Goal: Contribute content: Add original content to the website for others to see

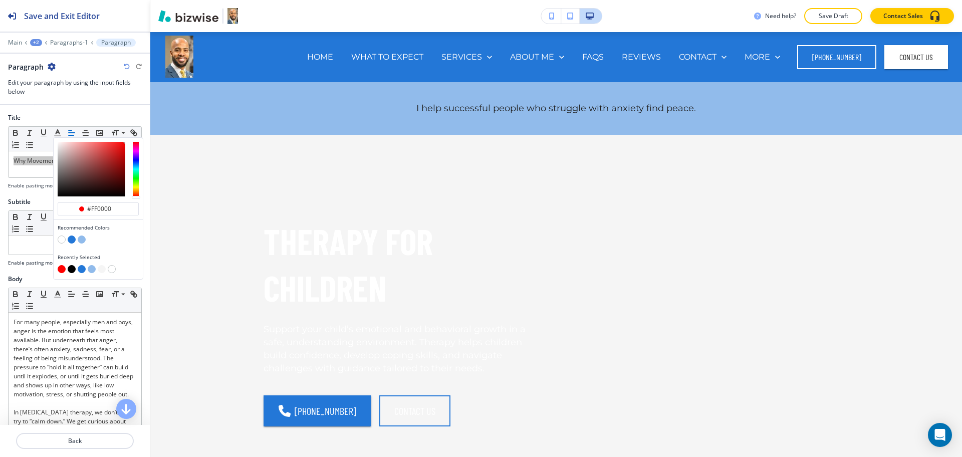
scroll to position [1213, 0]
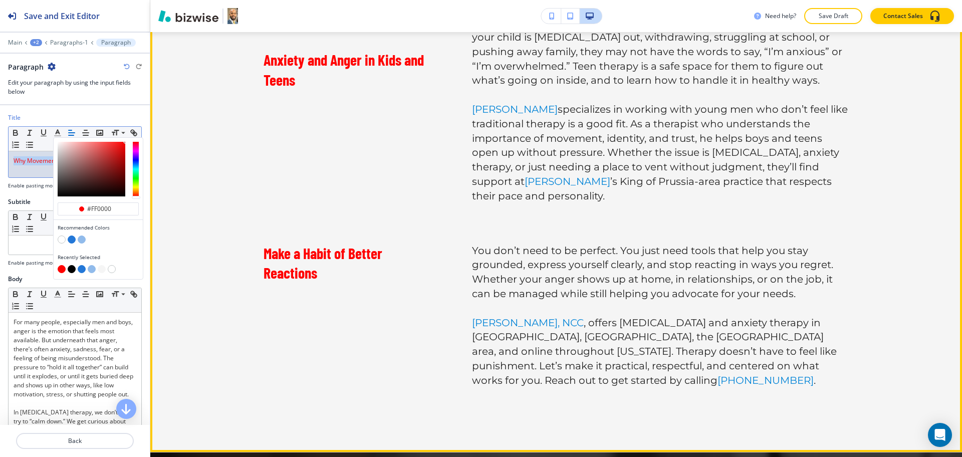
drag, startPoint x: 584, startPoint y: 371, endPoint x: 601, endPoint y: 369, distance: 17.7
click at [584, 371] on div "Why Movement Matters For many people, especially men and boys, anger is the emo…" at bounding box center [556, 101] width 812 height 699
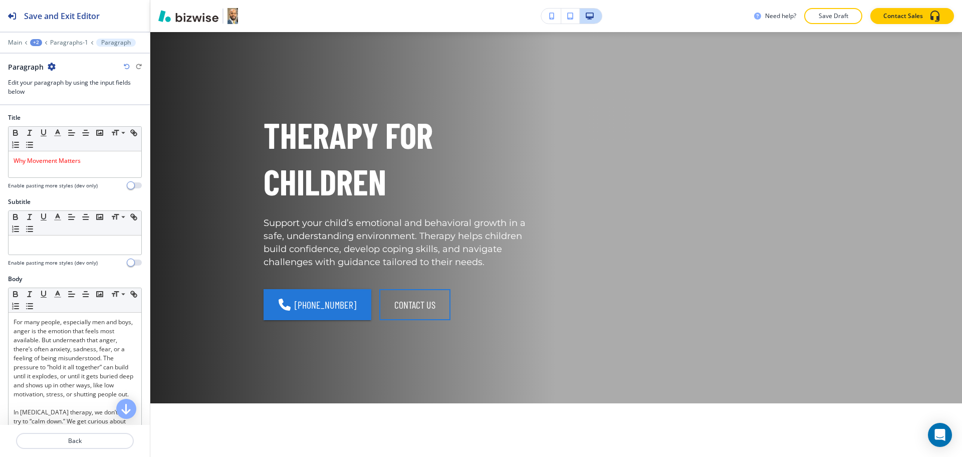
scroll to position [5, 0]
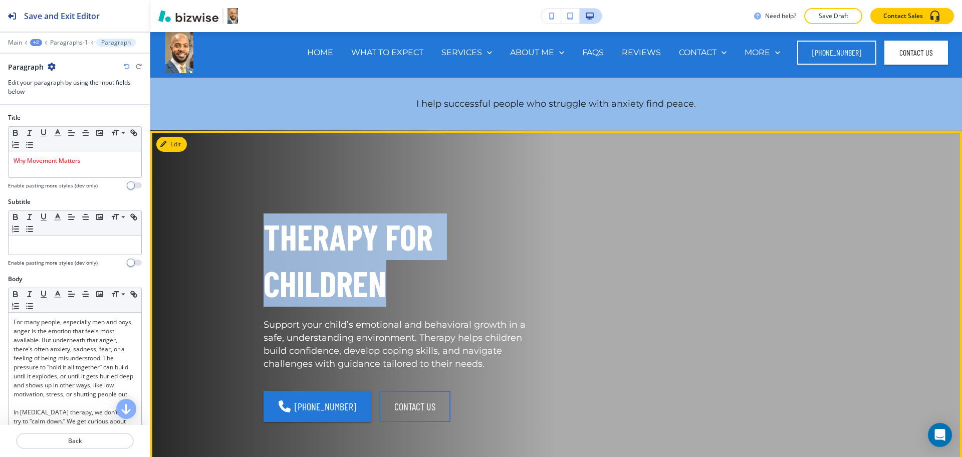
drag, startPoint x: 377, startPoint y: 289, endPoint x: 264, endPoint y: 236, distance: 125.5
click at [264, 236] on p "THERAPY FOR CHILDREN" at bounding box center [404, 259] width 281 height 93
copy p "THERAPY FOR CHILDREN"
click at [173, 145] on button "Edit This Section" at bounding box center [190, 144] width 68 height 15
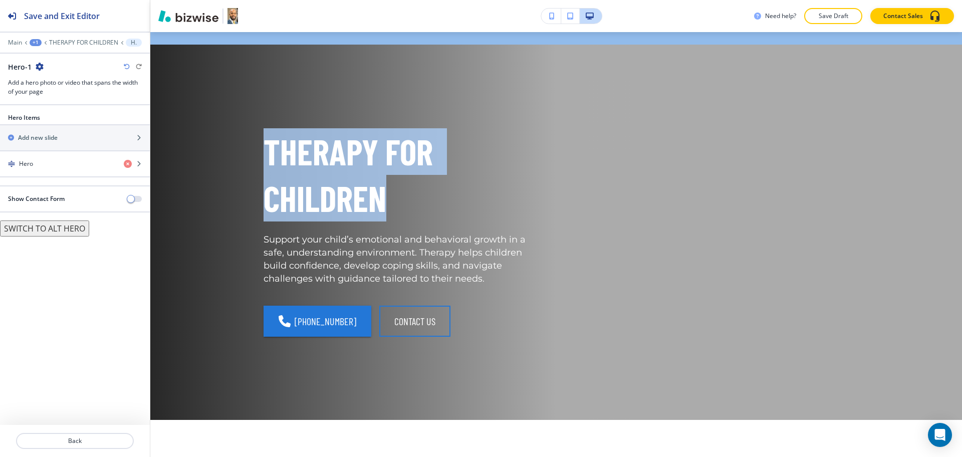
scroll to position [103, 0]
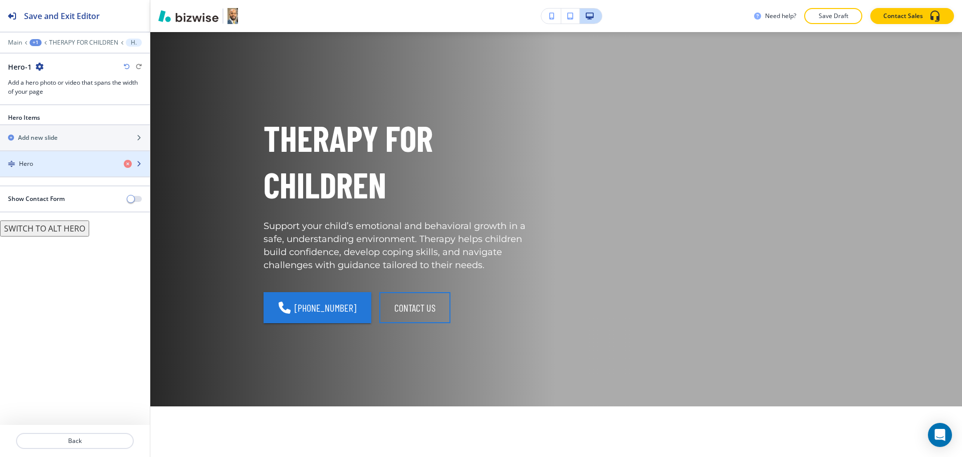
click at [36, 171] on div "button" at bounding box center [75, 172] width 150 height 8
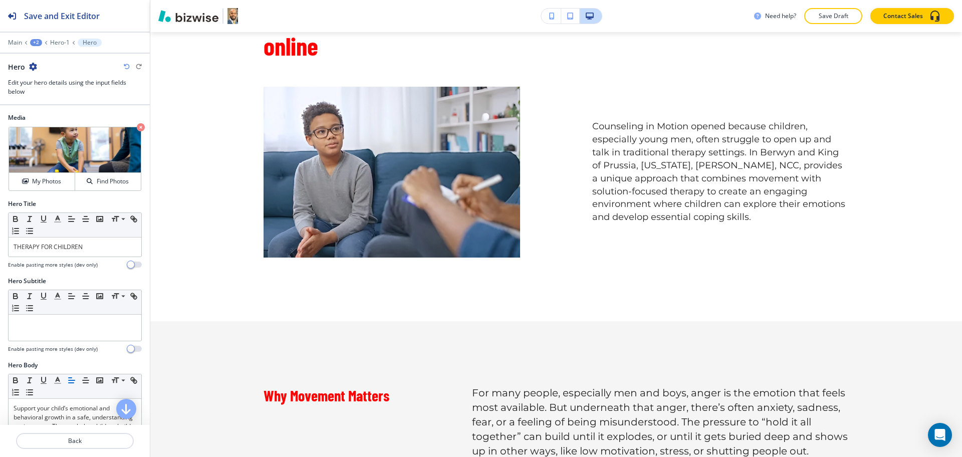
scroll to position [746, 0]
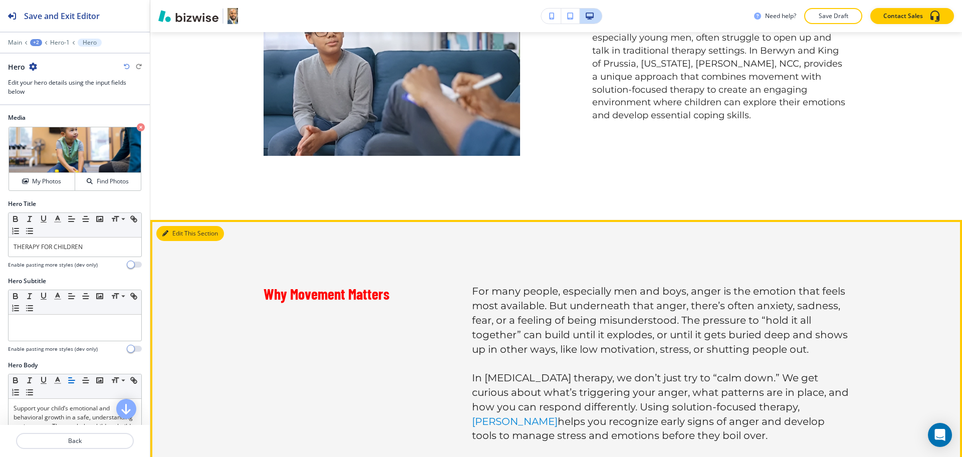
click at [164, 231] on icon "button" at bounding box center [165, 234] width 6 height 6
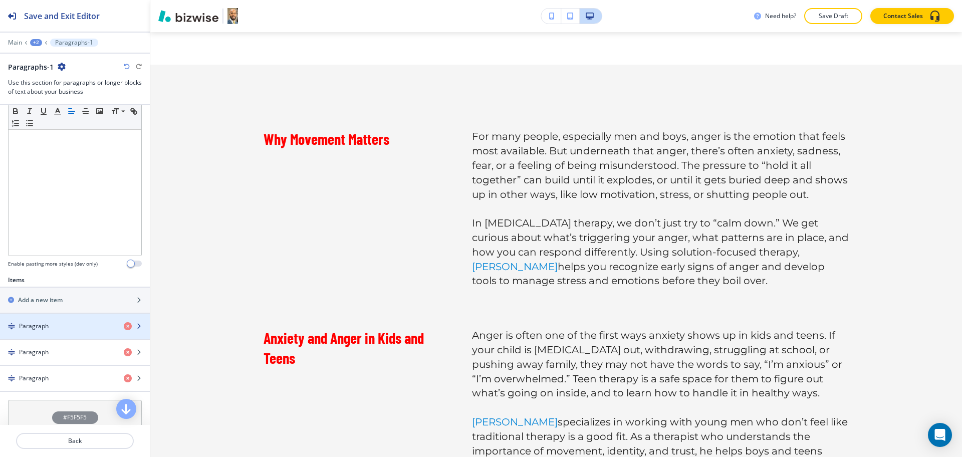
scroll to position [188, 0]
click at [62, 328] on div "Paragraph" at bounding box center [58, 325] width 116 height 9
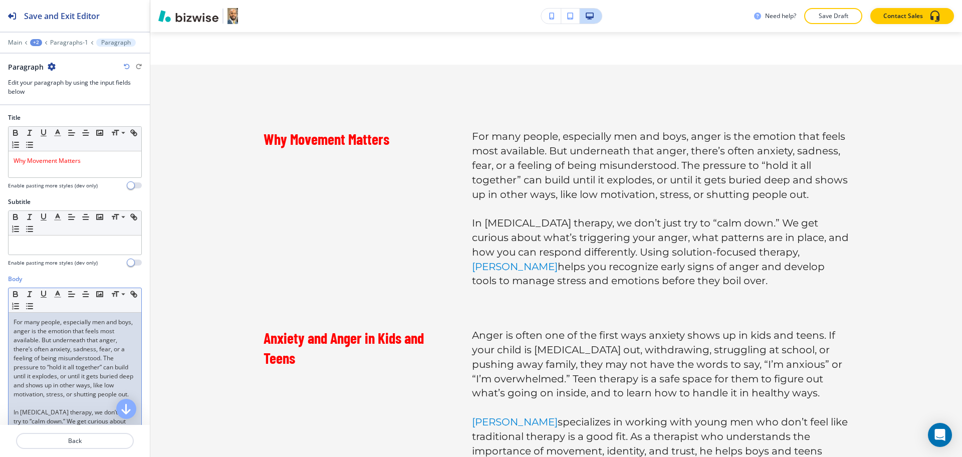
click at [56, 347] on p "For many people, especially men and boys, anger is the emotion that feels most …" at bounding box center [75, 358] width 123 height 81
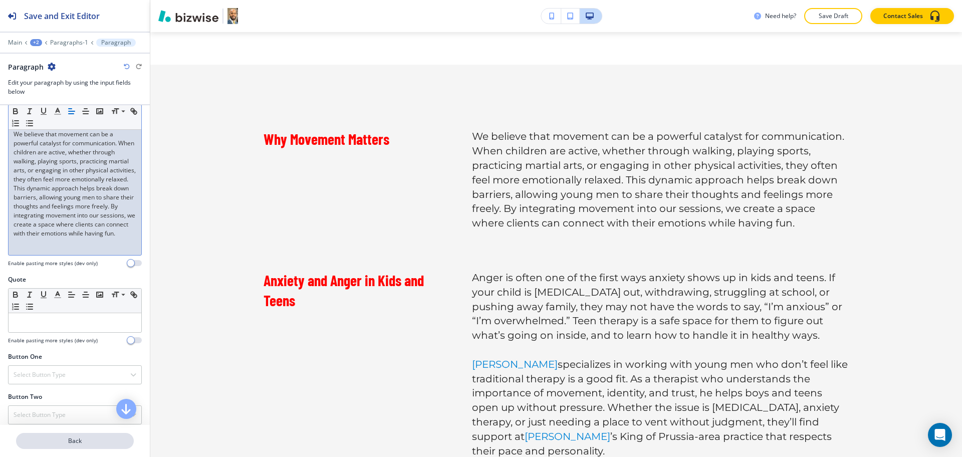
click at [78, 443] on p "Back" at bounding box center [75, 440] width 116 height 9
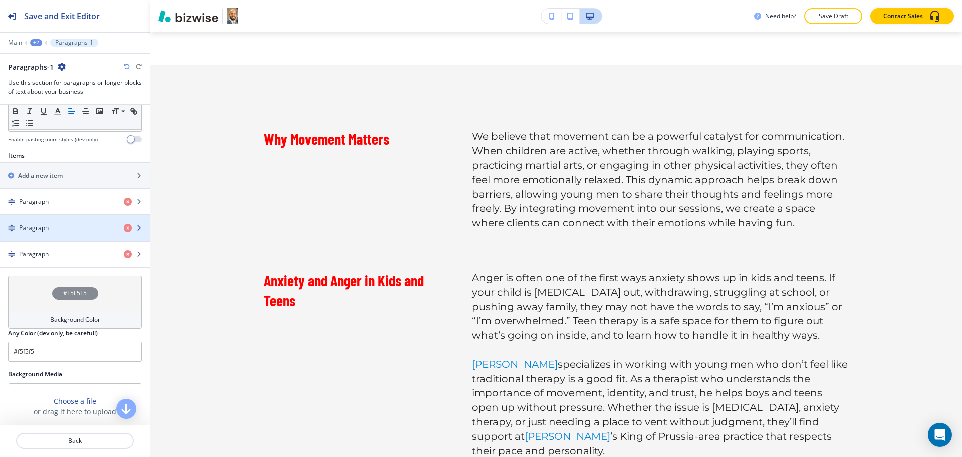
scroll to position [312, 0]
click at [48, 225] on h4 "Paragraph" at bounding box center [34, 227] width 30 height 9
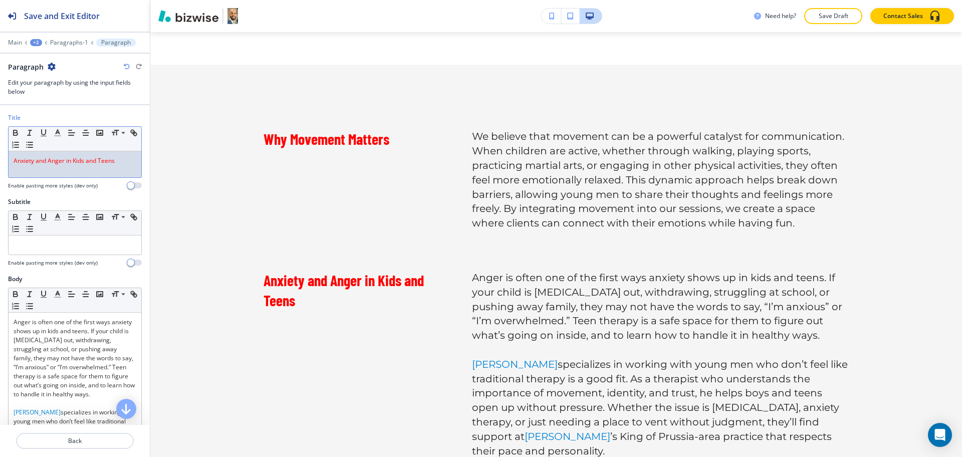
click at [80, 155] on div "Anxiety and Anger in Kids and Teens" at bounding box center [75, 164] width 133 height 26
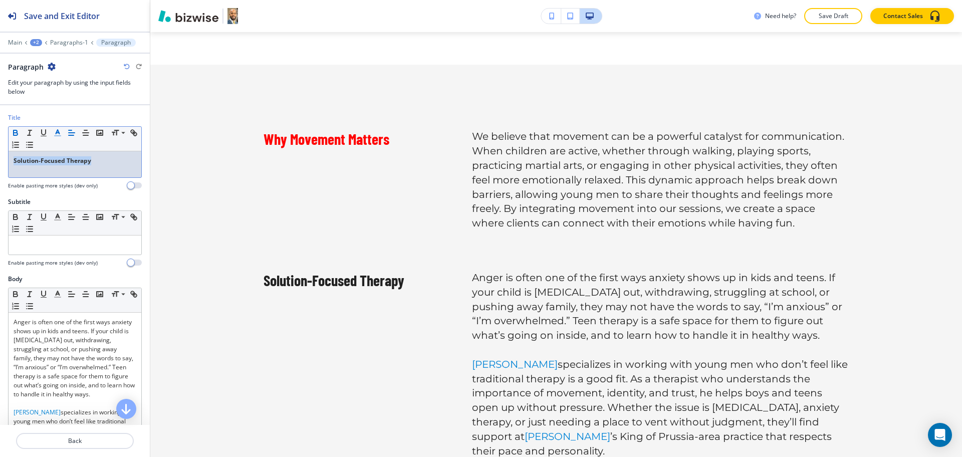
click at [59, 135] on icon "button" at bounding box center [57, 132] width 9 height 9
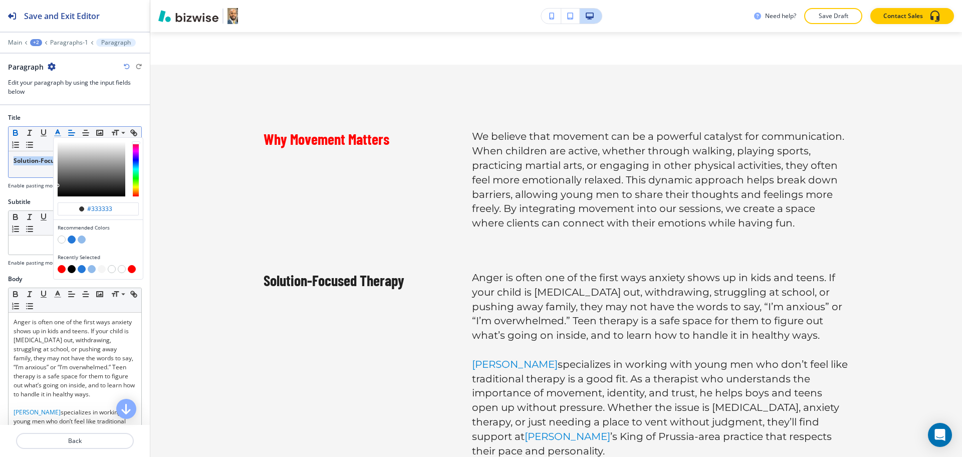
click at [59, 272] on button "button" at bounding box center [62, 269] width 8 height 8
type input "#ff0000"
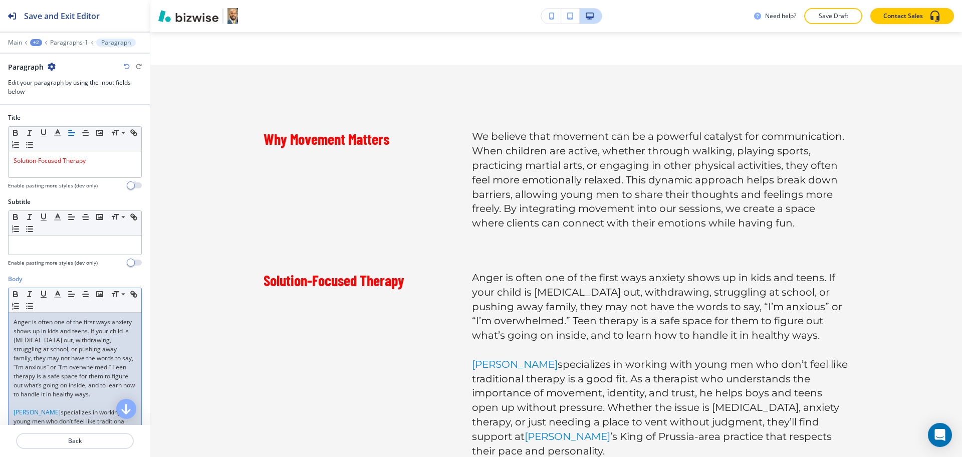
click at [86, 353] on p "Anger is often one of the first ways anxiety shows up in kids and teens. If you…" at bounding box center [75, 358] width 123 height 81
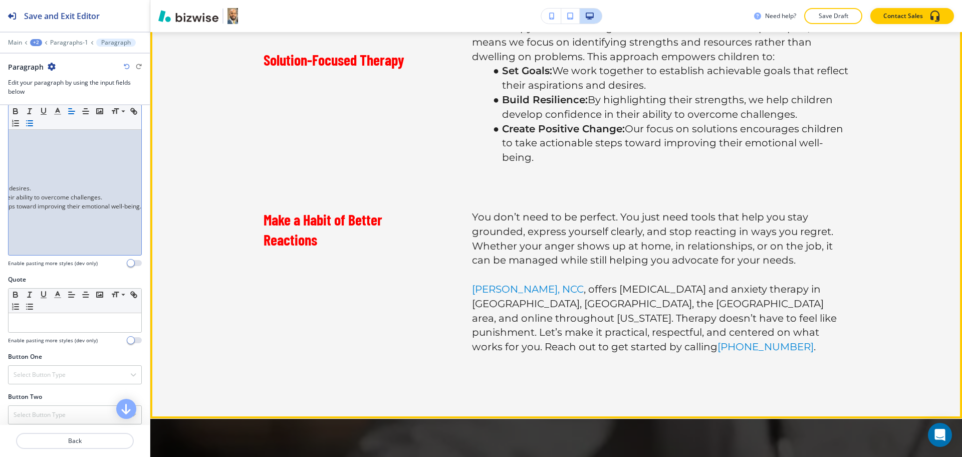
scroll to position [0, 290]
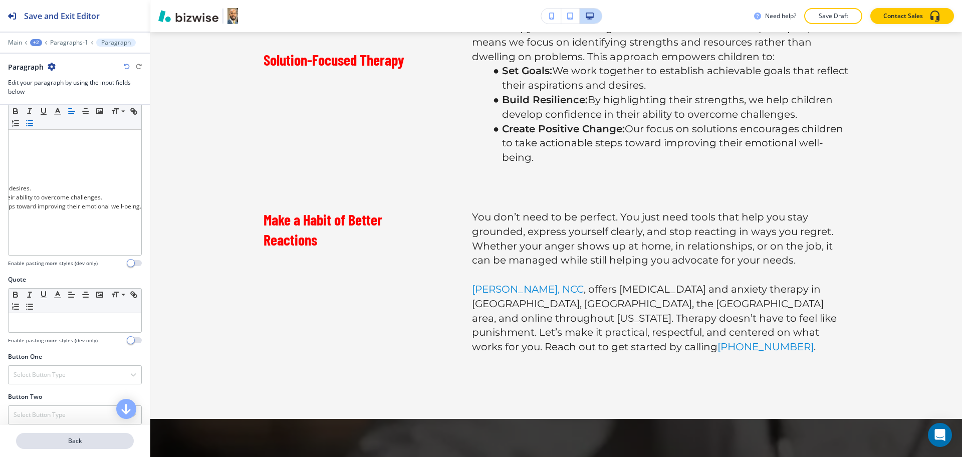
click at [55, 444] on p "Back" at bounding box center [75, 440] width 116 height 9
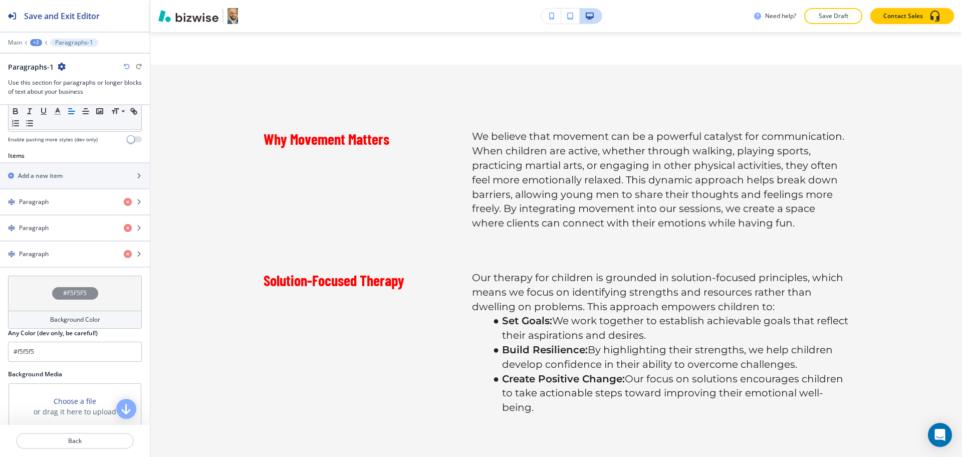
scroll to position [312, 0]
click at [52, 260] on div "button" at bounding box center [75, 262] width 150 height 8
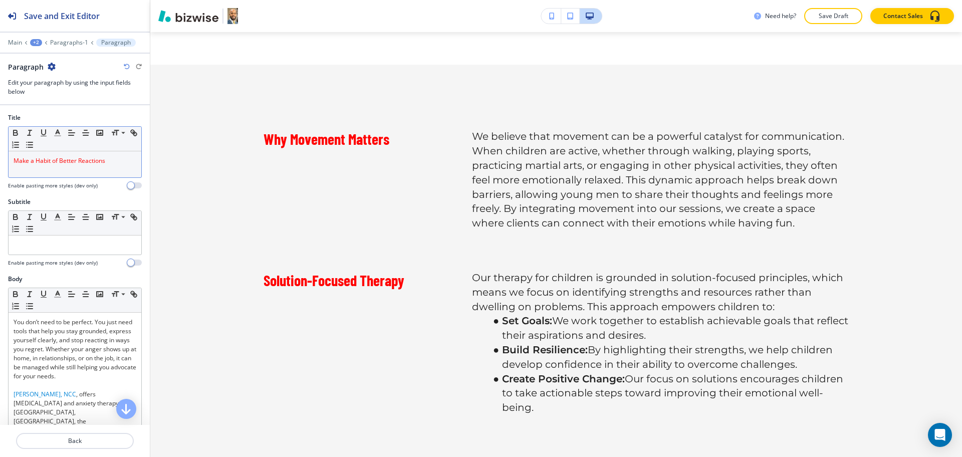
click at [62, 162] on span "Make a Habit of Better Reactions" at bounding box center [60, 160] width 92 height 9
click at [55, 138] on button "button" at bounding box center [58, 133] width 14 height 12
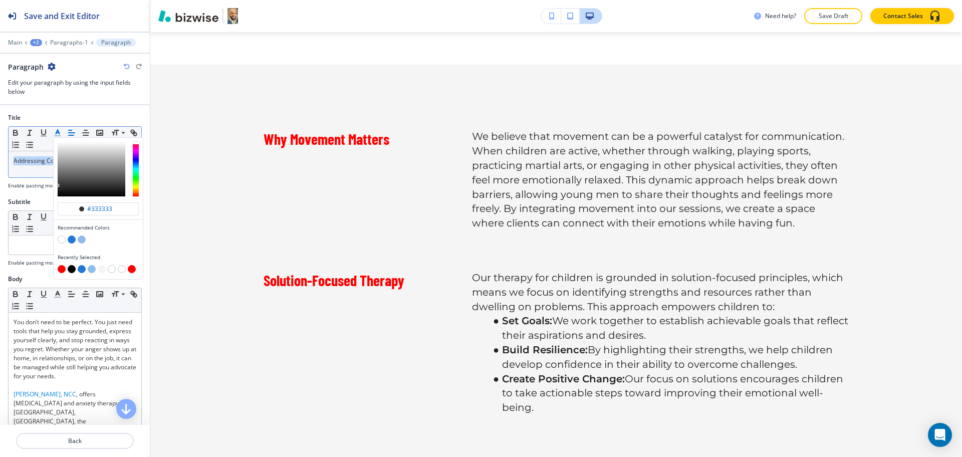
click at [60, 267] on button "button" at bounding box center [62, 269] width 8 height 8
type input "#ff0000"
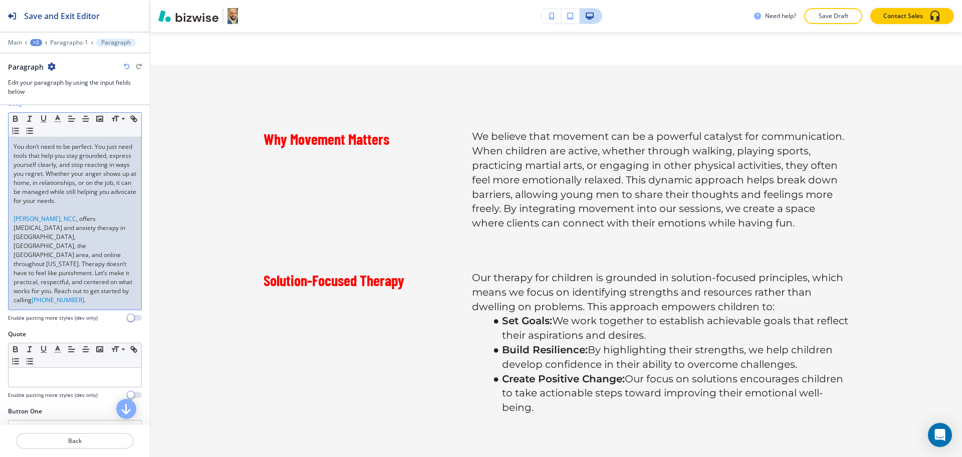
click at [60, 240] on link ", offers [MEDICAL_DATA] and anxiety therapy in [GEOGRAPHIC_DATA], [GEOGRAPHIC_D…" at bounding box center [74, 259] width 120 height 90
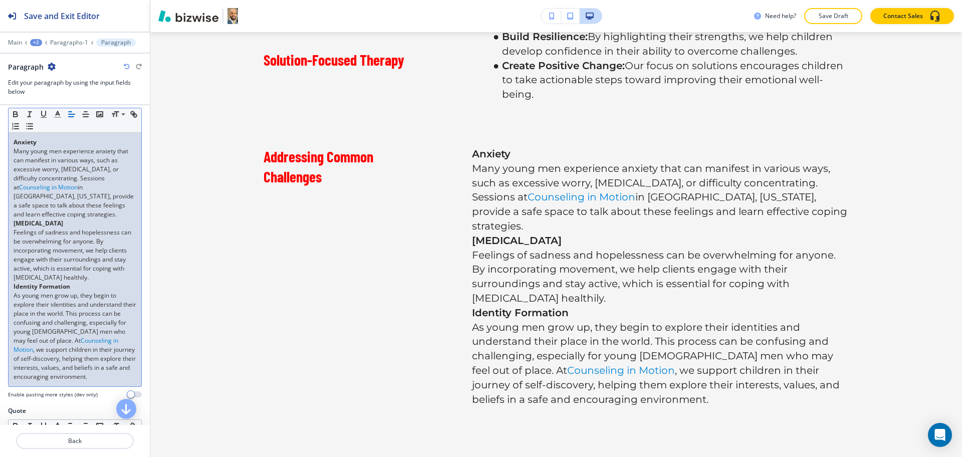
scroll to position [180, 0]
click at [96, 216] on p "Many young men experience anxiety that can manifest in various ways, such as ex…" at bounding box center [75, 182] width 123 height 72
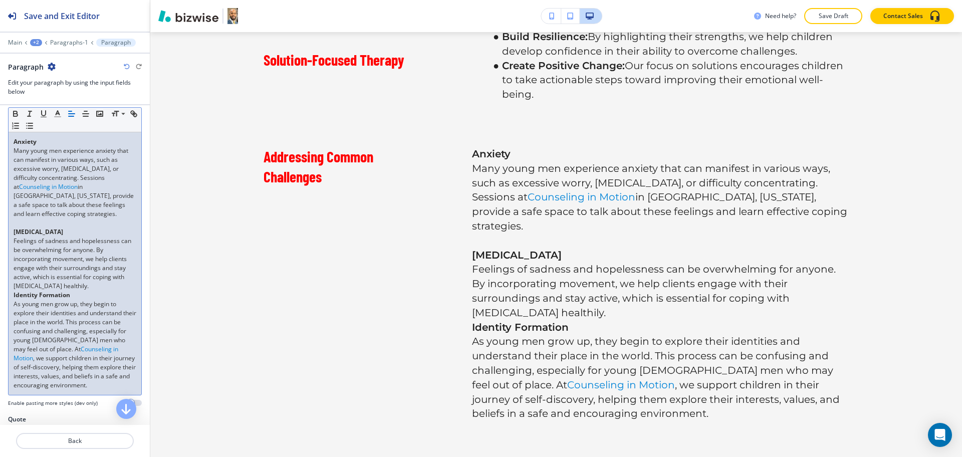
click at [118, 282] on p "Feelings of sadness and hopelessness can be overwhelming for anyone. By incorpo…" at bounding box center [75, 264] width 123 height 54
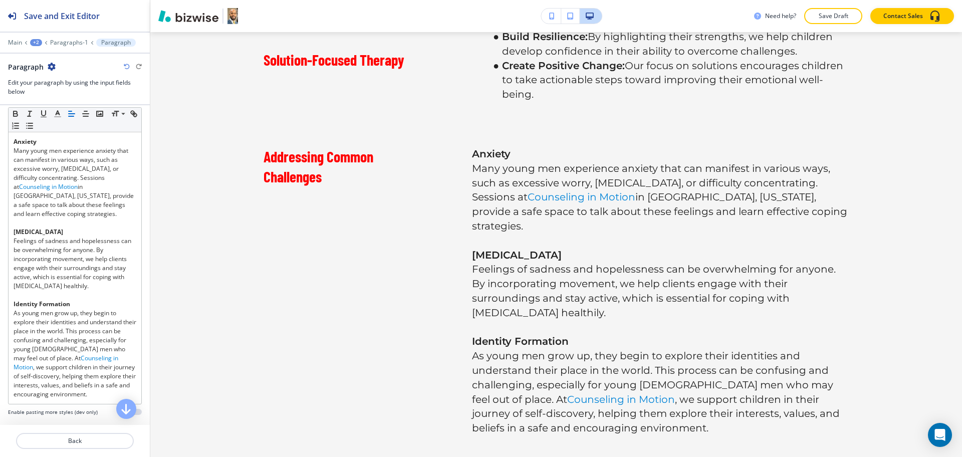
click at [79, 450] on div at bounding box center [75, 453] width 150 height 8
click at [75, 441] on p "Back" at bounding box center [75, 440] width 116 height 9
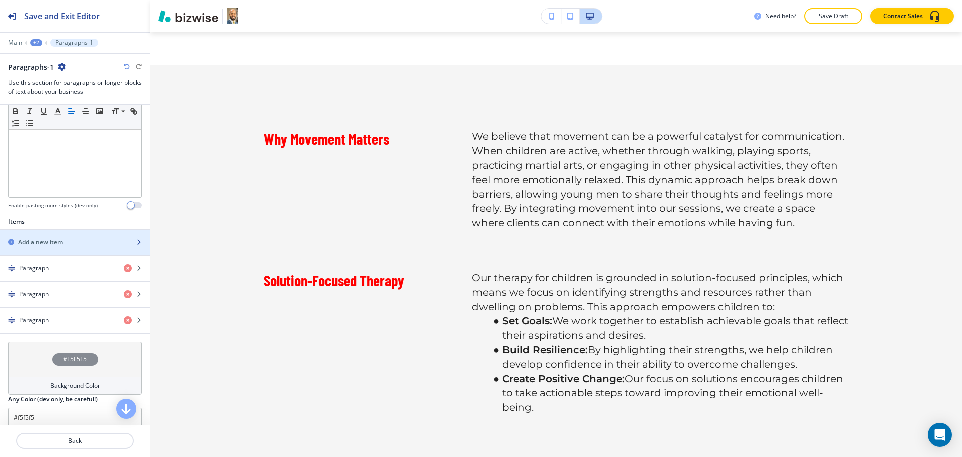
scroll to position [247, 0]
click at [54, 236] on h2 "Add a new item" at bounding box center [40, 240] width 45 height 9
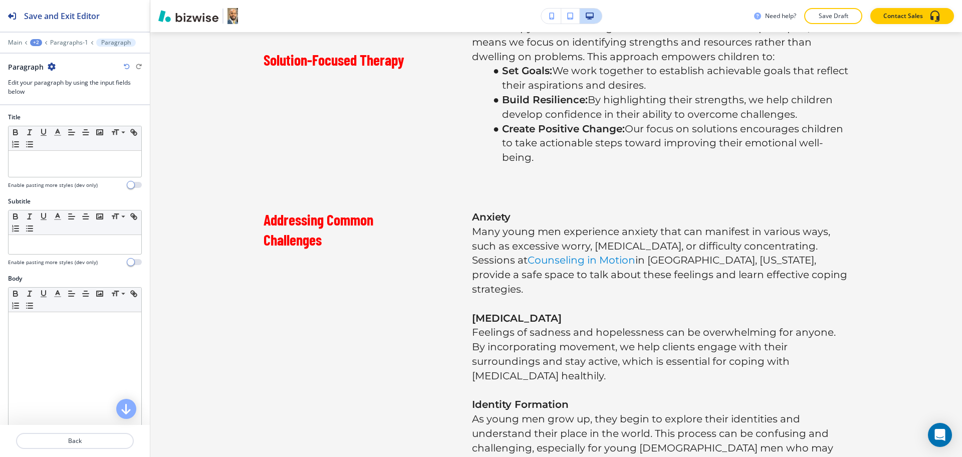
scroll to position [1151, 0]
click at [50, 64] on icon "button" at bounding box center [52, 67] width 8 height 8
click at [79, 118] on p "Delete Paragraph" at bounding box center [79, 119] width 51 height 9
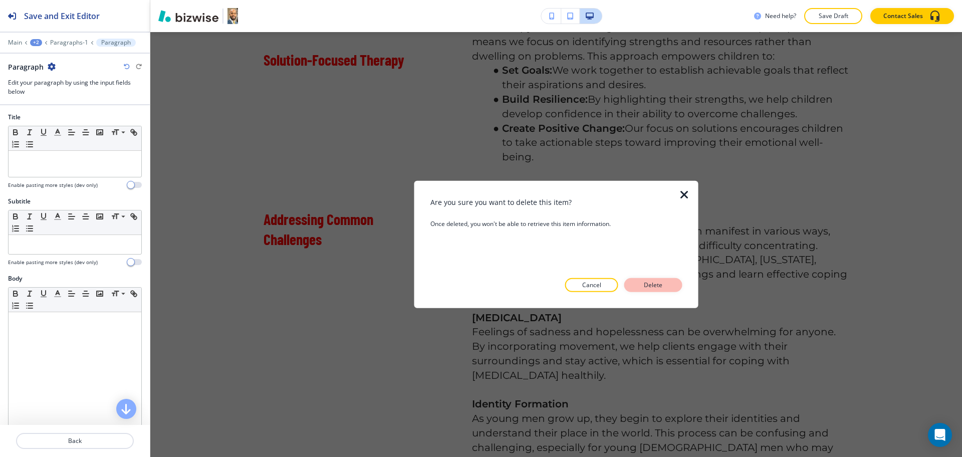
click at [672, 281] on button "Delete" at bounding box center [653, 285] width 58 height 14
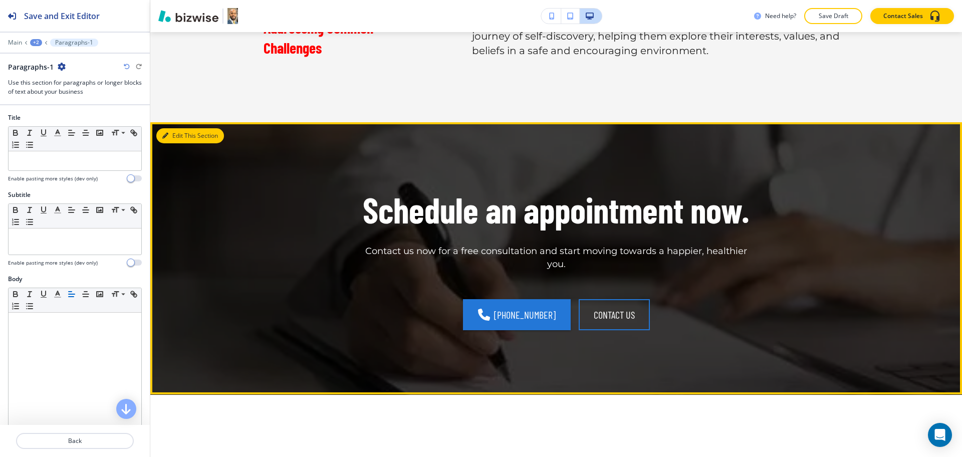
click at [174, 128] on button "Edit This Section" at bounding box center [190, 135] width 68 height 15
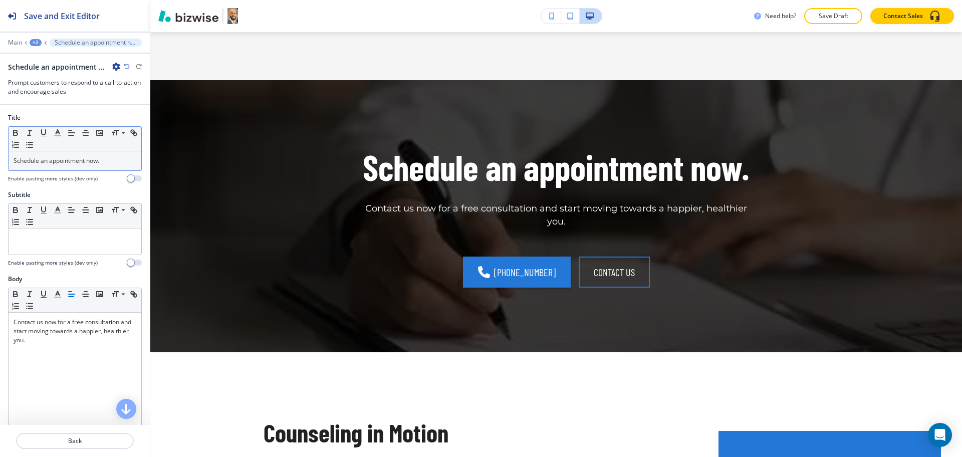
scroll to position [1633, 0]
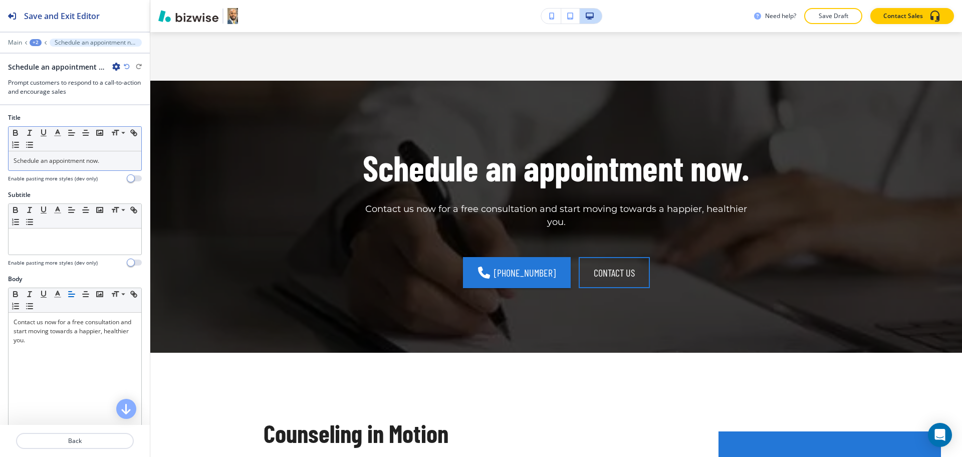
click at [102, 161] on p "Schedule an appointment now." at bounding box center [75, 160] width 123 height 9
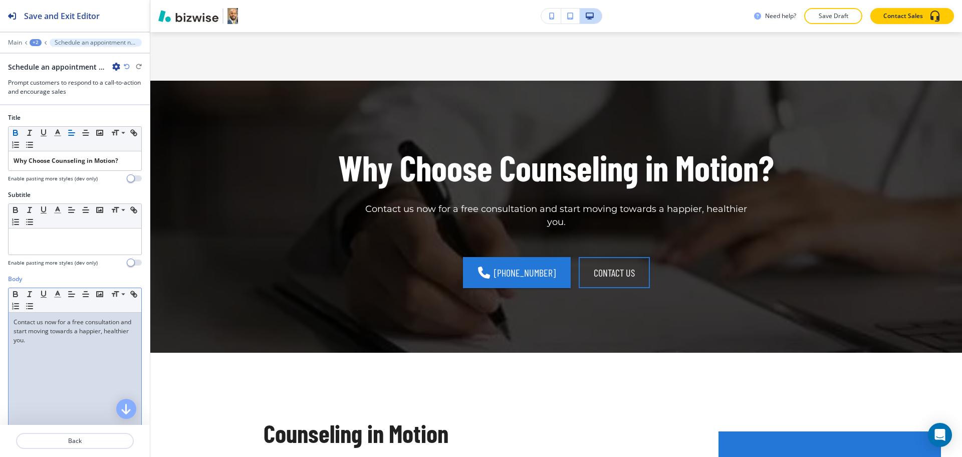
click at [91, 344] on p "Contact us now for a free consultation and start moving towards a happier, heal…" at bounding box center [75, 331] width 123 height 27
paste div
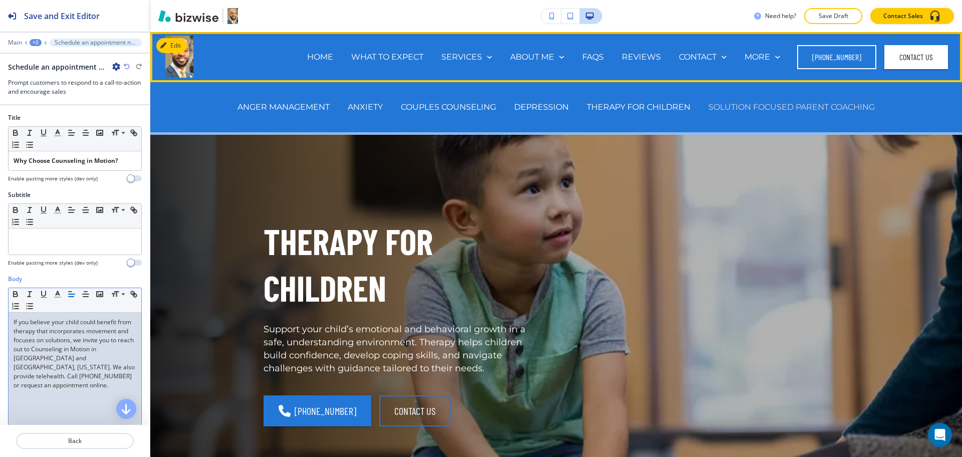
click at [727, 108] on p "SOLUTION FOCUSED PARENT COACHING" at bounding box center [792, 107] width 166 height 12
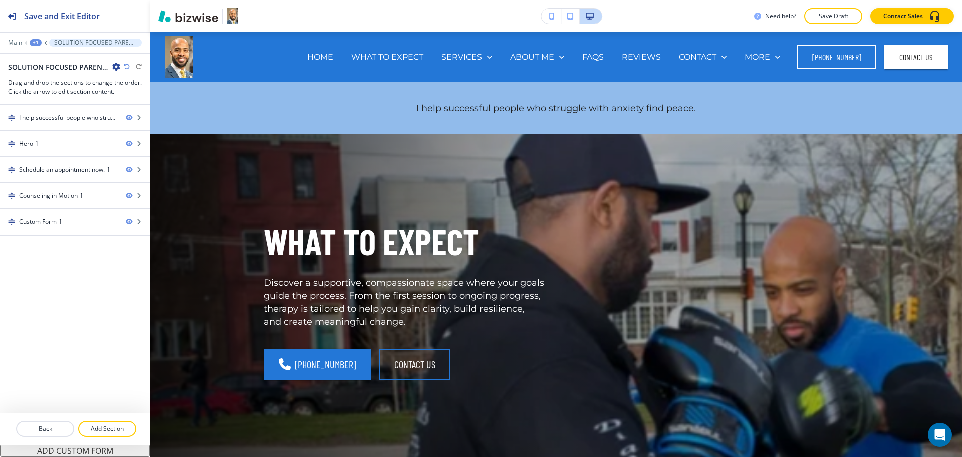
click at [68, 70] on h2 "SOLUTION FOCUSED PARENT COACHING" at bounding box center [58, 67] width 100 height 11
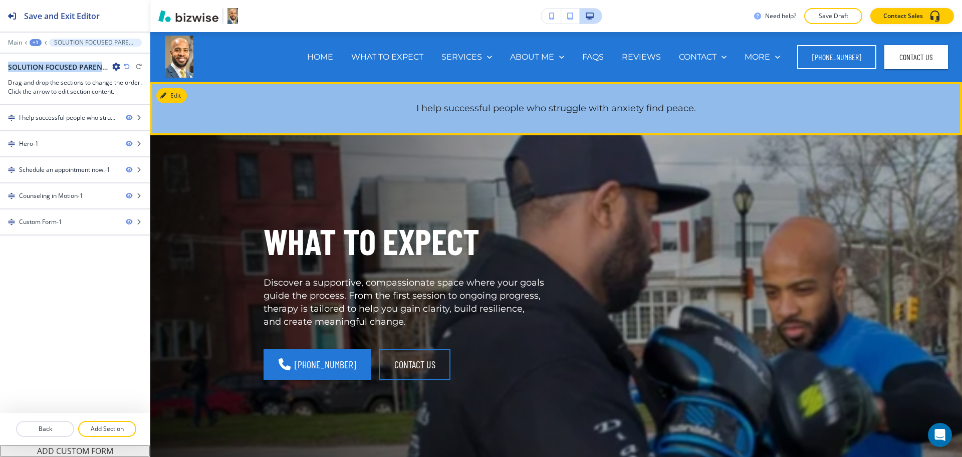
copy div "SOLUTION FOCUSED PARENT COACHING"
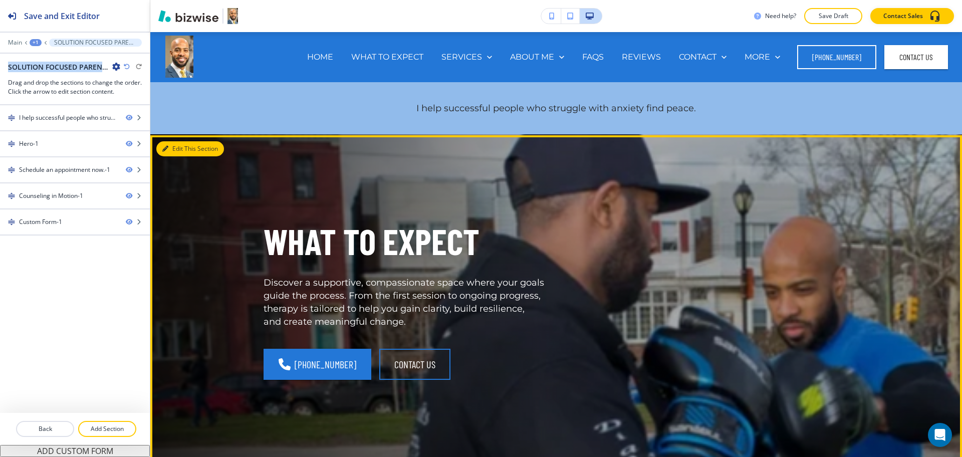
click at [175, 148] on button "Edit This Section" at bounding box center [190, 148] width 68 height 15
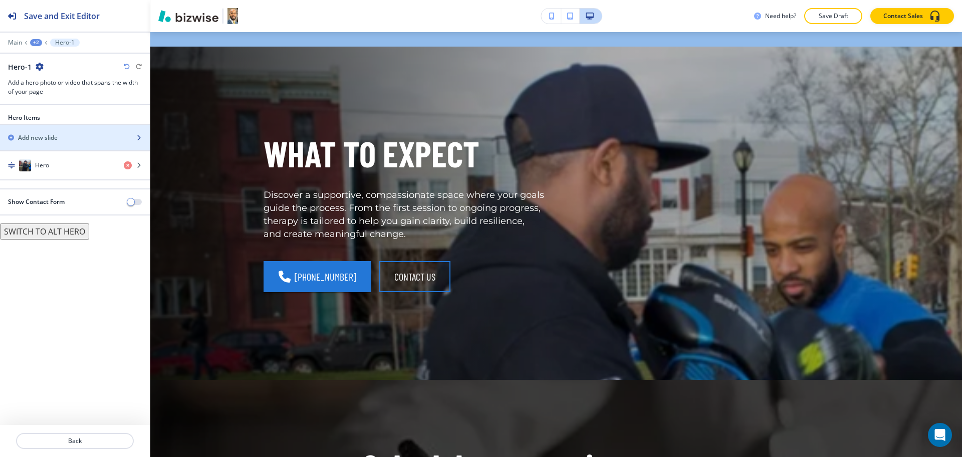
scroll to position [103, 0]
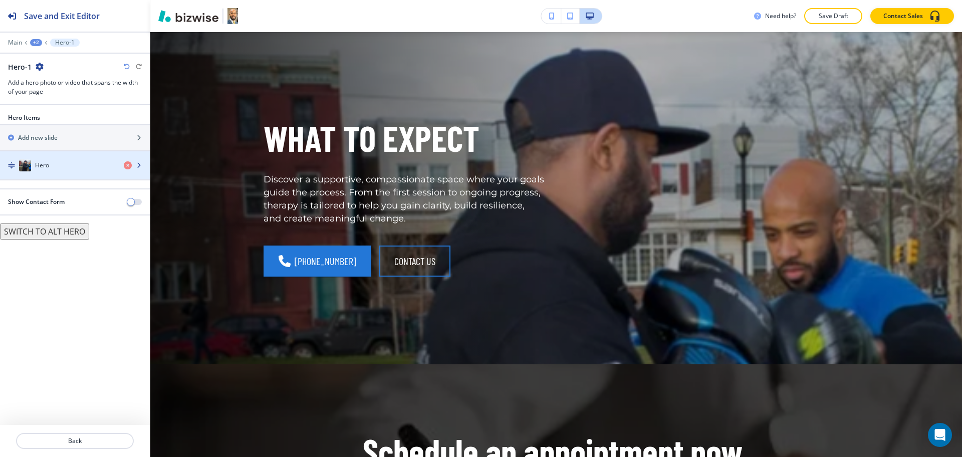
click at [63, 162] on div "Hero" at bounding box center [58, 165] width 116 height 12
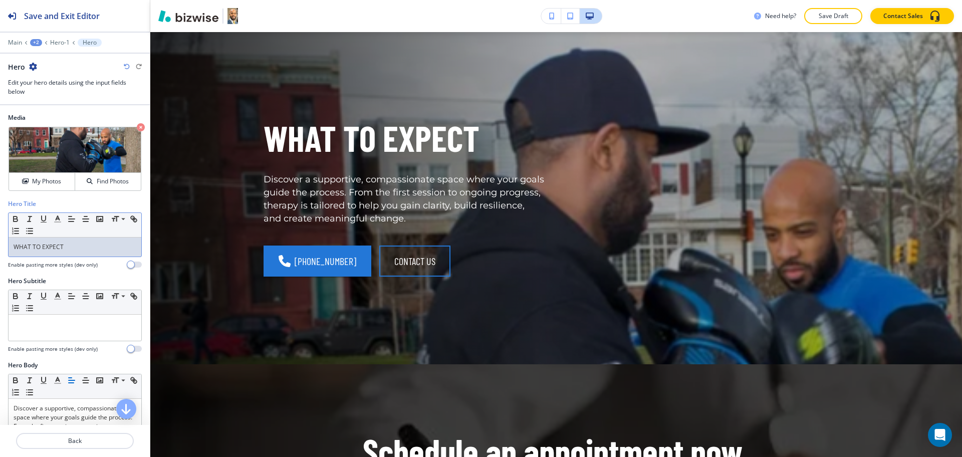
click at [80, 250] on p "WHAT TO EXPECT" at bounding box center [75, 247] width 123 height 9
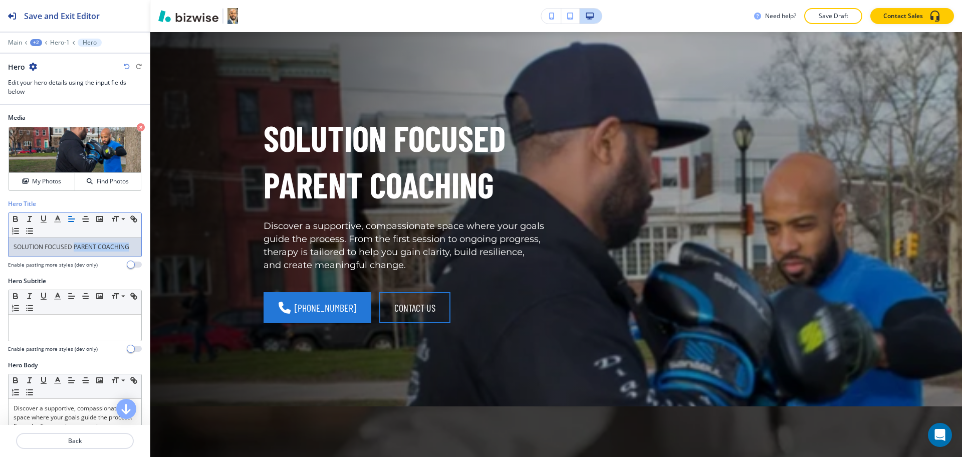
drag, startPoint x: 74, startPoint y: 247, endPoint x: 75, endPoint y: 255, distance: 7.5
click at [75, 252] on p "SOLUTION FOCUSED PARENT COACHING" at bounding box center [75, 247] width 123 height 9
copy p "PARENT COACHING"
click at [137, 127] on icon "button" at bounding box center [141, 127] width 8 height 8
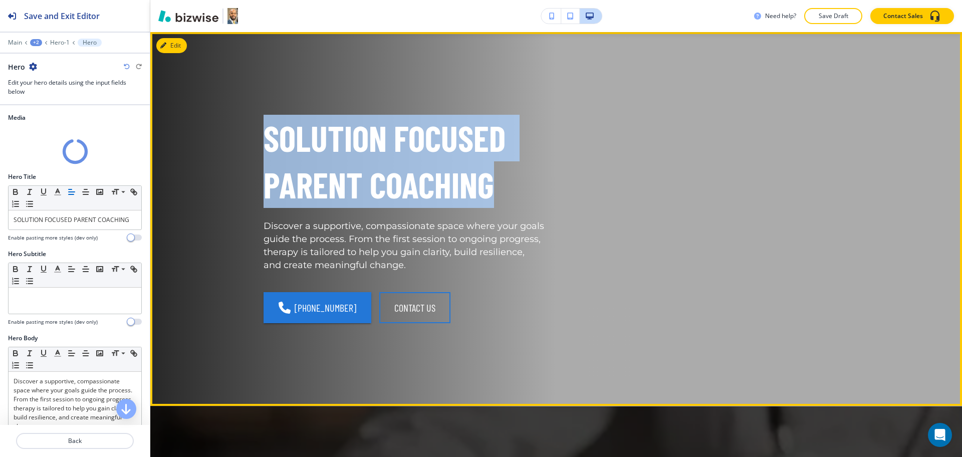
drag, startPoint x: 491, startPoint y: 187, endPoint x: 242, endPoint y: 138, distance: 254.3
click at [242, 138] on div "SOLUTION FOCUSED PARENT COACHING Discover a supportive, compassionate space whe…" at bounding box center [392, 207] width 305 height 233
copy p "SOLUTION FOCUSED PARENT COACHING"
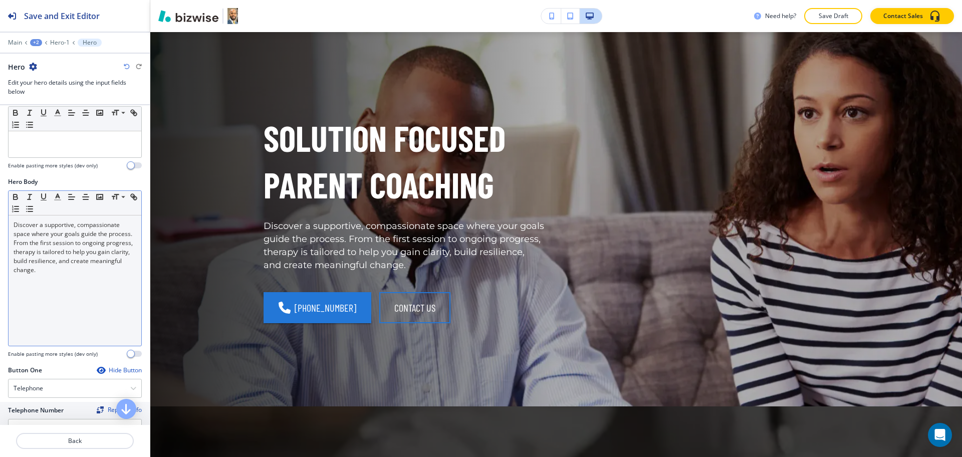
scroll to position [185, 0]
click at [53, 266] on p "Discover a supportive, compassionate space where your goals guide the process. …" at bounding box center [75, 246] width 123 height 54
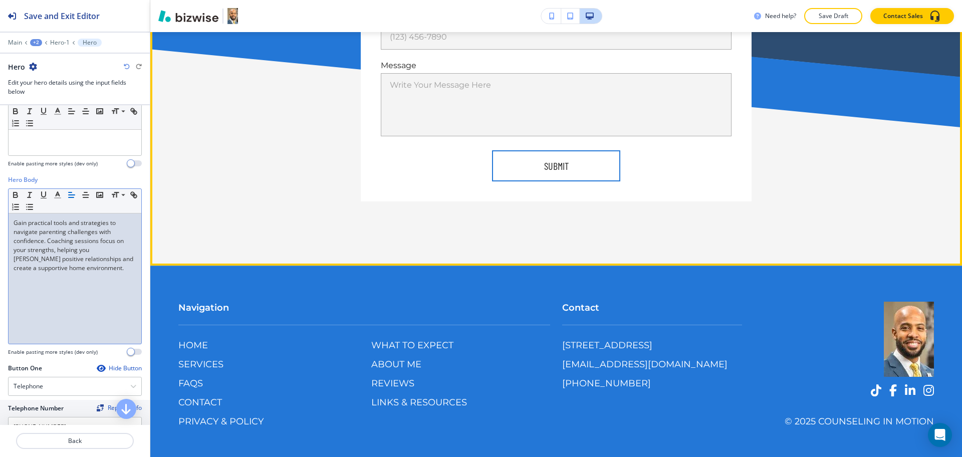
scroll to position [1484, 0]
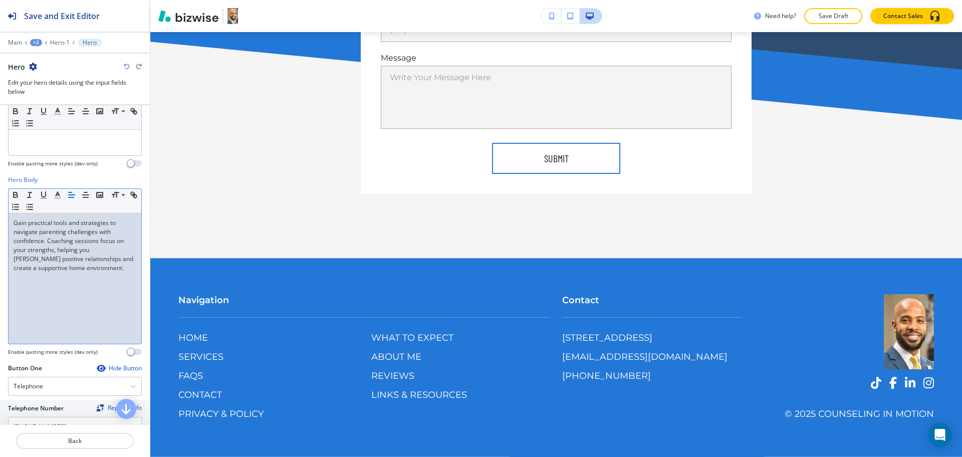
click at [41, 41] on div "+2" at bounding box center [36, 42] width 12 height 7
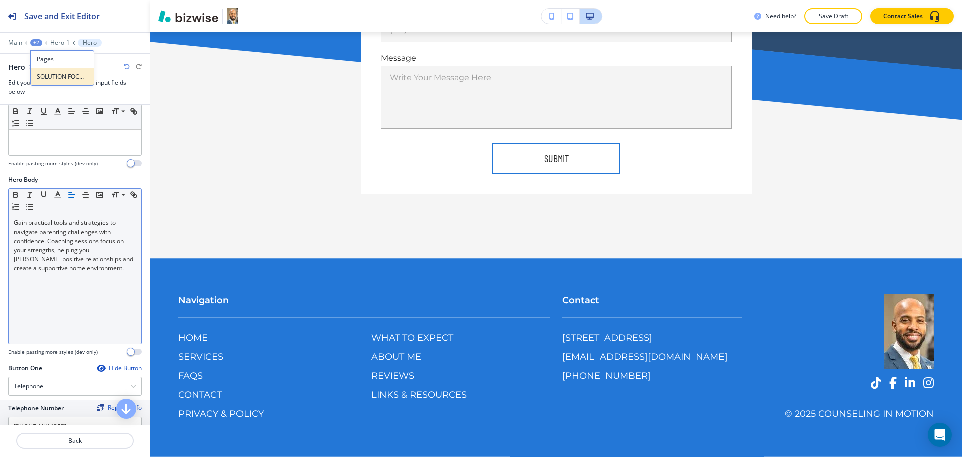
click at [59, 81] on button "SOLUTION FOCUSED PARENT COACHING" at bounding box center [62, 77] width 64 height 18
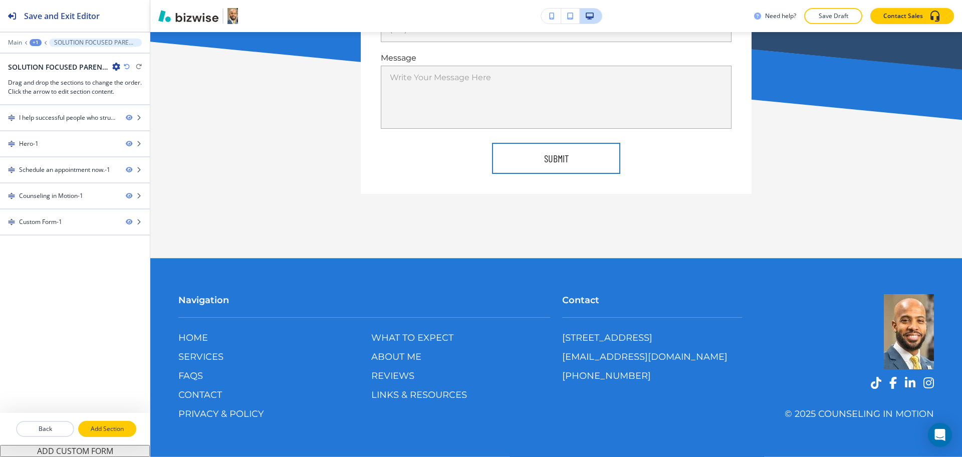
click at [127, 428] on p "Add Section" at bounding box center [107, 428] width 56 height 9
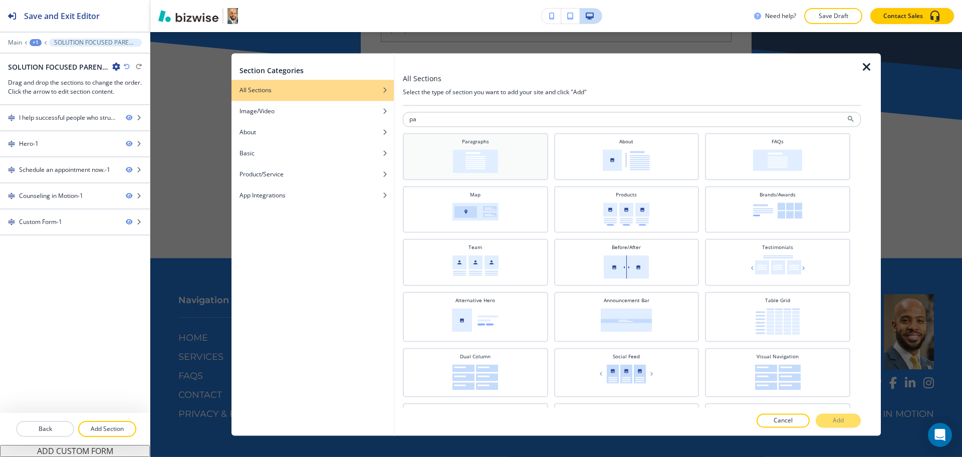
type input "pa"
click at [503, 151] on div "Paragraphs" at bounding box center [475, 155] width 135 height 35
click at [840, 420] on p "Add" at bounding box center [838, 420] width 11 height 9
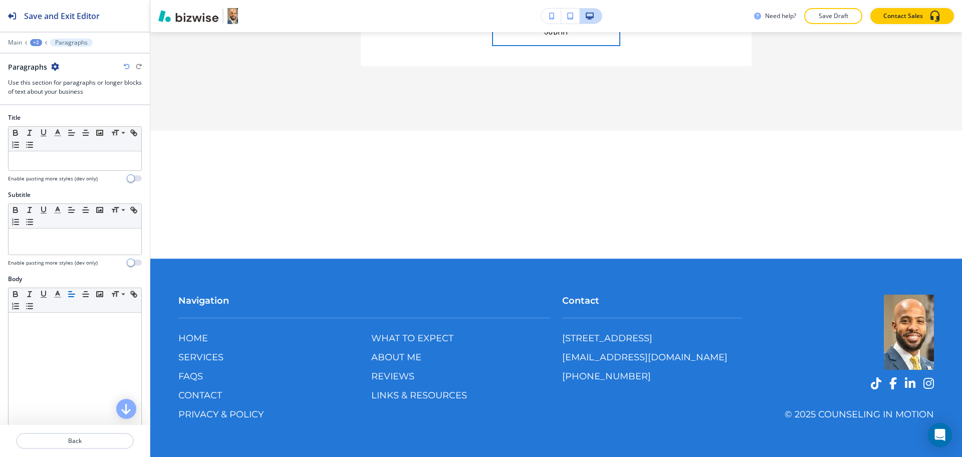
scroll to position [1613, 0]
click at [88, 162] on p at bounding box center [75, 160] width 123 height 9
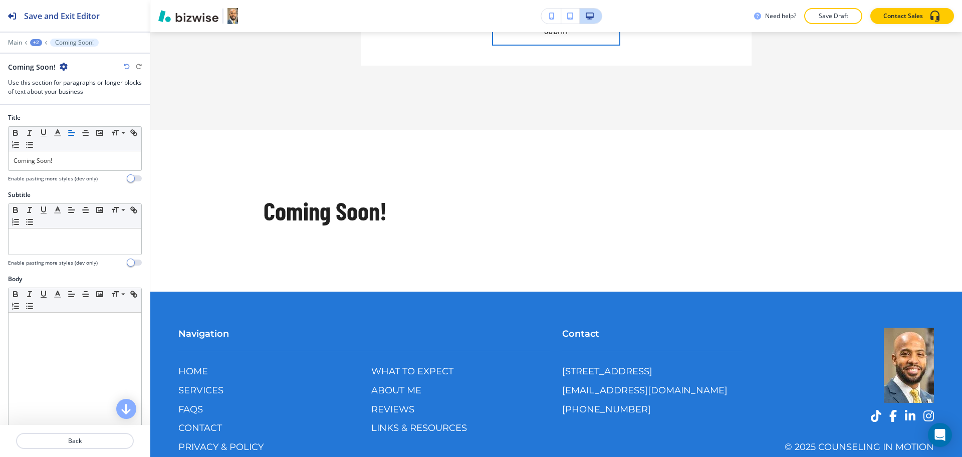
click at [38, 40] on div "+2" at bounding box center [36, 42] width 12 height 7
click at [52, 70] on button "SOLUTION FOCUSED PARENT COACHING" at bounding box center [62, 77] width 64 height 18
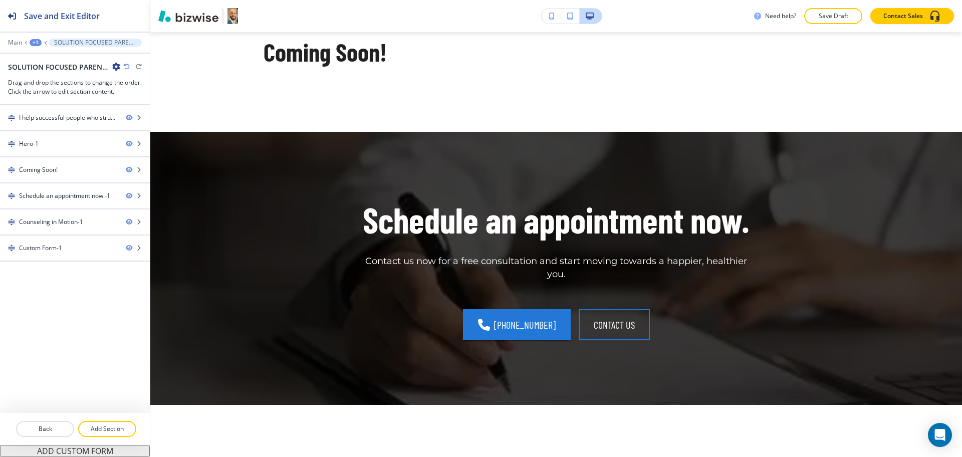
scroll to position [0, 0]
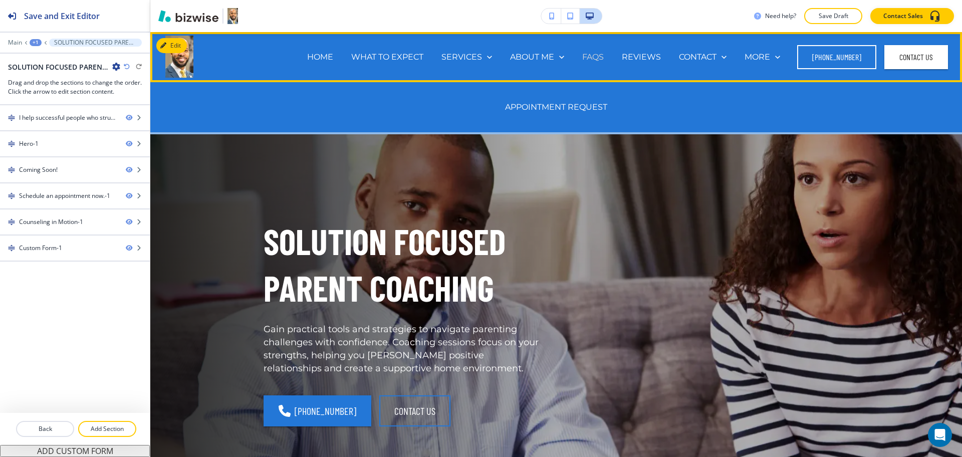
click at [589, 54] on p "FAQS" at bounding box center [593, 57] width 22 height 12
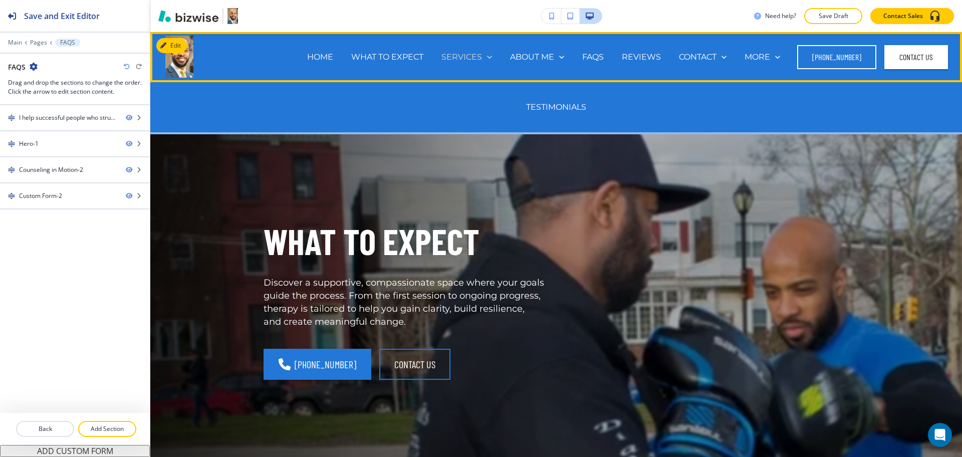
click at [467, 53] on p "SERVICES" at bounding box center [461, 57] width 41 height 12
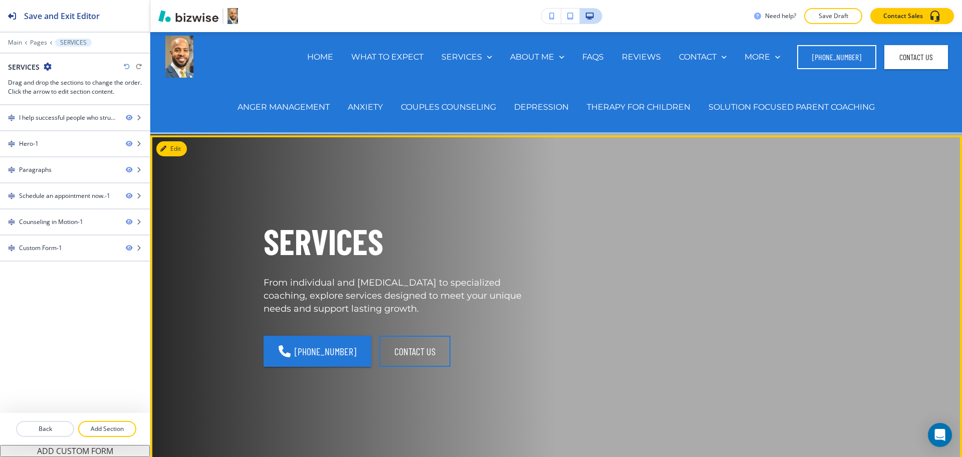
click at [606, 202] on div "SERVICES From individual and [MEDICAL_DATA] to specialized coaching, explore se…" at bounding box center [544, 289] width 609 height 271
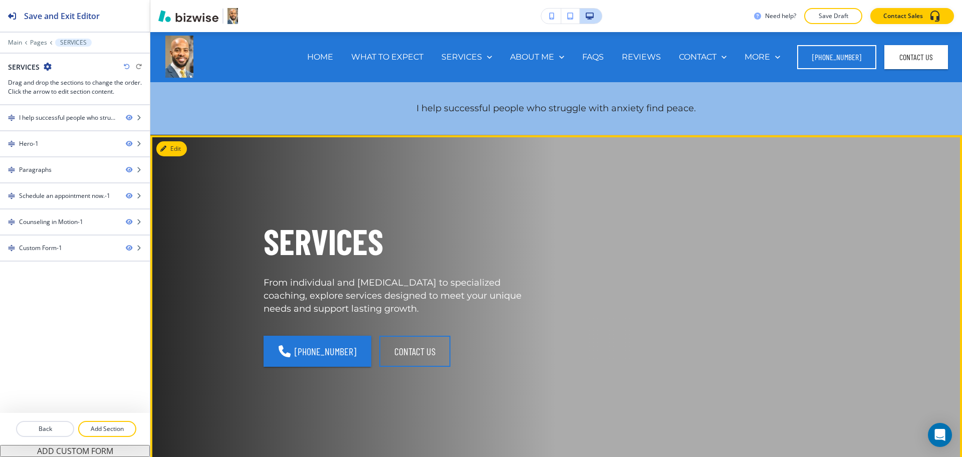
click at [346, 248] on p "SERVICES" at bounding box center [404, 241] width 281 height 47
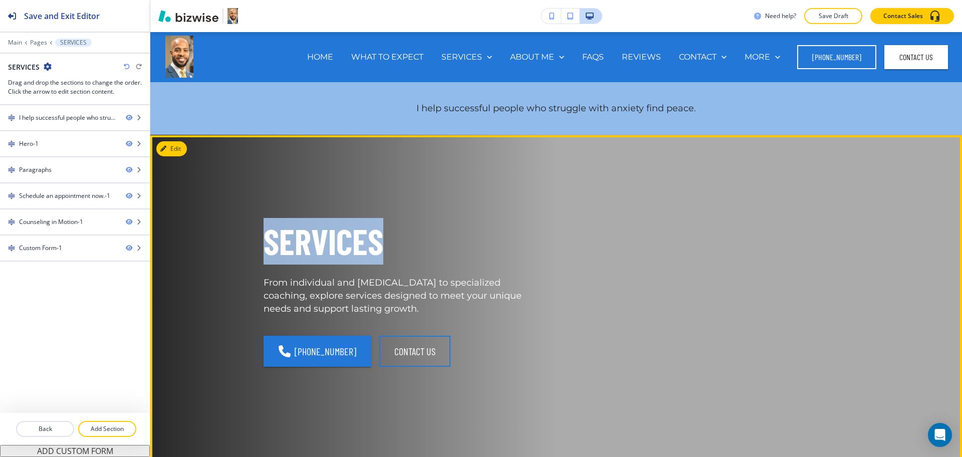
click at [346, 248] on p "SERVICES" at bounding box center [404, 241] width 281 height 47
copy p "SERVICES"
click at [166, 142] on button "Edit This Section" at bounding box center [190, 148] width 68 height 15
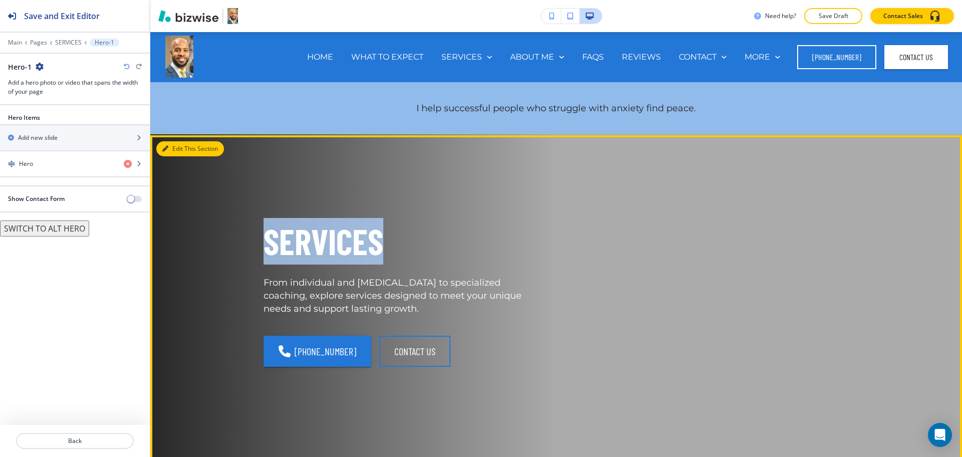
scroll to position [103, 0]
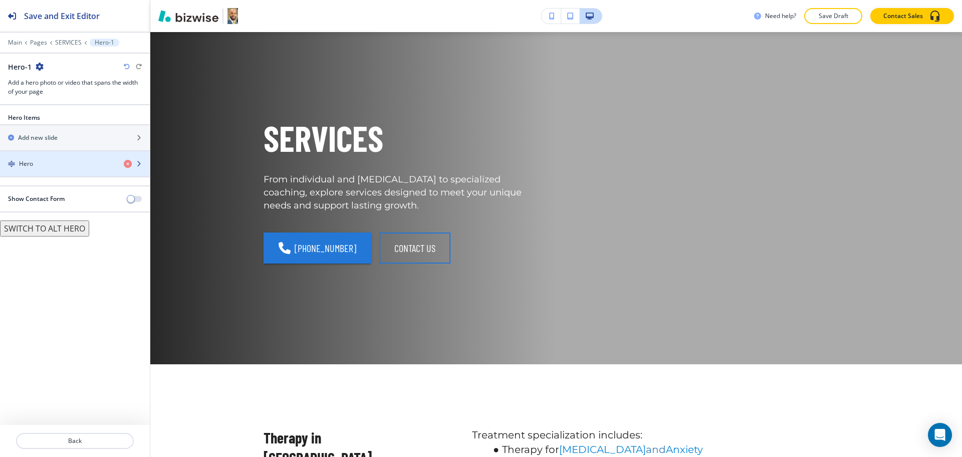
click at [42, 166] on div "Hero" at bounding box center [58, 163] width 116 height 9
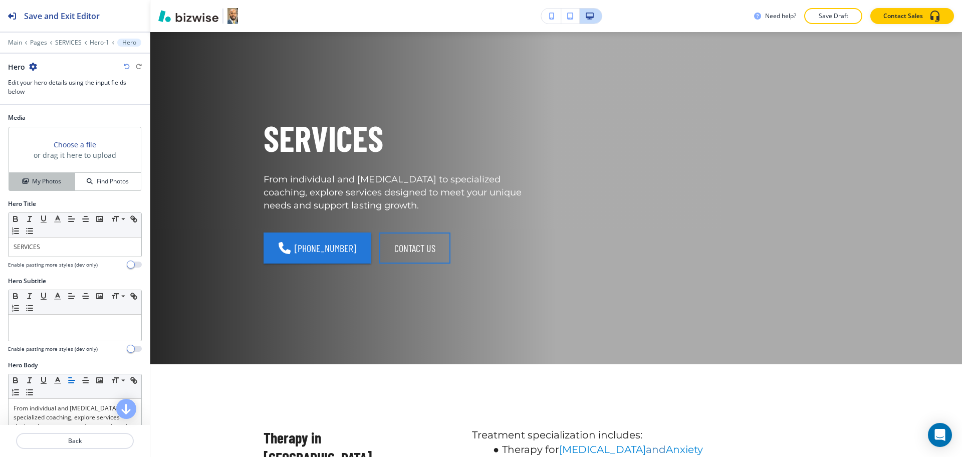
click at [39, 180] on h4 "My Photos" at bounding box center [46, 181] width 29 height 9
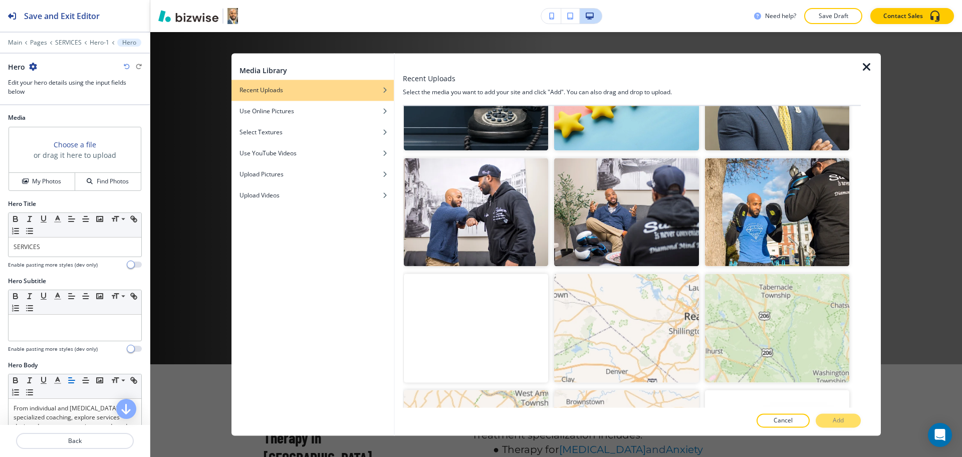
scroll to position [541, 0]
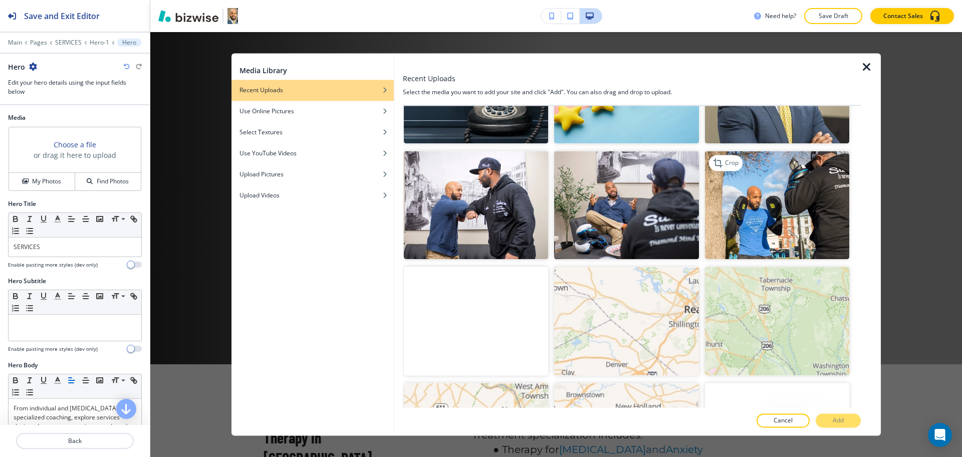
click at [812, 232] on img "button" at bounding box center [777, 205] width 144 height 108
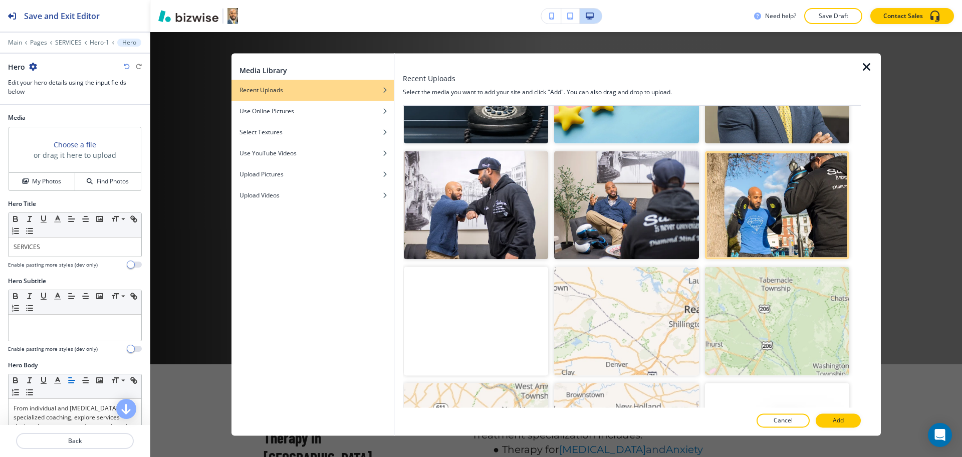
click at [397, 198] on div at bounding box center [399, 244] width 8 height 382
click at [464, 210] on img "button" at bounding box center [476, 205] width 144 height 108
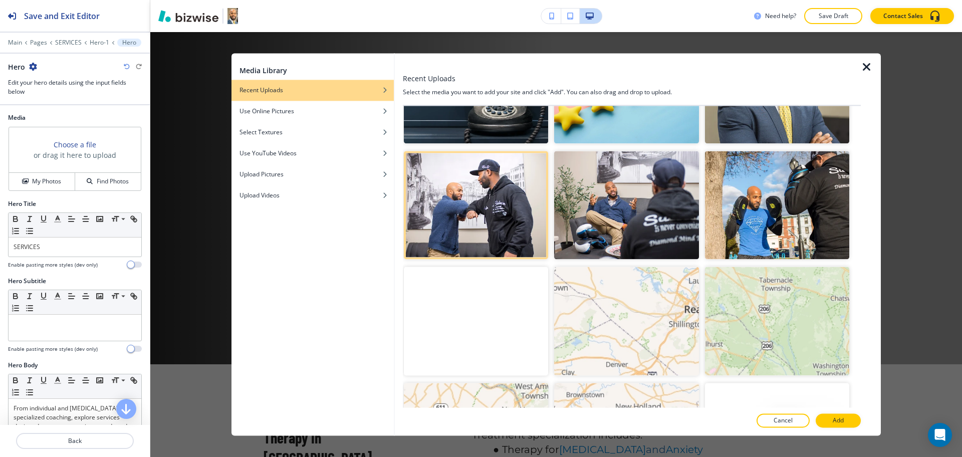
click at [839, 415] on button "Add" at bounding box center [838, 421] width 45 height 14
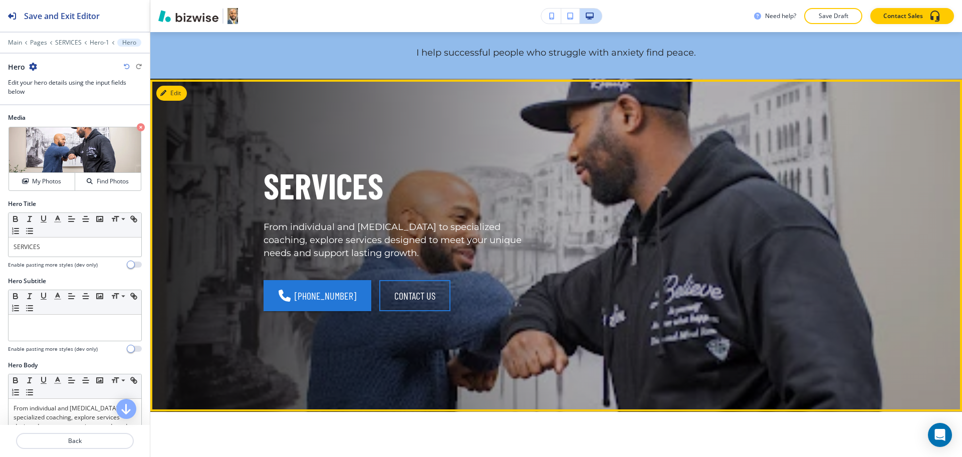
scroll to position [0, 0]
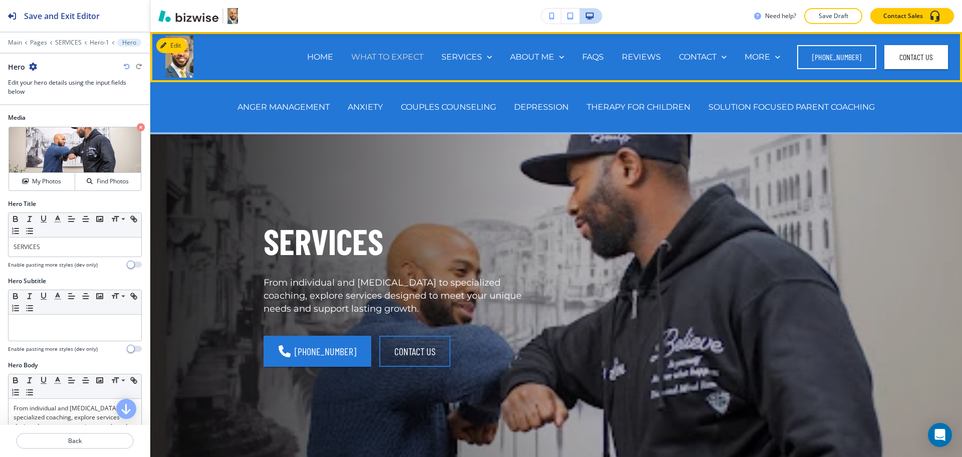
click at [407, 52] on p "WHAT TO EXPECT" at bounding box center [387, 57] width 72 height 12
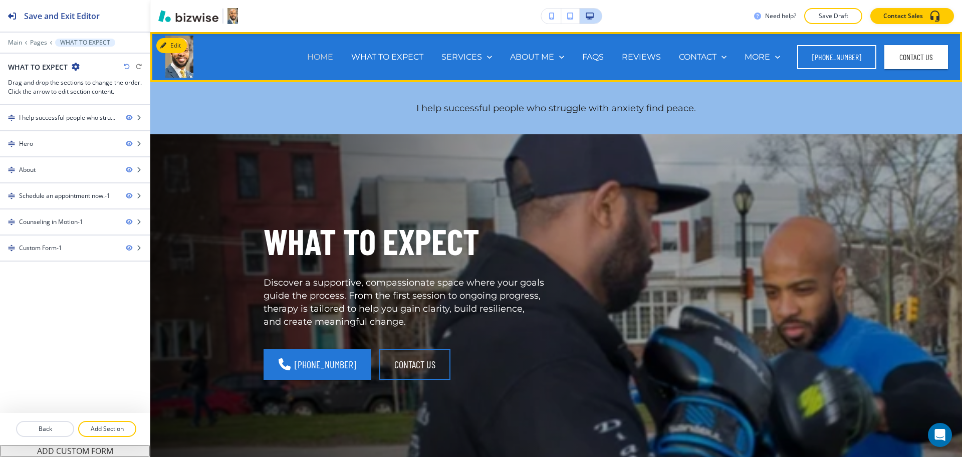
click at [325, 57] on p "HOME" at bounding box center [320, 57] width 26 height 12
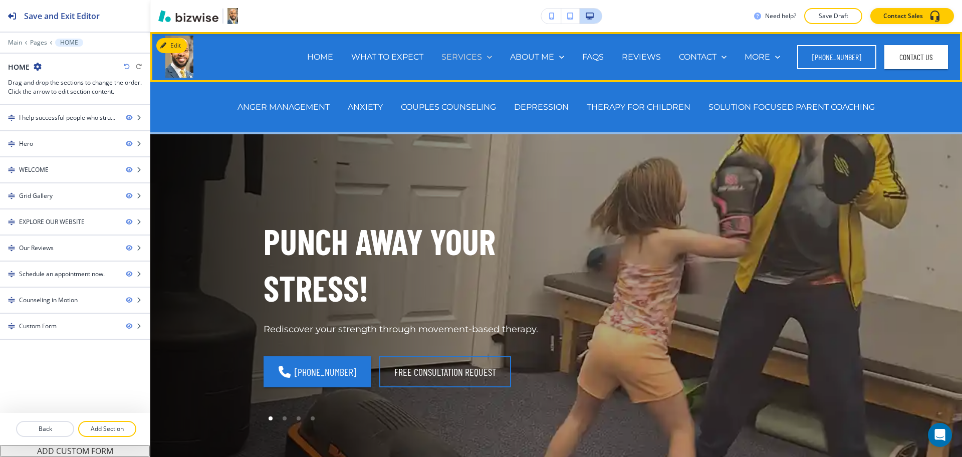
click at [465, 54] on p "SERVICES" at bounding box center [461, 57] width 41 height 12
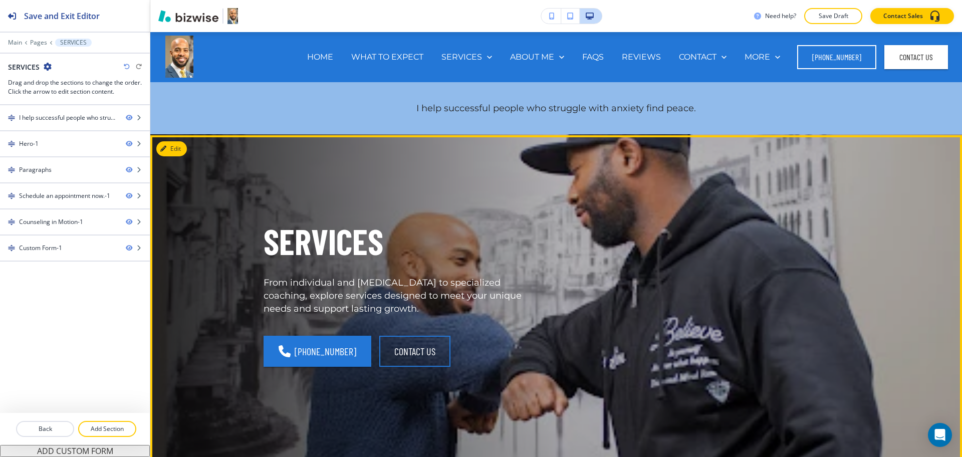
click at [184, 150] on button "Edit" at bounding box center [171, 148] width 31 height 15
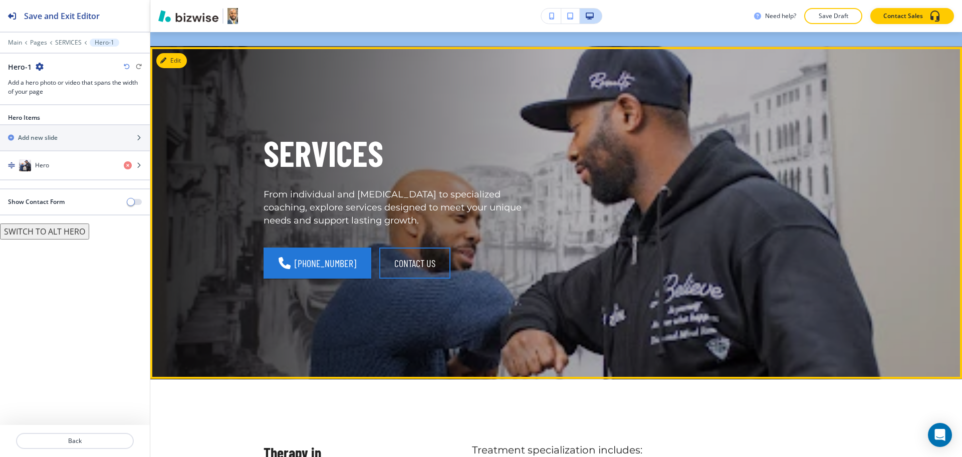
scroll to position [103, 0]
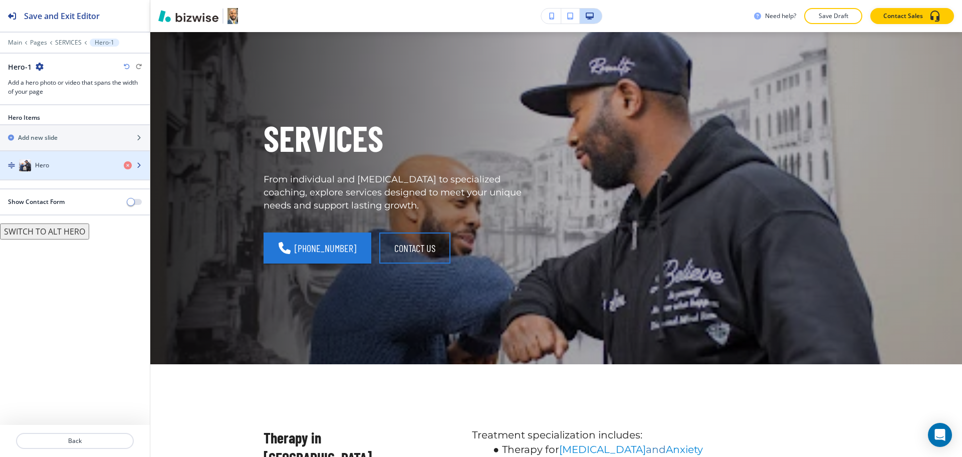
click at [62, 166] on div "Hero" at bounding box center [58, 165] width 116 height 12
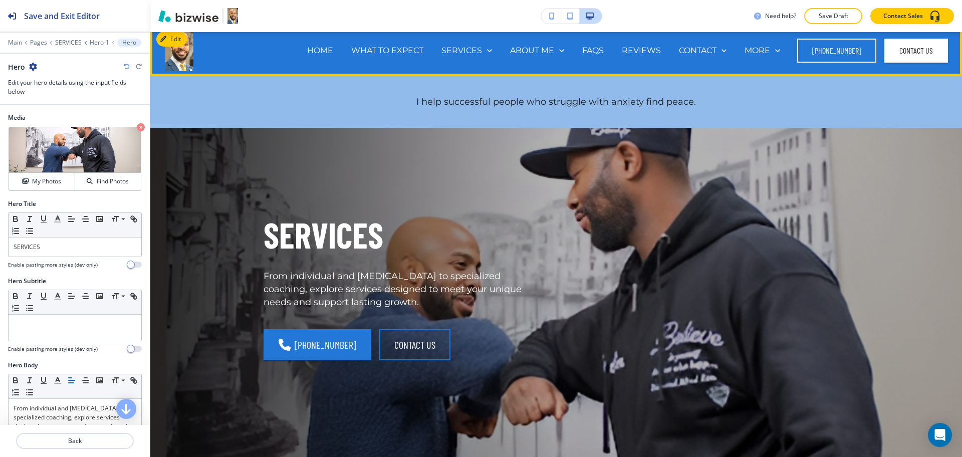
scroll to position [0, 0]
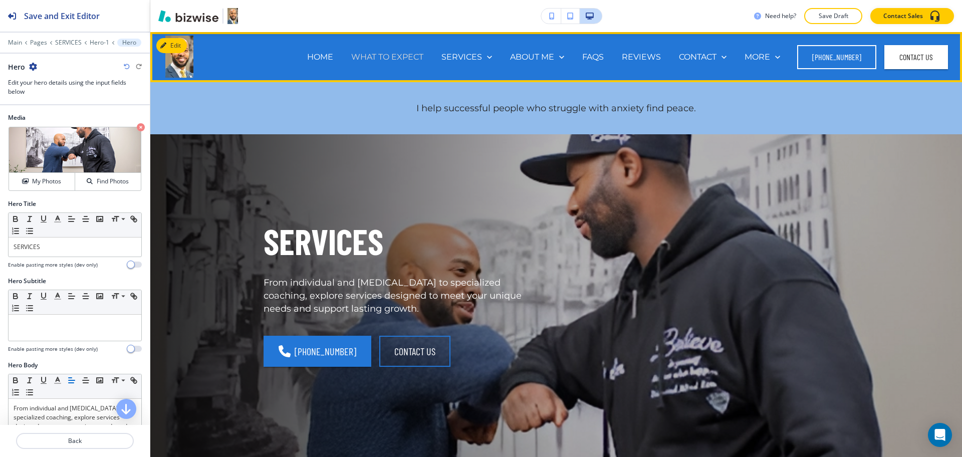
click at [403, 56] on p "WHAT TO EXPECT" at bounding box center [387, 57] width 72 height 12
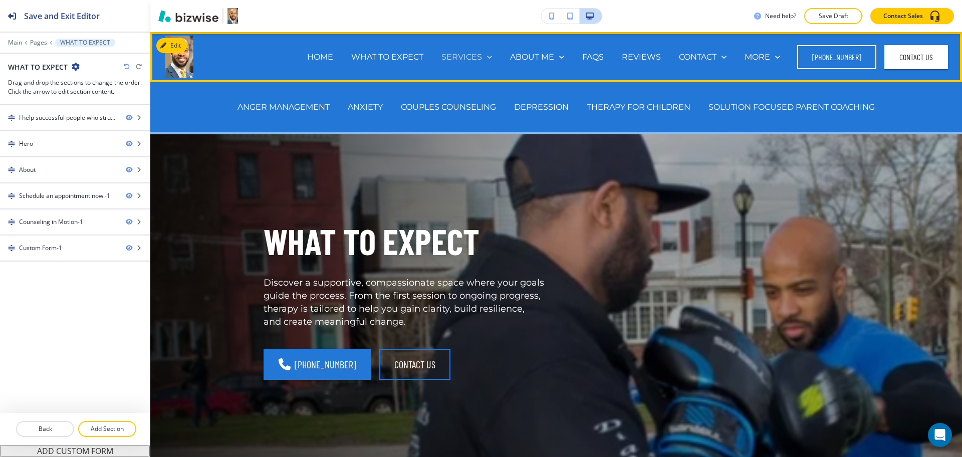
click at [463, 55] on p "SERVICES" at bounding box center [461, 57] width 41 height 12
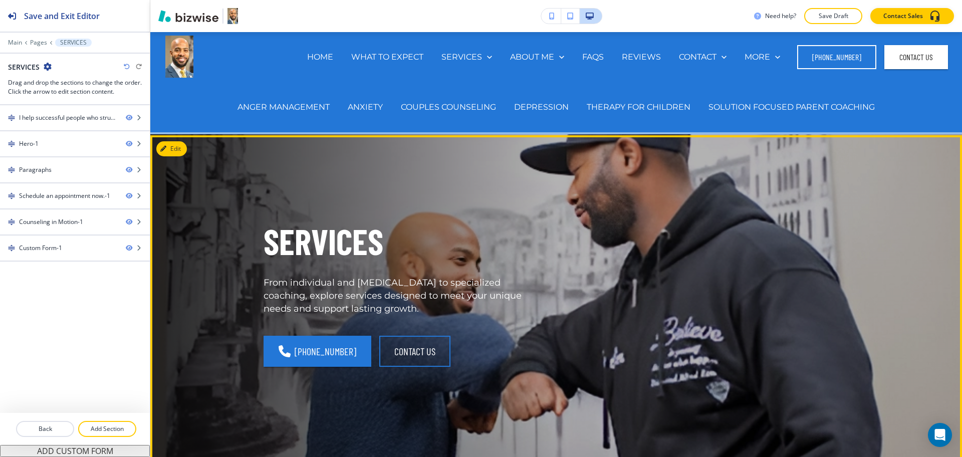
click at [718, 254] on div "SERVICES From individual and [MEDICAL_DATA] to specialized coaching, explore se…" at bounding box center [544, 289] width 609 height 271
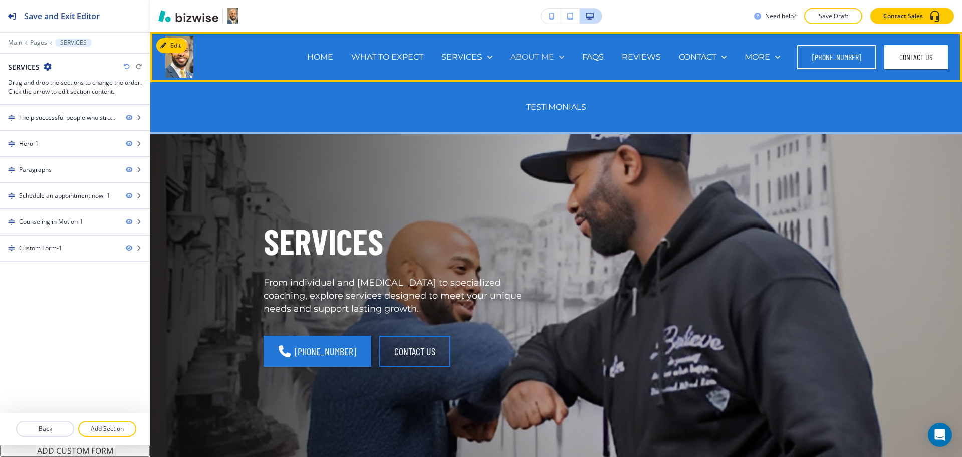
click at [521, 57] on p "ABOUT ME" at bounding box center [532, 57] width 44 height 12
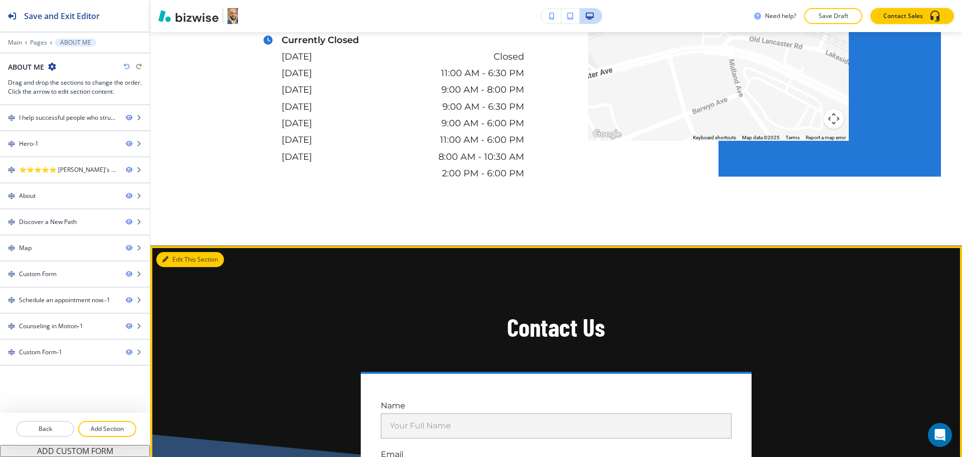
click at [171, 255] on button "Edit This Section" at bounding box center [190, 259] width 68 height 15
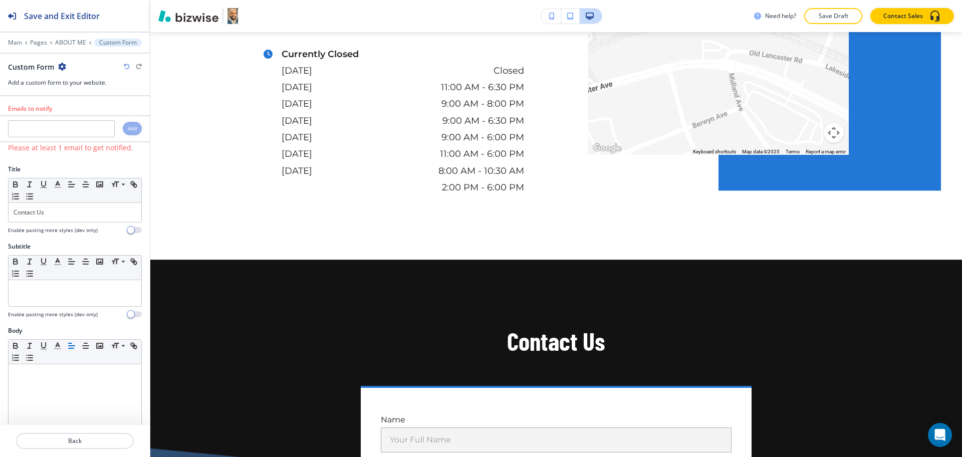
scroll to position [1395, 0]
click at [61, 66] on icon "button" at bounding box center [62, 67] width 8 height 8
click at [80, 118] on p "Delete Section" at bounding box center [89, 119] width 51 height 9
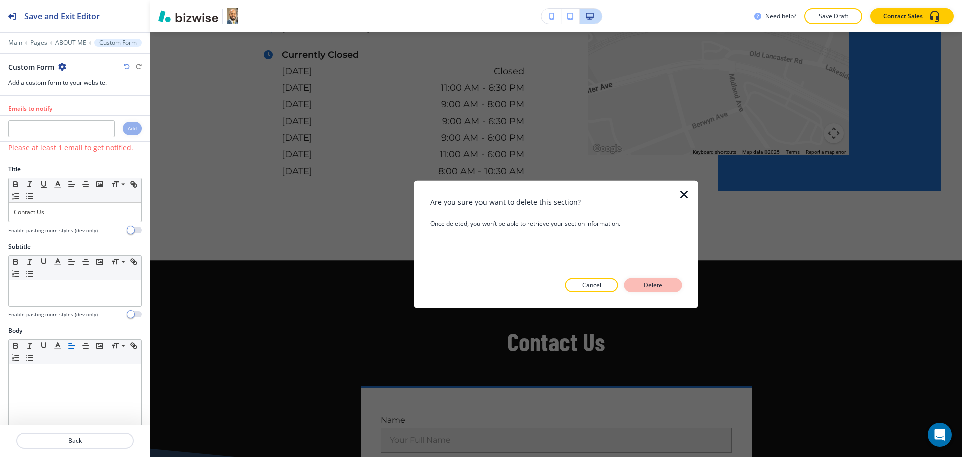
click at [650, 283] on p "Delete" at bounding box center [653, 285] width 24 height 9
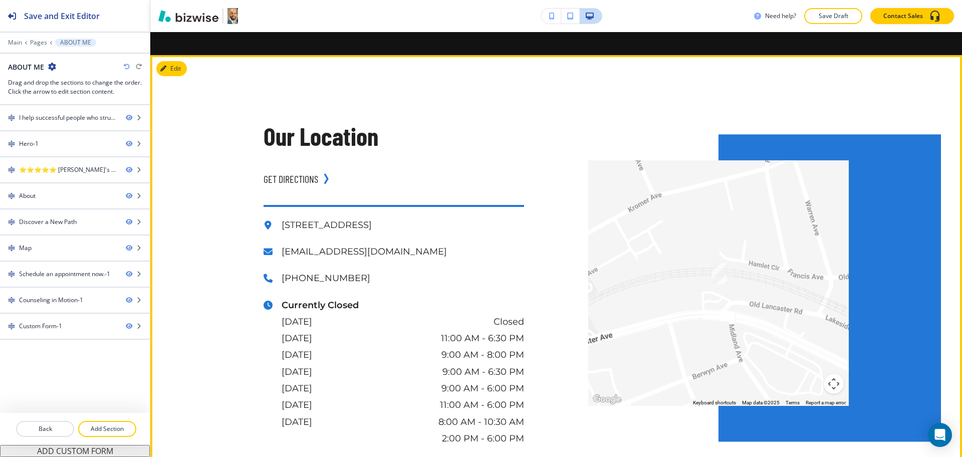
scroll to position [1067, 0]
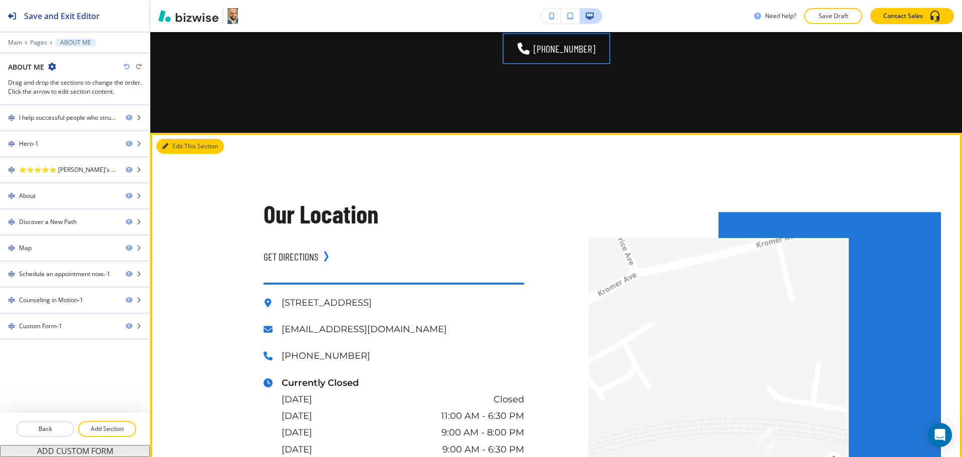
click at [179, 151] on button "Edit This Section" at bounding box center [190, 146] width 68 height 15
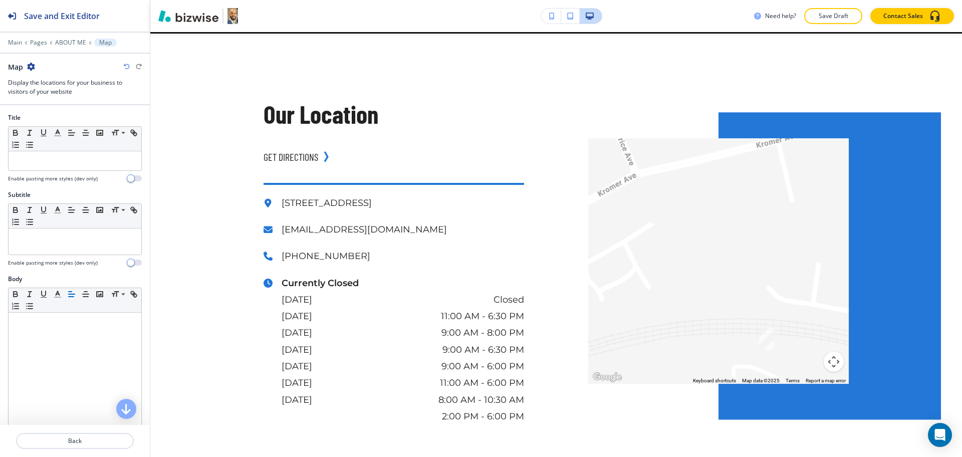
scroll to position [1168, 0]
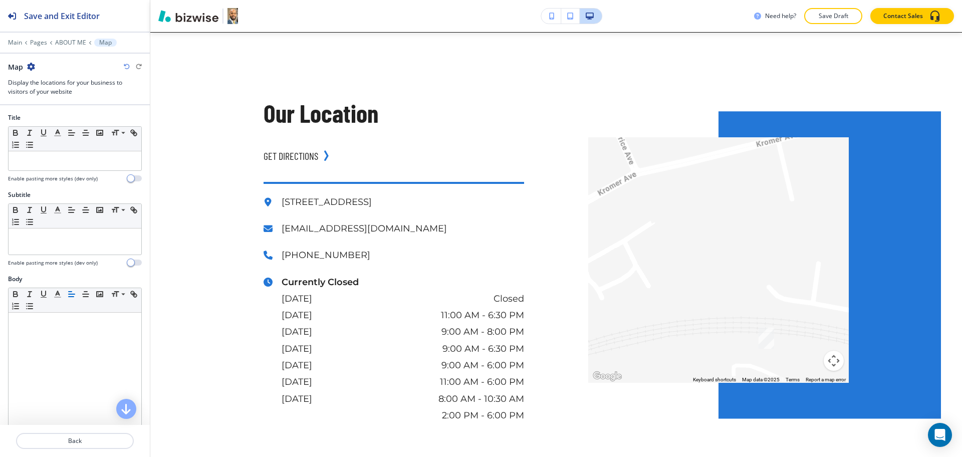
click at [32, 68] on icon "button" at bounding box center [31, 67] width 8 height 8
click at [52, 130] on button "button" at bounding box center [58, 133] width 14 height 12
click at [32, 63] on icon "button" at bounding box center [31, 67] width 8 height 8
click at [53, 113] on button "Delete Section" at bounding box center [59, 119] width 64 height 18
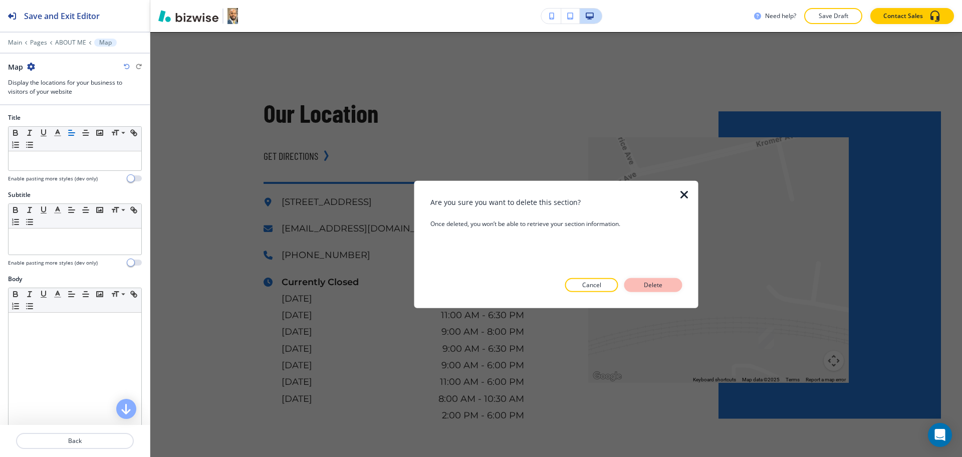
click at [673, 284] on button "Delete" at bounding box center [653, 285] width 58 height 14
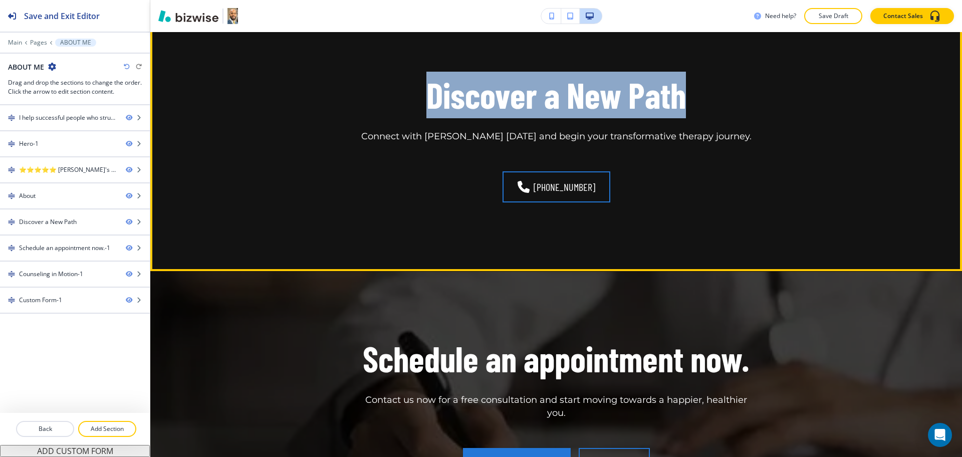
drag, startPoint x: 695, startPoint y: 103, endPoint x: 405, endPoint y: 97, distance: 289.2
click at [405, 97] on div "Discover a New Path Connect with [PERSON_NAME] [DATE] and begin your transforma…" at bounding box center [556, 108] width 585 height 72
copy h1 "Discover a New Path"
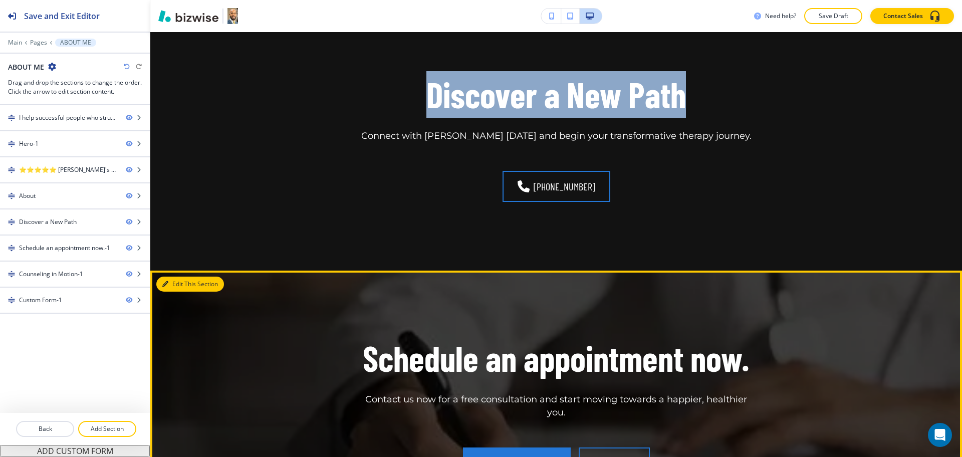
click at [176, 285] on button "Edit This Section" at bounding box center [190, 284] width 68 height 15
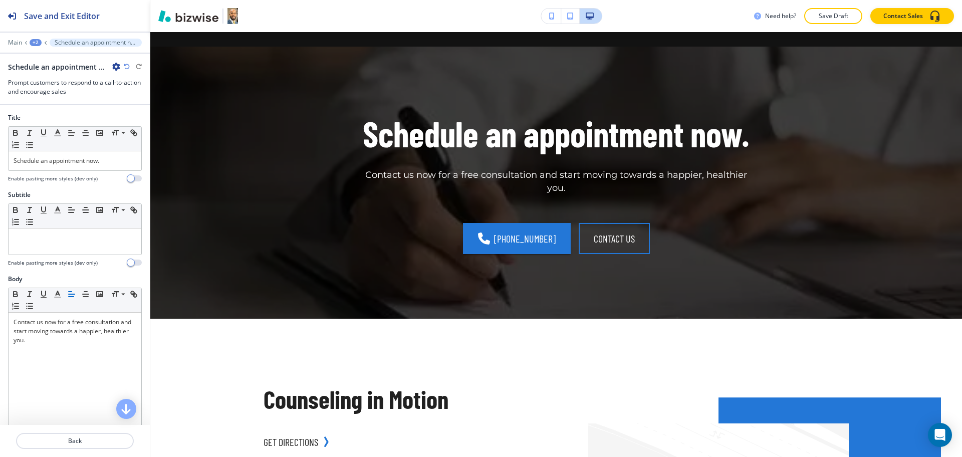
scroll to position [1168, 0]
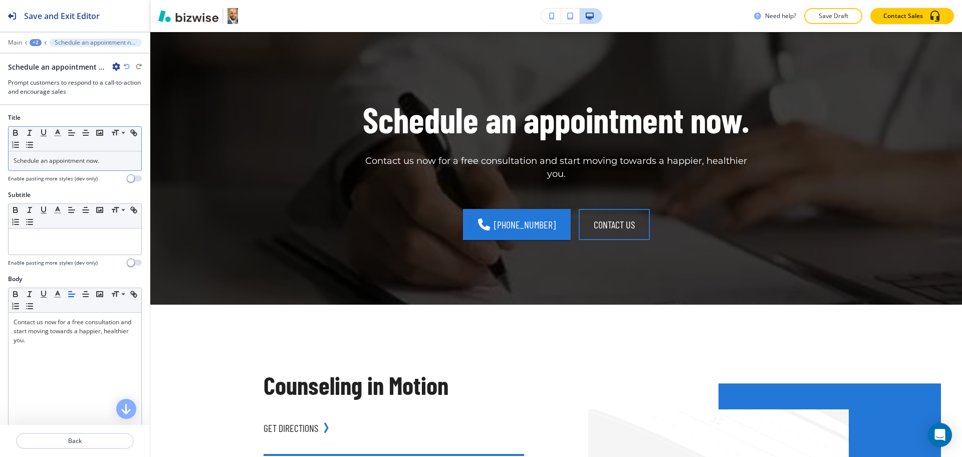
click at [101, 154] on div "Schedule an appointment now." at bounding box center [75, 160] width 133 height 19
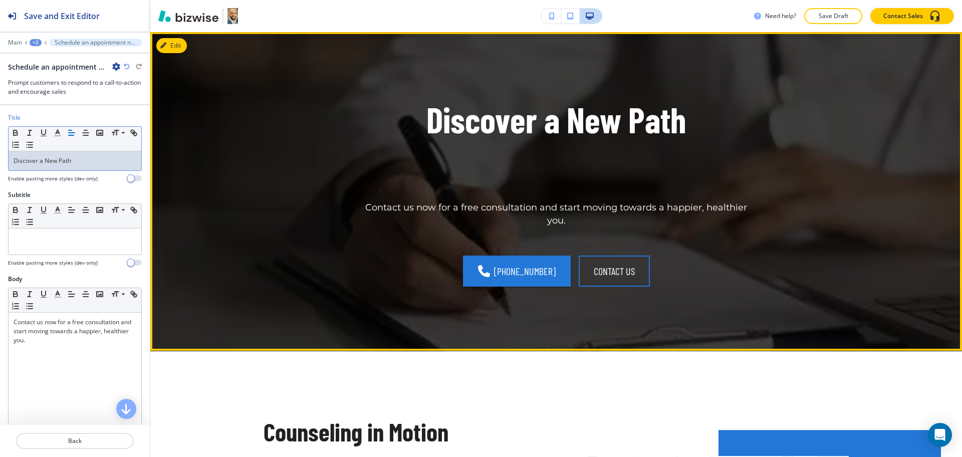
scroll to position [0, 0]
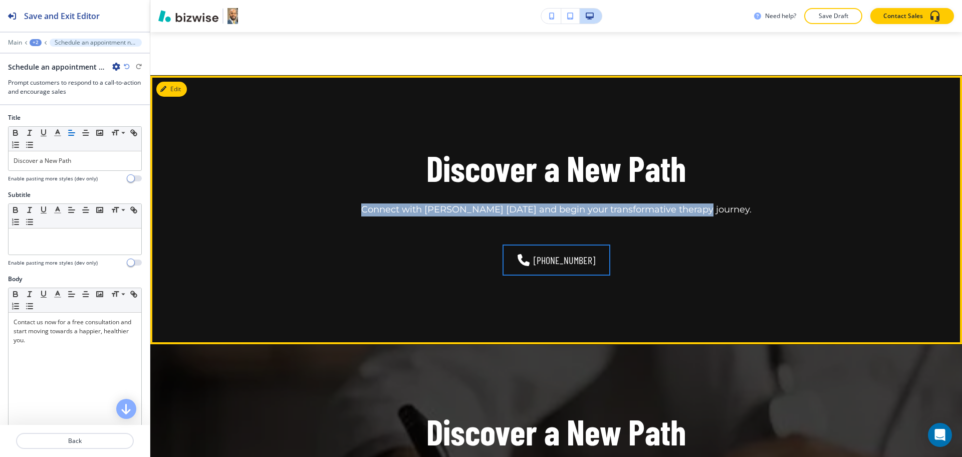
drag, startPoint x: 728, startPoint y: 205, endPoint x: 384, endPoint y: 200, distance: 343.3
click at [384, 200] on div "Discover a New Path Connect with [PERSON_NAME] [DATE] and begin your transforma…" at bounding box center [556, 181] width 585 height 72
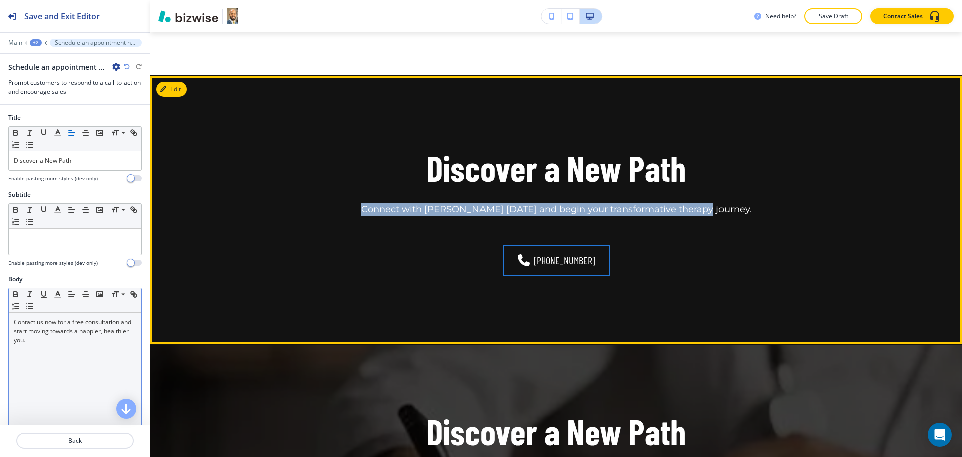
copy p "Connect with [PERSON_NAME] [DATE] and begin your transformative therapy journey."
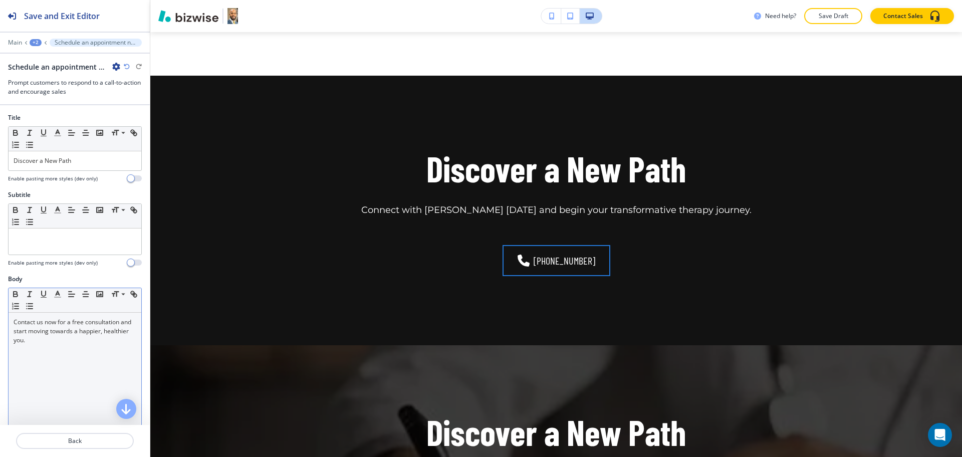
click at [86, 368] on div "Contact us now for a free consultation and start moving towards a happier, heal…" at bounding box center [75, 378] width 133 height 130
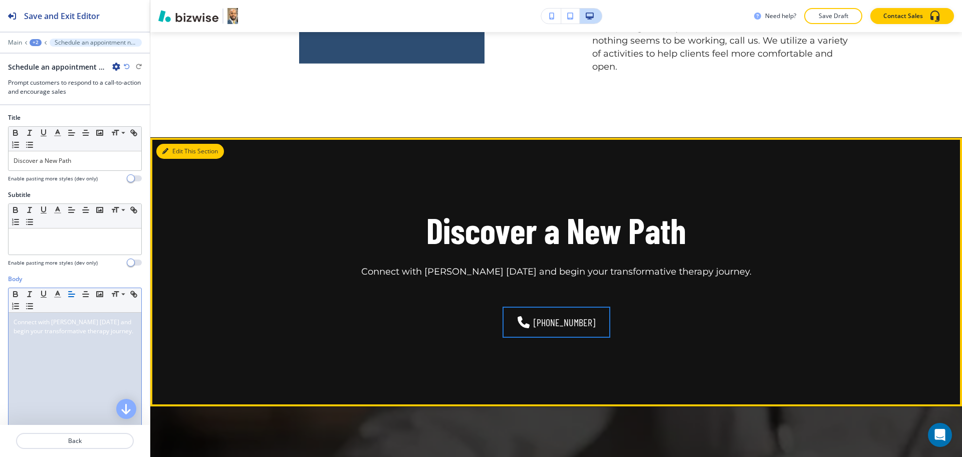
click at [169, 156] on button "Edit This Section" at bounding box center [190, 151] width 68 height 15
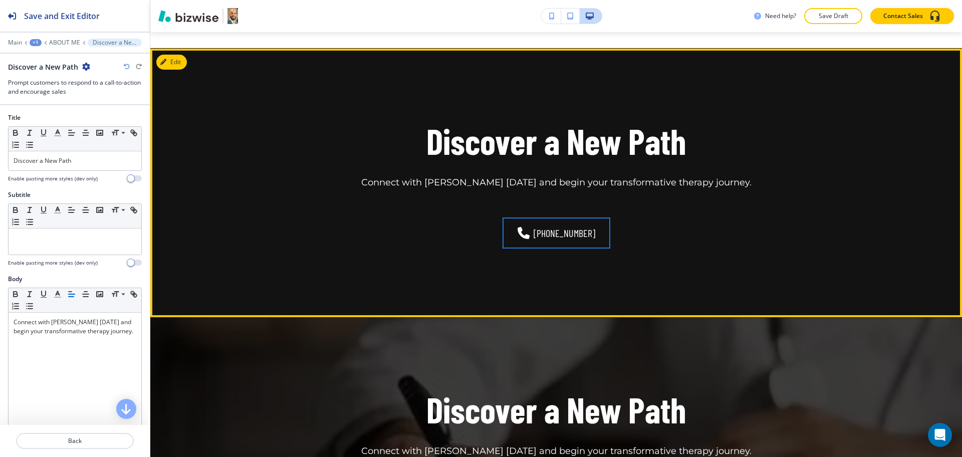
scroll to position [899, 0]
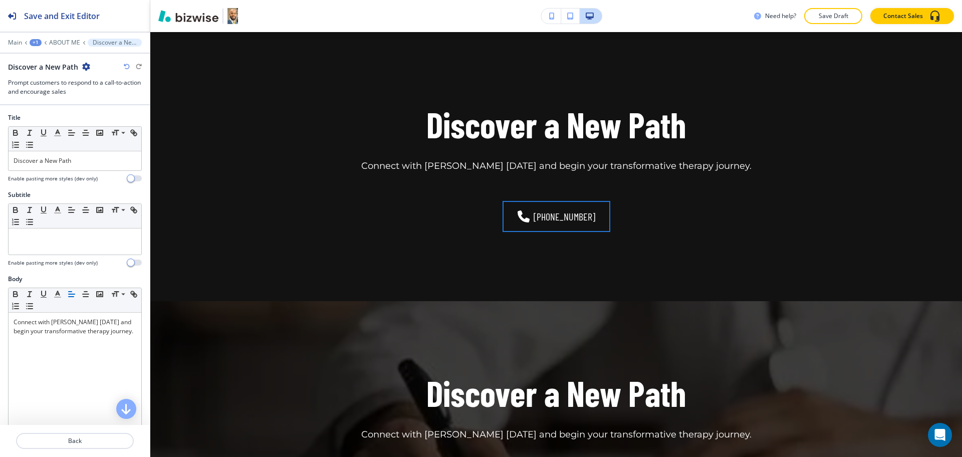
click at [86, 67] on icon "button" at bounding box center [86, 67] width 8 height 8
click at [90, 121] on p "Delete Section" at bounding box center [113, 119] width 51 height 9
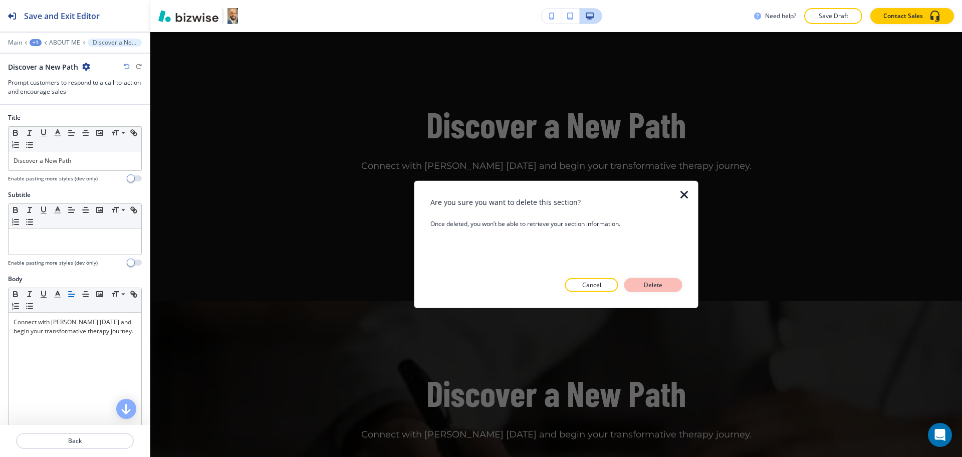
click at [644, 288] on p "Delete" at bounding box center [653, 285] width 24 height 9
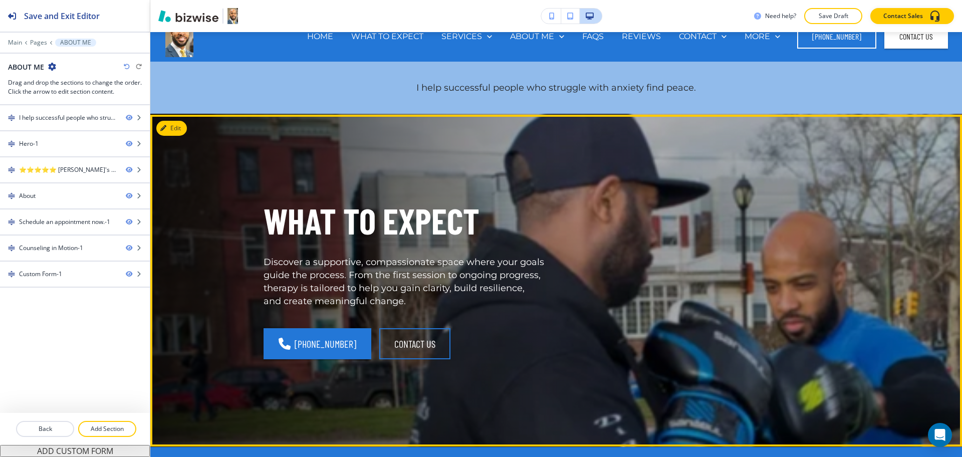
scroll to position [0, 0]
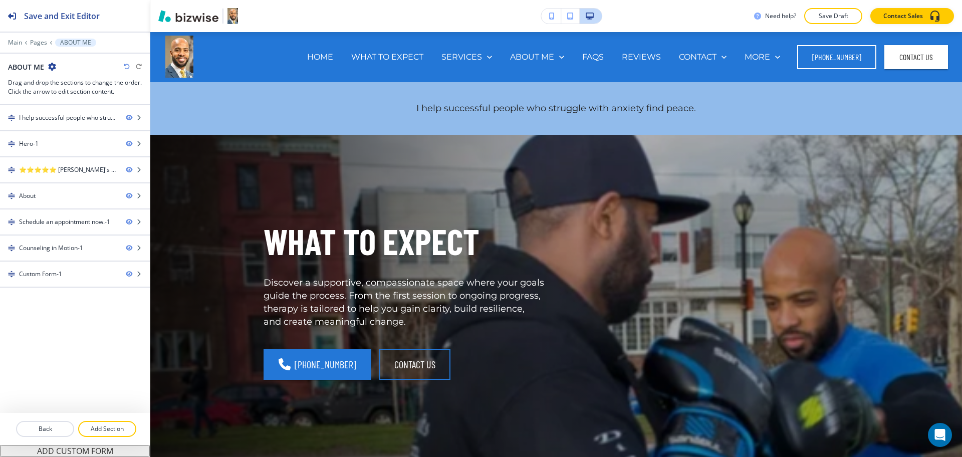
click at [21, 65] on h2 "ABOUT ME" at bounding box center [26, 67] width 36 height 11
copy div "ABOUT ME"
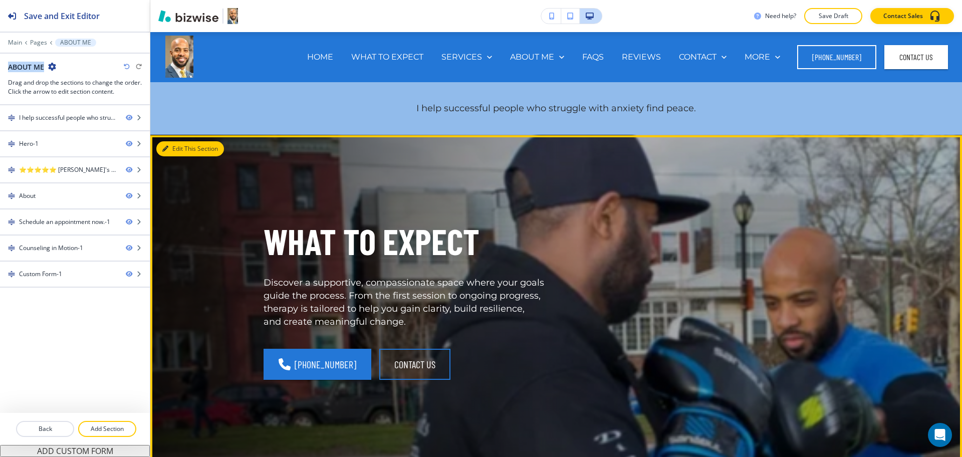
click at [170, 149] on button "Edit This Section" at bounding box center [190, 148] width 68 height 15
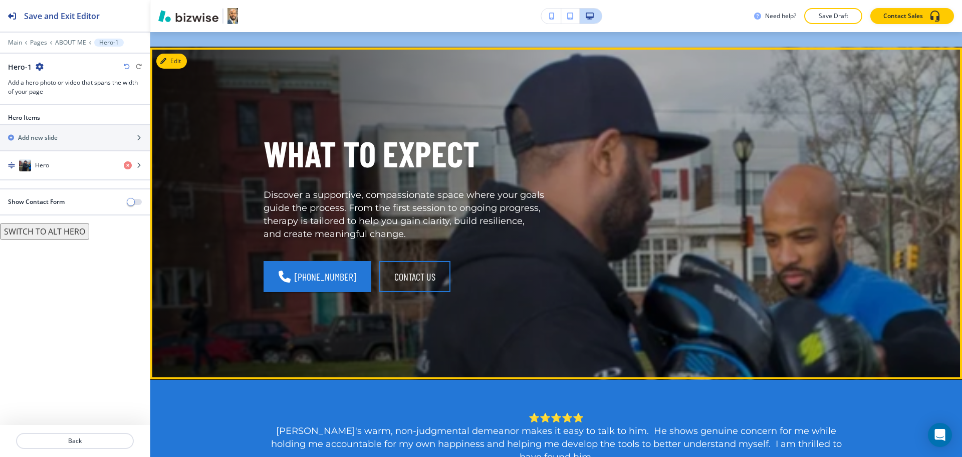
scroll to position [103, 0]
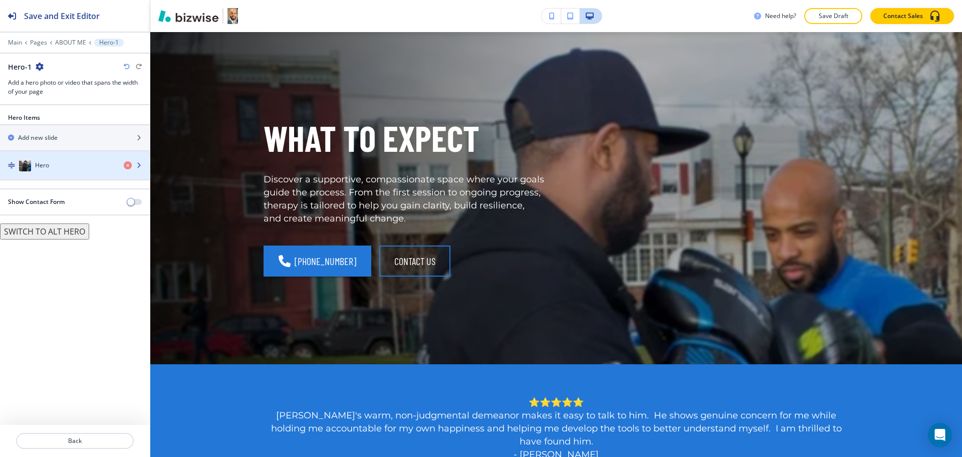
click at [79, 174] on div "button" at bounding box center [75, 175] width 150 height 8
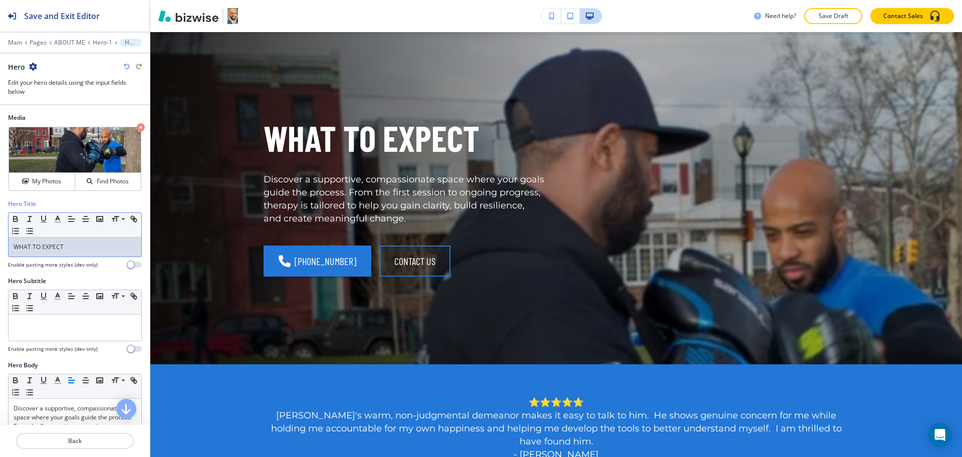
click at [75, 245] on p "WHAT TO EXPECT" at bounding box center [75, 247] width 123 height 9
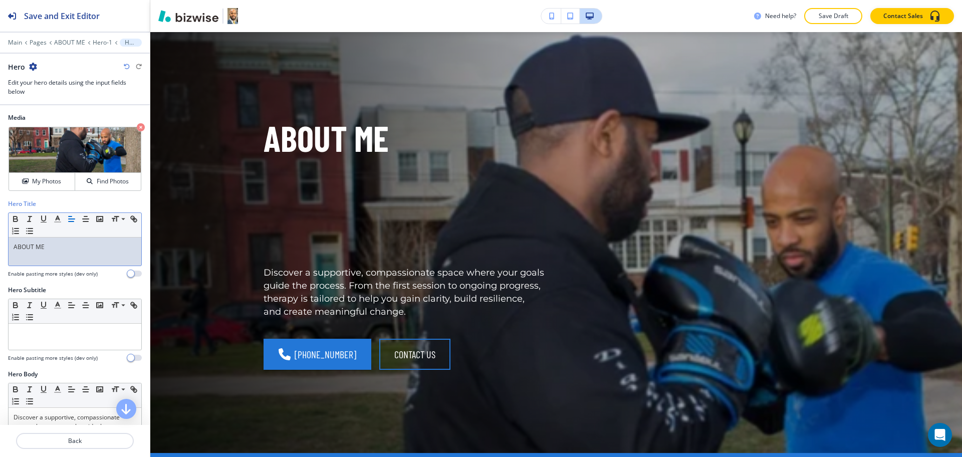
scroll to position [0, 0]
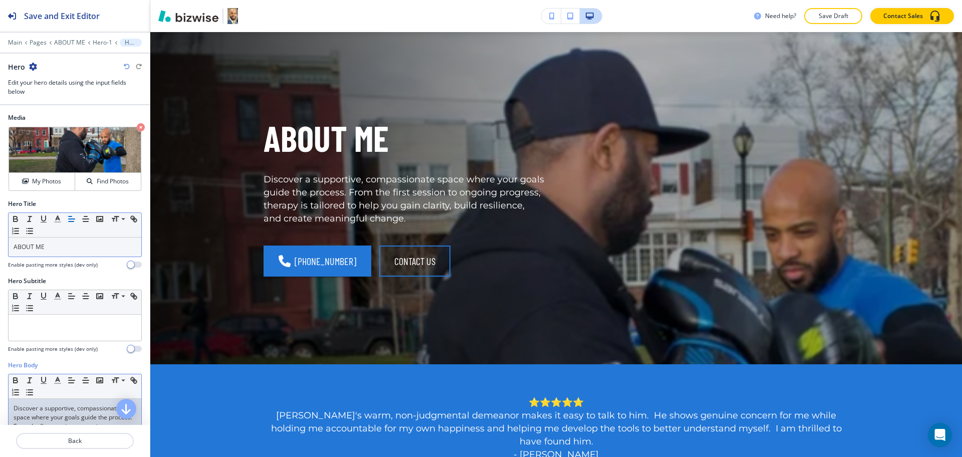
click at [87, 409] on p "Discover a supportive, compassionate space where your goals guide the process. …" at bounding box center [75, 431] width 123 height 54
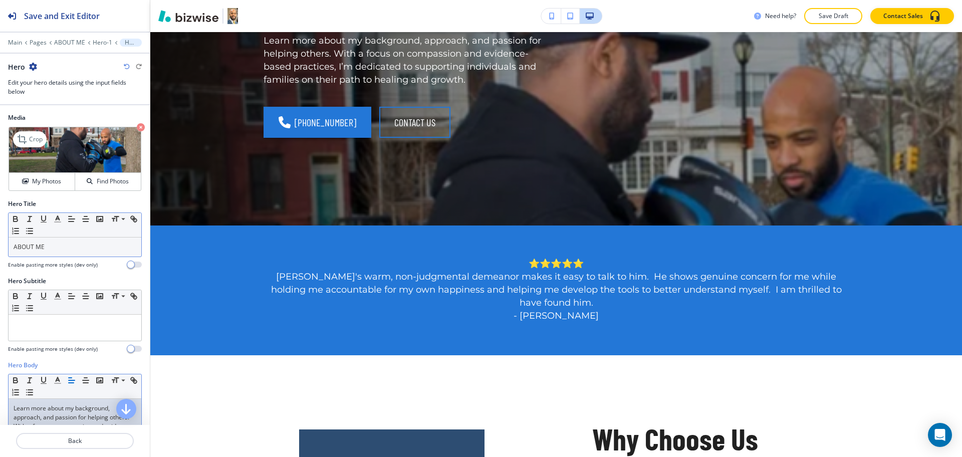
click at [137, 129] on icon "button" at bounding box center [141, 127] width 8 height 8
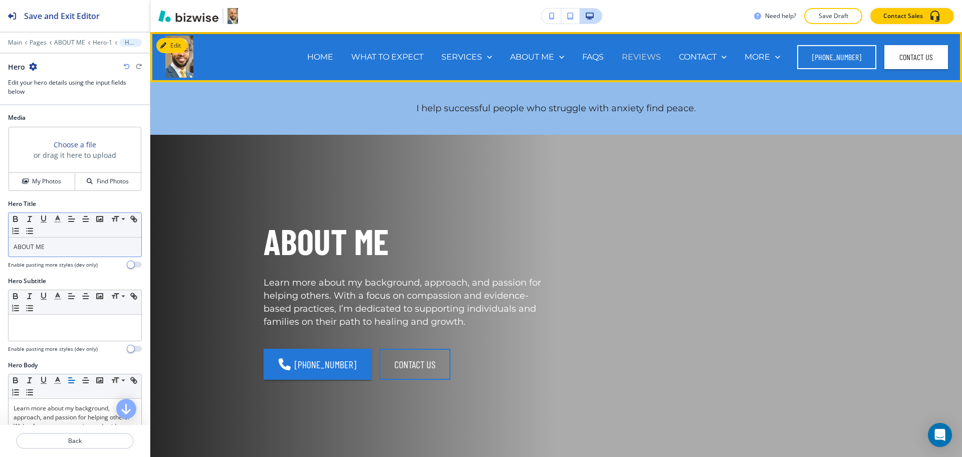
click at [648, 56] on p "REVIEWS" at bounding box center [641, 57] width 39 height 12
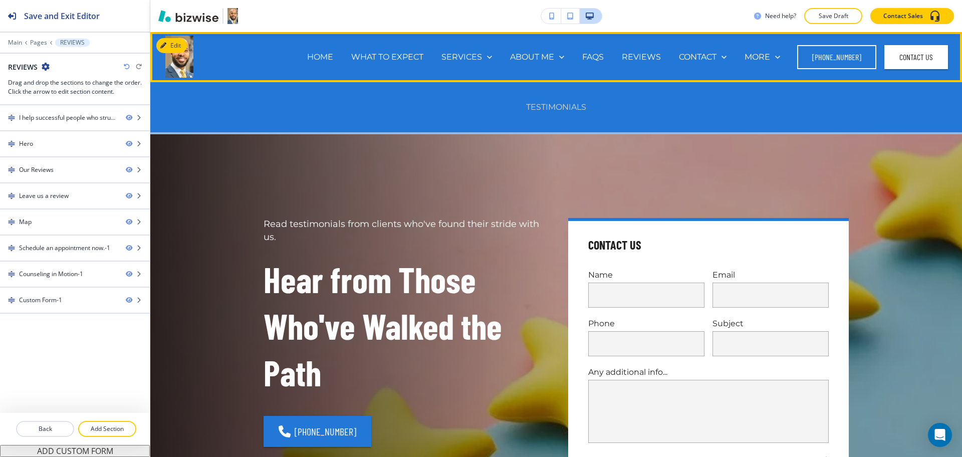
click at [549, 107] on p "TESTIMONIALS" at bounding box center [556, 107] width 60 height 12
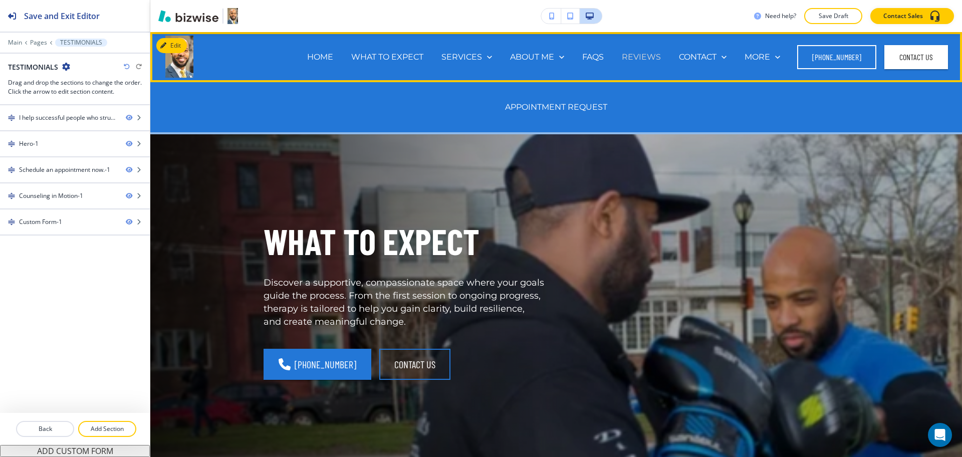
click at [642, 56] on p "REVIEWS" at bounding box center [641, 57] width 39 height 12
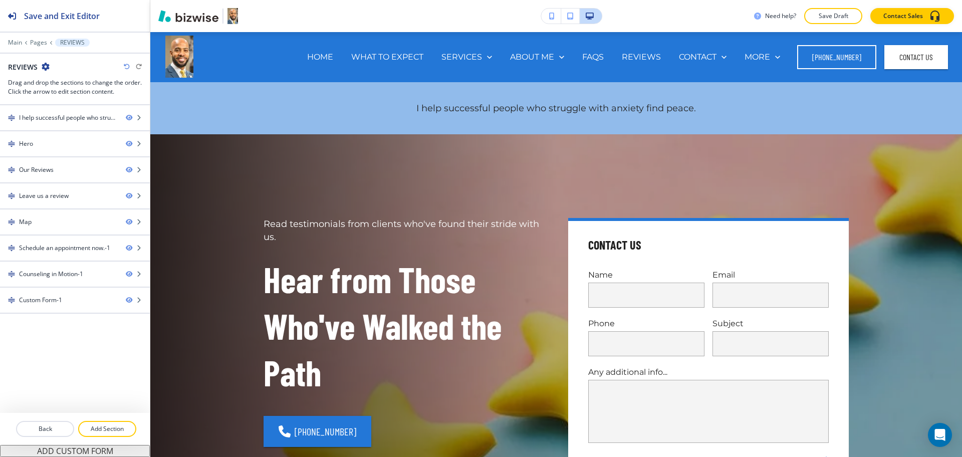
click at [44, 69] on icon "button" at bounding box center [46, 67] width 8 height 8
drag, startPoint x: 60, startPoint y: 81, endPoint x: 79, endPoint y: 83, distance: 19.1
click at [61, 81] on p "Edit Page Settings" at bounding box center [73, 84] width 51 height 9
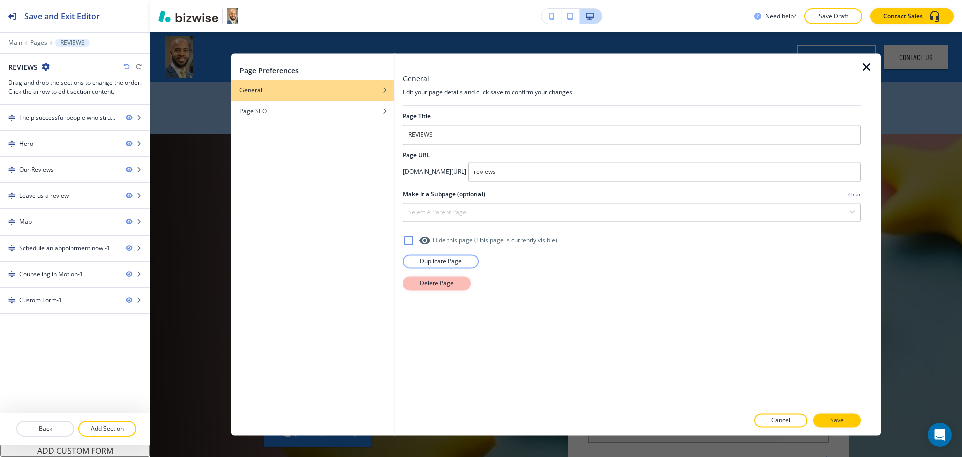
click at [442, 280] on p "Delete Page" at bounding box center [437, 283] width 34 height 9
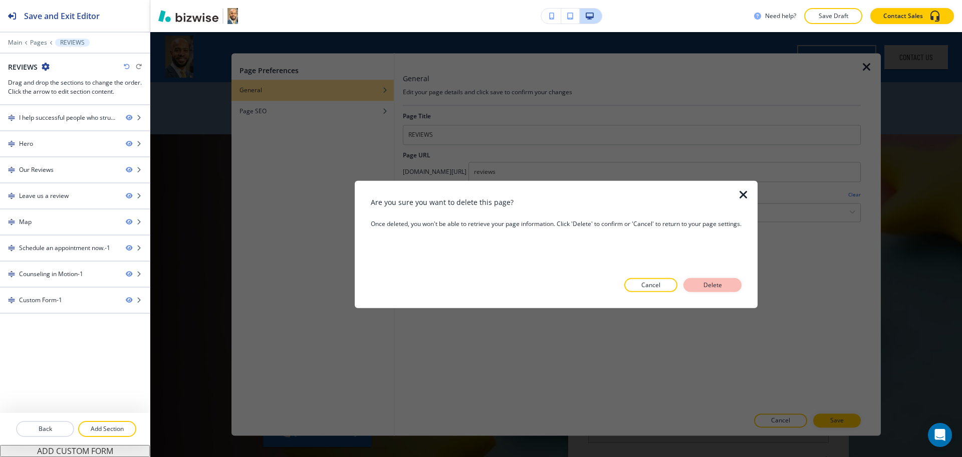
click at [710, 288] on p "Delete" at bounding box center [713, 285] width 24 height 9
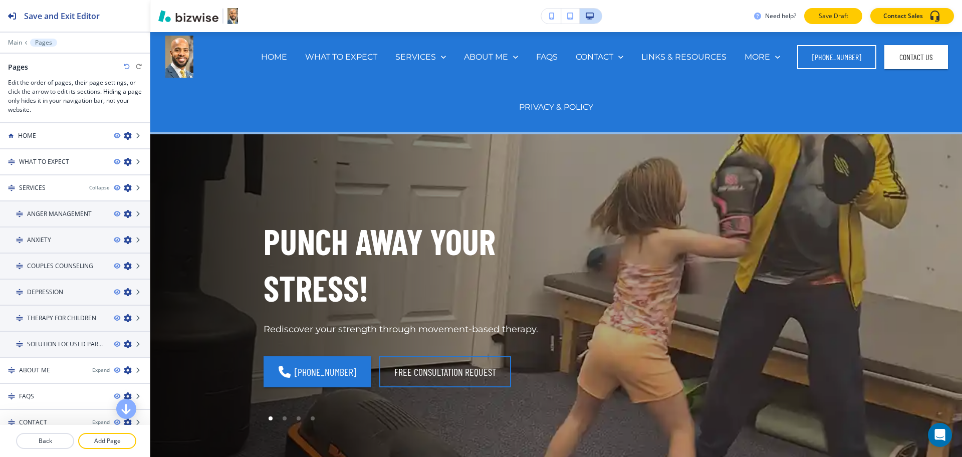
click at [839, 17] on p "Save Draft" at bounding box center [833, 16] width 32 height 9
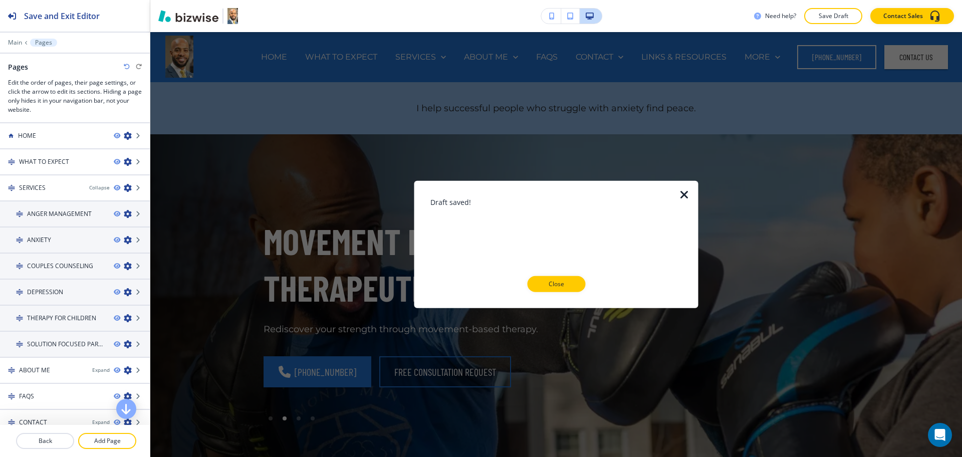
click at [683, 192] on icon "button" at bounding box center [684, 195] width 12 height 12
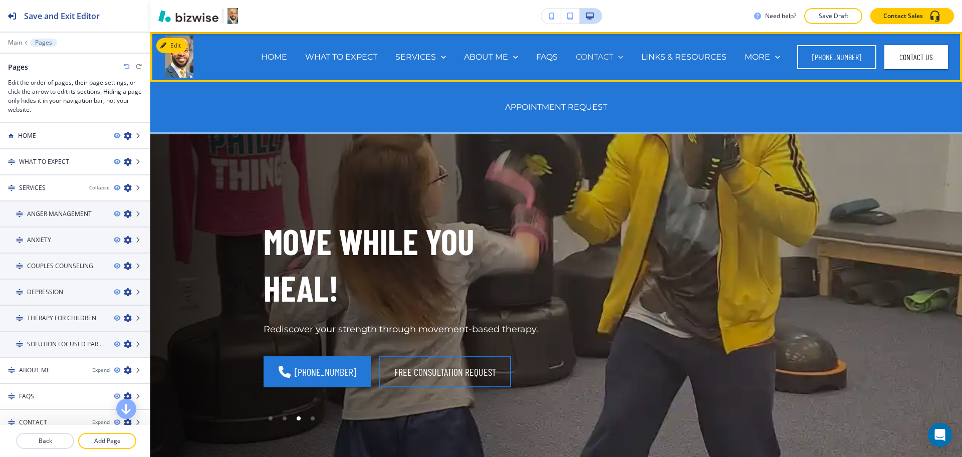
click at [608, 56] on p "CONTACT" at bounding box center [595, 57] width 38 height 12
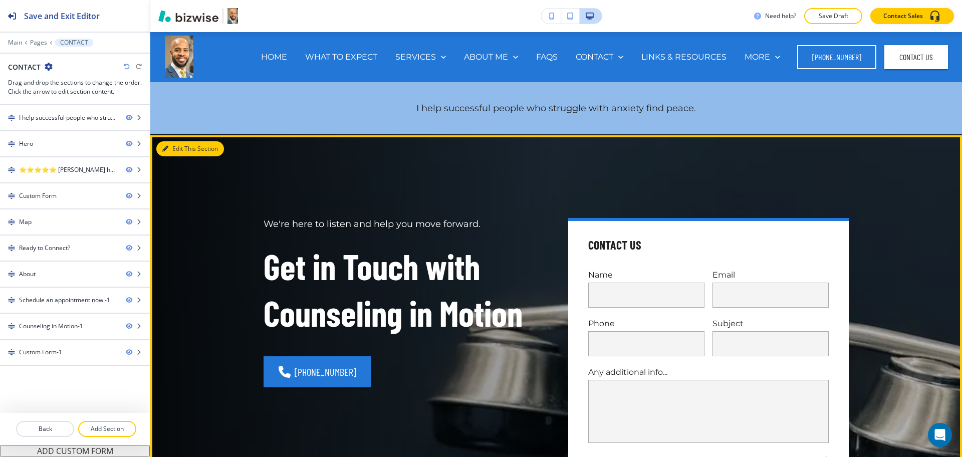
click at [167, 147] on icon "button" at bounding box center [165, 149] width 6 height 6
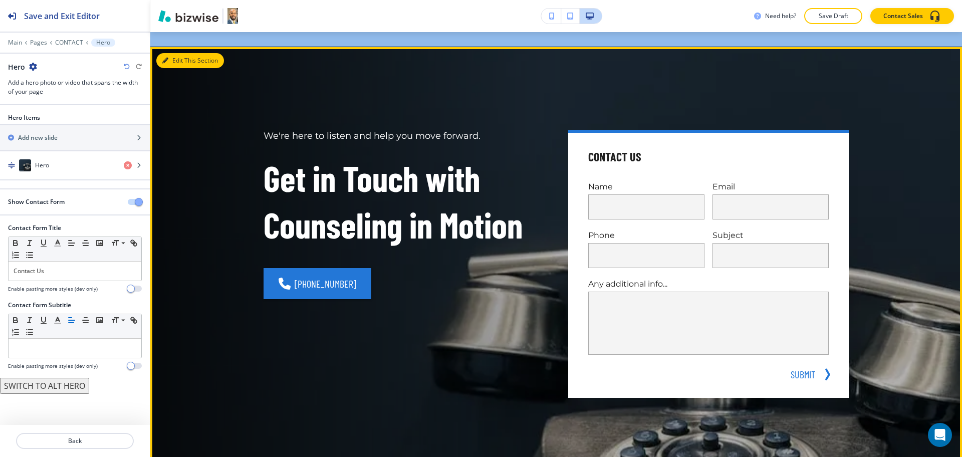
scroll to position [103, 0]
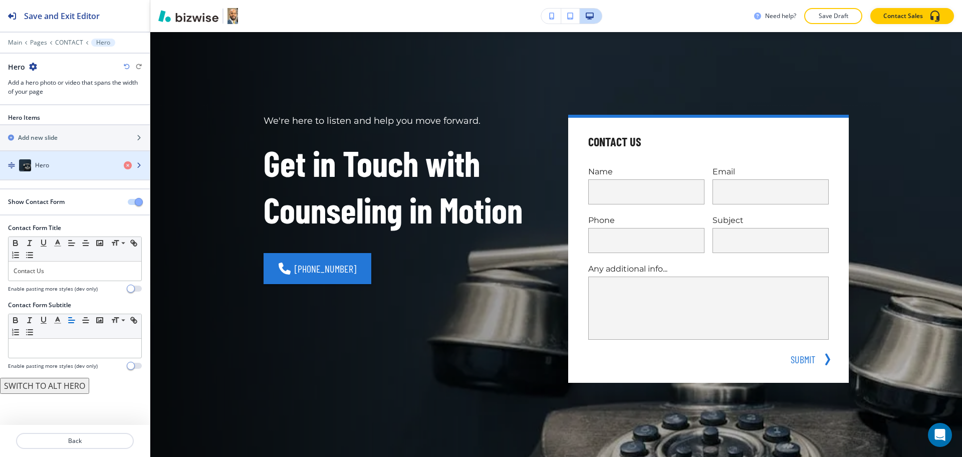
click at [56, 173] on div "button" at bounding box center [75, 175] width 150 height 8
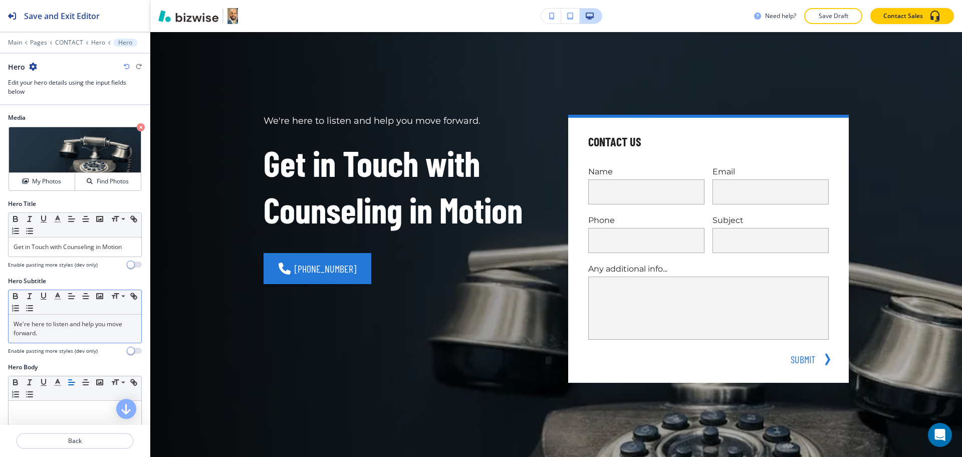
click at [78, 331] on p "We're here to listen and help you move forward." at bounding box center [75, 329] width 123 height 18
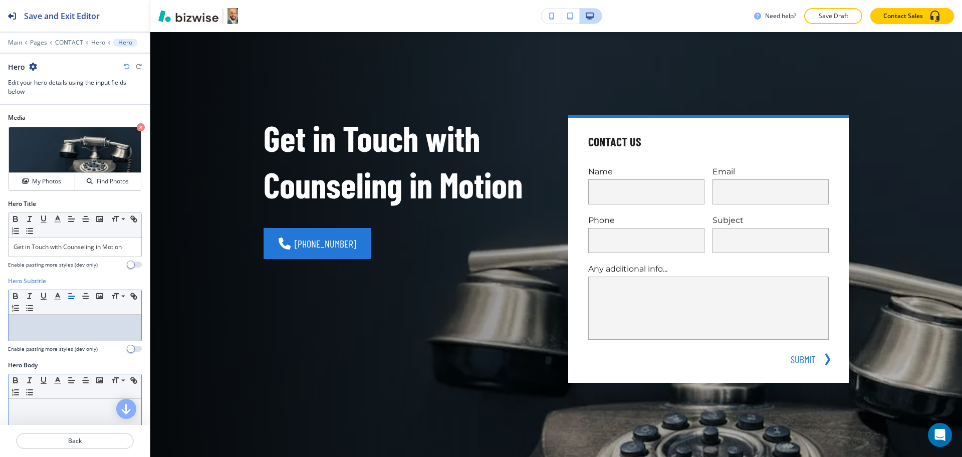
click at [68, 402] on div at bounding box center [75, 464] width 133 height 130
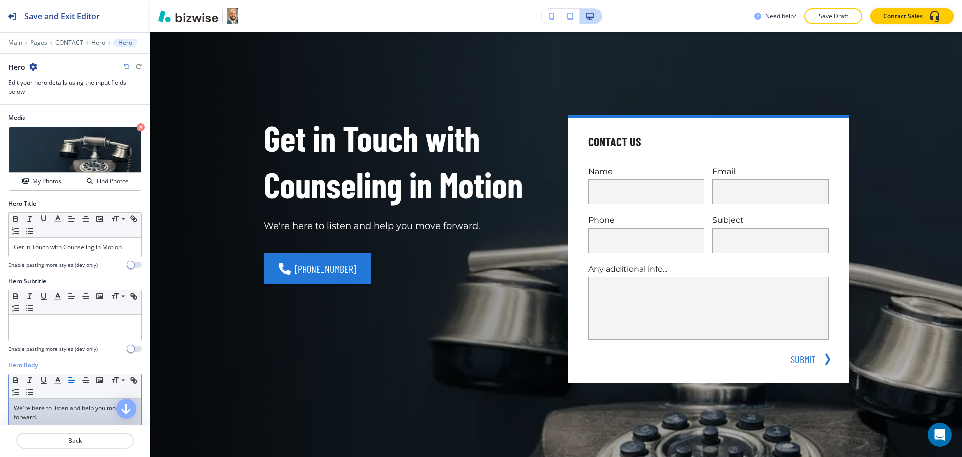
scroll to position [199, 0]
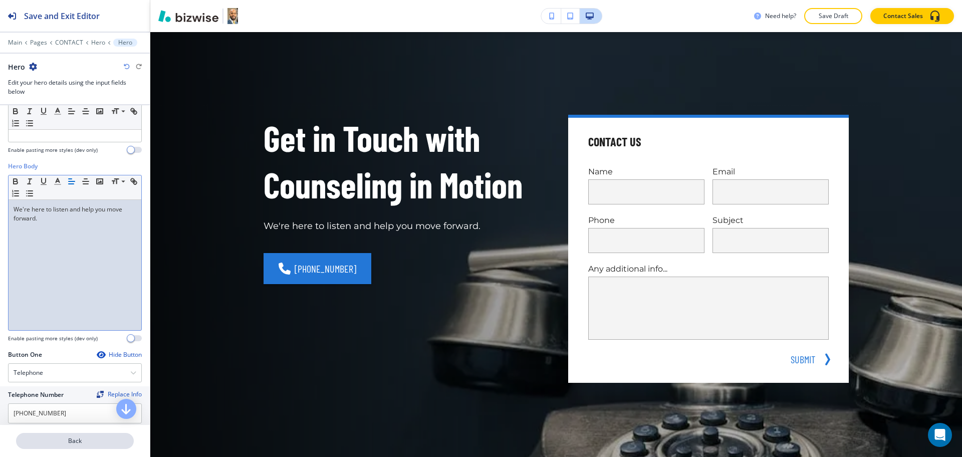
click at [69, 444] on p "Back" at bounding box center [75, 440] width 116 height 9
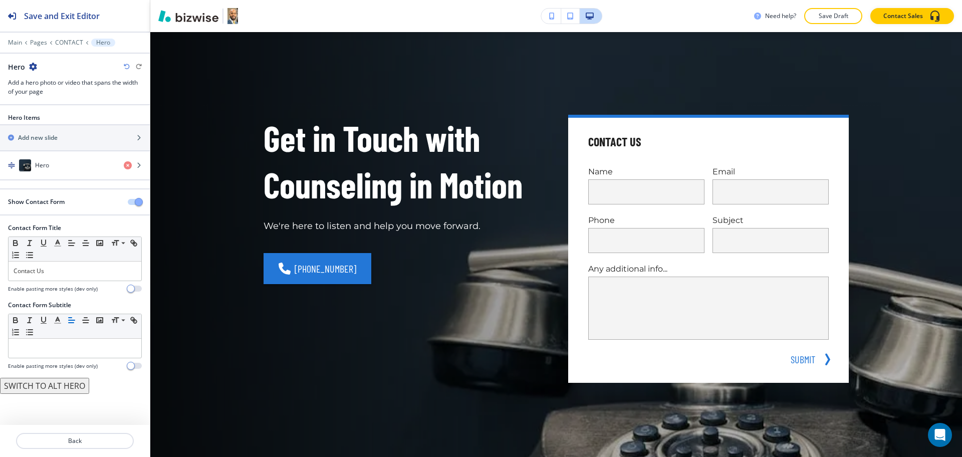
click at [137, 203] on span "button" at bounding box center [139, 202] width 8 height 8
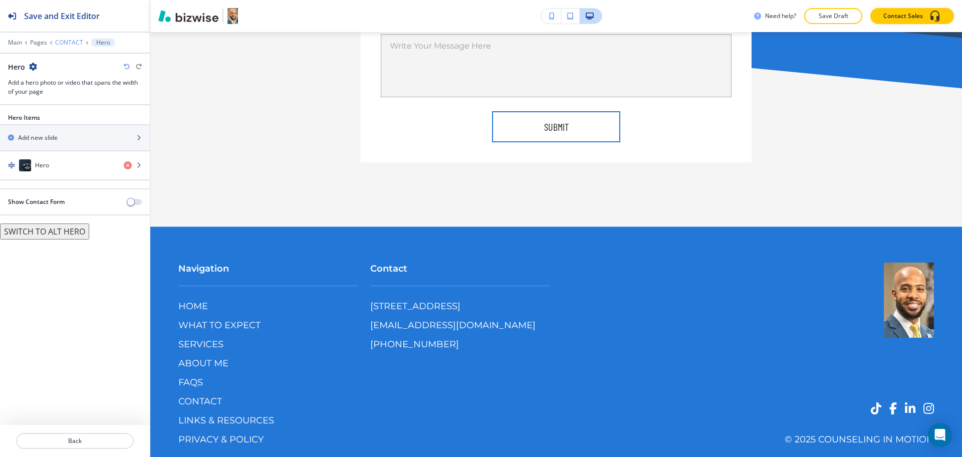
click at [67, 42] on p "CONTACT" at bounding box center [69, 42] width 28 height 7
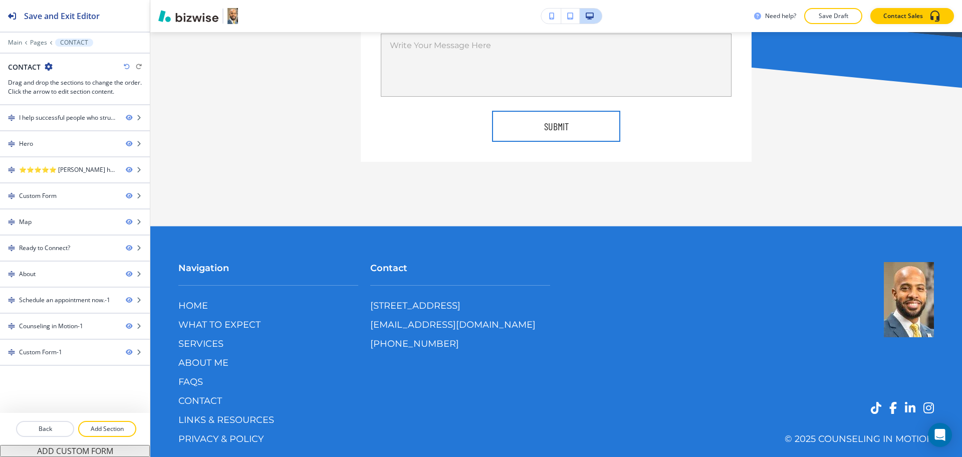
scroll to position [3172, 0]
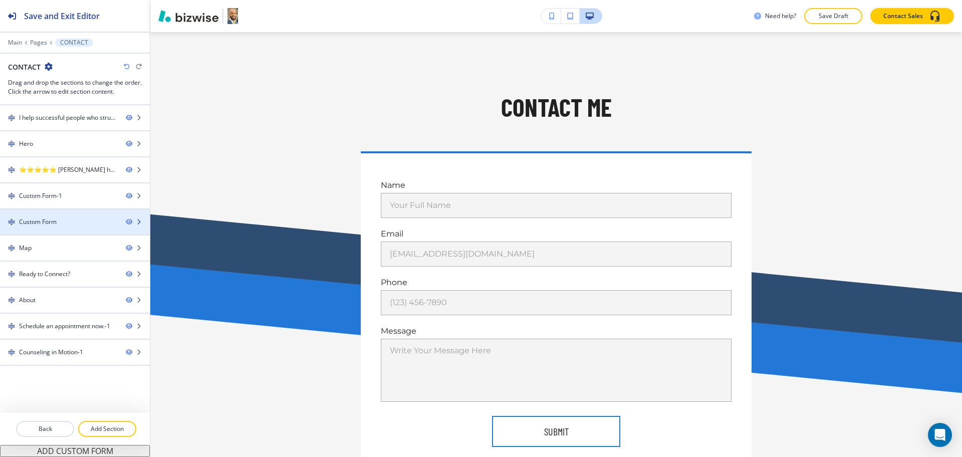
click at [50, 224] on div "Custom Form" at bounding box center [38, 221] width 38 height 9
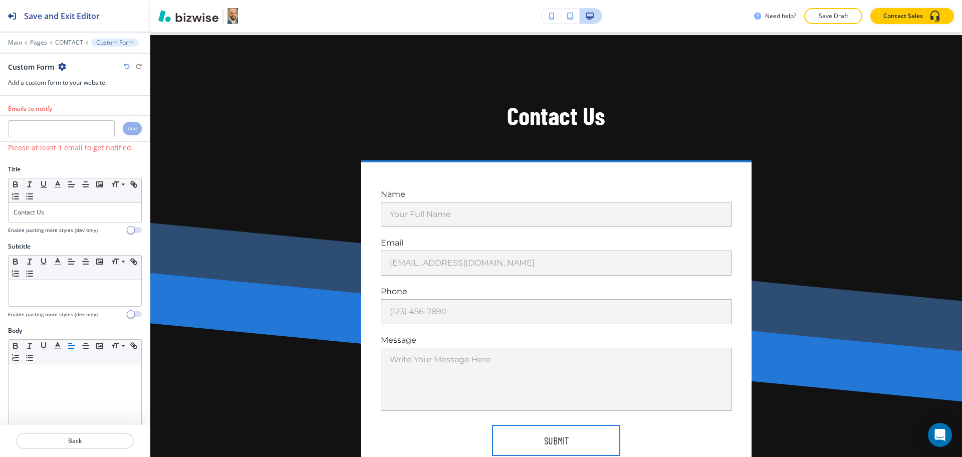
scroll to position [1073, 0]
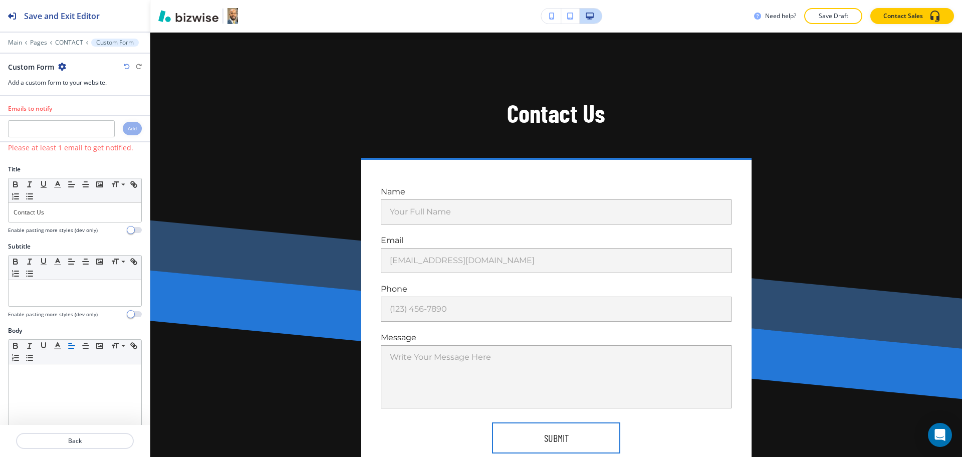
click at [61, 68] on icon "button" at bounding box center [62, 67] width 8 height 8
click at [85, 121] on p "Delete Section" at bounding box center [89, 119] width 51 height 9
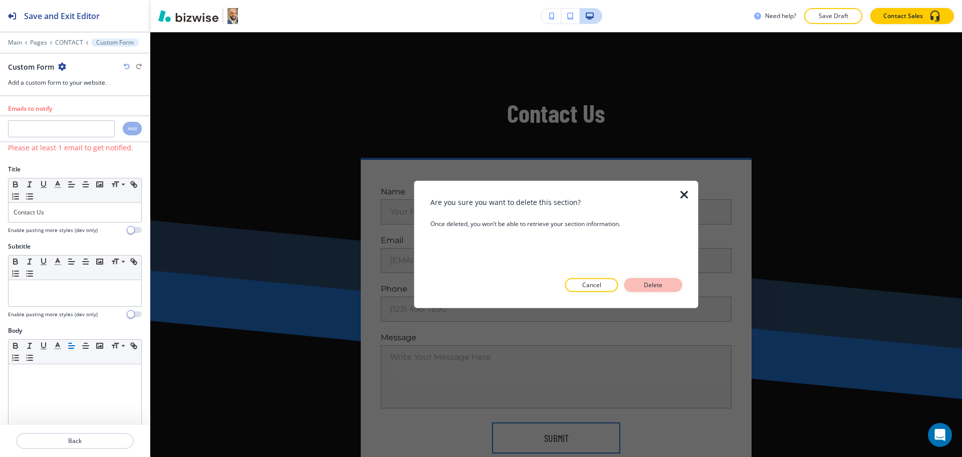
click at [646, 285] on p "Delete" at bounding box center [653, 285] width 24 height 9
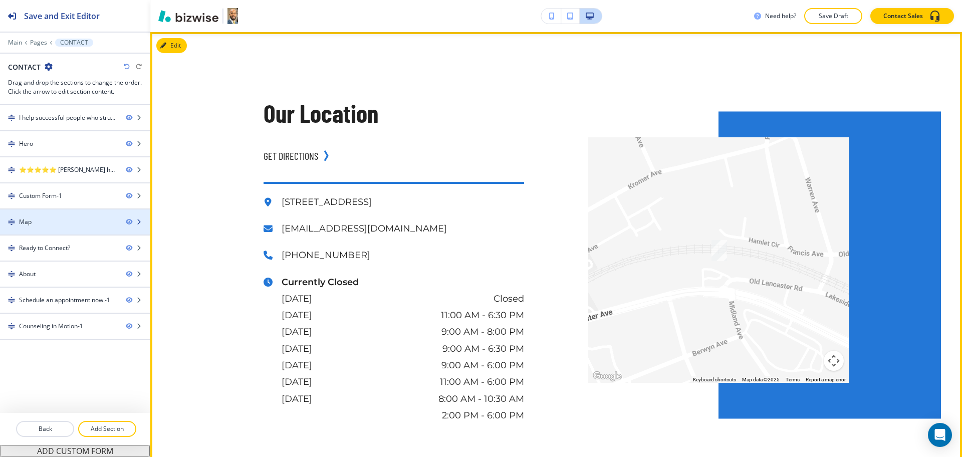
click at [60, 217] on div "Map" at bounding box center [59, 221] width 118 height 9
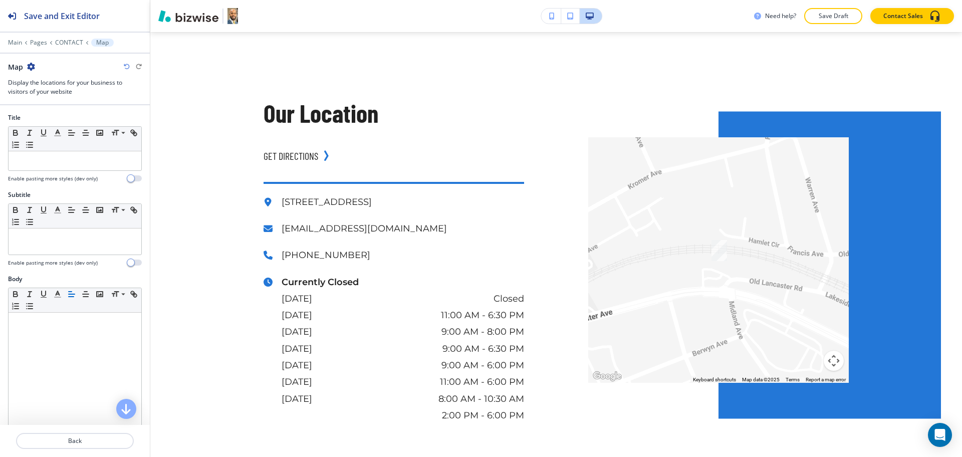
click at [31, 65] on icon "button" at bounding box center [31, 67] width 8 height 8
click at [50, 125] on button "Delete Section" at bounding box center [59, 119] width 64 height 18
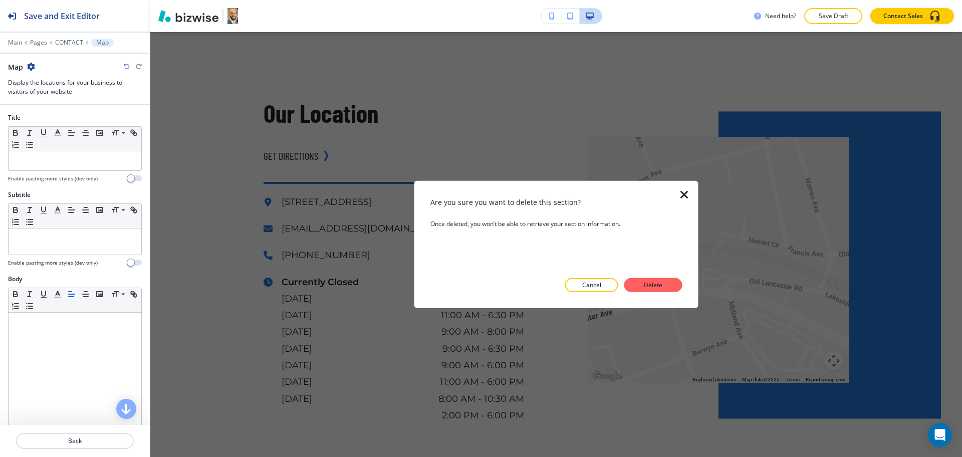
click at [647, 288] on p "Delete" at bounding box center [653, 285] width 24 height 9
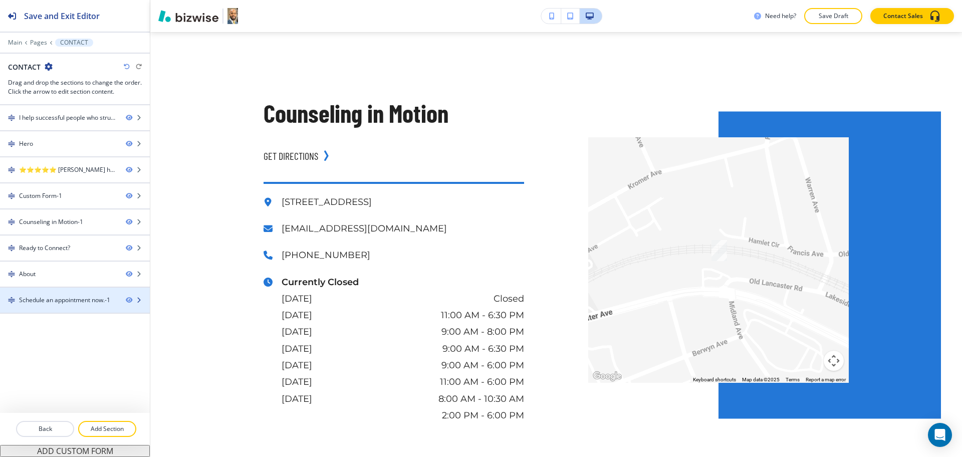
click at [79, 305] on div at bounding box center [75, 309] width 150 height 8
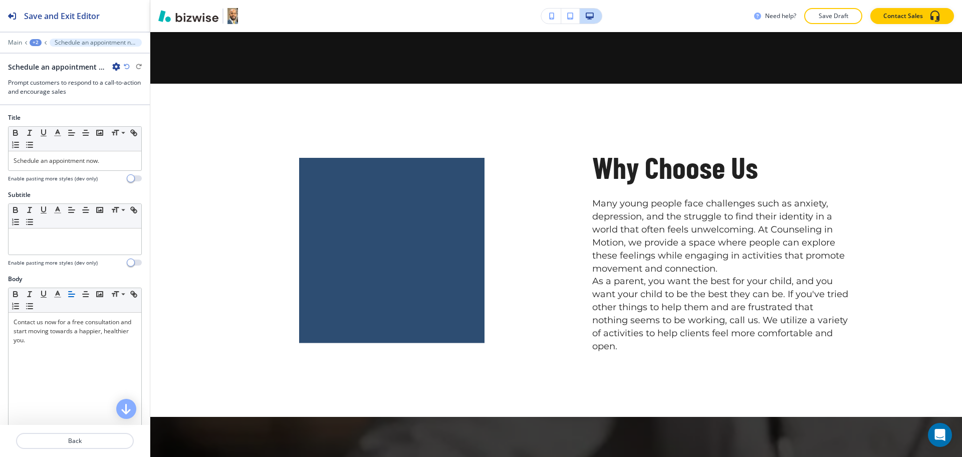
scroll to position [1, 0]
click at [38, 43] on div "+2" at bounding box center [36, 42] width 12 height 7
click at [52, 76] on p "CONTACT" at bounding box center [61, 76] width 51 height 9
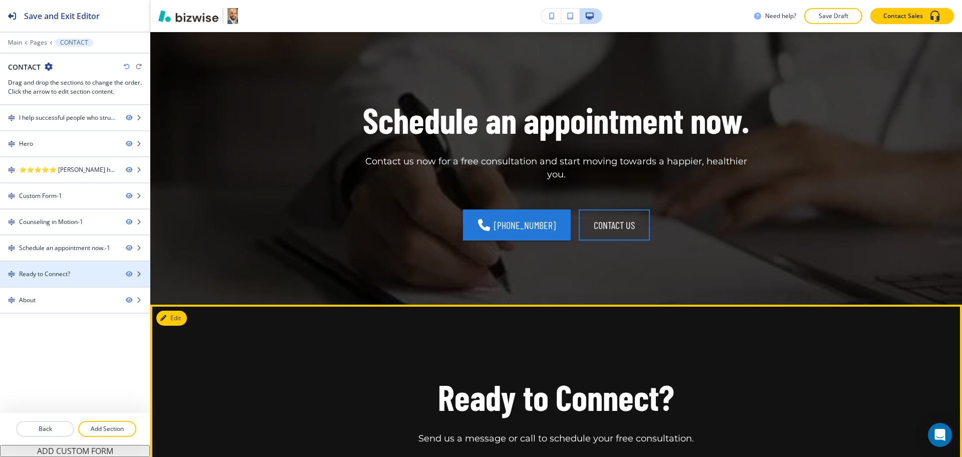
scroll to position [1529, 0]
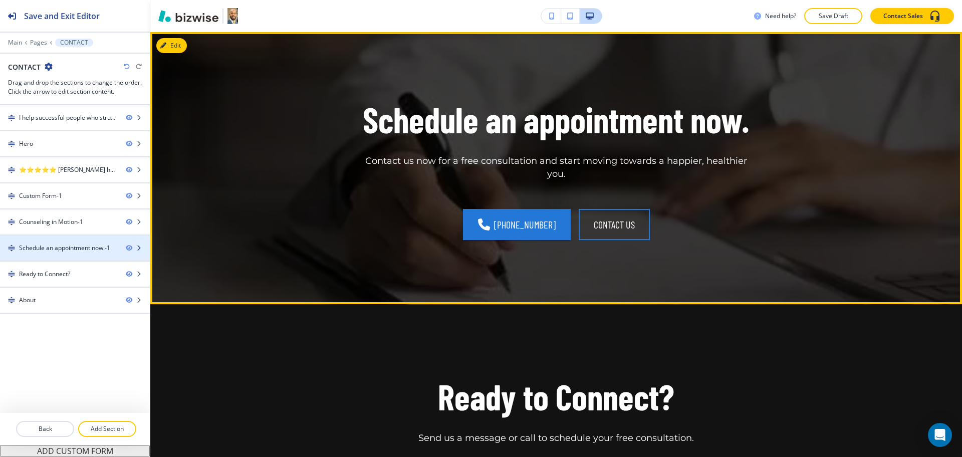
click at [65, 251] on div "Schedule an appointment now.-1" at bounding box center [64, 248] width 91 height 9
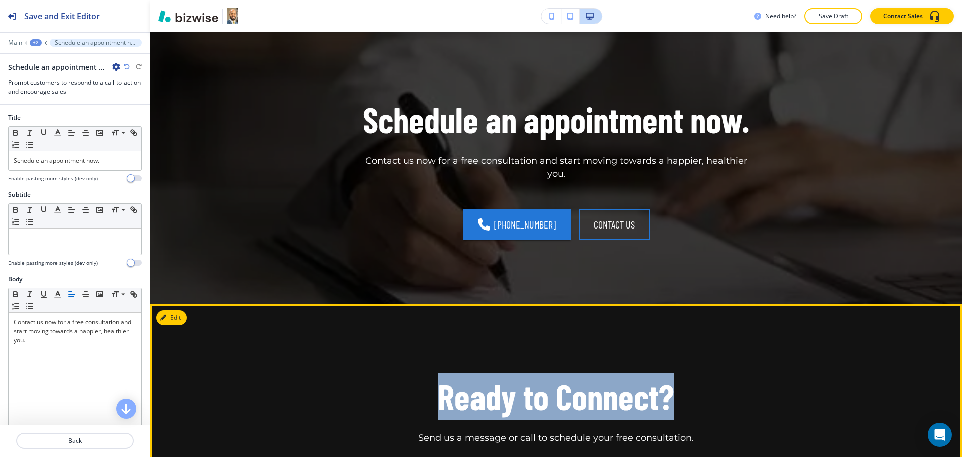
drag, startPoint x: 682, startPoint y: 403, endPoint x: 408, endPoint y: 385, distance: 275.2
click at [408, 385] on div "Ready to Connect? Send us a message or call to schedule your free consultation." at bounding box center [556, 409] width 585 height 72
copy h1 "Ready to Connect?"
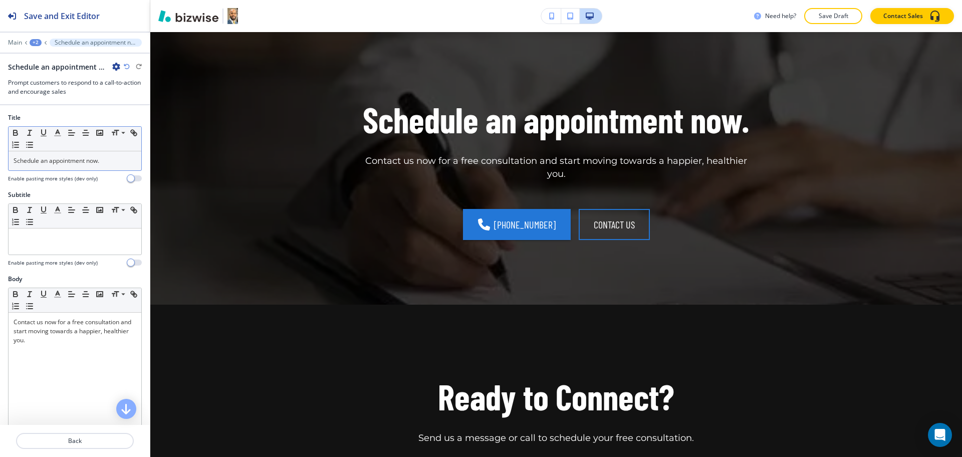
click at [117, 159] on p "Schedule an appointment now." at bounding box center [75, 160] width 123 height 9
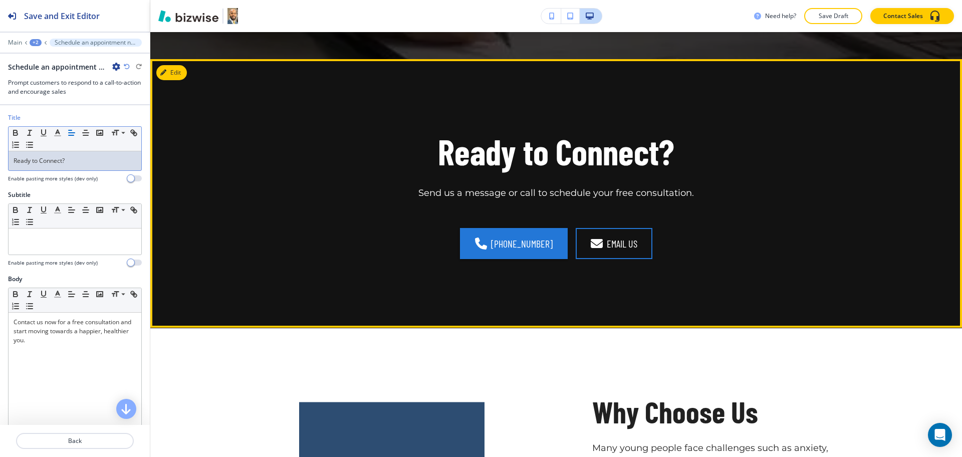
scroll to position [1775, 0]
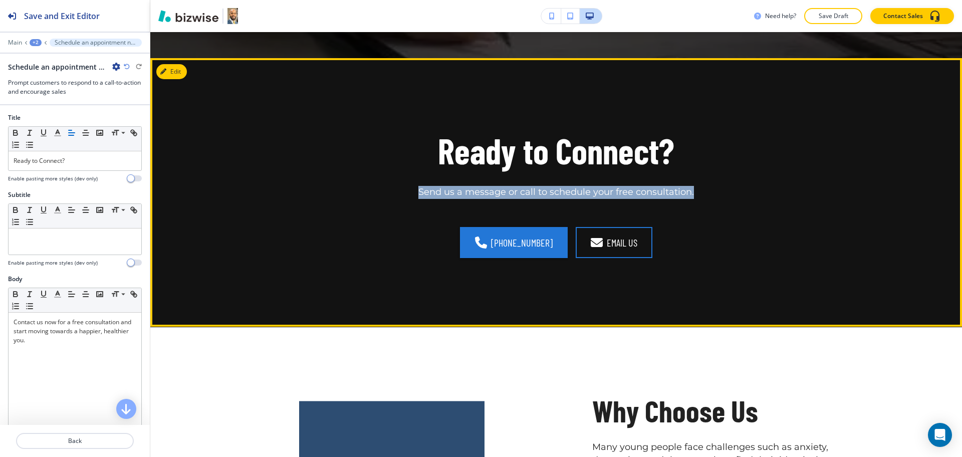
drag, startPoint x: 695, startPoint y: 193, endPoint x: 403, endPoint y: 192, distance: 291.6
click at [403, 192] on div "Ready to Connect? Send us a message or call to schedule your free consultation." at bounding box center [556, 163] width 585 height 72
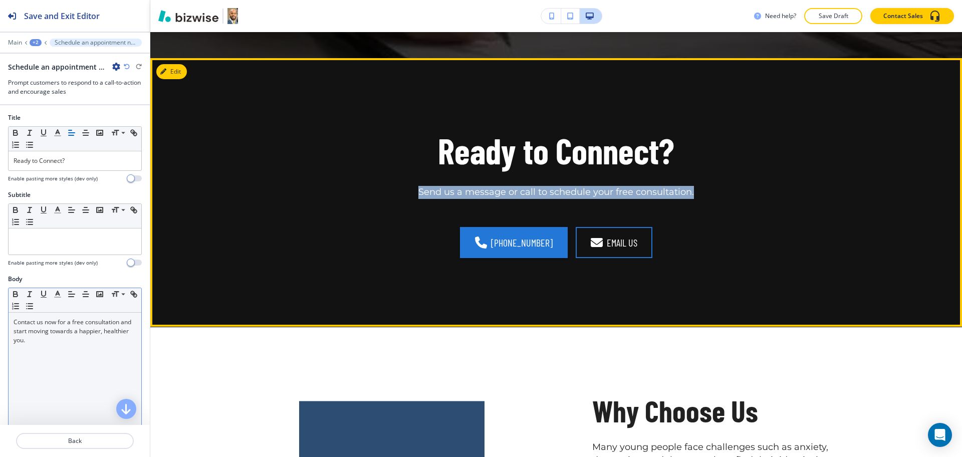
copy p "Send us a message or call to schedule your free consultation."
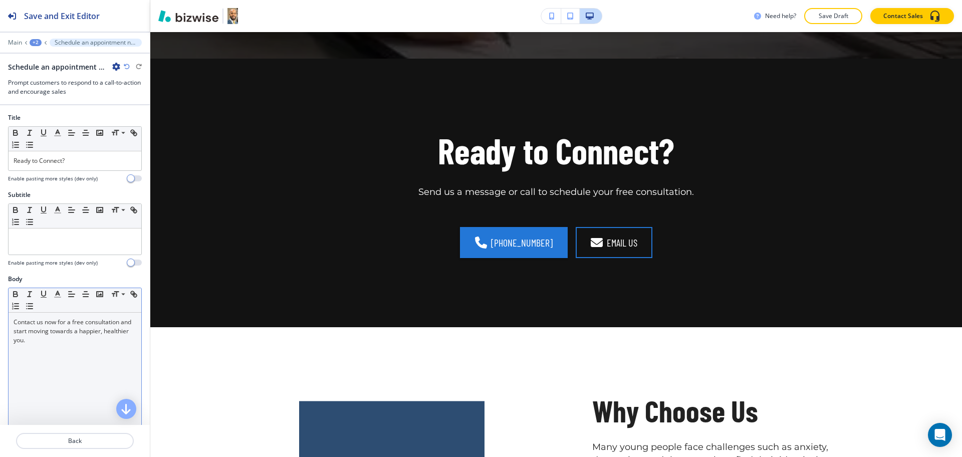
click at [102, 355] on div "Contact us now for a free consultation and start moving towards a happier, heal…" at bounding box center [75, 378] width 133 height 130
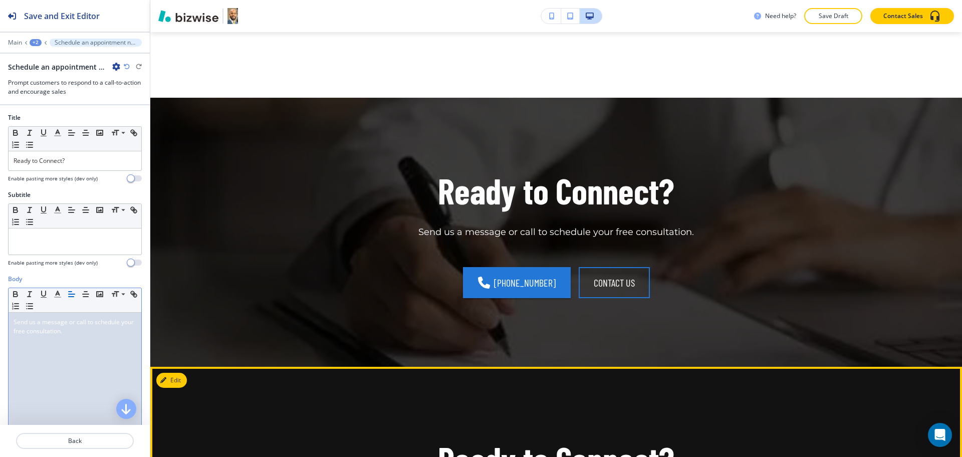
click at [180, 380] on button "Edit" at bounding box center [171, 380] width 31 height 15
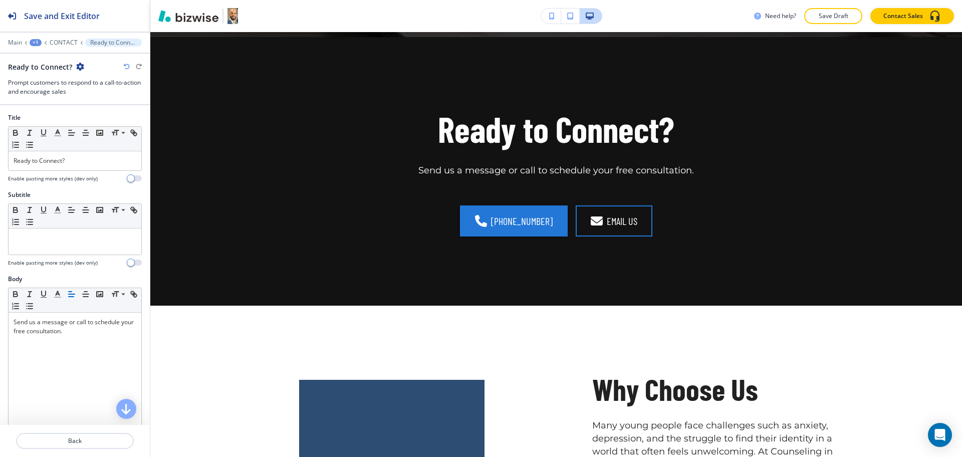
scroll to position [1798, 0]
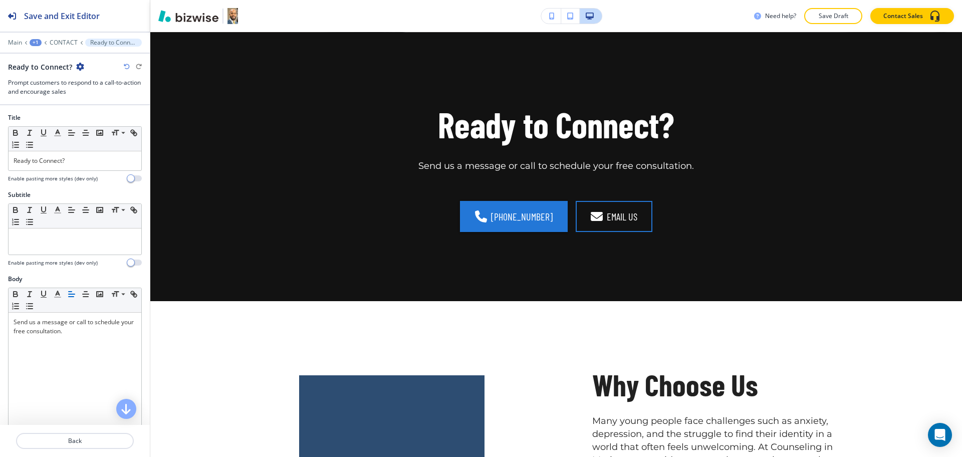
click at [78, 65] on icon "button" at bounding box center [80, 67] width 8 height 8
click at [106, 122] on p "Delete Section" at bounding box center [106, 119] width 51 height 9
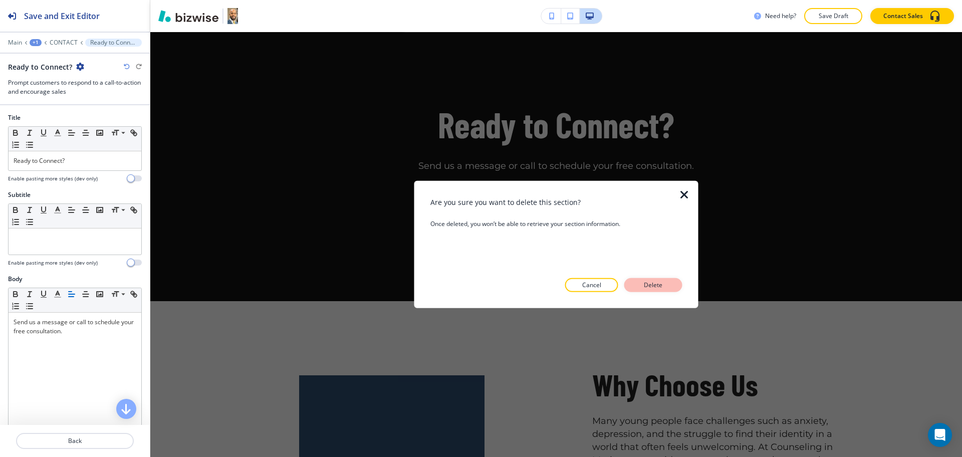
click at [649, 286] on p "Delete" at bounding box center [653, 285] width 24 height 9
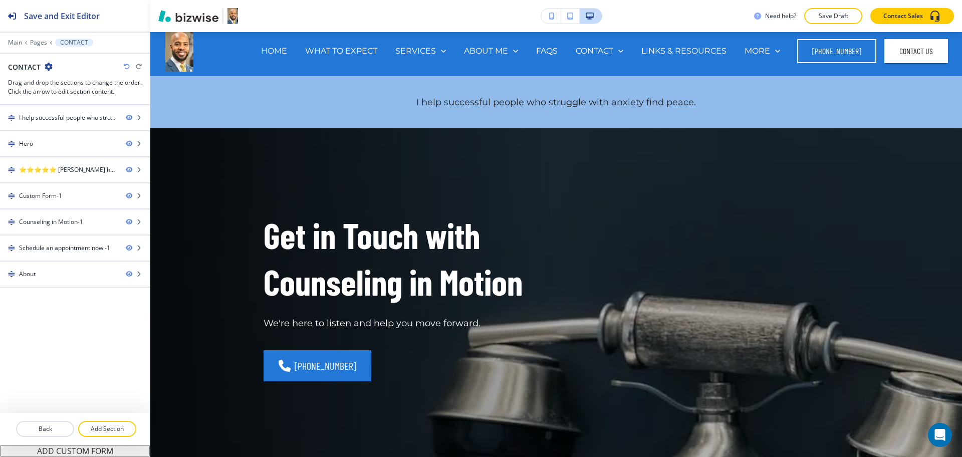
scroll to position [42, 0]
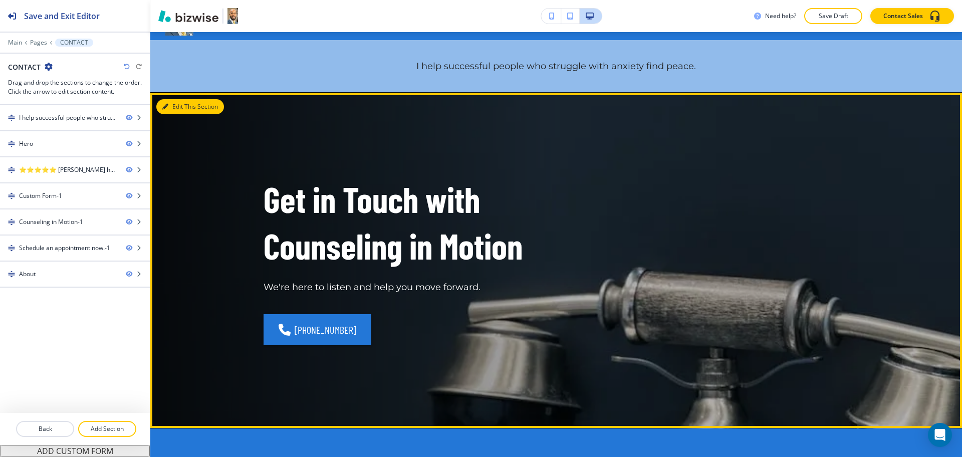
click at [182, 111] on button "Edit This Section" at bounding box center [190, 106] width 68 height 15
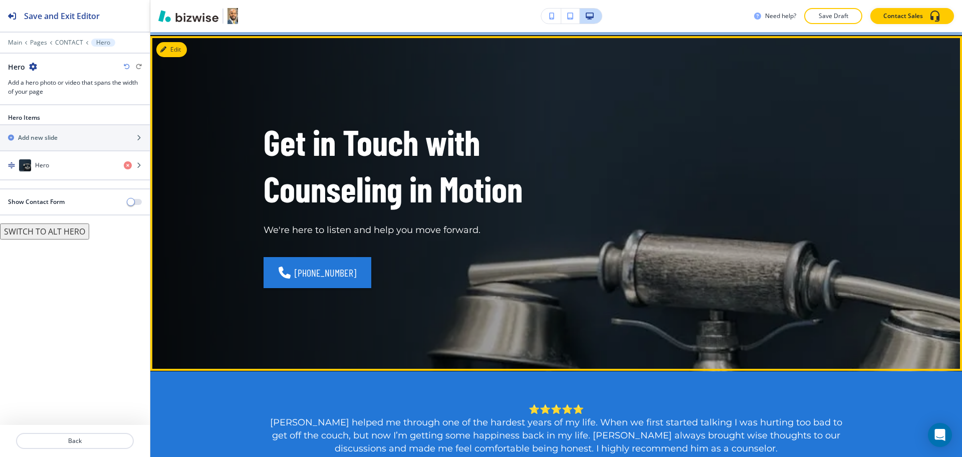
scroll to position [103, 0]
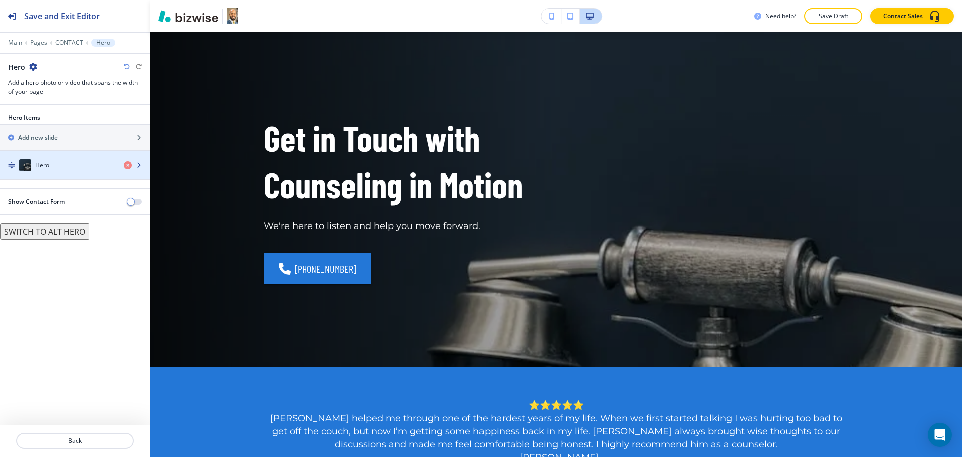
click at [69, 171] on div "button" at bounding box center [75, 175] width 150 height 8
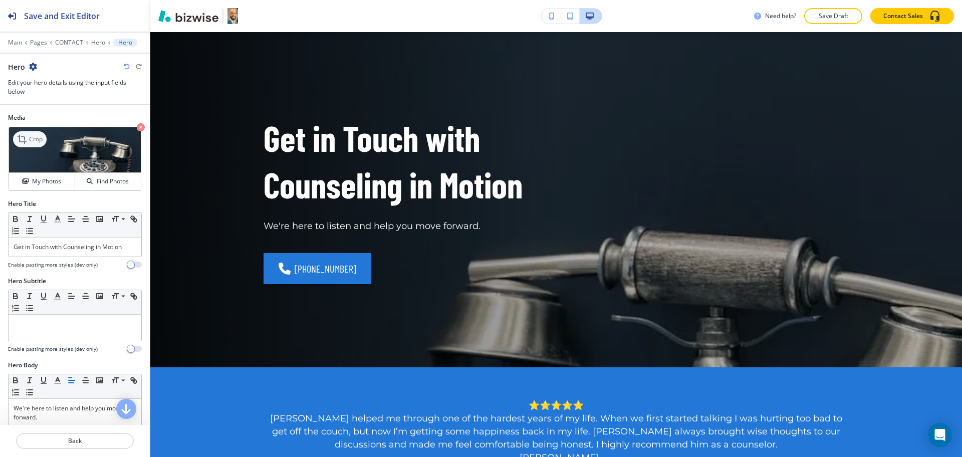
click at [35, 141] on p "Crop" at bounding box center [36, 139] width 14 height 9
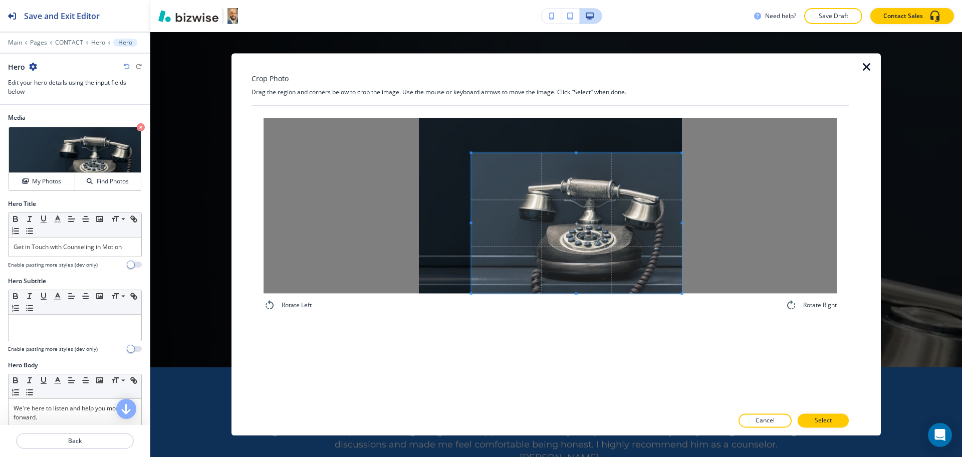
click at [630, 236] on span at bounding box center [577, 223] width 210 height 140
click at [444, 216] on div at bounding box center [563, 223] width 238 height 140
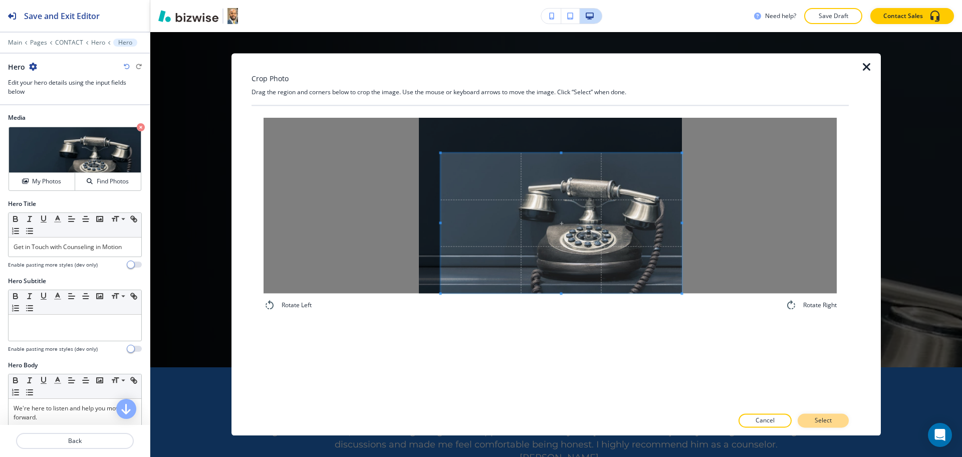
click at [837, 425] on button "Select" at bounding box center [823, 421] width 51 height 14
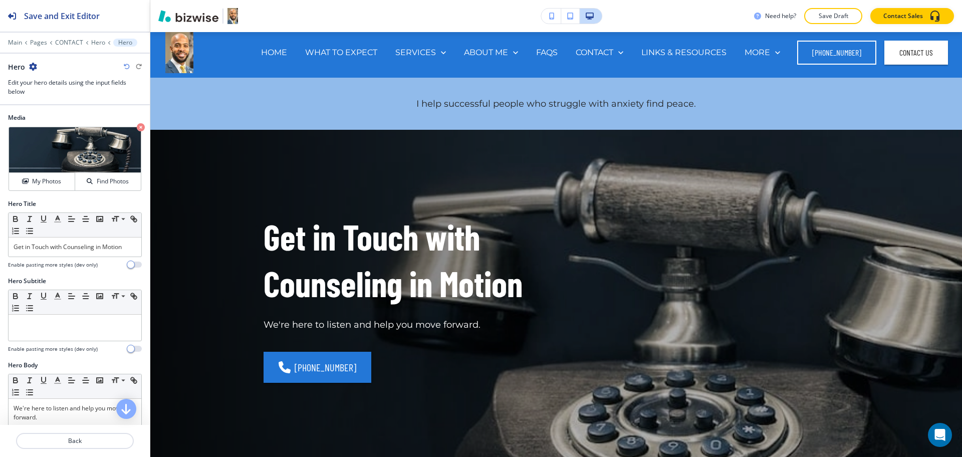
scroll to position [0, 0]
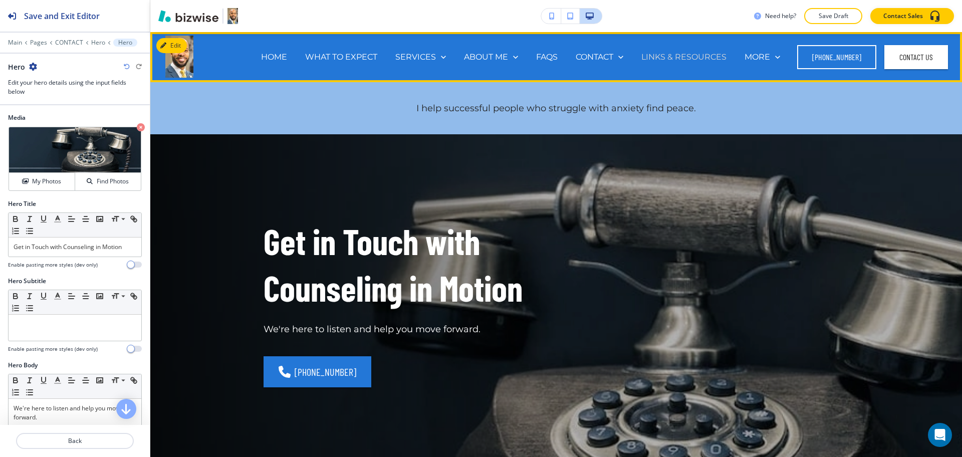
click at [708, 56] on p "LINKS & RESOURCES" at bounding box center [683, 57] width 85 height 12
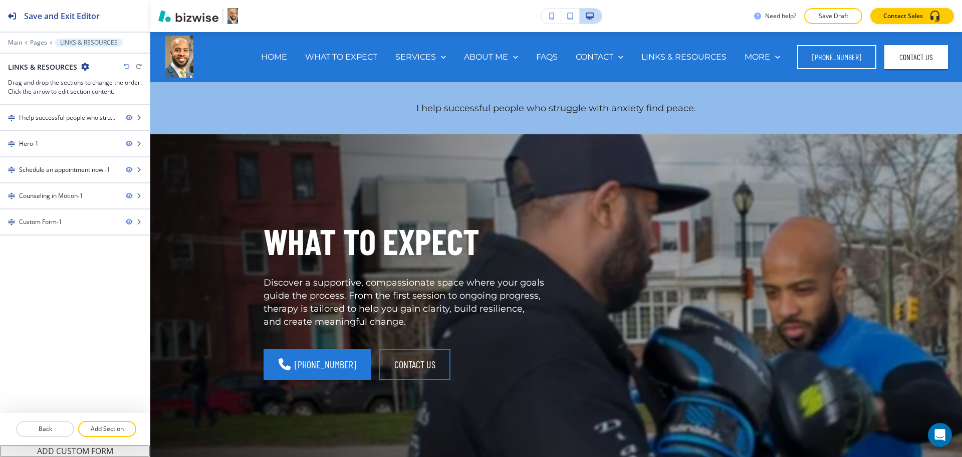
click at [50, 71] on h2 "LINKS & RESOURCES" at bounding box center [42, 67] width 69 height 11
click at [50, 67] on h2 "LINKS & RESOURCES" at bounding box center [42, 67] width 69 height 11
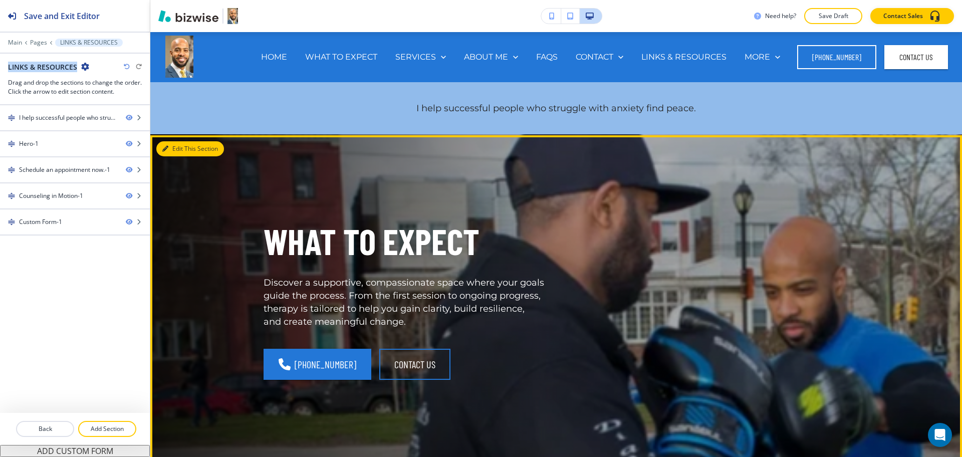
click at [167, 148] on icon "button" at bounding box center [165, 149] width 6 height 6
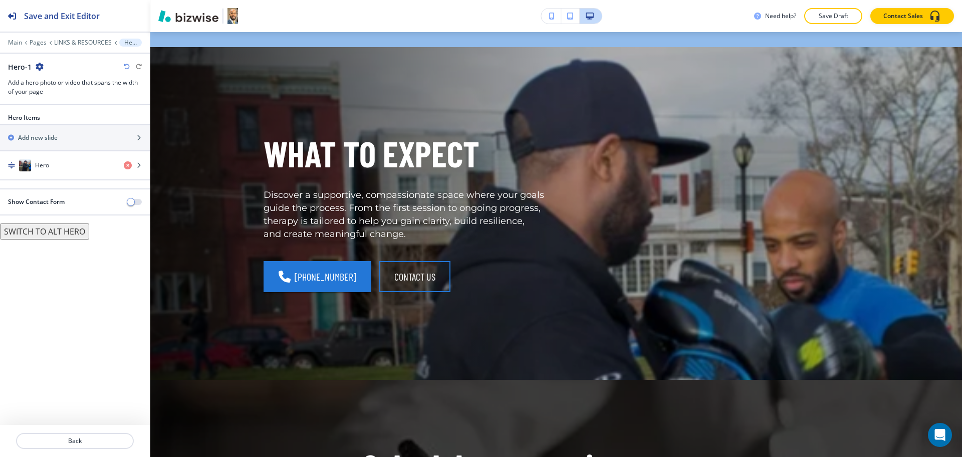
scroll to position [103, 0]
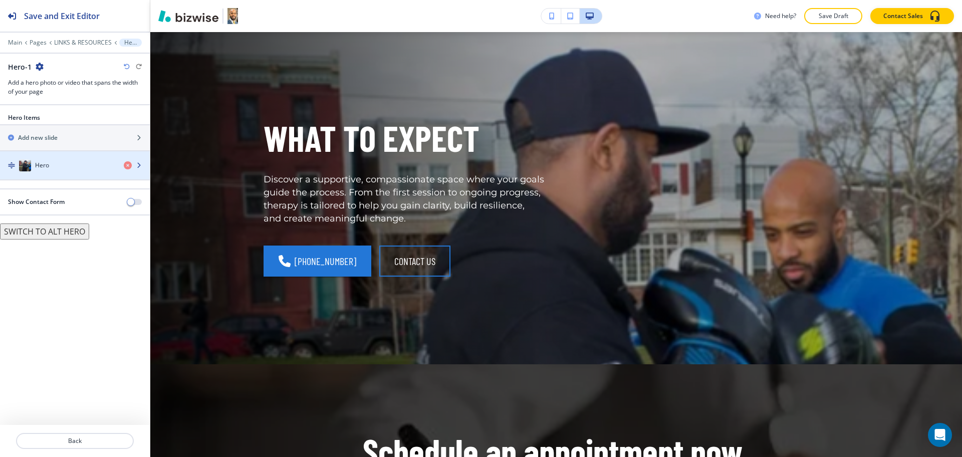
click at [80, 160] on div "Hero" at bounding box center [58, 165] width 116 height 12
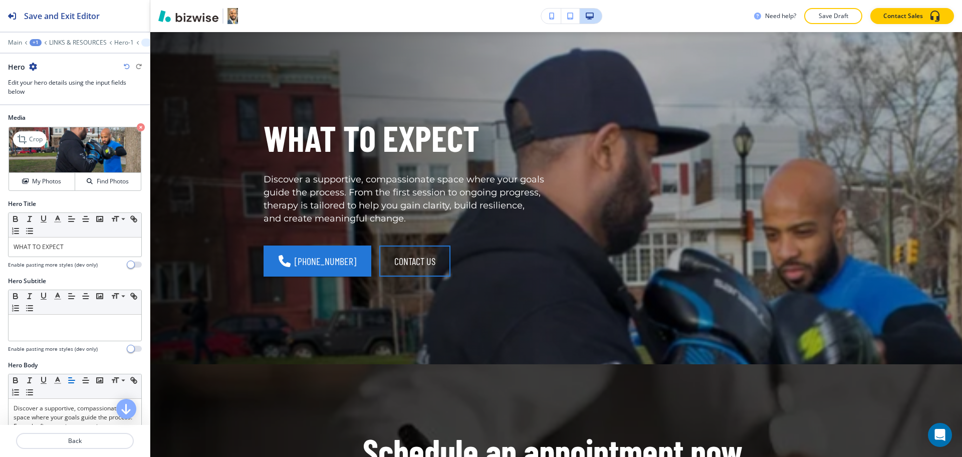
click at [137, 129] on icon "button" at bounding box center [141, 127] width 8 height 8
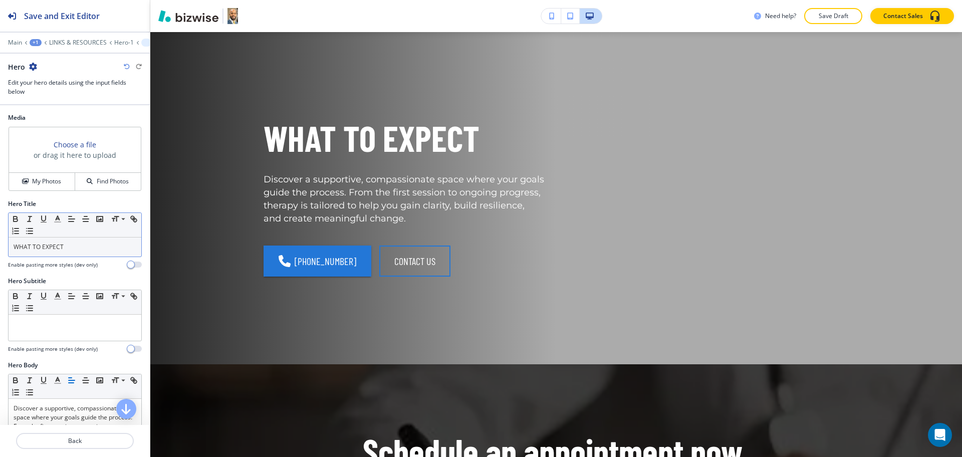
click at [79, 248] on p "WHAT TO EXPECT" at bounding box center [75, 247] width 123 height 9
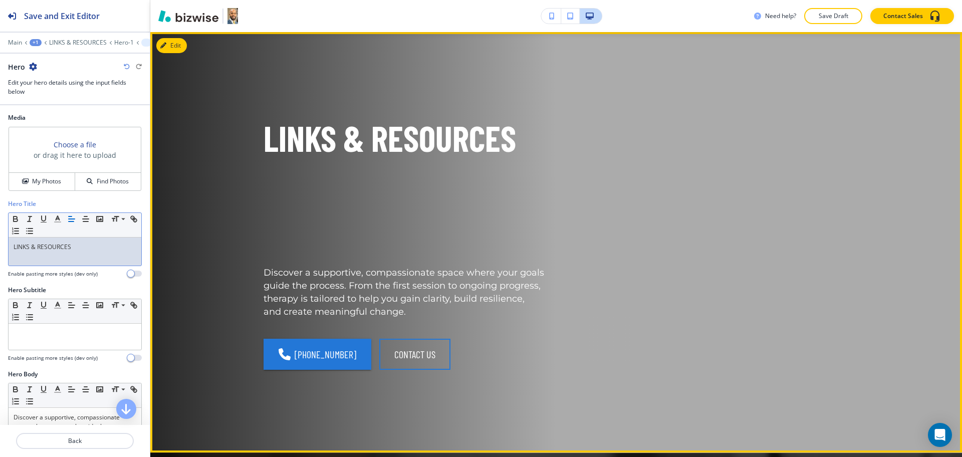
scroll to position [0, 0]
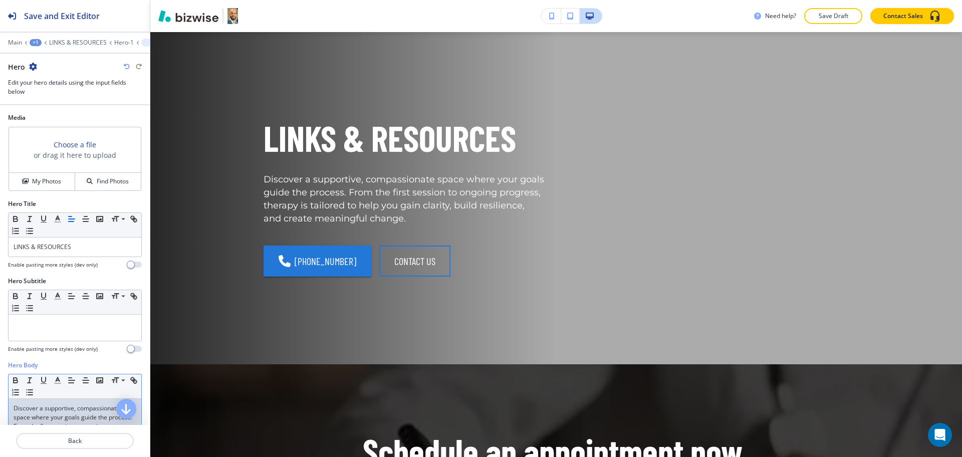
click at [87, 411] on p "Discover a supportive, compassionate space where your goals guide the process. …" at bounding box center [75, 431] width 123 height 54
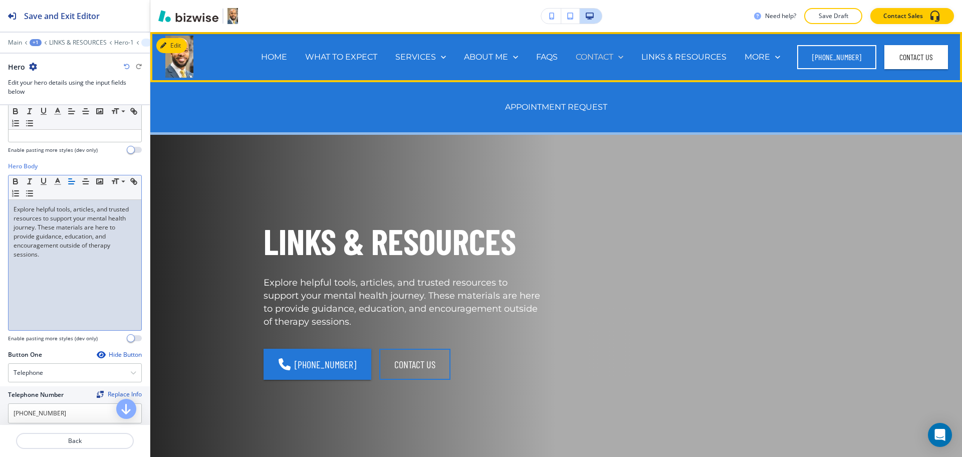
click at [590, 58] on p "CONTACT" at bounding box center [595, 57] width 38 height 12
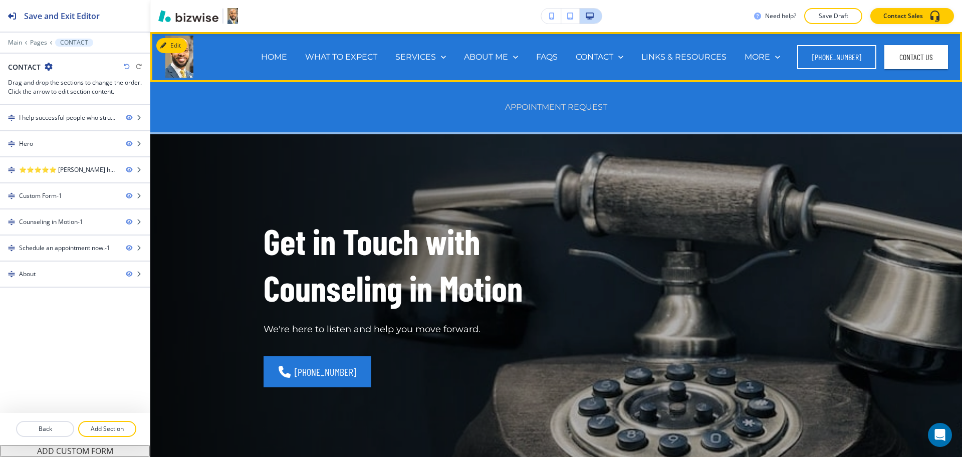
click at [596, 102] on p "APPOINTMENT REQUEST" at bounding box center [556, 107] width 102 height 12
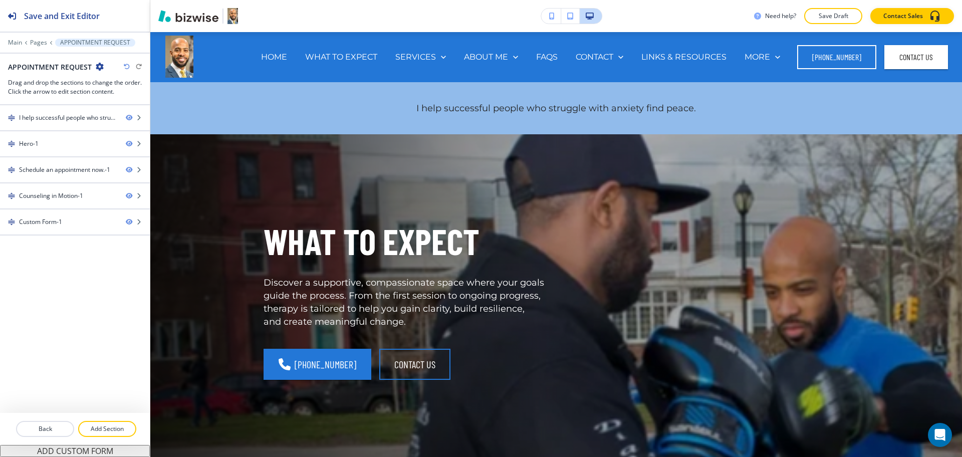
click at [44, 68] on h2 "APPOINTMENT REQUEST" at bounding box center [50, 67] width 84 height 11
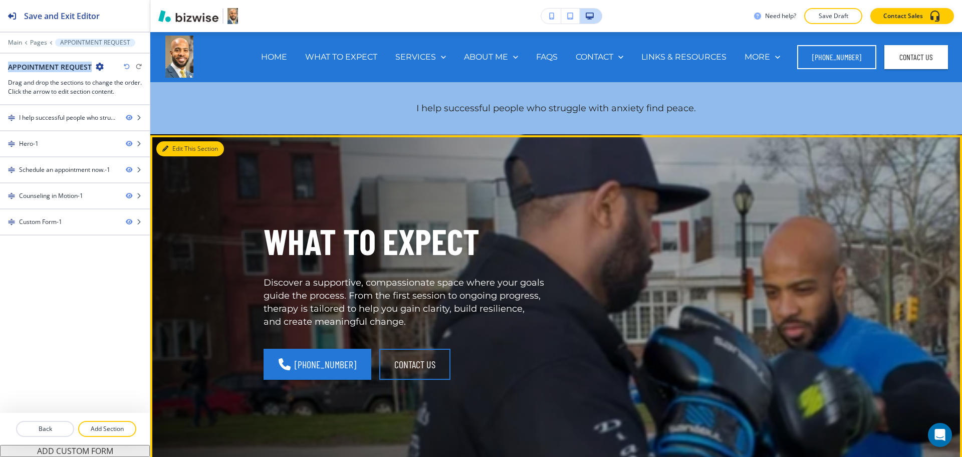
click at [179, 147] on button "Edit This Section" at bounding box center [190, 148] width 68 height 15
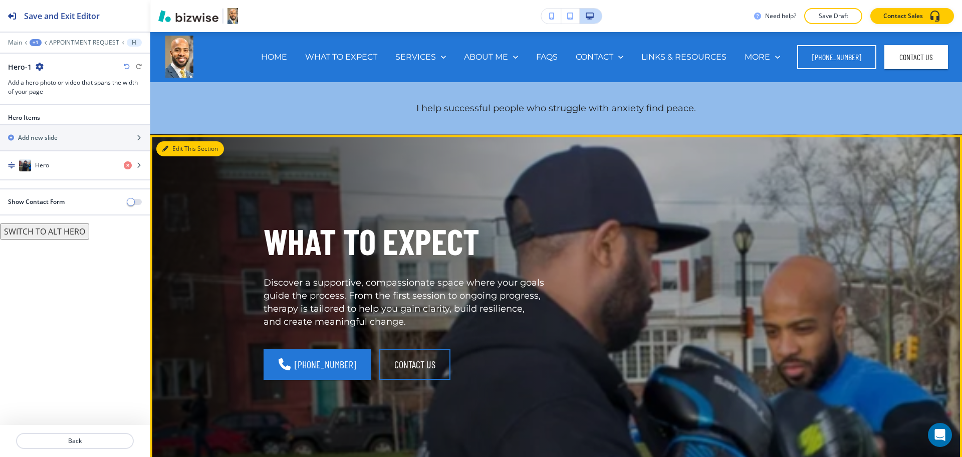
scroll to position [103, 0]
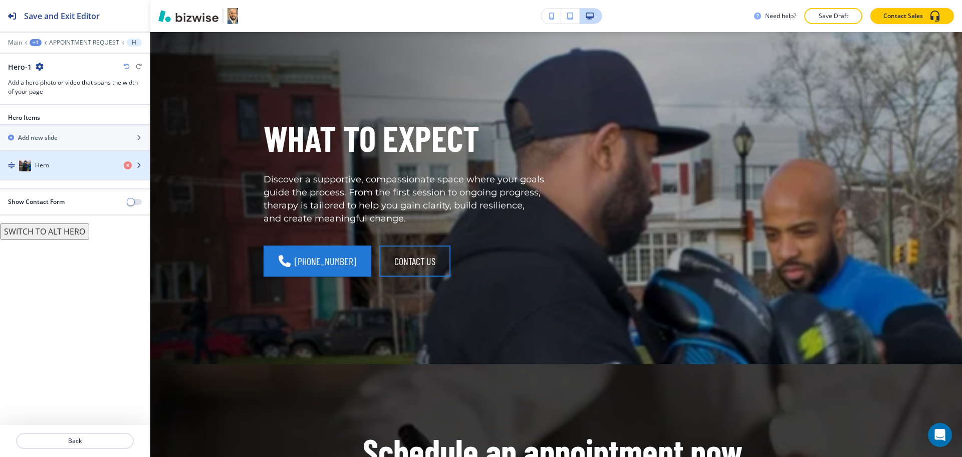
click at [95, 161] on div "Hero" at bounding box center [58, 165] width 116 height 12
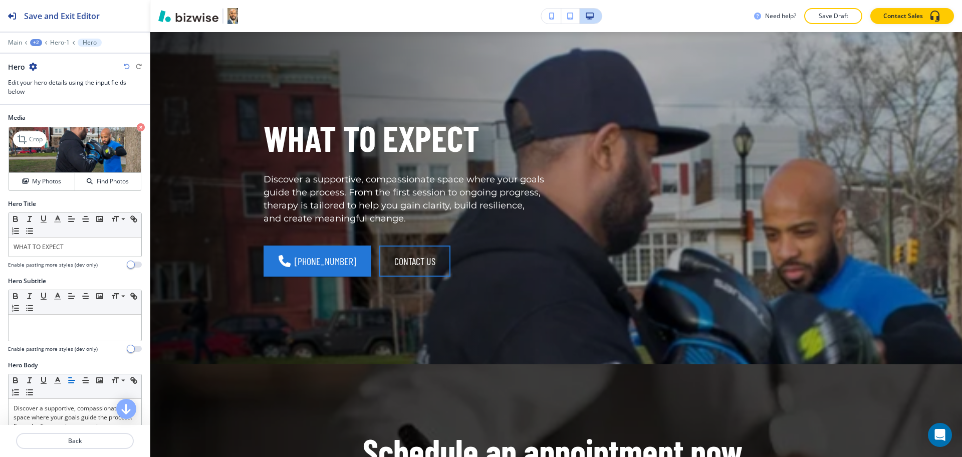
click at [137, 127] on icon "button" at bounding box center [141, 127] width 8 height 8
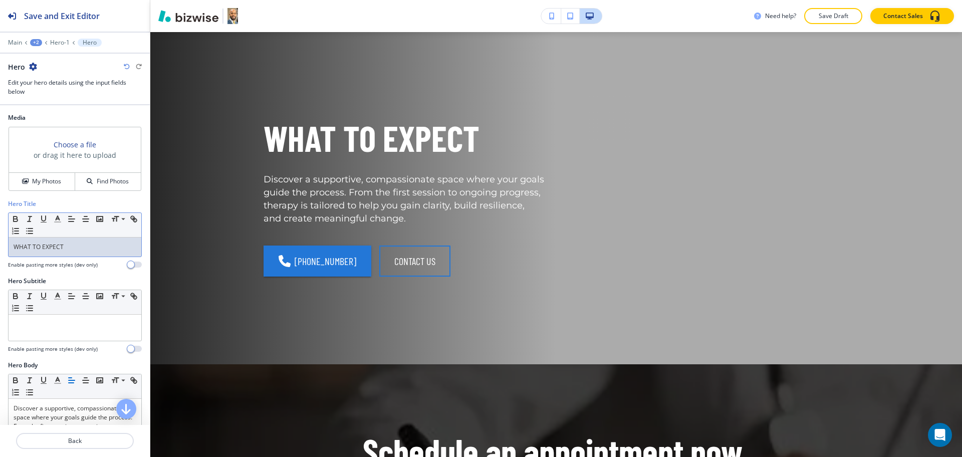
click at [71, 241] on div "WHAT TO EXPECT" at bounding box center [75, 247] width 133 height 19
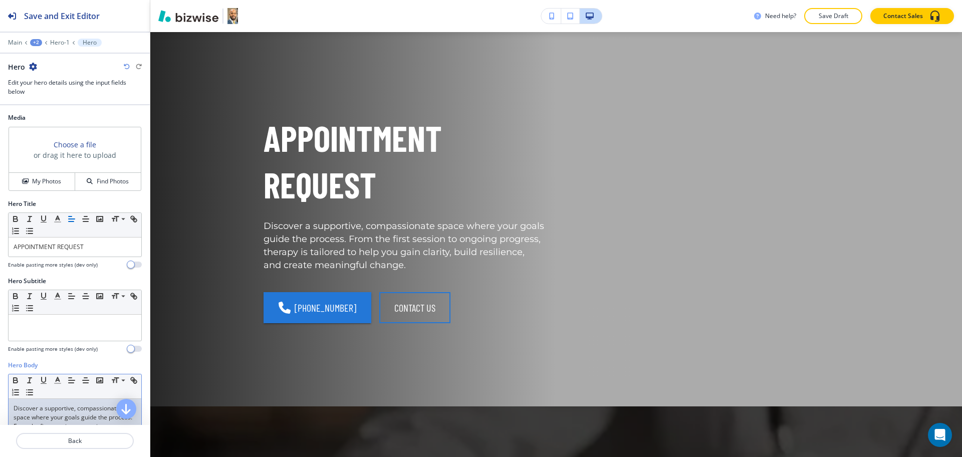
click at [74, 415] on p "Discover a supportive, compassionate space where your goals guide the process. …" at bounding box center [75, 431] width 123 height 54
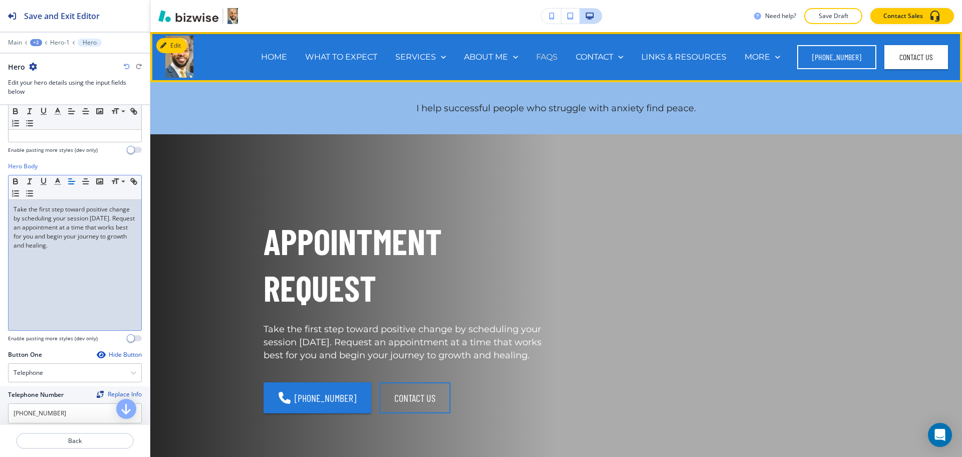
click at [542, 53] on p "FAQS" at bounding box center [547, 57] width 22 height 12
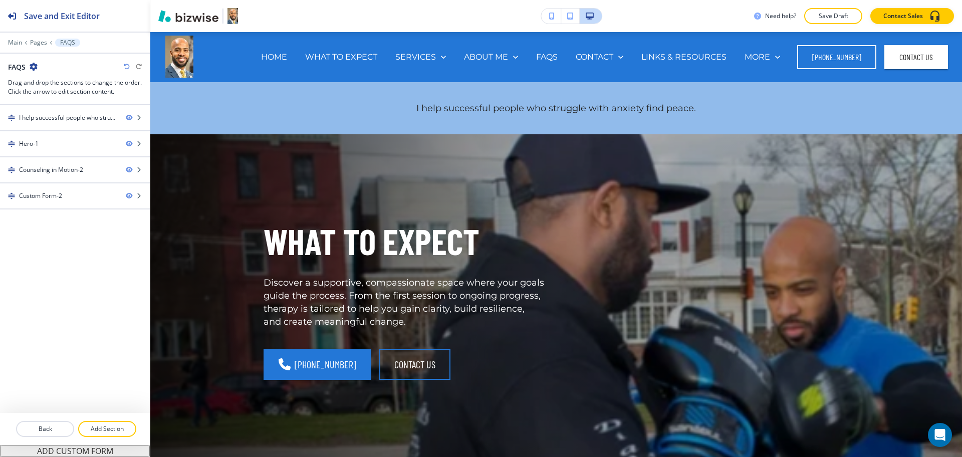
click at [15, 68] on h2 "FAQS" at bounding box center [17, 67] width 18 height 11
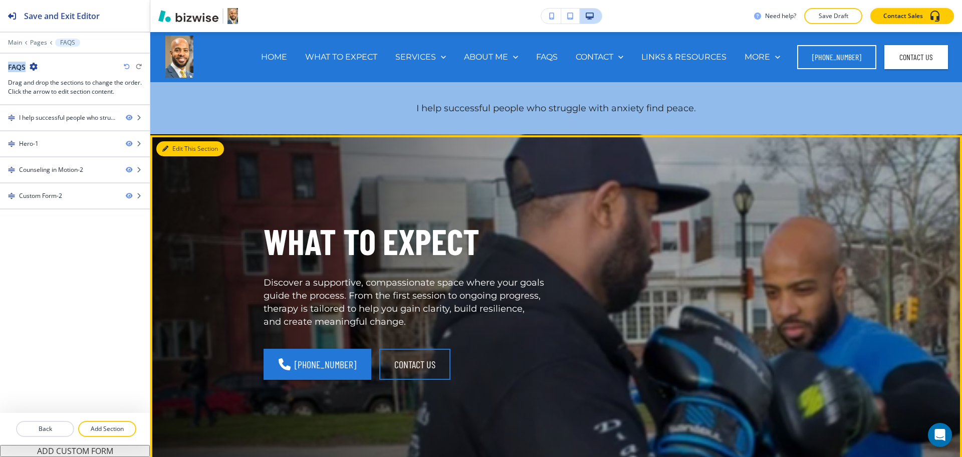
click at [177, 147] on button "Edit This Section" at bounding box center [190, 148] width 68 height 15
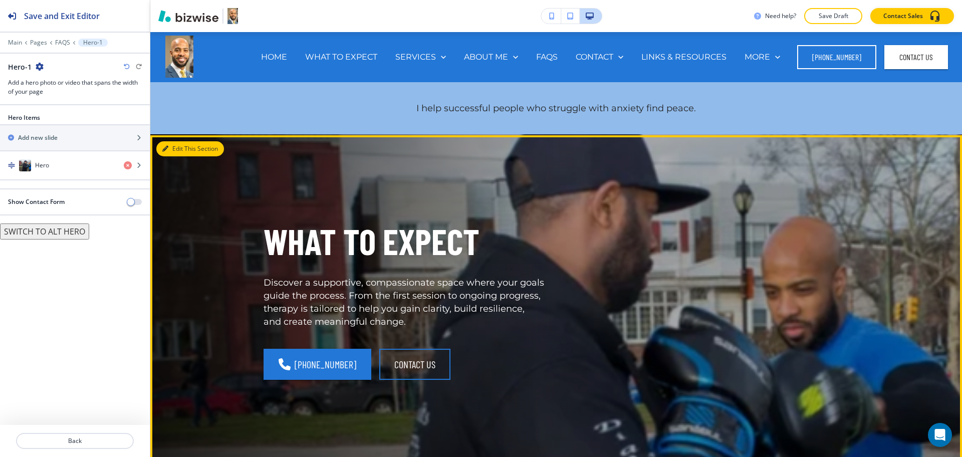
scroll to position [103, 0]
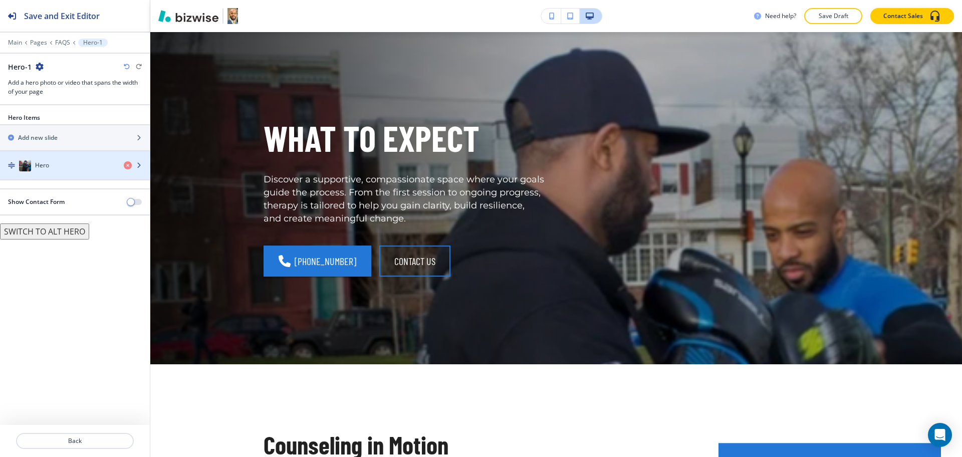
click at [107, 168] on div "Hero" at bounding box center [58, 165] width 116 height 12
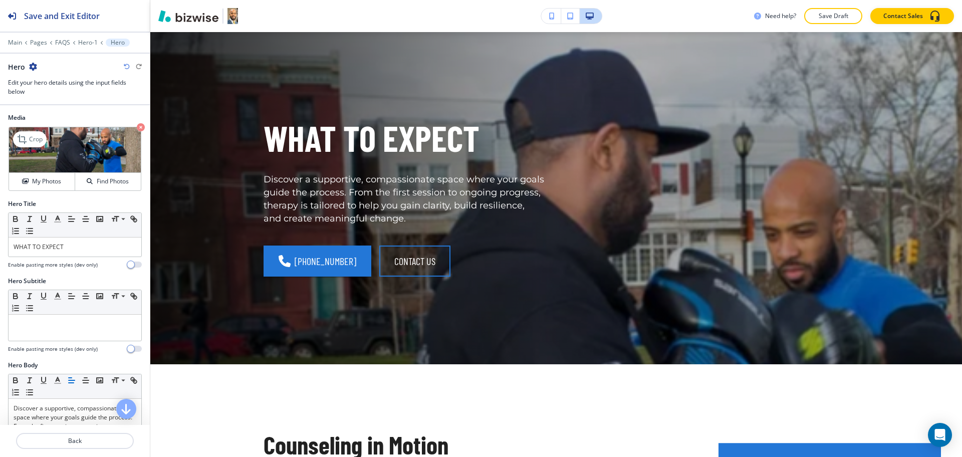
click at [137, 127] on icon "button" at bounding box center [141, 127] width 8 height 8
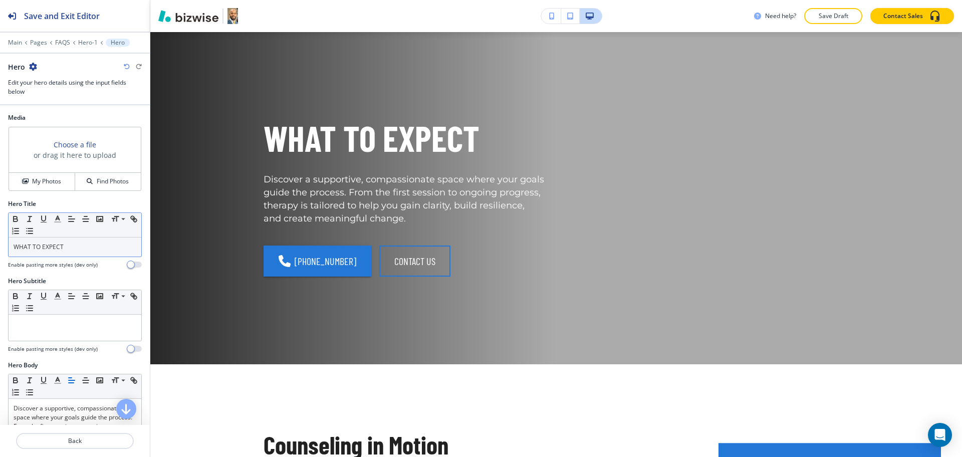
click at [76, 247] on p "WHAT TO EXPECT" at bounding box center [75, 247] width 123 height 9
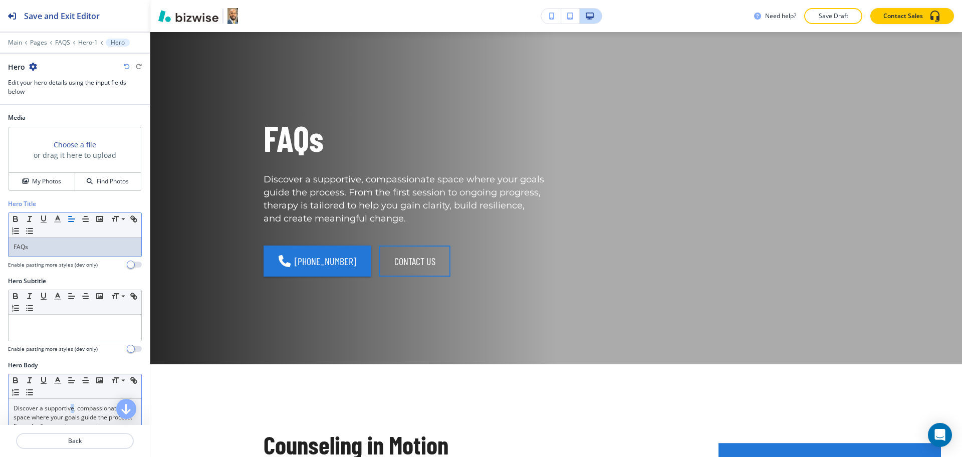
click at [73, 405] on div "Discover a supportive, compassionate space where your goals guide the process. …" at bounding box center [75, 464] width 133 height 130
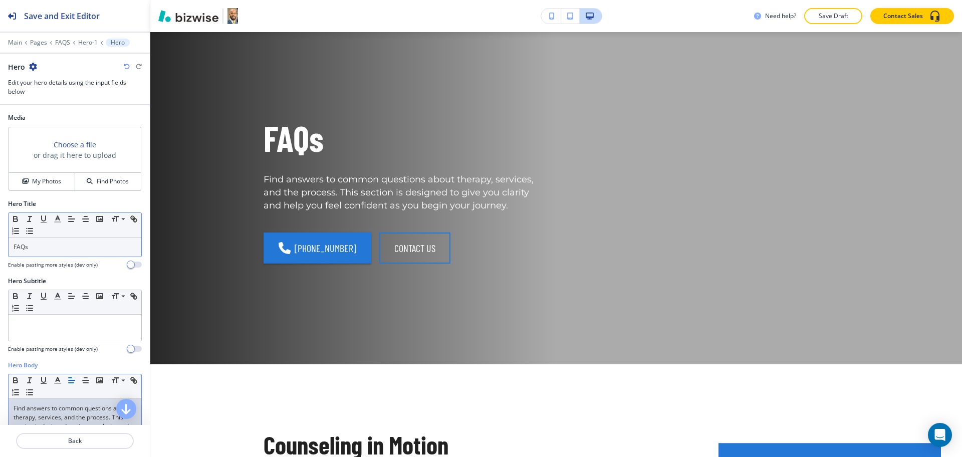
scroll to position [199, 0]
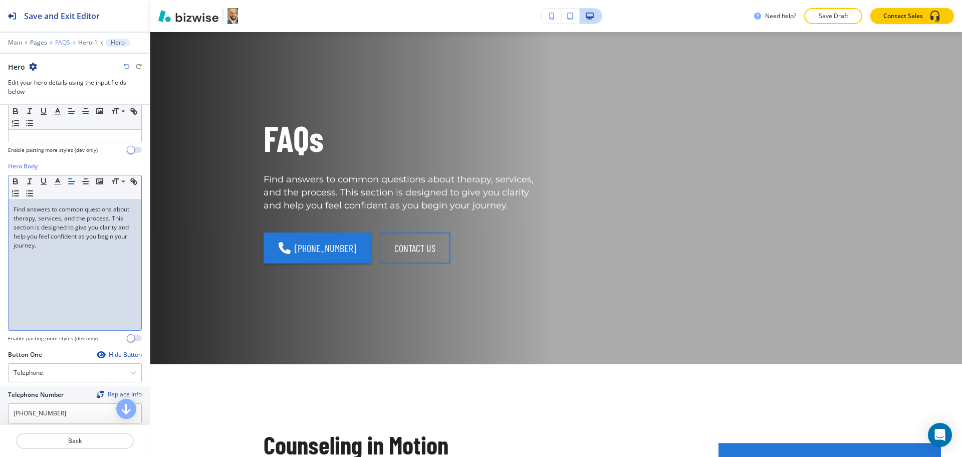
click at [59, 40] on p "FAQS" at bounding box center [62, 42] width 15 height 7
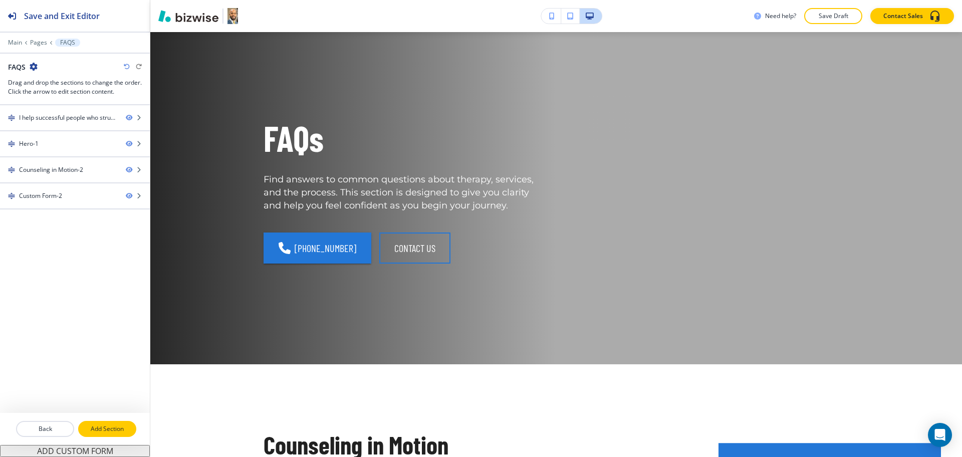
click at [116, 431] on p "Add Section" at bounding box center [107, 428] width 56 height 9
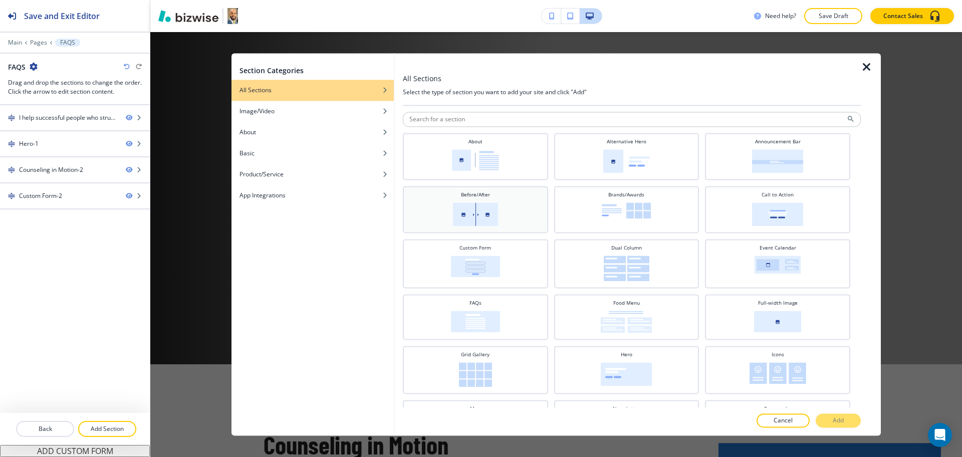
click at [418, 187] on div "Before/After" at bounding box center [475, 209] width 145 height 47
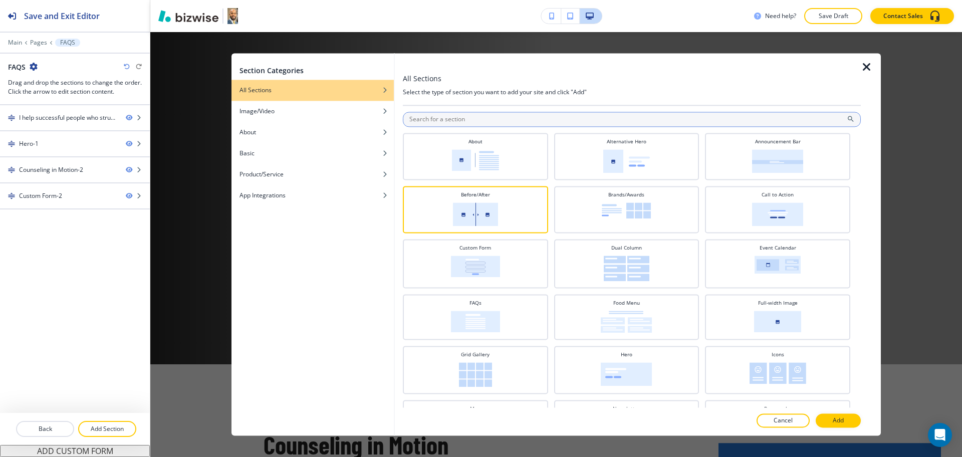
click at [585, 125] on input "text" at bounding box center [632, 119] width 458 height 15
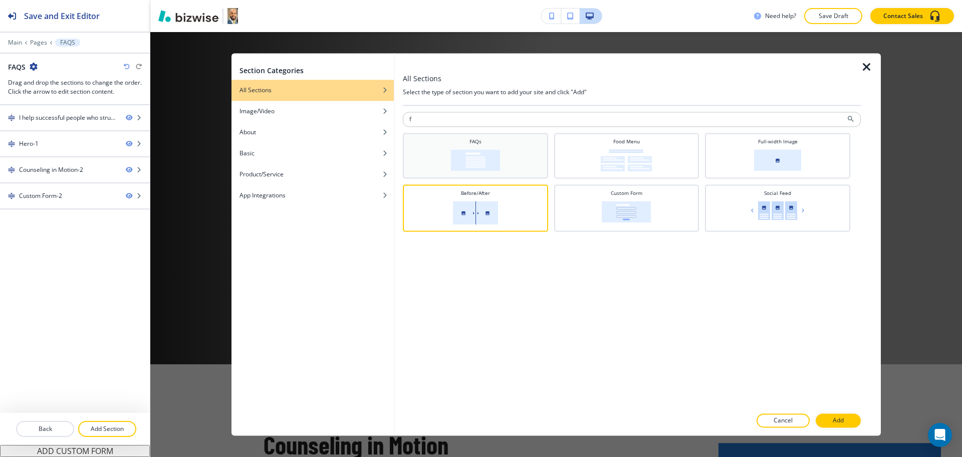
type input "f"
click at [528, 148] on div "FAQs" at bounding box center [475, 155] width 135 height 34
drag, startPoint x: 835, startPoint y: 418, endPoint x: 723, endPoint y: 328, distance: 143.9
click at [835, 419] on p "Add" at bounding box center [838, 420] width 11 height 9
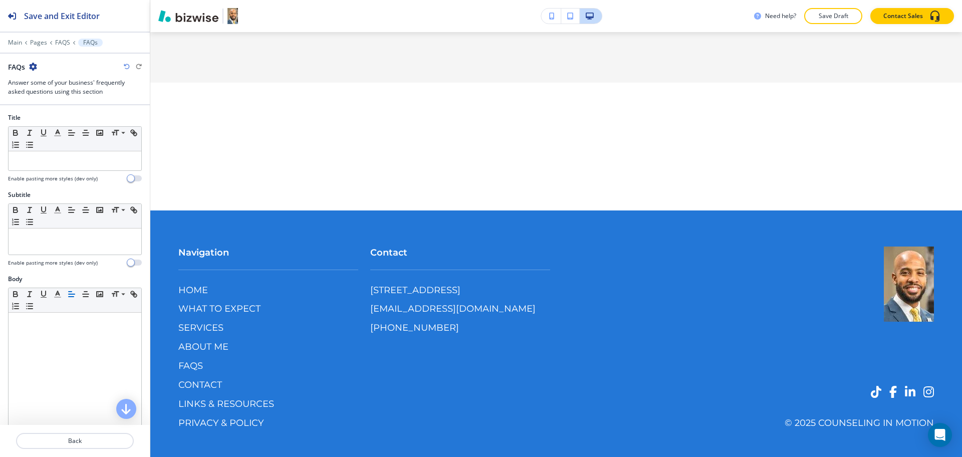
scroll to position [1355, 0]
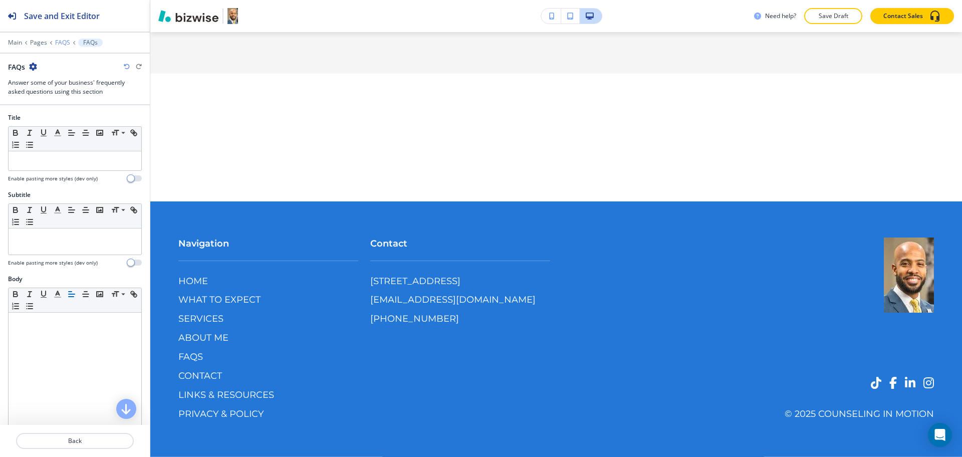
click at [61, 43] on p "FAQS" at bounding box center [62, 42] width 15 height 7
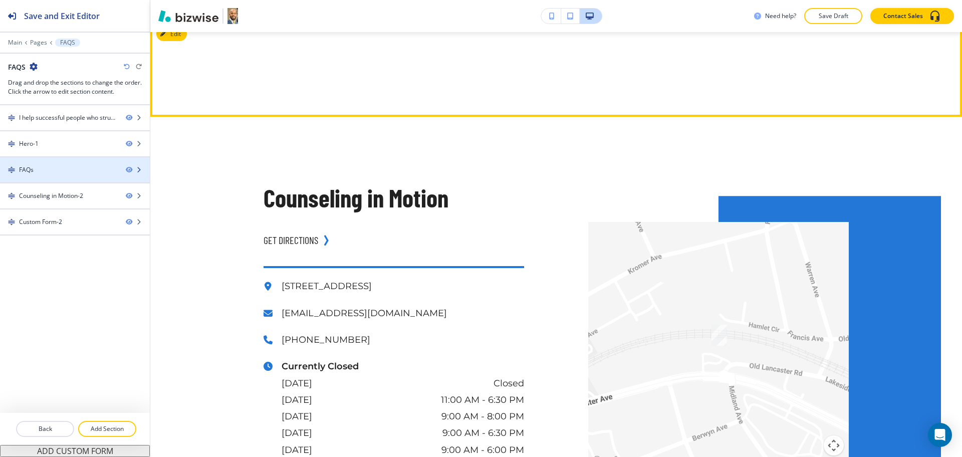
click at [59, 172] on div "FAQs" at bounding box center [59, 169] width 118 height 9
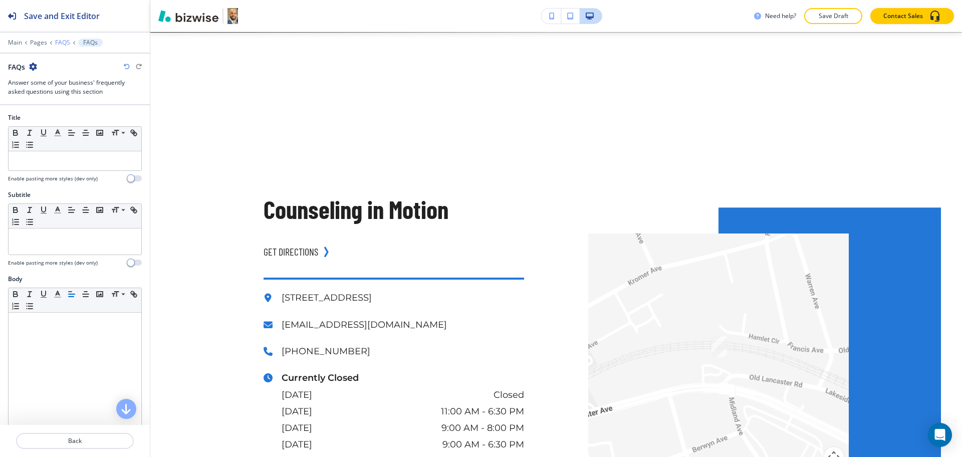
click at [61, 42] on p "FAQS" at bounding box center [62, 42] width 15 height 7
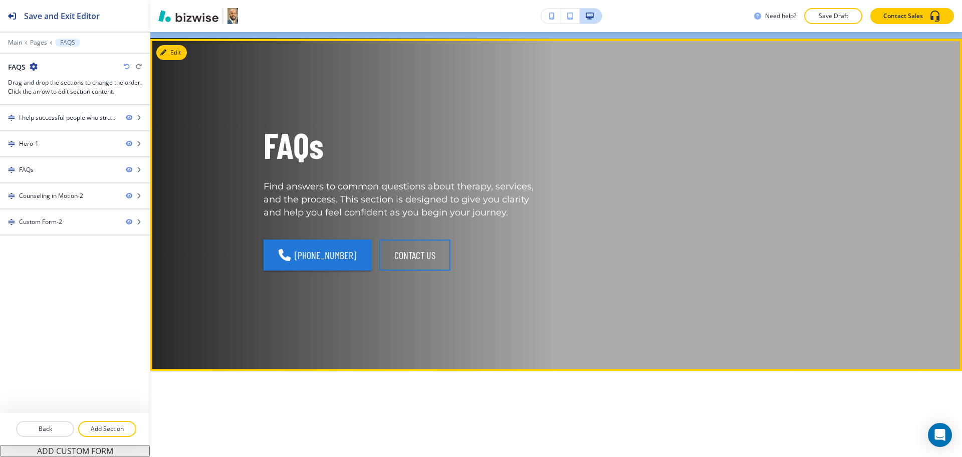
scroll to position [0, 0]
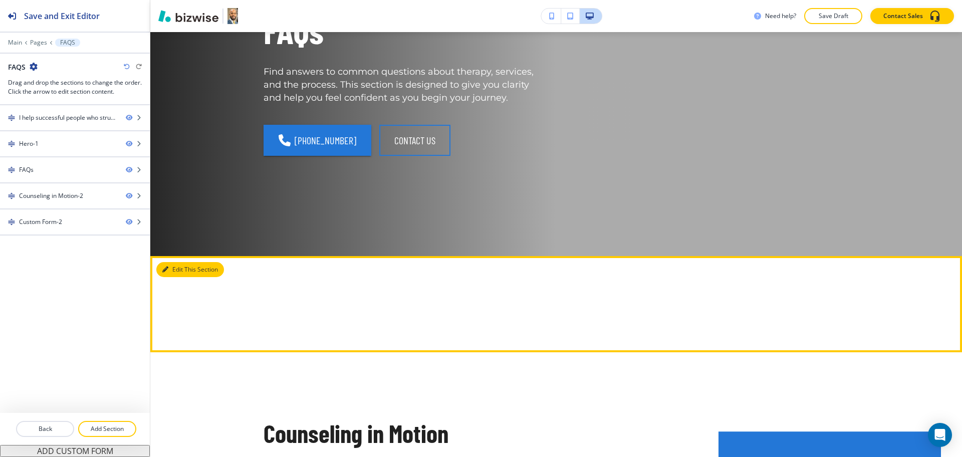
click at [178, 267] on button "Edit This Section" at bounding box center [190, 269] width 68 height 15
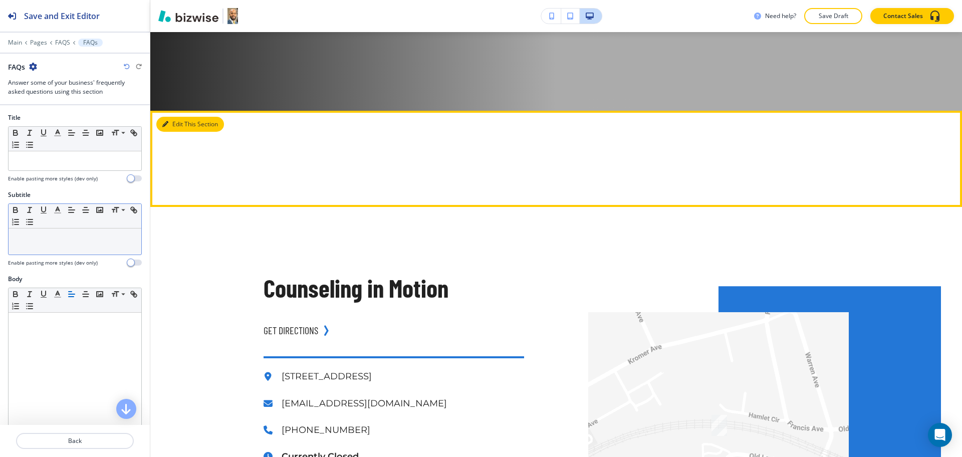
scroll to position [435, 0]
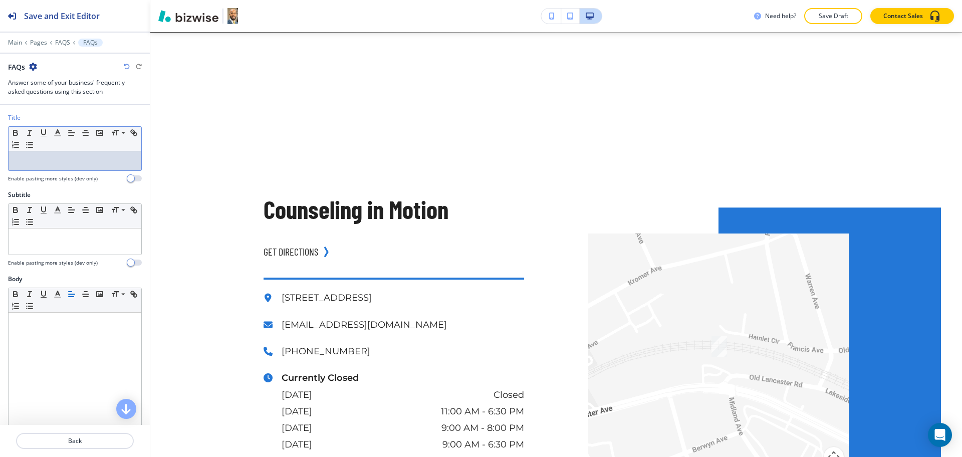
click at [65, 166] on div at bounding box center [75, 160] width 133 height 19
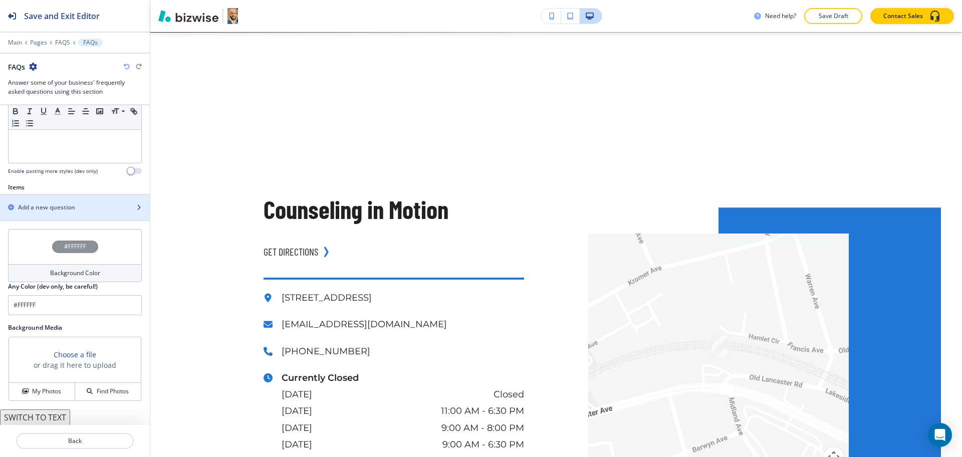
scroll to position [281, 0]
click at [61, 210] on h2 "Add a new question" at bounding box center [46, 206] width 57 height 9
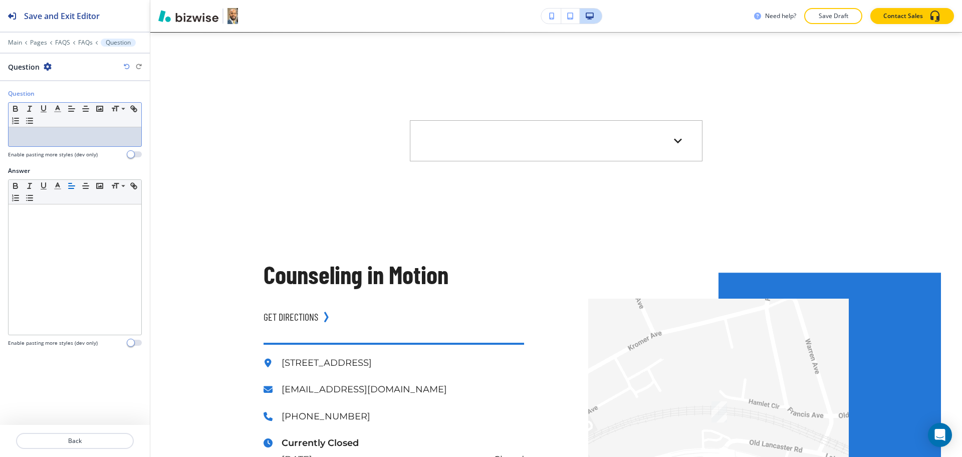
click at [57, 144] on div at bounding box center [75, 136] width 133 height 19
click at [57, 140] on p at bounding box center [75, 136] width 123 height 9
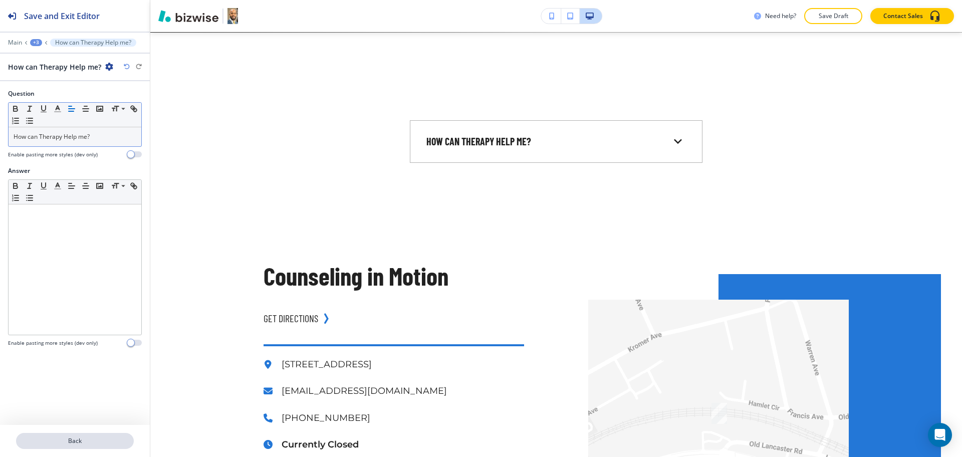
click at [94, 444] on p "Back" at bounding box center [75, 440] width 116 height 9
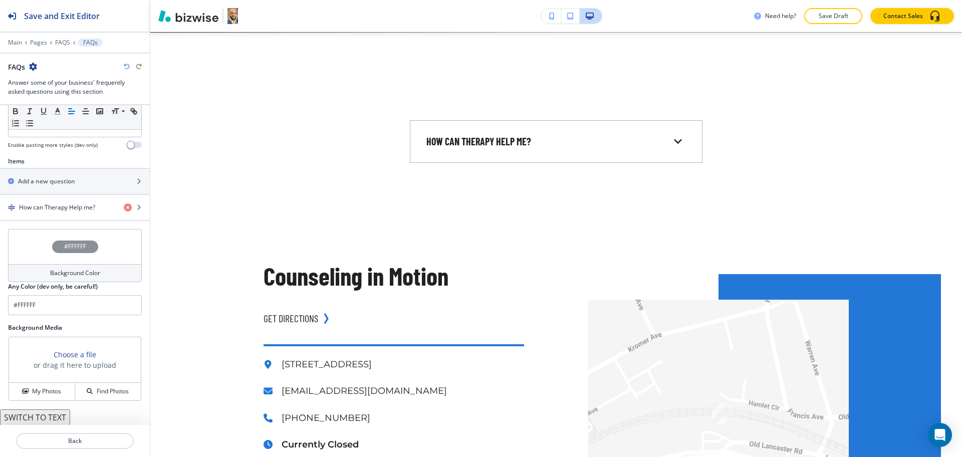
scroll to position [307, 0]
click at [54, 304] on input "#FFFFFF" at bounding box center [75, 305] width 134 height 20
paste input "f5f5f5"
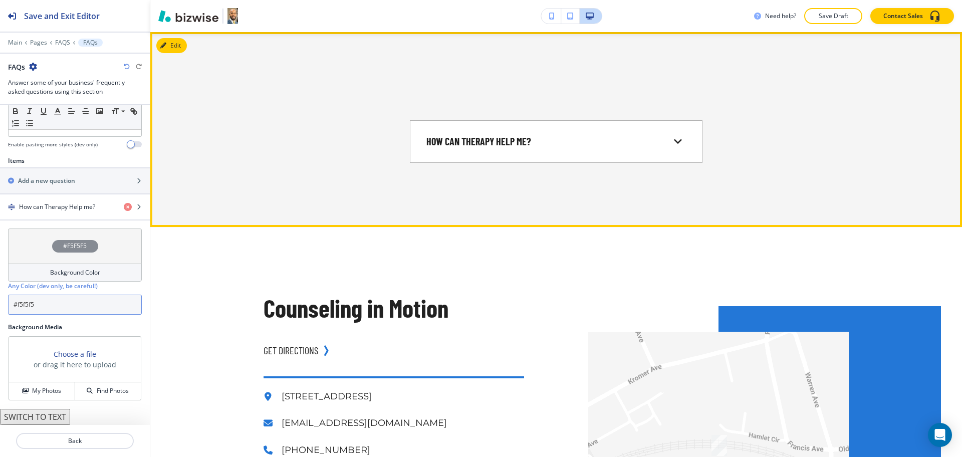
type input "#f5f5f5"
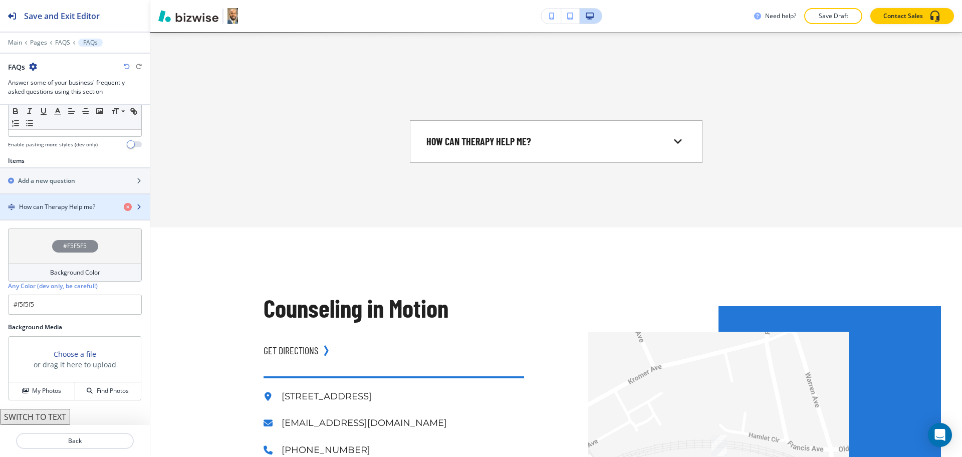
click at [75, 202] on h4 "How can Therapy Help me?" at bounding box center [57, 206] width 76 height 9
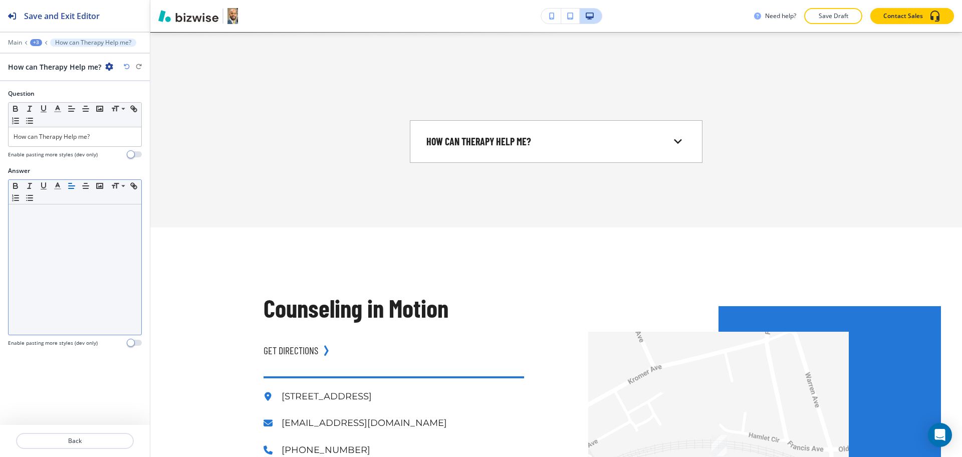
click at [74, 280] on div at bounding box center [75, 269] width 133 height 130
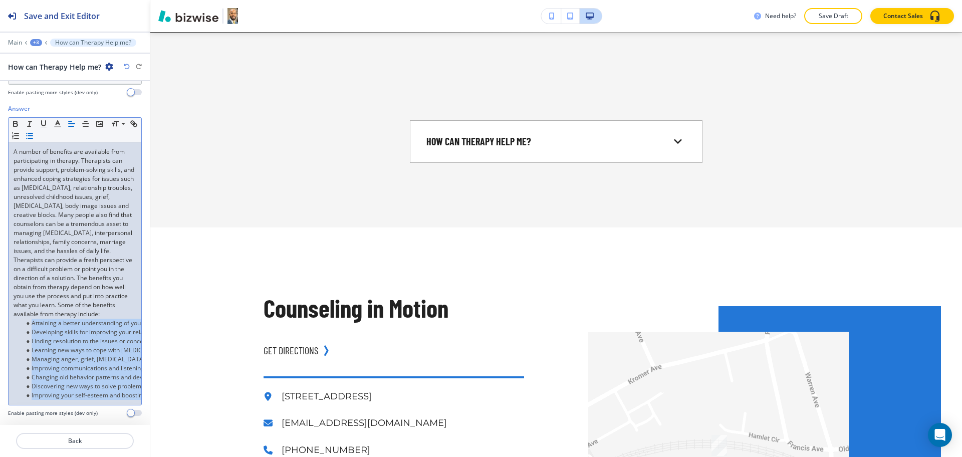
scroll to position [0, 102]
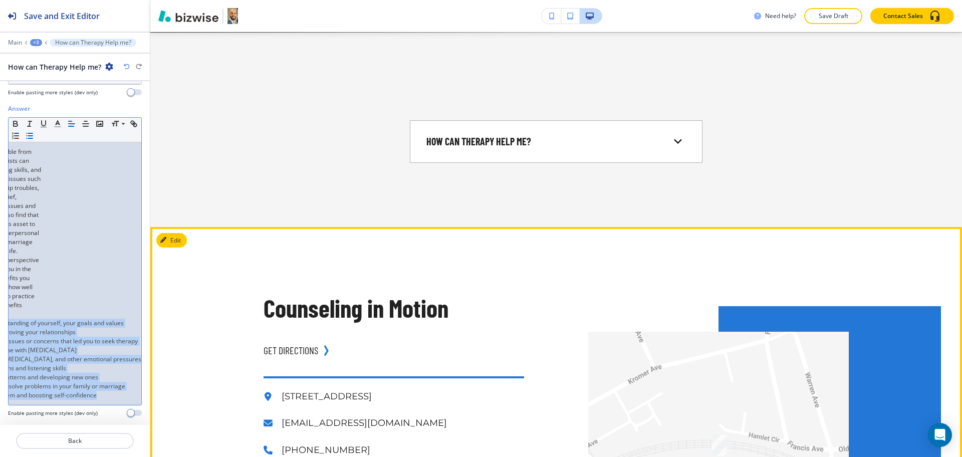
drag, startPoint x: 33, startPoint y: 311, endPoint x: 238, endPoint y: 414, distance: 229.7
click at [238, 414] on div "Save and Exit Editor Main +3 How can Therapy Help me? How can Therapy Help me? …" at bounding box center [481, 228] width 962 height 457
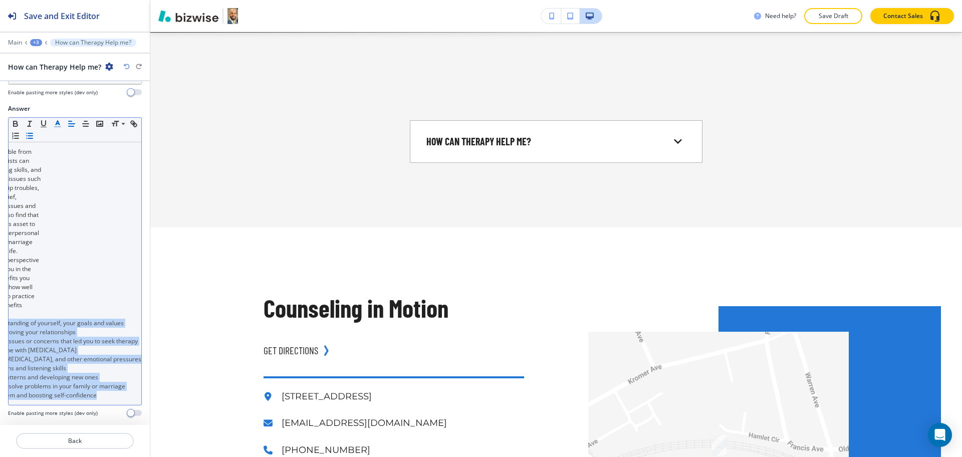
click at [55, 119] on icon "button" at bounding box center [57, 123] width 9 height 9
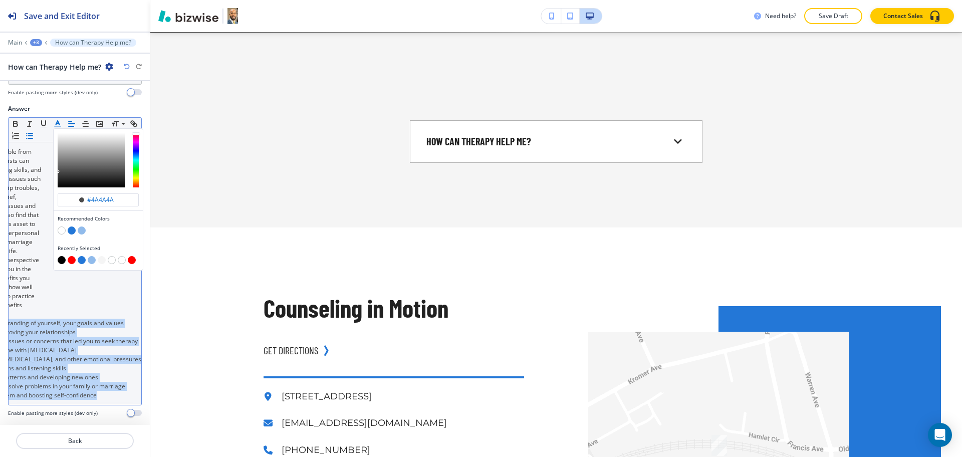
click at [61, 256] on button "button" at bounding box center [62, 260] width 8 height 8
type input "#000000"
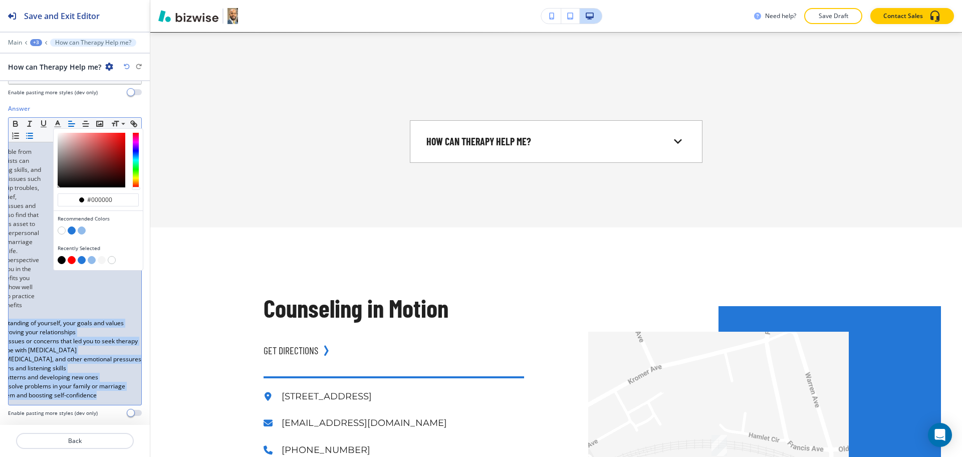
click at [79, 344] on div "A number of benefits are available from participating in therapy. Therapists ca…" at bounding box center [75, 273] width 133 height 263
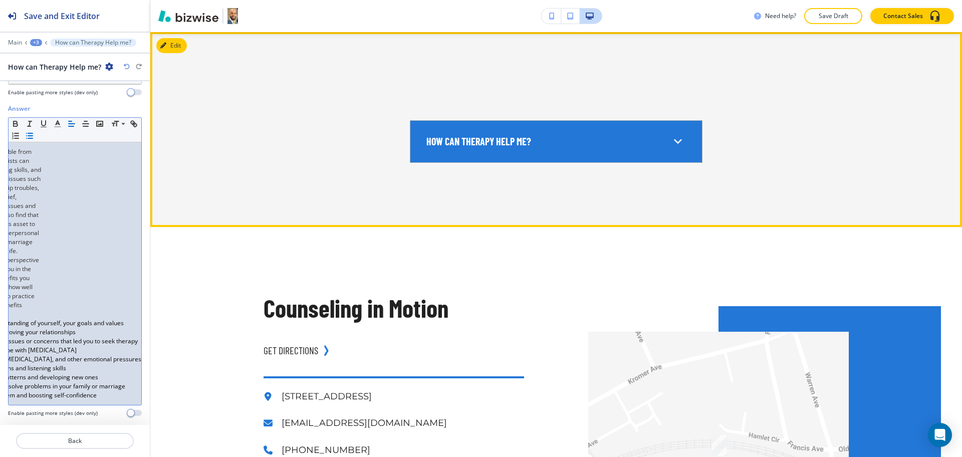
click at [443, 146] on p "How can Therapy Help me?" at bounding box center [478, 142] width 105 height 14
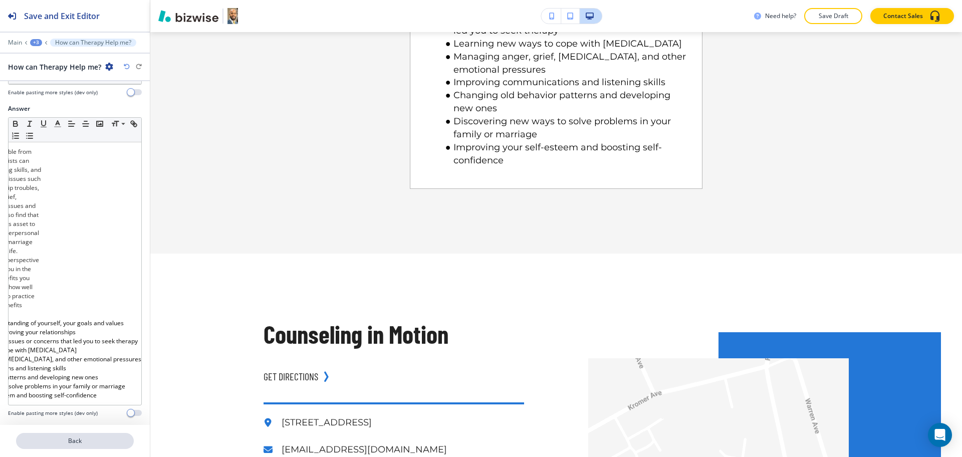
click at [80, 448] on button "Back" at bounding box center [75, 441] width 118 height 16
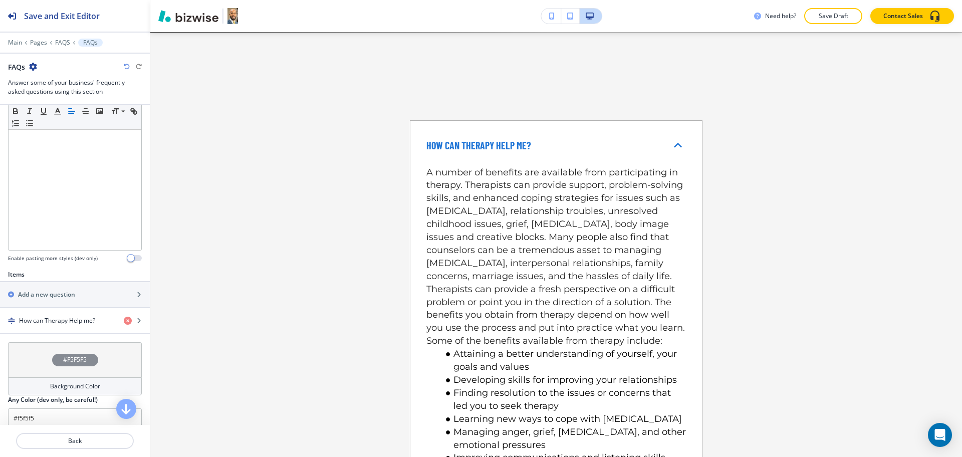
scroll to position [307, 0]
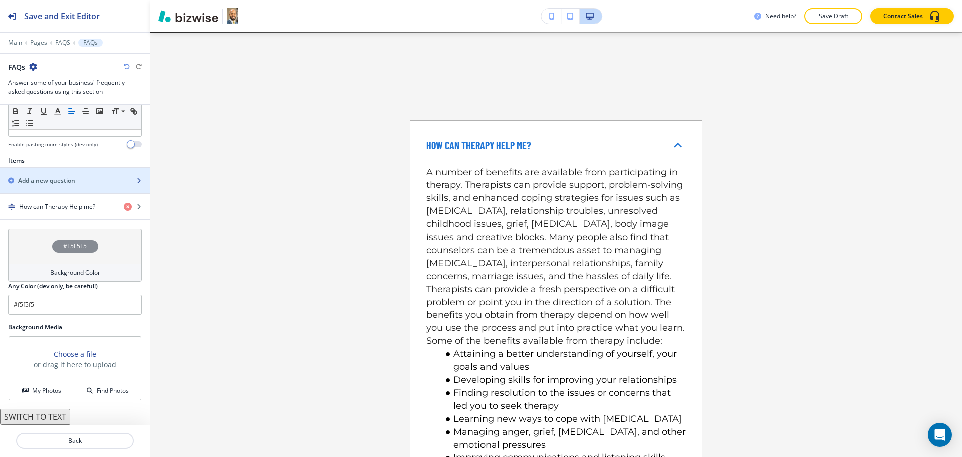
click at [36, 188] on div "button" at bounding box center [75, 189] width 150 height 8
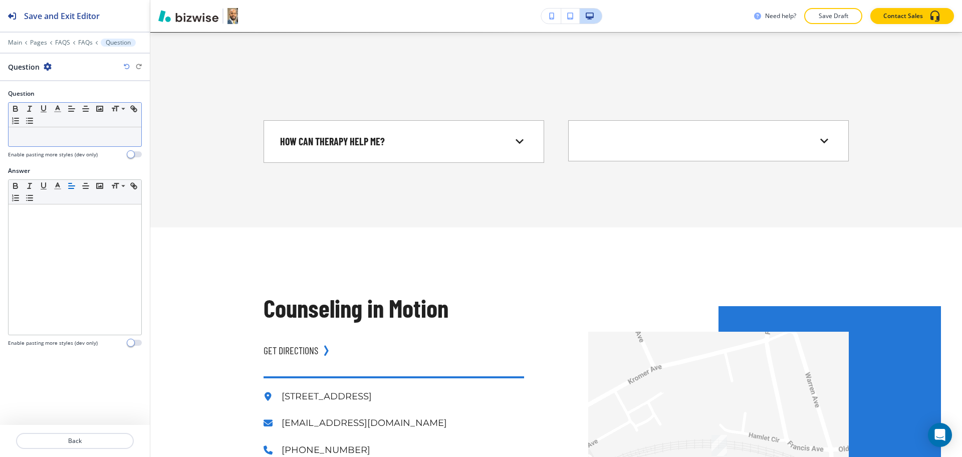
click at [103, 145] on div at bounding box center [75, 136] width 133 height 19
paste div
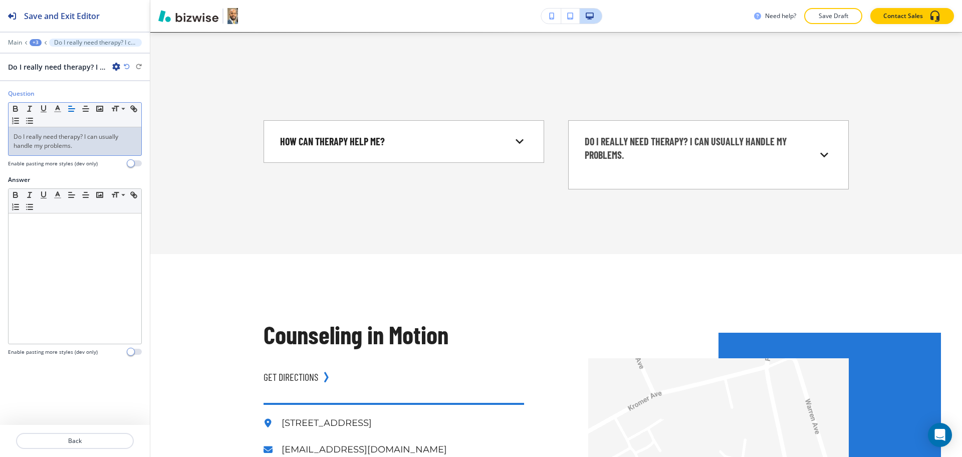
scroll to position [0, 0]
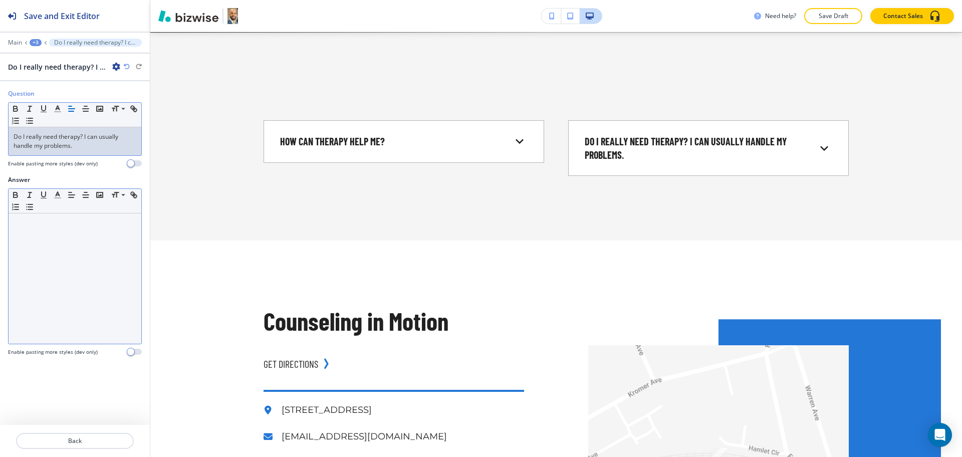
click at [118, 307] on div at bounding box center [75, 278] width 133 height 130
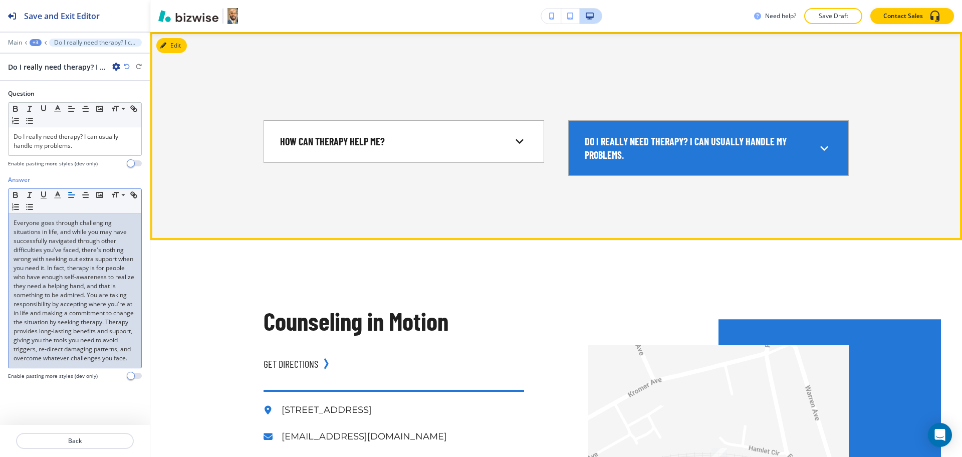
click at [672, 149] on p "Do I really need therapy? I can usually handle my problems." at bounding box center [694, 148] width 219 height 27
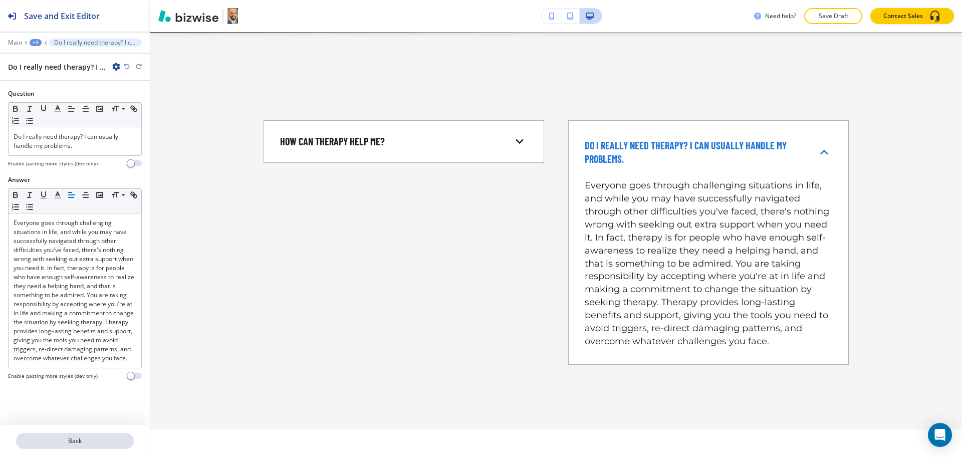
click at [74, 438] on p "Back" at bounding box center [75, 440] width 116 height 9
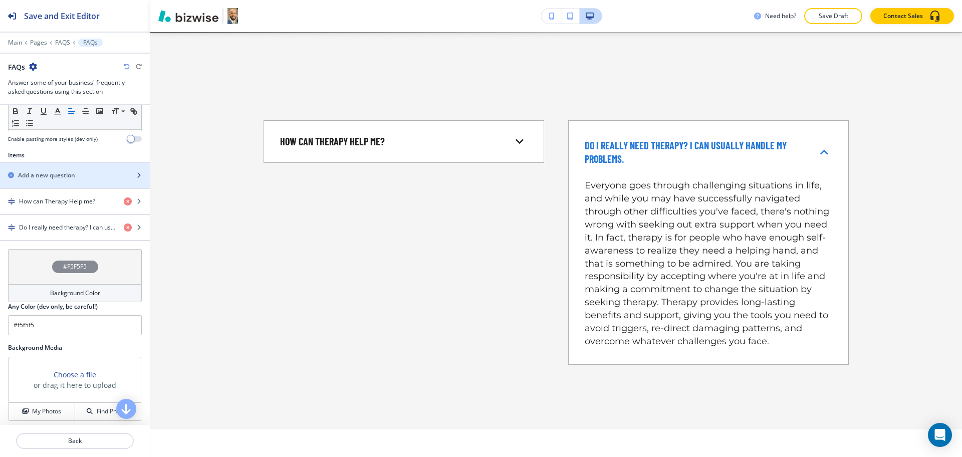
scroll to position [313, 0]
click at [58, 165] on div "button" at bounding box center [75, 166] width 150 height 8
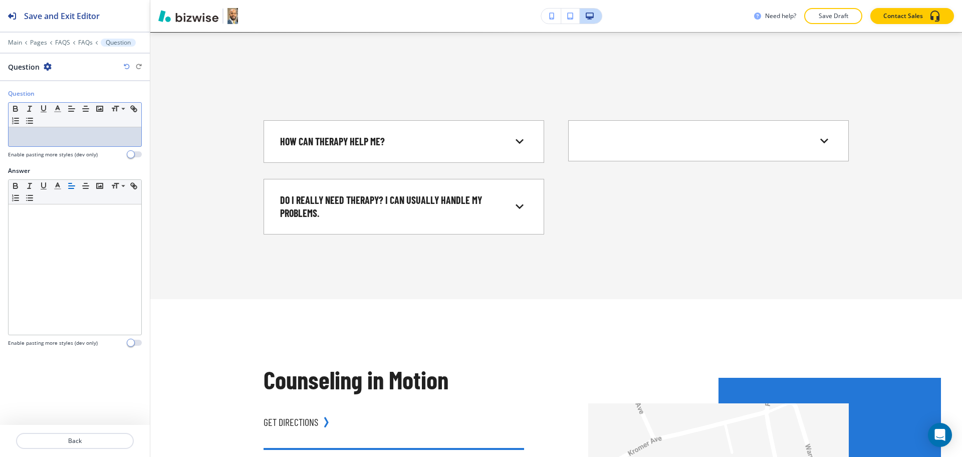
drag, startPoint x: 52, startPoint y: 138, endPoint x: 116, endPoint y: 171, distance: 72.8
click at [52, 138] on p at bounding box center [75, 136] width 123 height 9
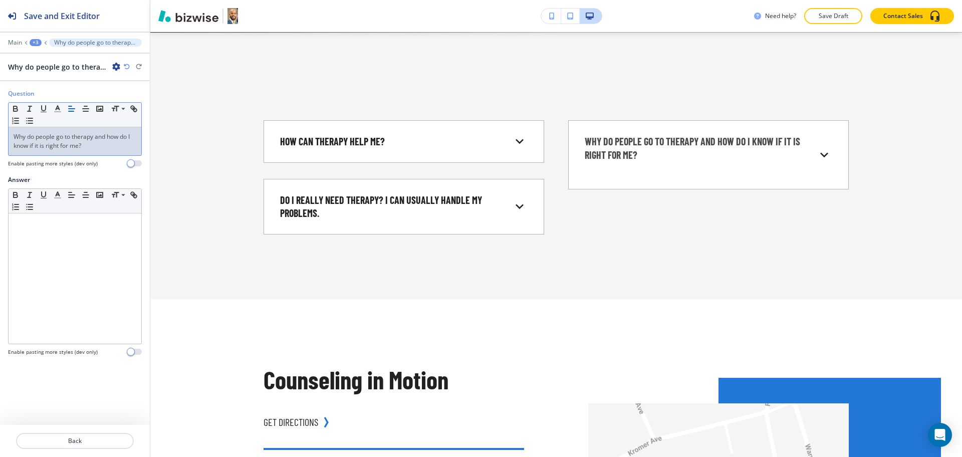
scroll to position [0, 0]
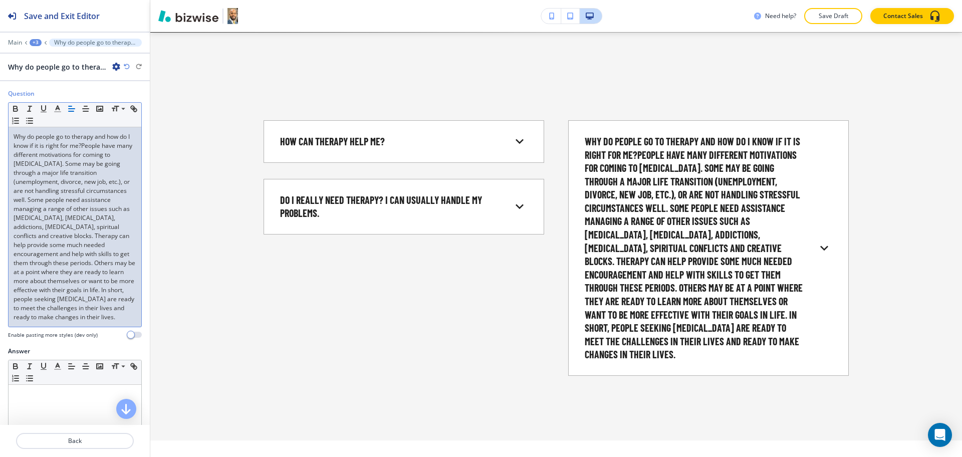
click at [105, 243] on p "Why do people go to therapy and how do I know if it is right for me?People have…" at bounding box center [75, 226] width 123 height 189
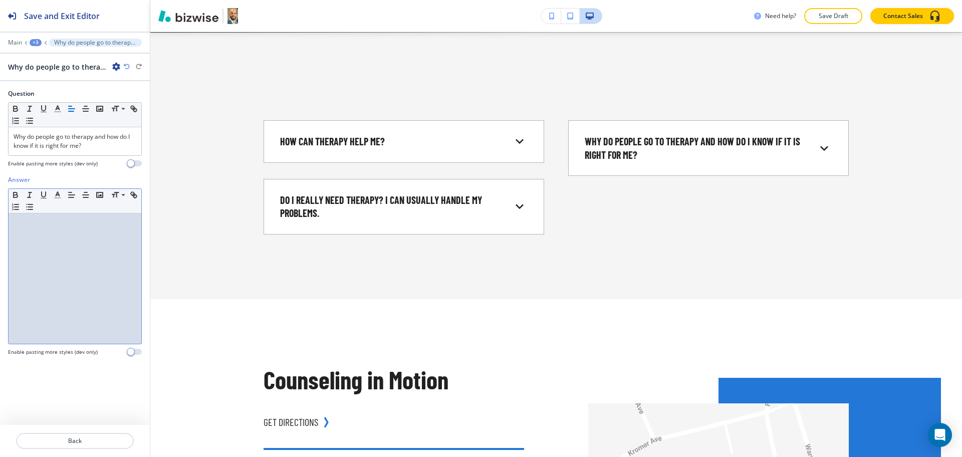
click at [95, 241] on div at bounding box center [75, 278] width 133 height 130
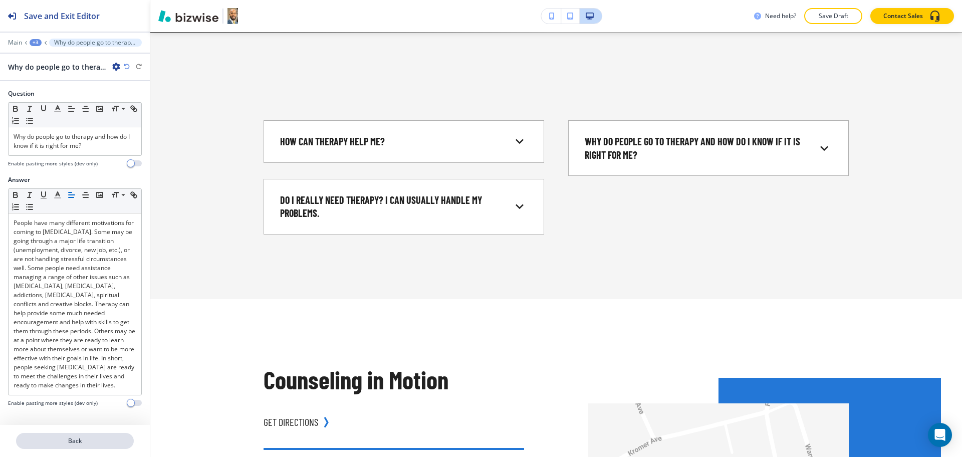
click at [76, 440] on p "Back" at bounding box center [75, 440] width 116 height 9
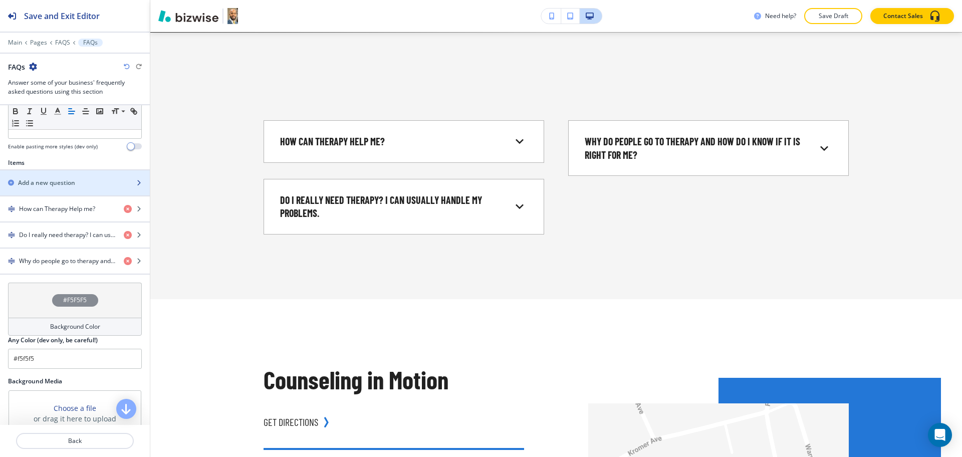
scroll to position [307, 0]
click at [36, 176] on h2 "Add a new question" at bounding box center [46, 180] width 57 height 9
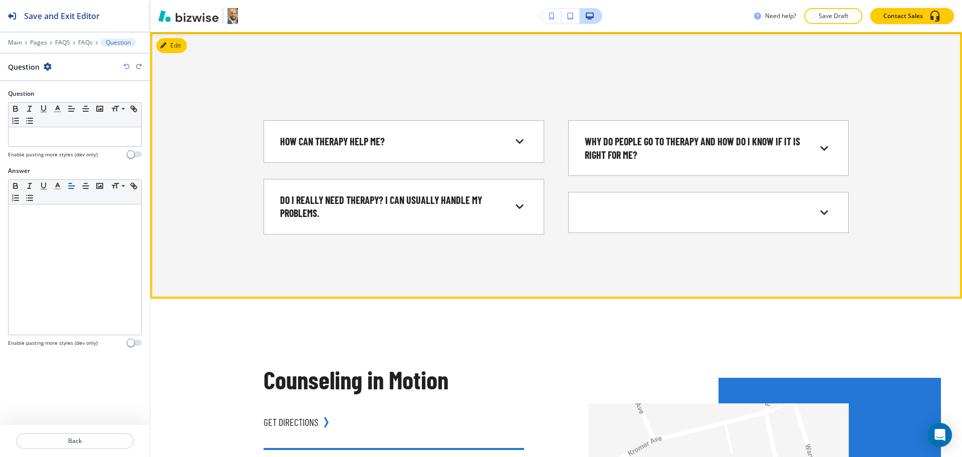
scroll to position [435, 0]
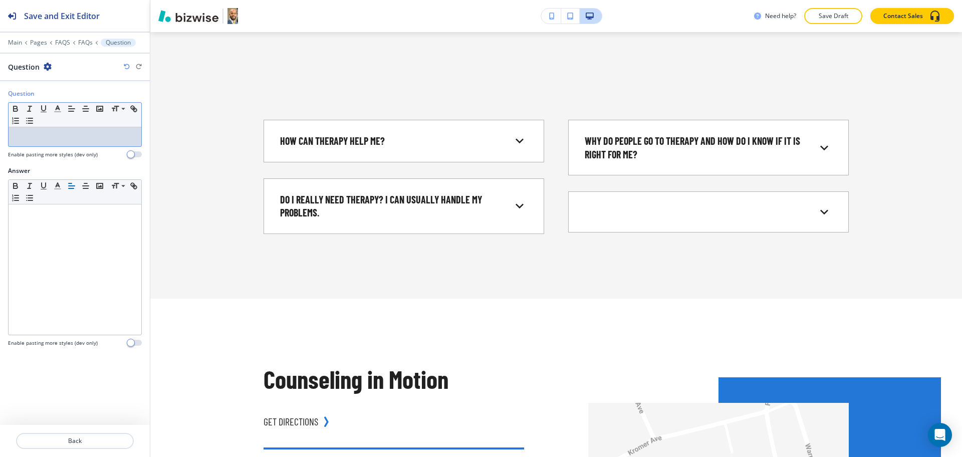
drag, startPoint x: 127, startPoint y: 136, endPoint x: 257, endPoint y: 112, distance: 131.5
click at [128, 136] on p at bounding box center [75, 136] width 123 height 9
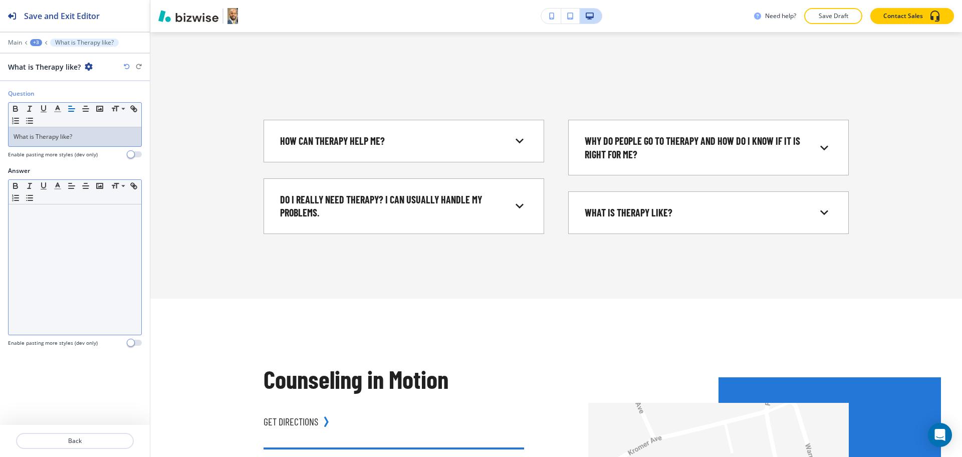
click at [27, 310] on div at bounding box center [75, 269] width 133 height 130
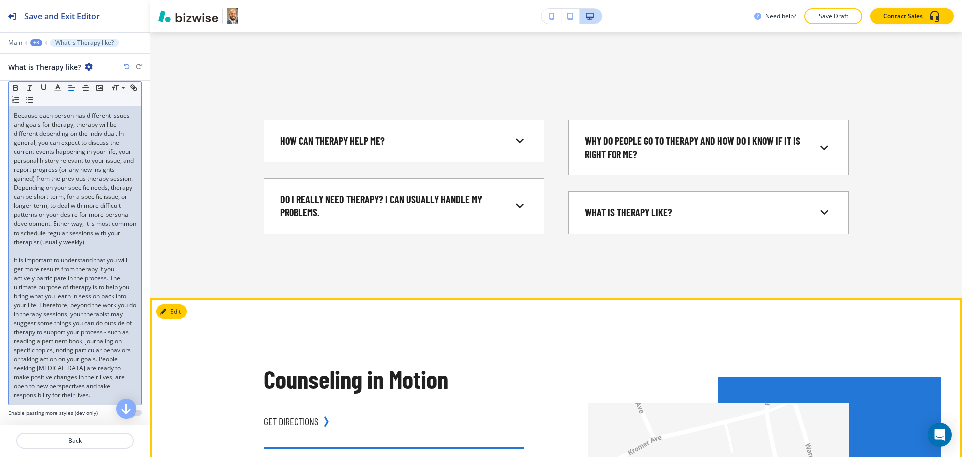
scroll to position [125, 0]
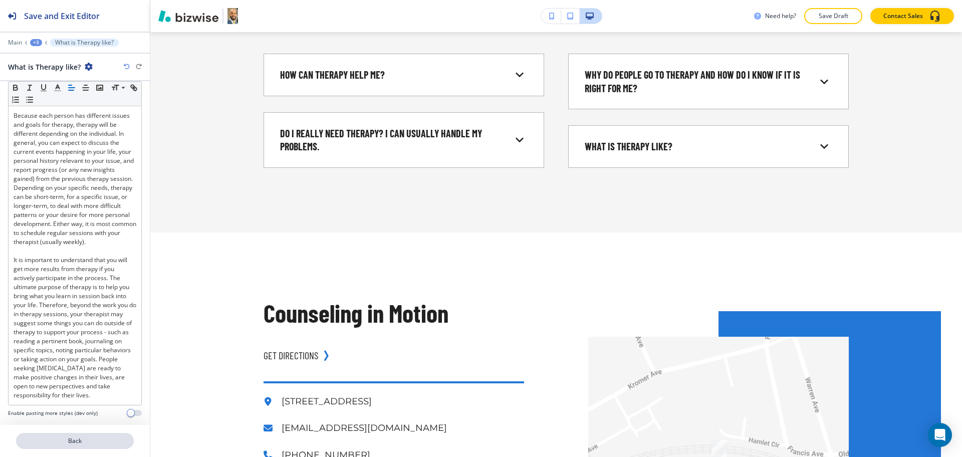
click at [82, 433] on button "Back" at bounding box center [75, 441] width 118 height 16
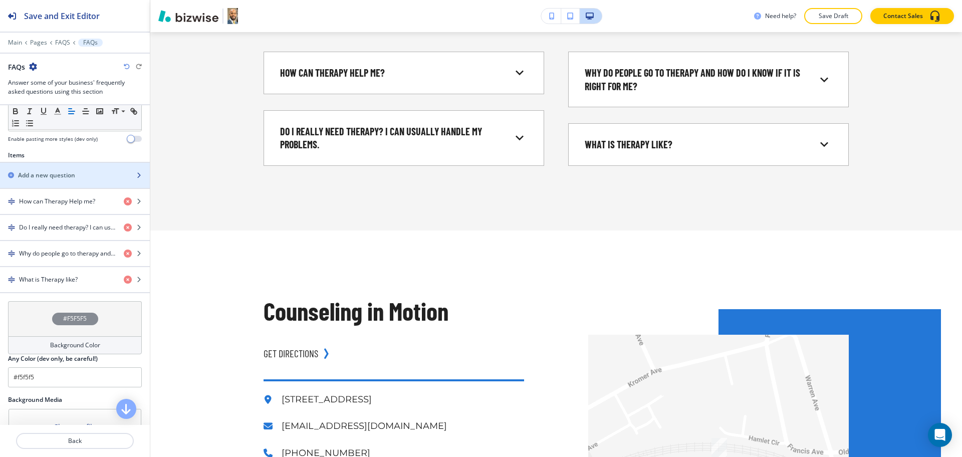
scroll to position [313, 0]
click at [56, 173] on h2 "Add a new question" at bounding box center [46, 174] width 57 height 9
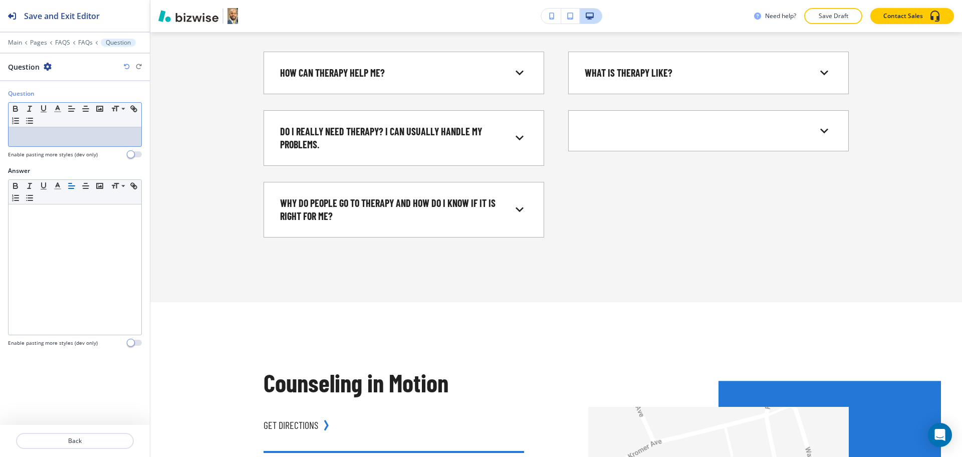
click at [61, 141] on p at bounding box center [75, 136] width 123 height 9
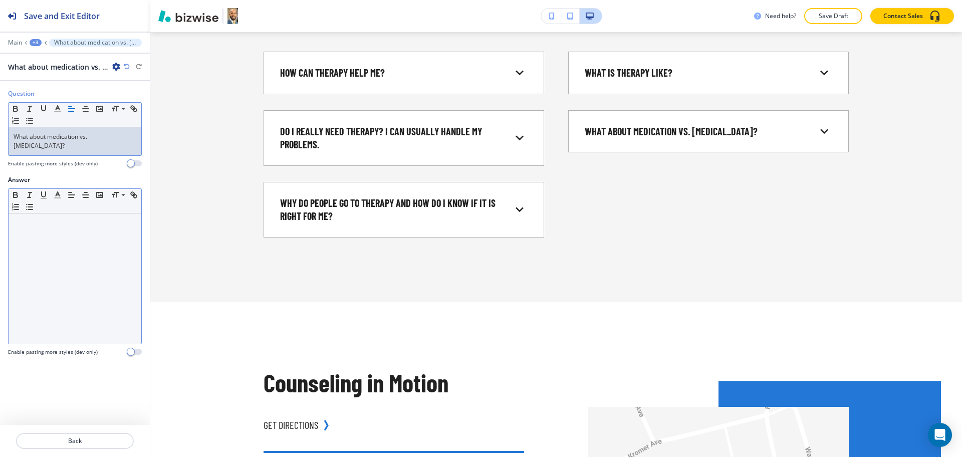
click at [47, 278] on div at bounding box center [75, 278] width 133 height 130
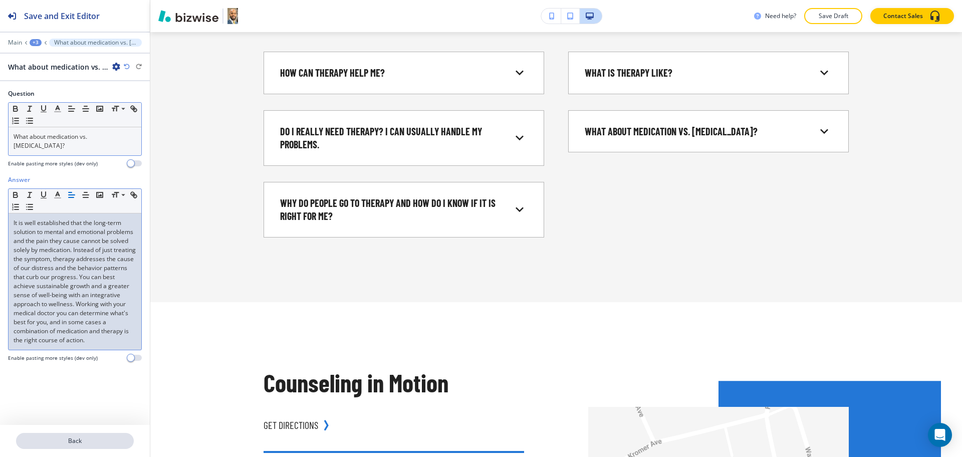
click at [96, 442] on p "Back" at bounding box center [75, 440] width 116 height 9
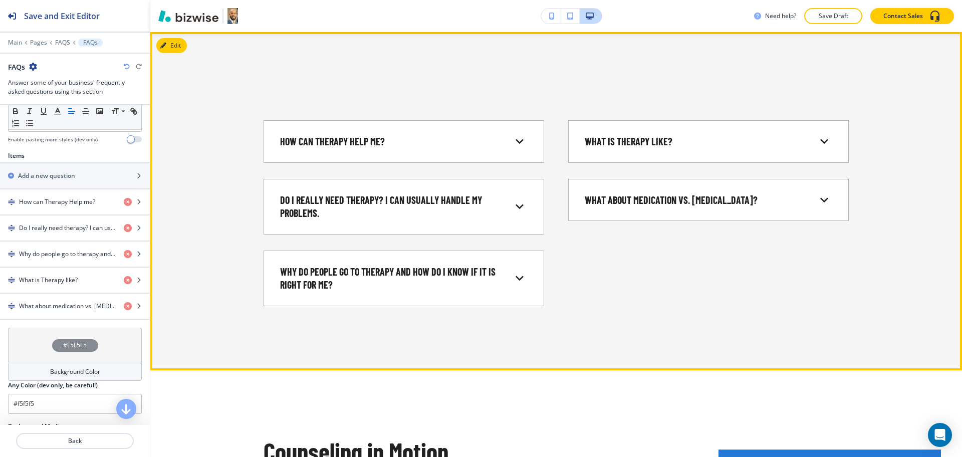
scroll to position [313, 0]
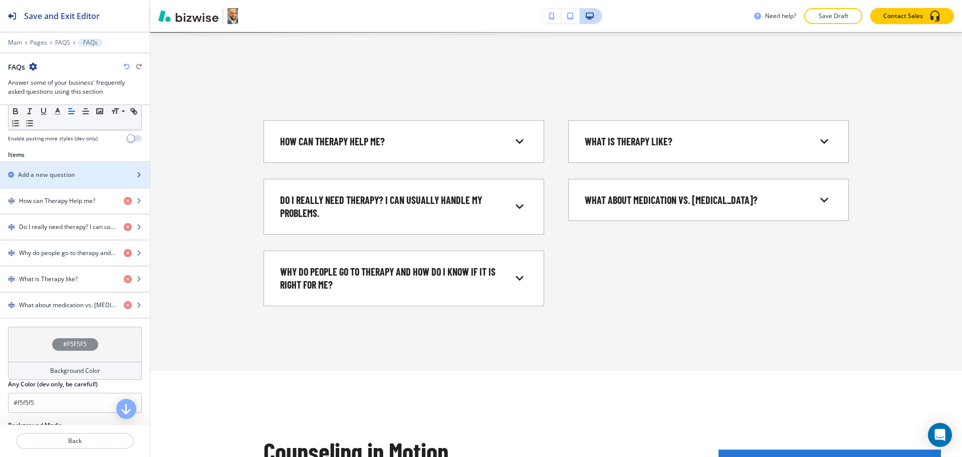
click at [85, 175] on div "Add a new question" at bounding box center [64, 174] width 128 height 9
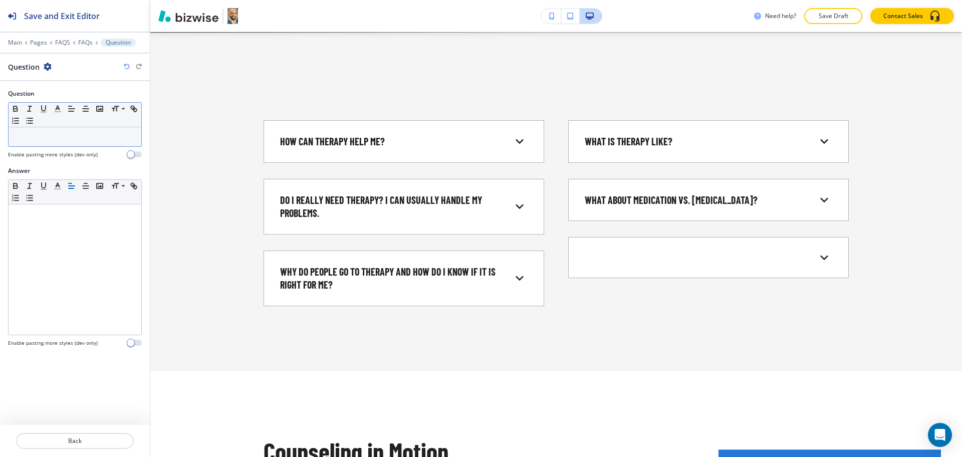
click at [72, 143] on div at bounding box center [75, 136] width 133 height 19
paste div
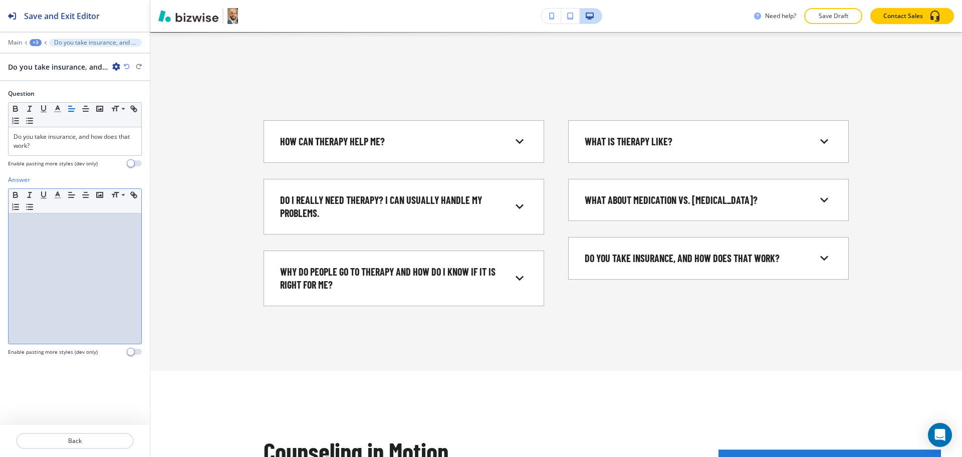
click at [101, 272] on div at bounding box center [75, 278] width 133 height 130
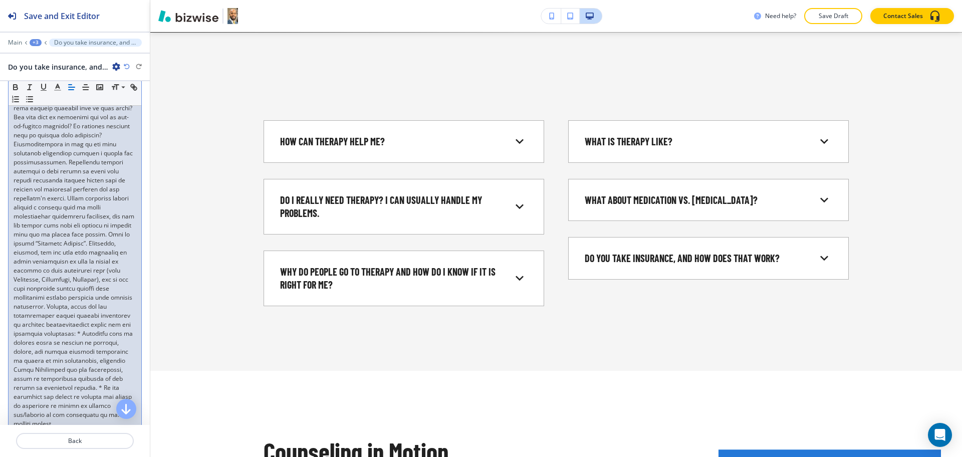
scroll to position [187, 0]
click at [86, 209] on p at bounding box center [75, 229] width 123 height 397
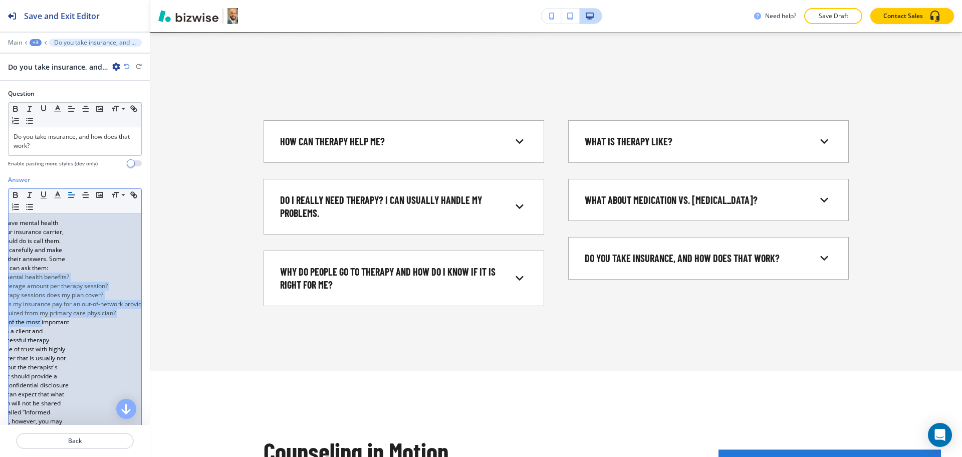
scroll to position [0, 86]
drag, startPoint x: 31, startPoint y: 286, endPoint x: 39, endPoint y: 228, distance: 58.6
click at [142, 324] on div "Question Small Normal Large Huge Do you take insurance, and how does that work?…" at bounding box center [75, 253] width 150 height 344
click at [57, 197] on icon "button" at bounding box center [57, 194] width 9 height 9
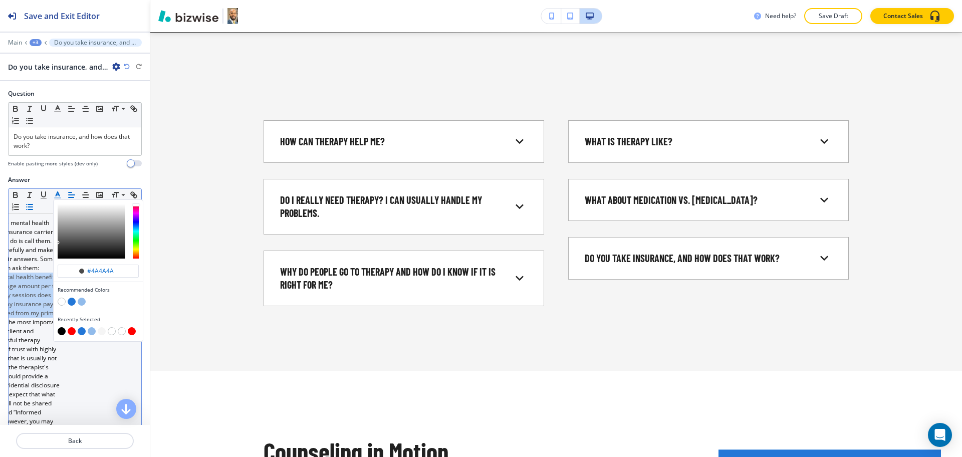
click at [63, 330] on button "button" at bounding box center [62, 331] width 8 height 8
type input "#000000"
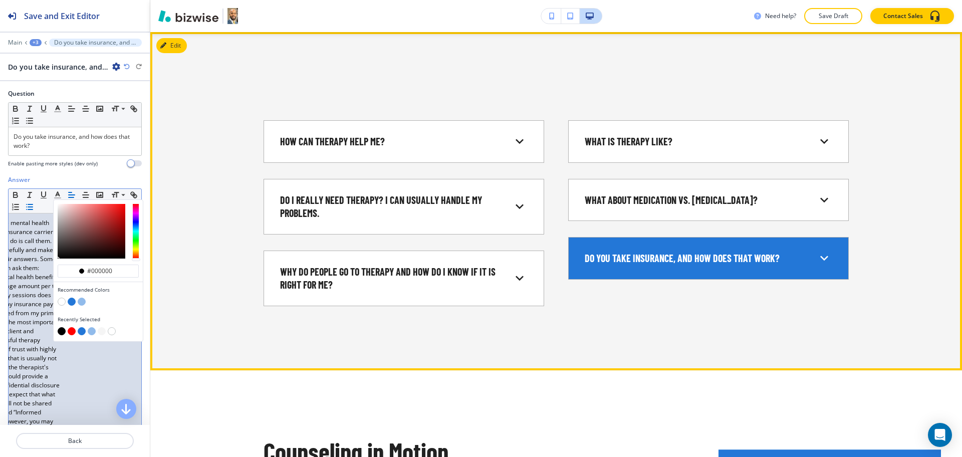
click at [642, 274] on div "Do you take insurance, and how does that work? To determine if you have mental …" at bounding box center [708, 258] width 281 height 43
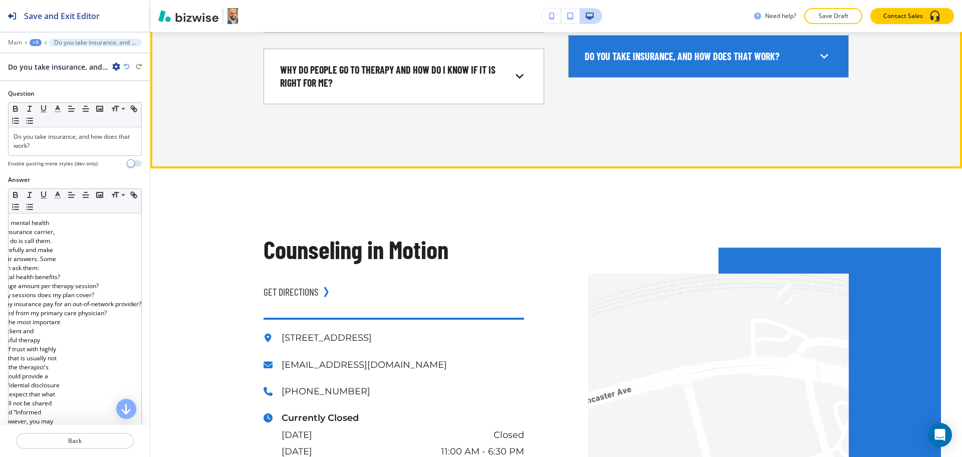
click at [611, 75] on div "Do you take insurance, and how does that work? To determine if you have mental …" at bounding box center [708, 56] width 281 height 43
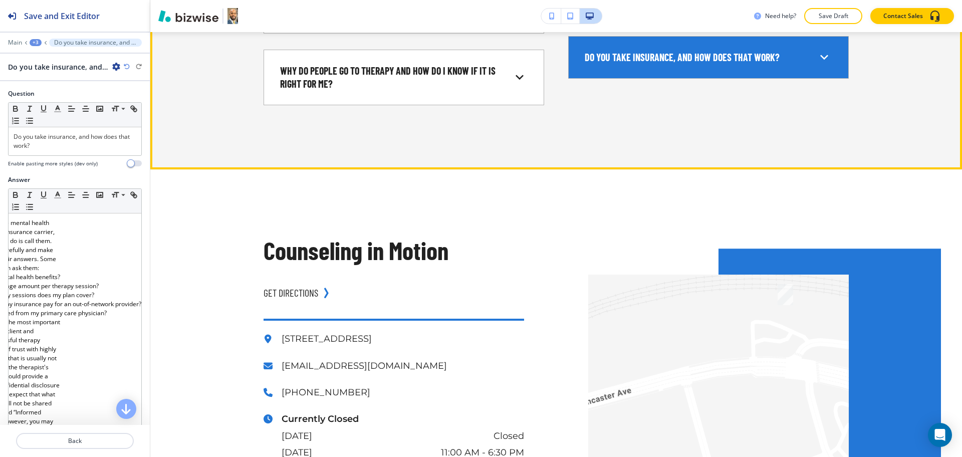
scroll to position [635, 0]
click at [611, 63] on p "Do you take insurance, and how does that work?" at bounding box center [682, 58] width 195 height 14
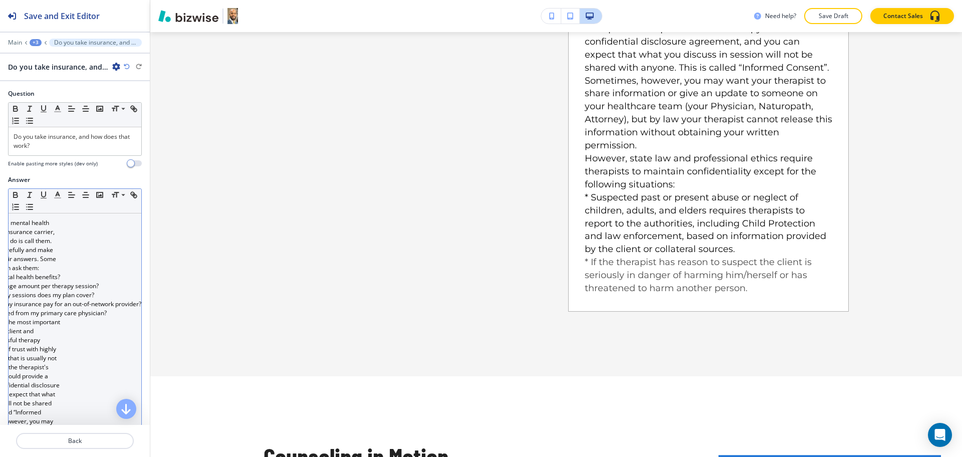
scroll to position [948, 0]
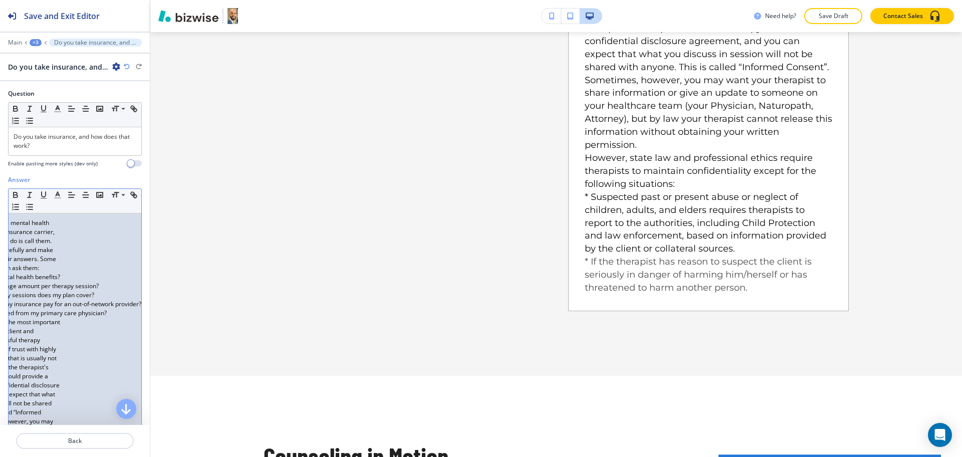
click at [80, 290] on span "What is the coverage amount per therapy session?" at bounding box center [28, 286] width 141 height 9
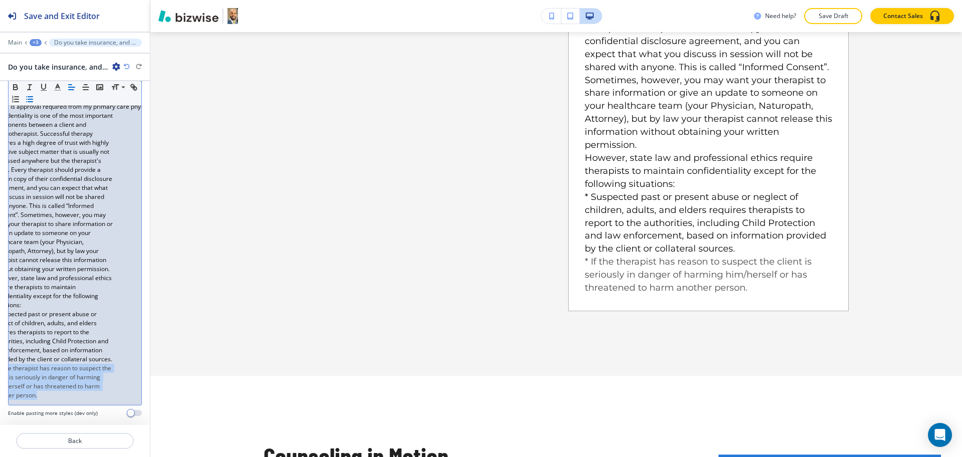
scroll to position [0, 0]
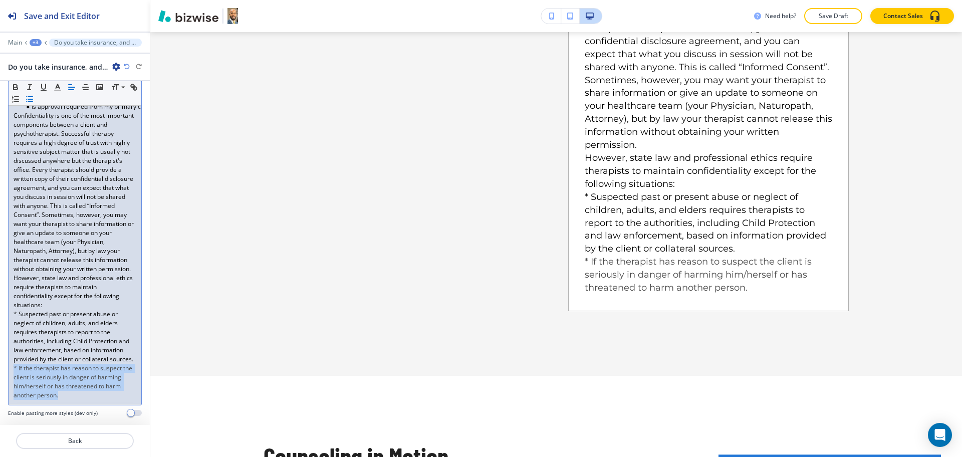
drag, startPoint x: 90, startPoint y: 392, endPoint x: 0, endPoint y: 358, distance: 95.8
click at [0, 358] on div "Answer Small Normal Large Huge To determine if you have mental health coverage …" at bounding box center [75, 197] width 150 height 456
click at [58, 87] on line "button" at bounding box center [57, 87] width 3 height 0
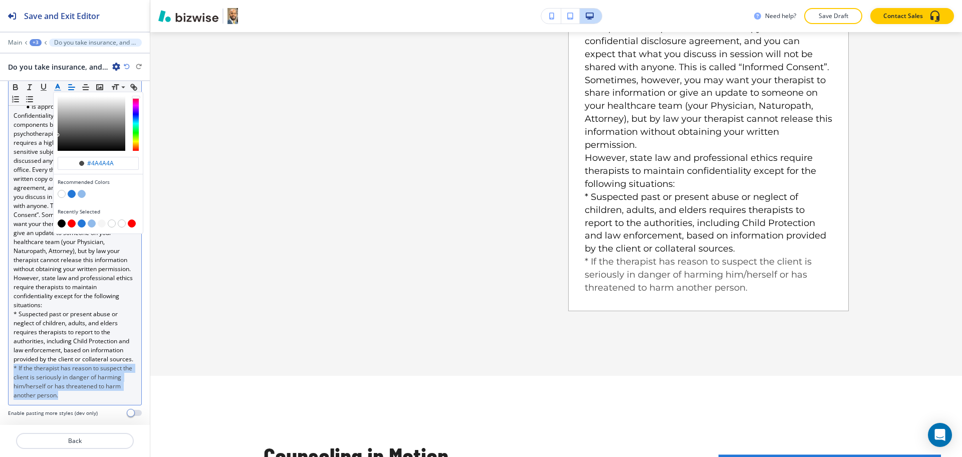
click at [61, 222] on button "button" at bounding box center [62, 223] width 8 height 8
type input "#000000"
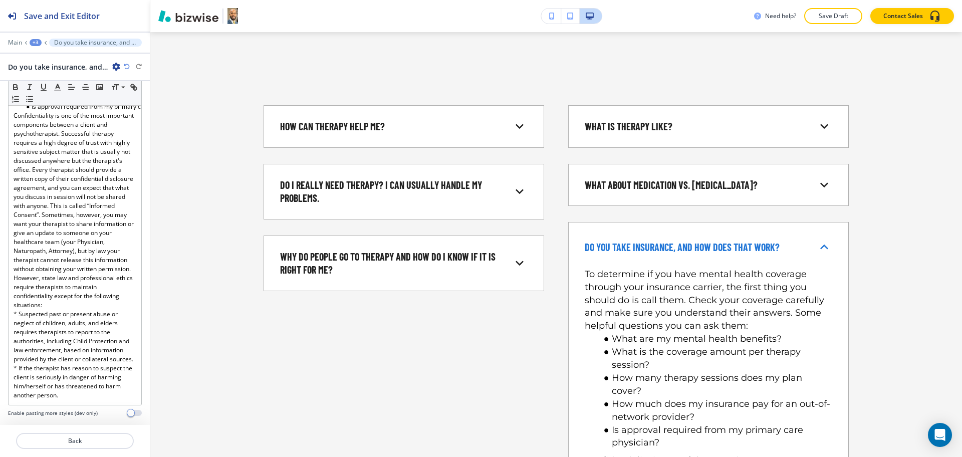
scroll to position [415, 0]
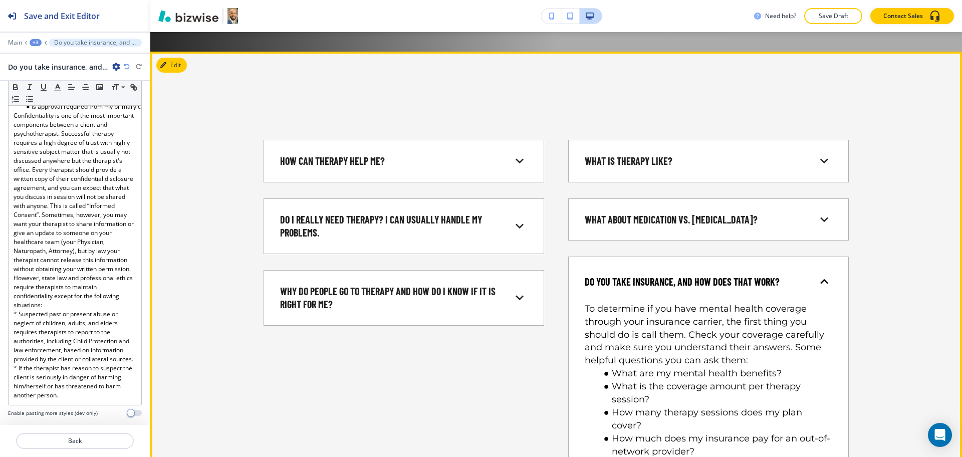
click at [791, 282] on div "Do you take insurance, and how does that work?" at bounding box center [701, 282] width 232 height 14
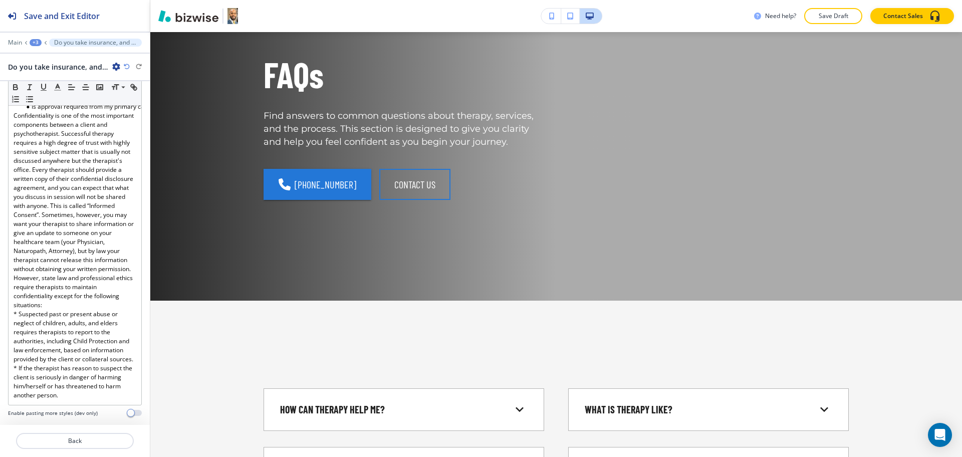
scroll to position [152, 0]
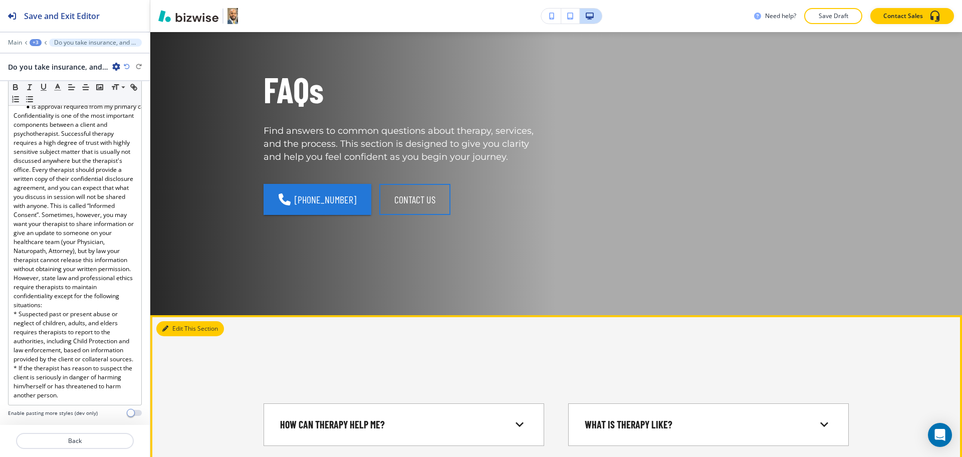
click at [176, 325] on button "Edit This Section" at bounding box center [190, 328] width 68 height 15
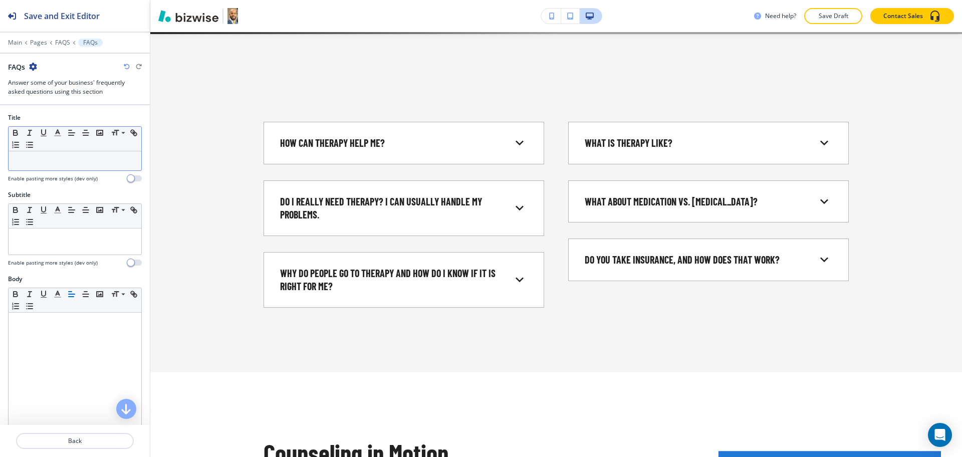
scroll to position [435, 0]
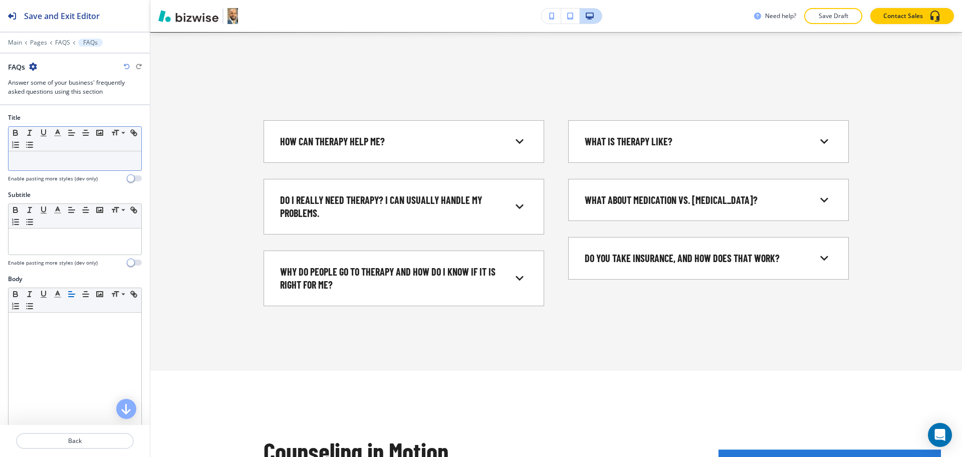
click at [80, 167] on div at bounding box center [75, 160] width 133 height 19
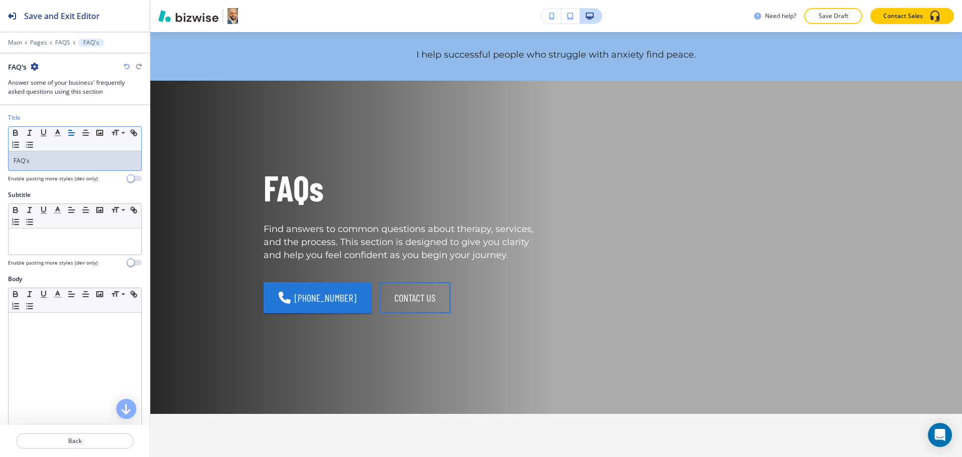
scroll to position [0, 0]
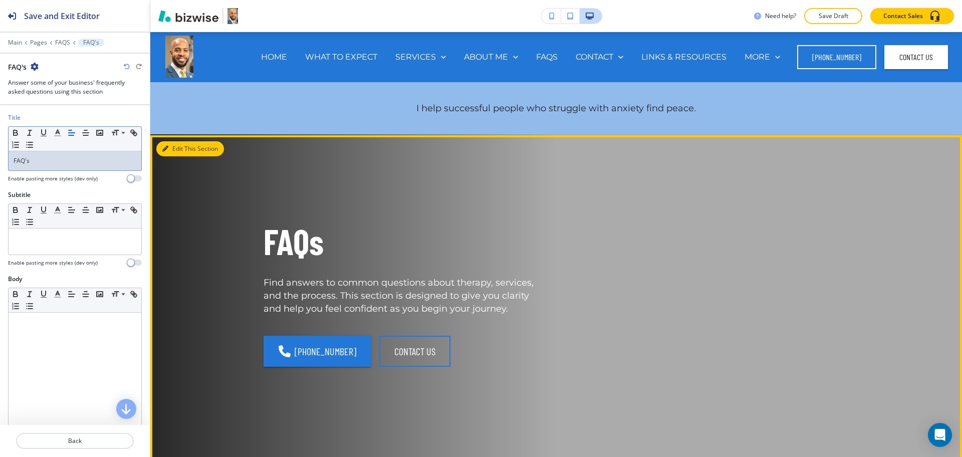
click at [169, 144] on button "Edit This Section" at bounding box center [190, 148] width 68 height 15
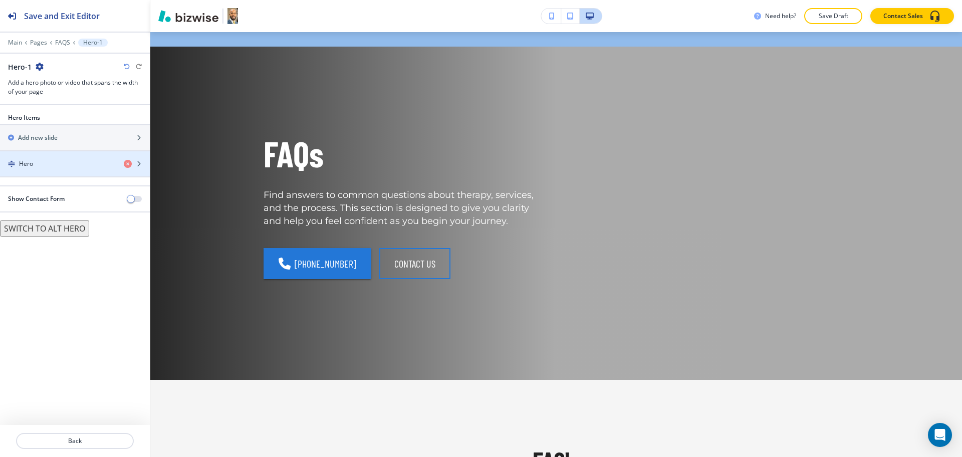
scroll to position [103, 0]
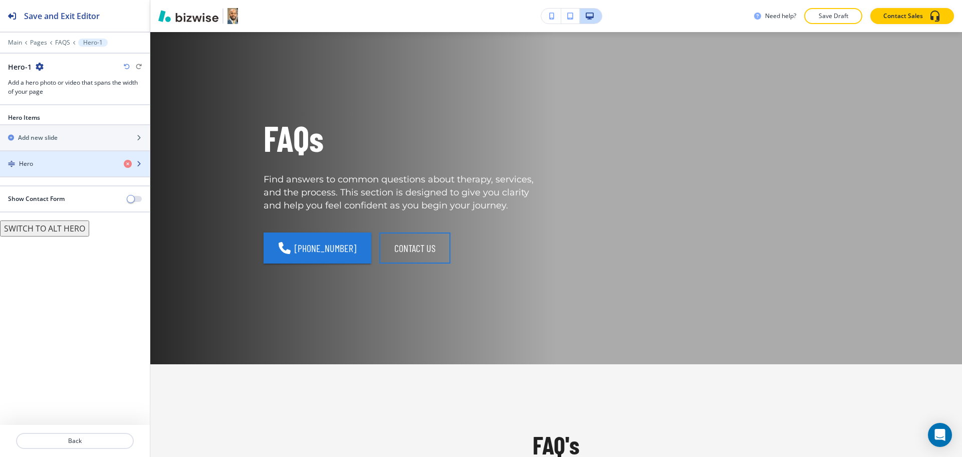
click at [82, 161] on div "Hero" at bounding box center [58, 163] width 116 height 9
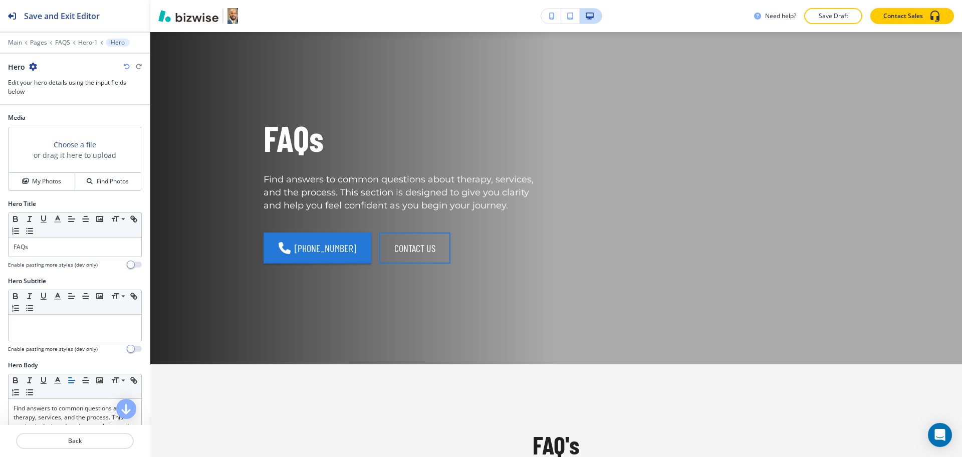
click at [44, 191] on div "Choose a file or drag it here to upload My Photos Find Photos" at bounding box center [75, 158] width 134 height 65
click at [44, 185] on h4 "My Photos" at bounding box center [46, 181] width 29 height 9
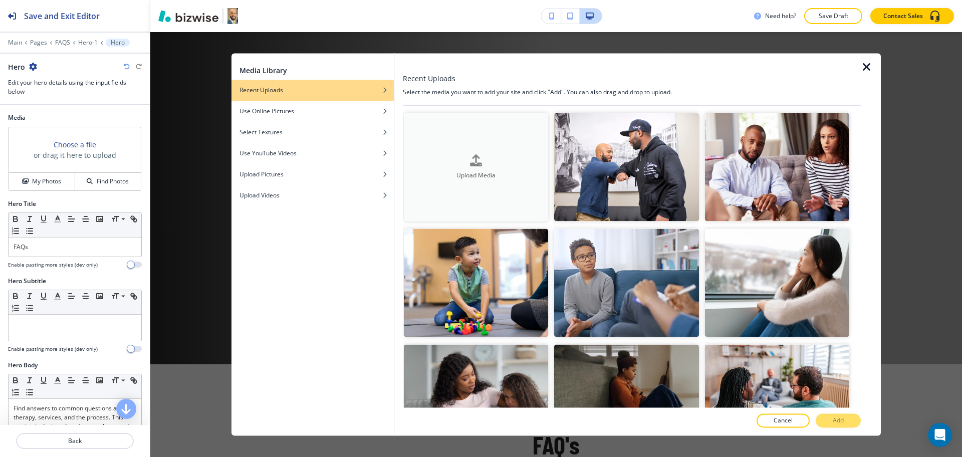
click at [464, 142] on button "Upload Media" at bounding box center [476, 167] width 144 height 108
click at [284, 116] on h4 "Use Online Pictures" at bounding box center [267, 111] width 55 height 9
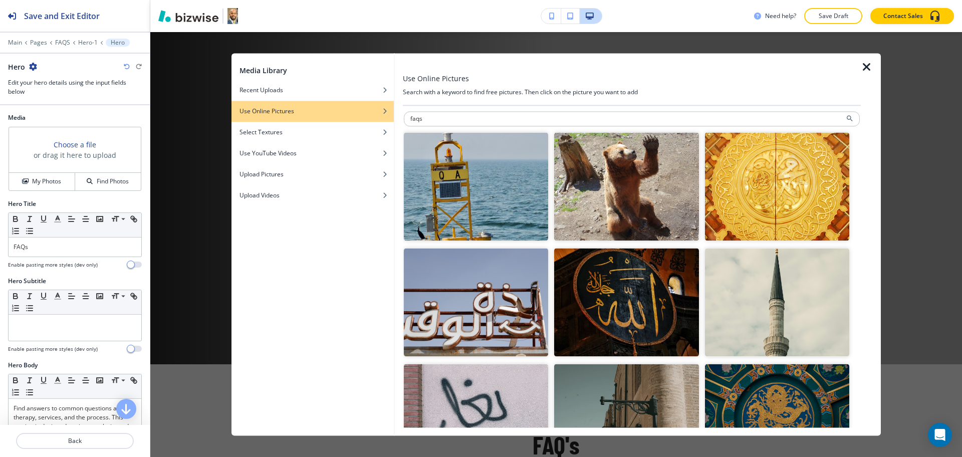
scroll to position [0, 0]
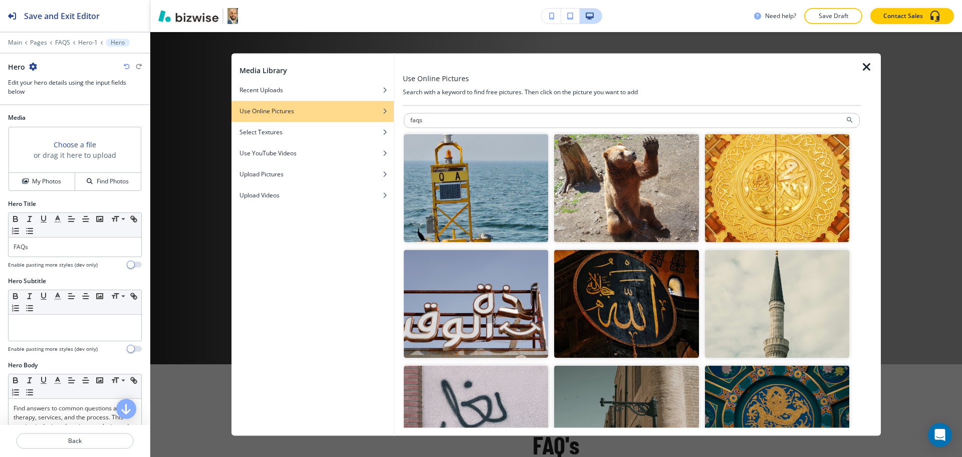
drag, startPoint x: 456, startPoint y: 121, endPoint x: 190, endPoint y: 252, distance: 296.3
click at [343, 146] on div "Media Library Recent Uploads Use Online Pictures Select Textures Use YouTube Vi…" at bounding box center [556, 244] width 649 height 382
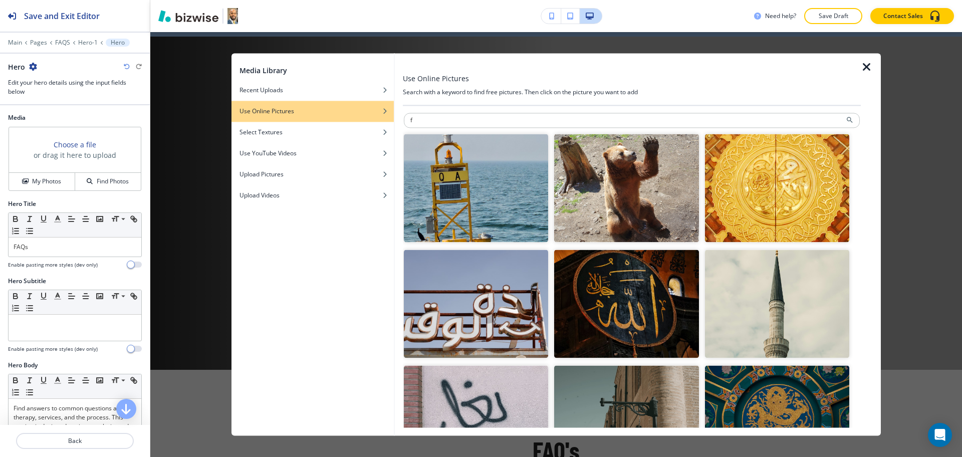
scroll to position [96, 0]
type input "frequently asked questions"
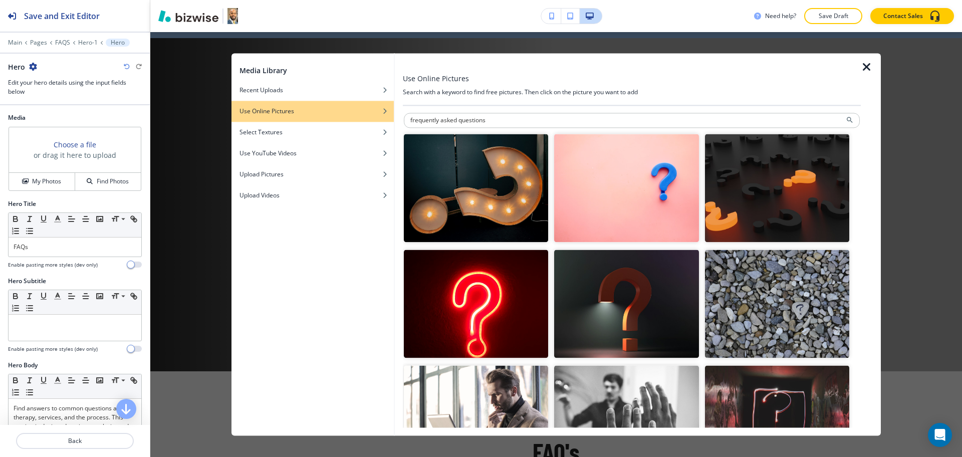
click at [837, 12] on p "Save Draft" at bounding box center [833, 16] width 32 height 9
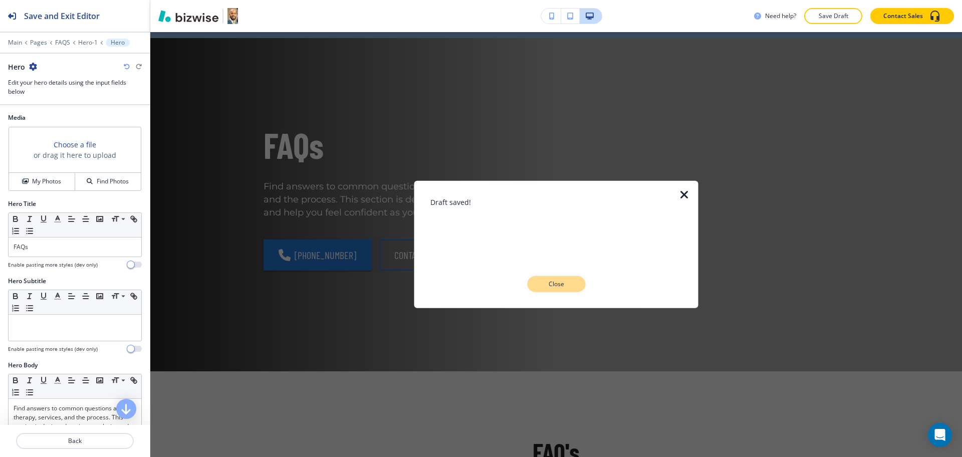
click at [544, 284] on p "Close" at bounding box center [556, 284] width 32 height 9
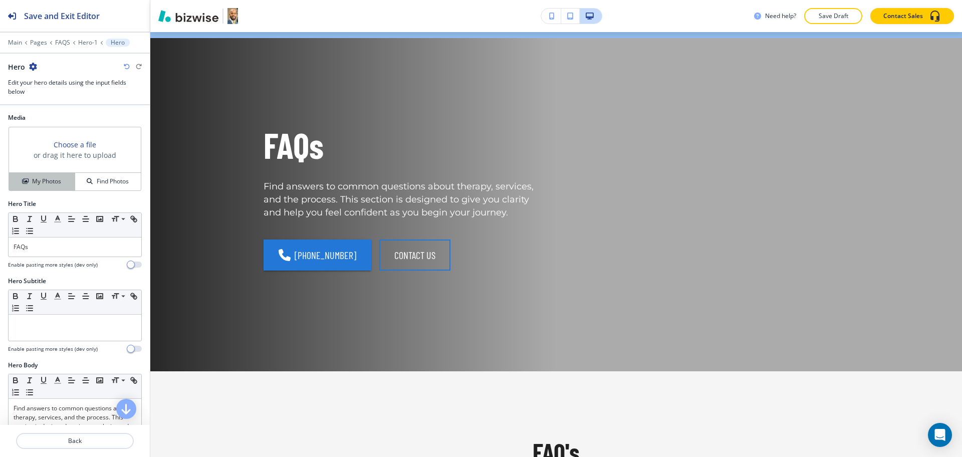
click at [39, 177] on h4 "My Photos" at bounding box center [46, 181] width 29 height 9
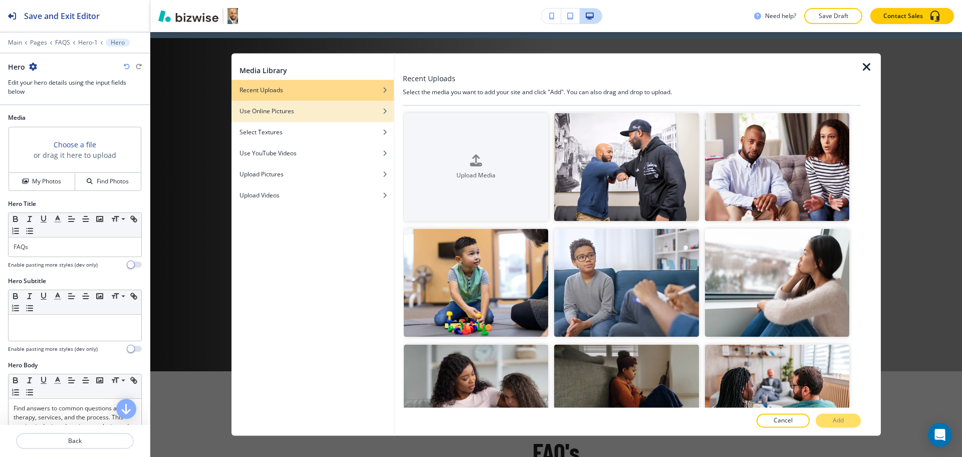
click at [306, 113] on div "Use Online Pictures" at bounding box center [313, 111] width 162 height 9
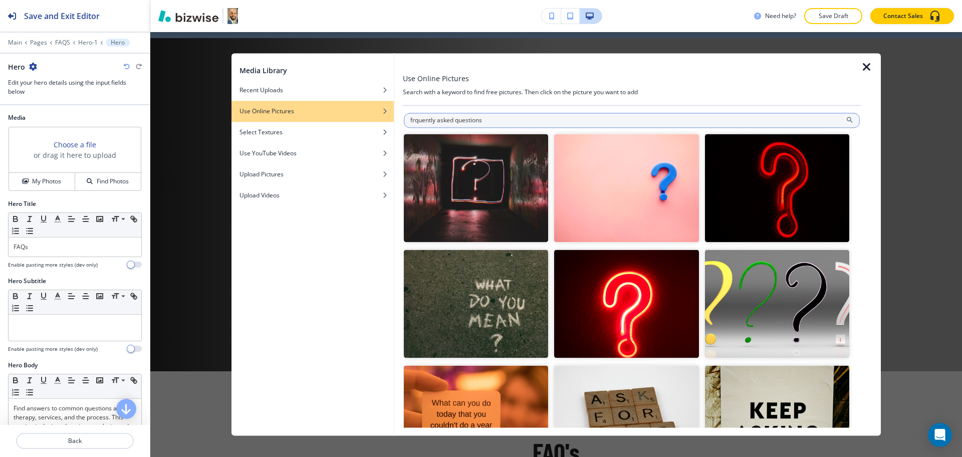
click at [415, 123] on input "frquently asked questions" at bounding box center [632, 120] width 456 height 15
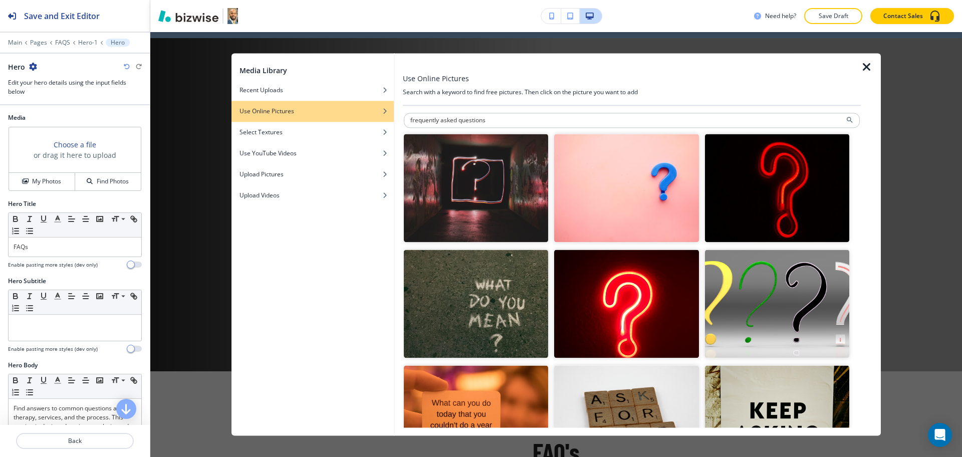
type input "frequently asked questions"
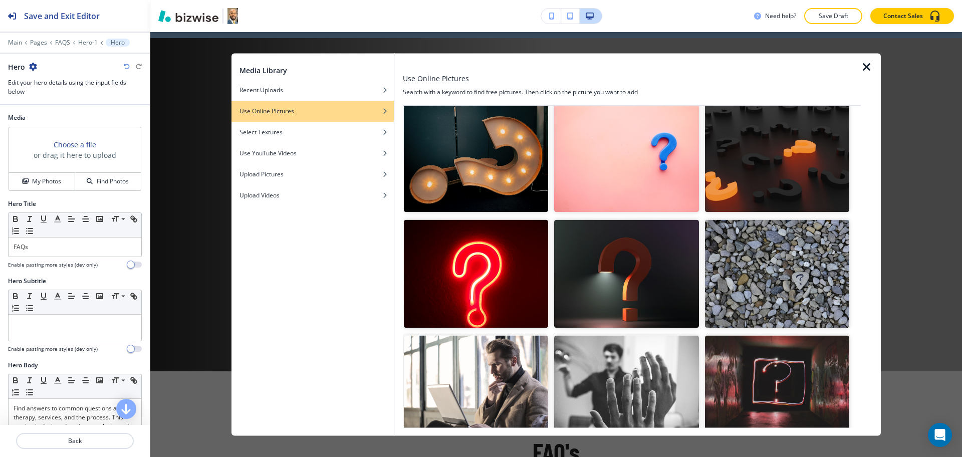
scroll to position [0, 0]
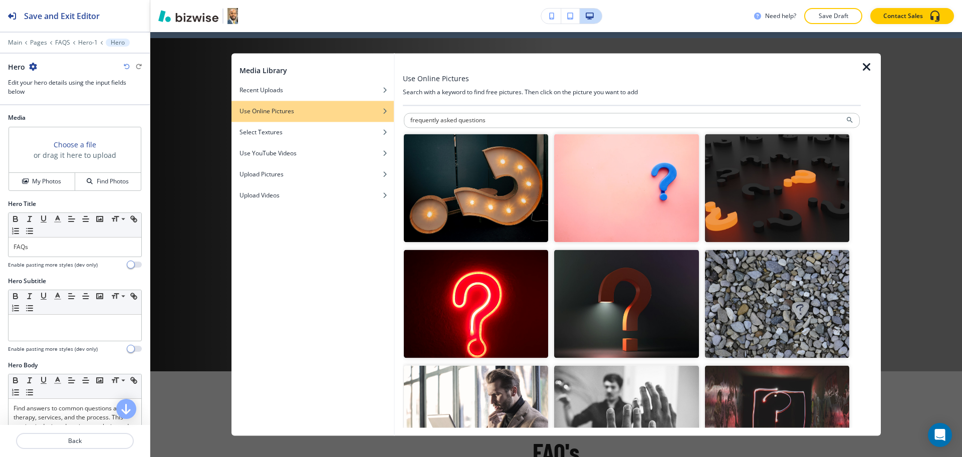
click at [493, 183] on img "button" at bounding box center [476, 188] width 144 height 108
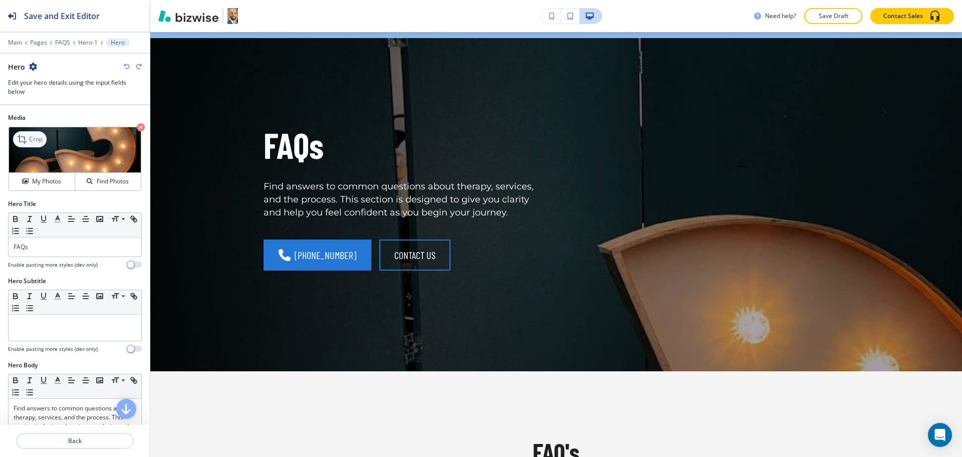
click at [40, 137] on p "Crop" at bounding box center [36, 139] width 14 height 9
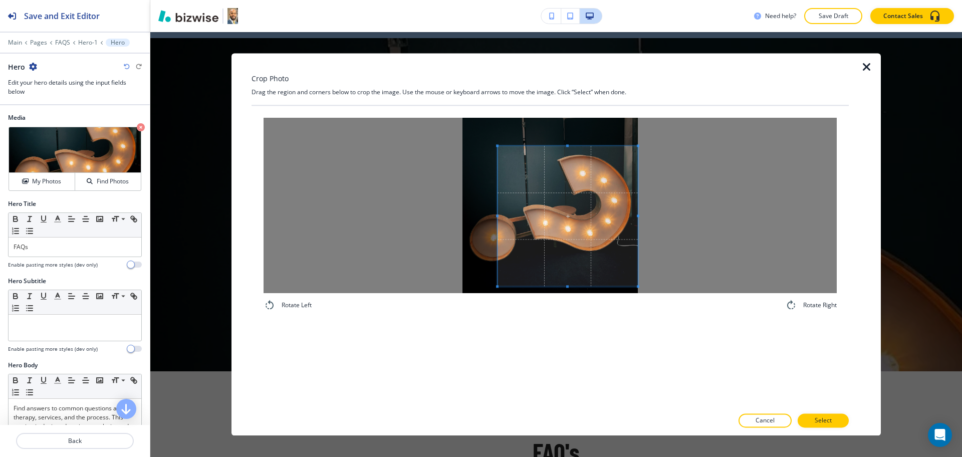
click at [625, 251] on span at bounding box center [568, 216] width 140 height 140
click at [370, 210] on div at bounding box center [550, 205] width 573 height 175
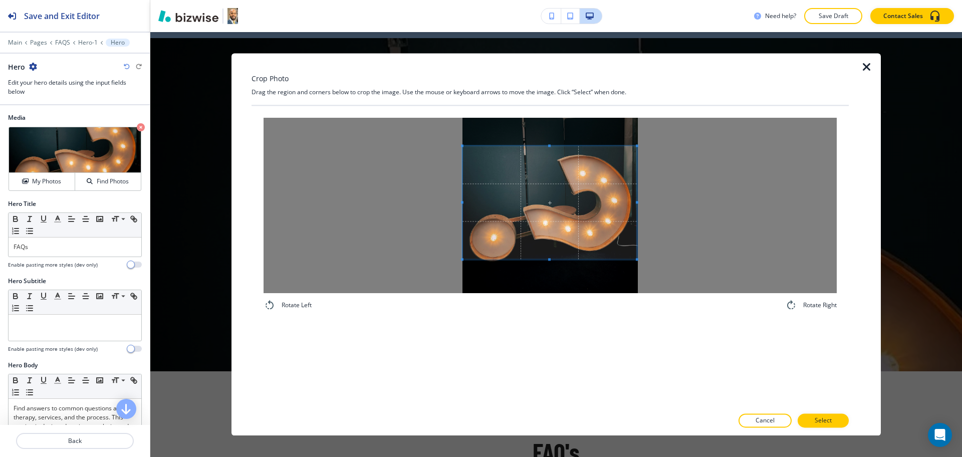
click at [544, 259] on span at bounding box center [550, 259] width 174 height 3
click at [541, 239] on span at bounding box center [550, 207] width 174 height 112
click at [823, 422] on p "Select" at bounding box center [823, 420] width 17 height 9
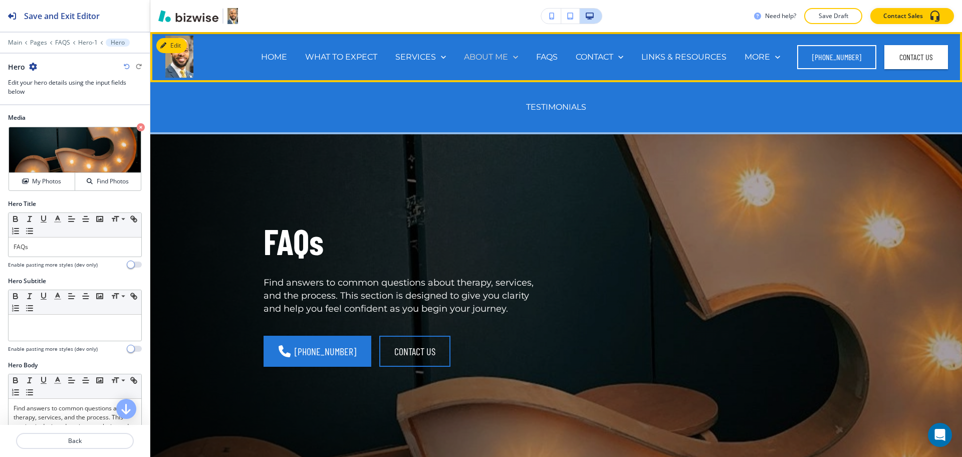
click at [487, 58] on p "ABOUT ME" at bounding box center [486, 57] width 44 height 12
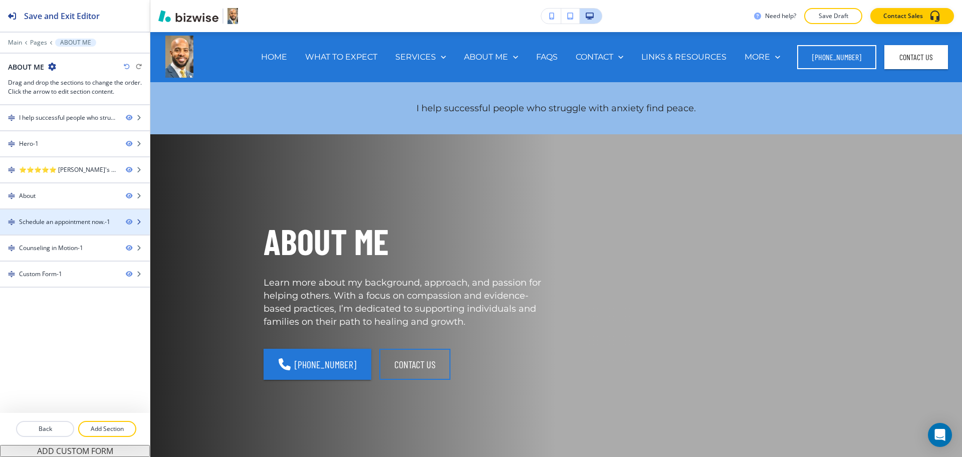
click at [81, 228] on div at bounding box center [75, 230] width 150 height 8
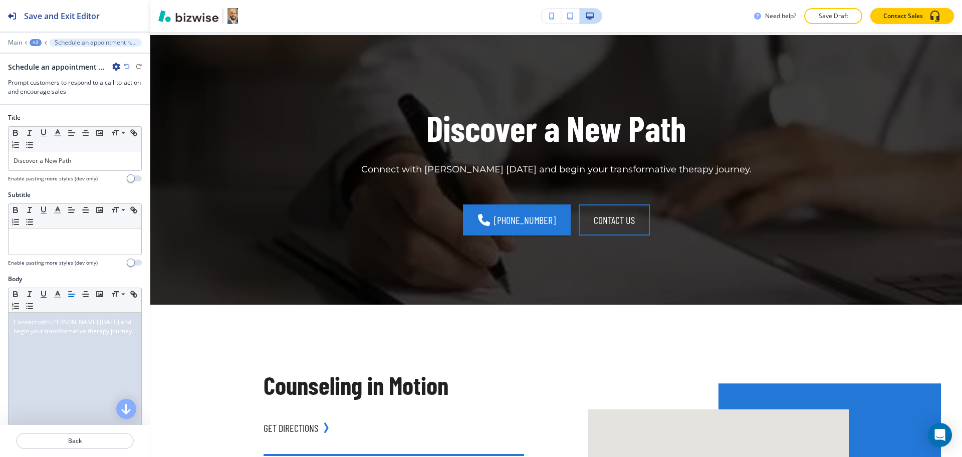
scroll to position [899, 0]
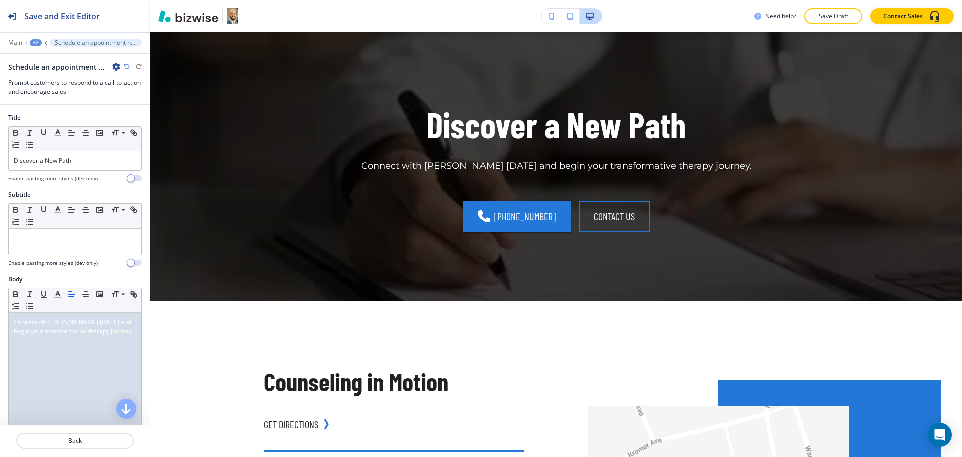
click at [116, 66] on icon "button" at bounding box center [116, 67] width 8 height 8
click at [133, 102] on p "Duplicate Section" at bounding box center [144, 101] width 51 height 9
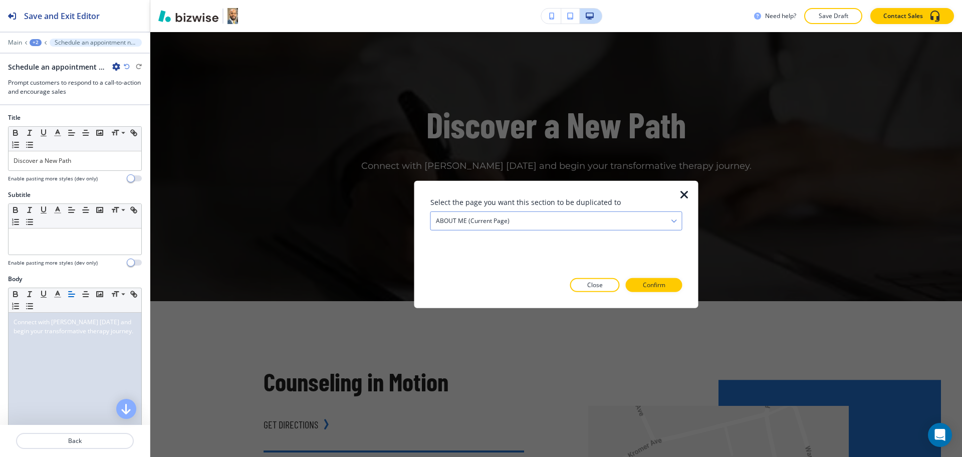
click at [476, 229] on div "ABOUT ME (current page)" at bounding box center [556, 221] width 251 height 18
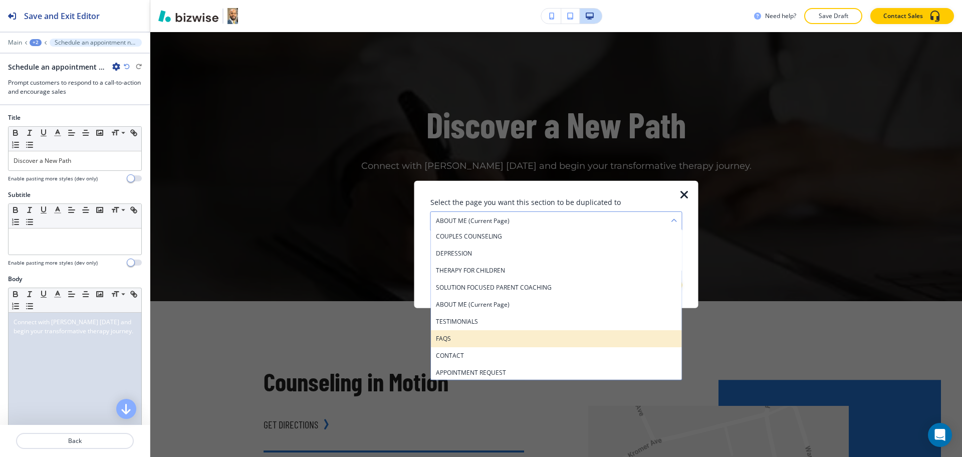
click at [464, 337] on h4 "FAQS" at bounding box center [556, 338] width 241 height 9
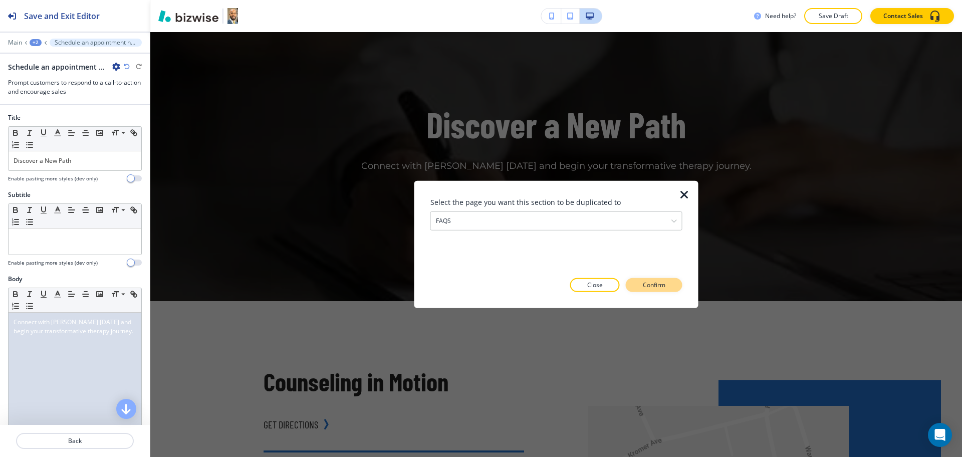
click at [650, 281] on p "Confirm" at bounding box center [654, 285] width 23 height 9
click at [652, 281] on p "Take me there" at bounding box center [645, 285] width 41 height 9
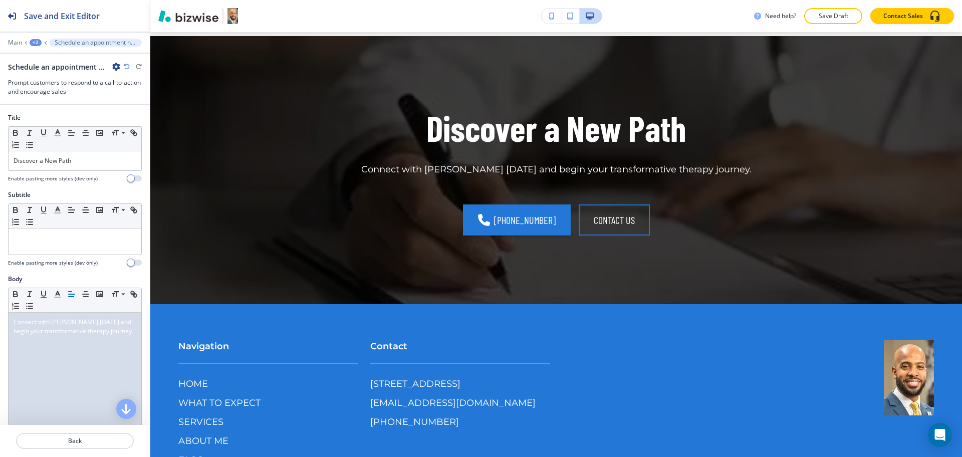
scroll to position [1768, 0]
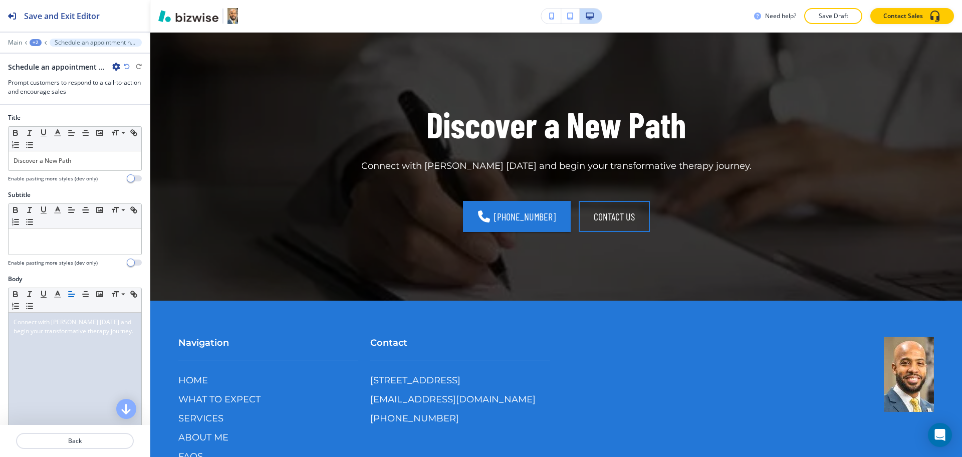
click at [37, 40] on div "+2" at bounding box center [36, 42] width 12 height 7
click at [54, 76] on p "FAQS" at bounding box center [61, 76] width 51 height 9
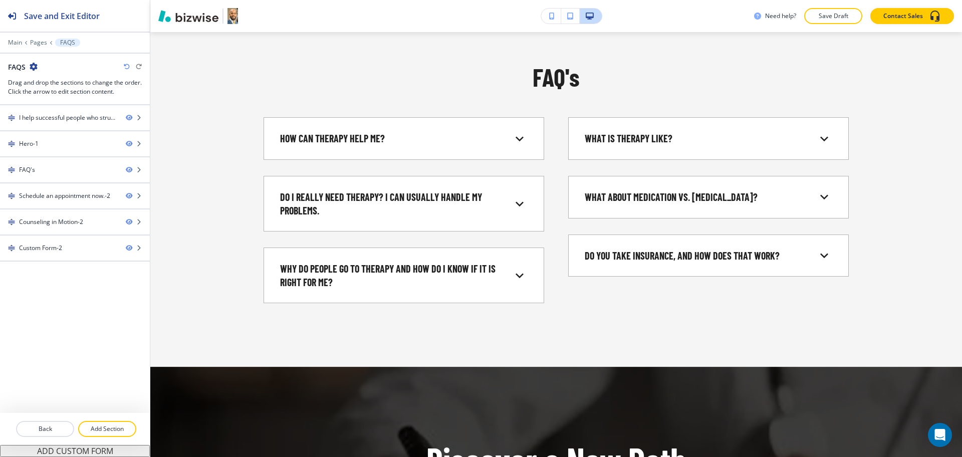
scroll to position [0, 0]
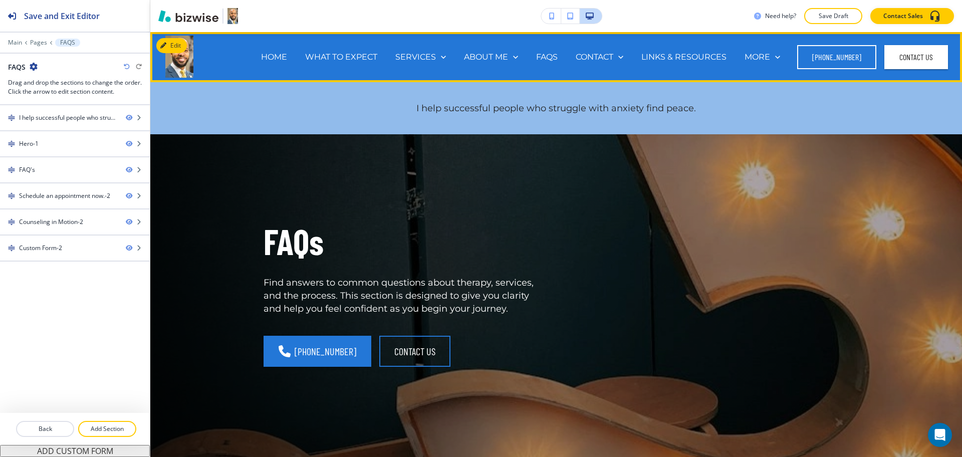
click at [666, 51] on div "LINKS & RESOURCES" at bounding box center [683, 57] width 103 height 40
click at [669, 62] on p "LINKS & RESOURCES" at bounding box center [683, 57] width 85 height 12
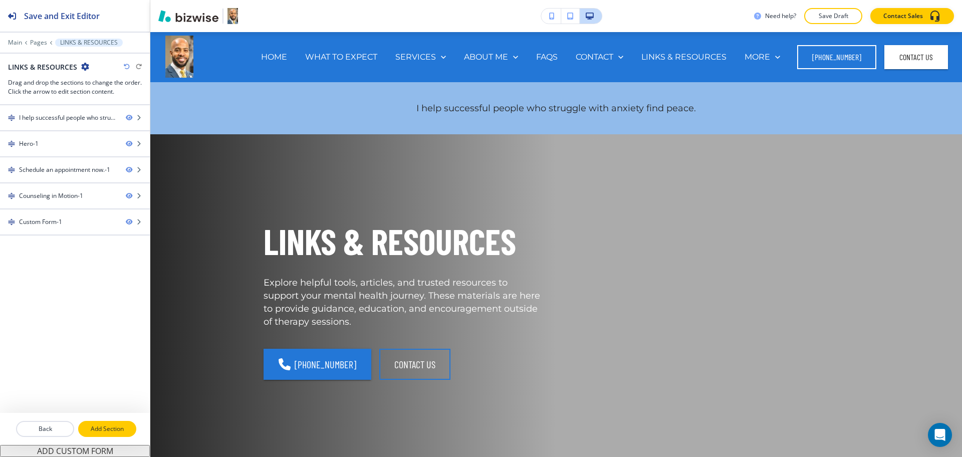
click at [108, 432] on p "Add Section" at bounding box center [107, 428] width 56 height 9
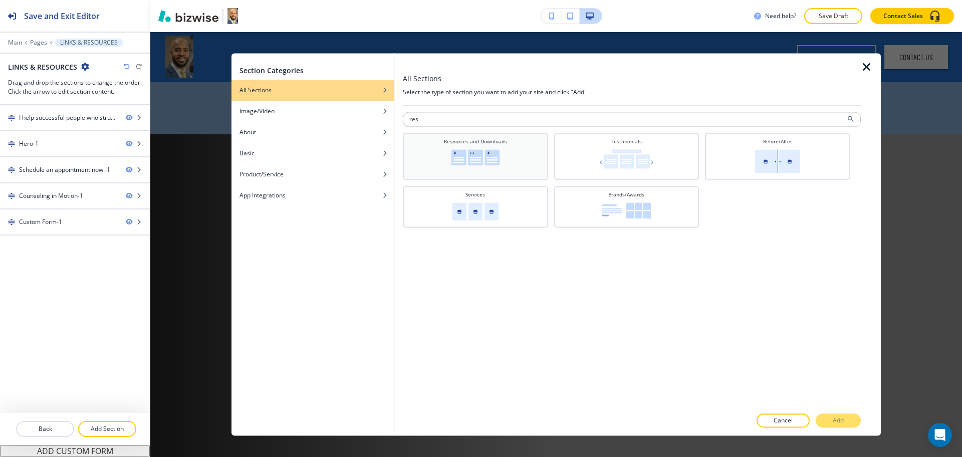
type input "res"
click at [457, 155] on img at bounding box center [475, 157] width 48 height 16
click at [824, 423] on button "Add" at bounding box center [838, 421] width 45 height 14
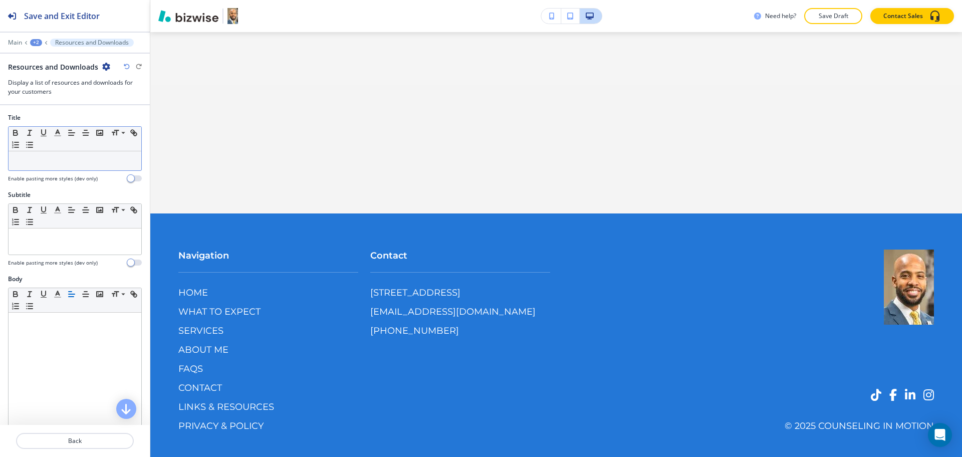
scroll to position [1628, 0]
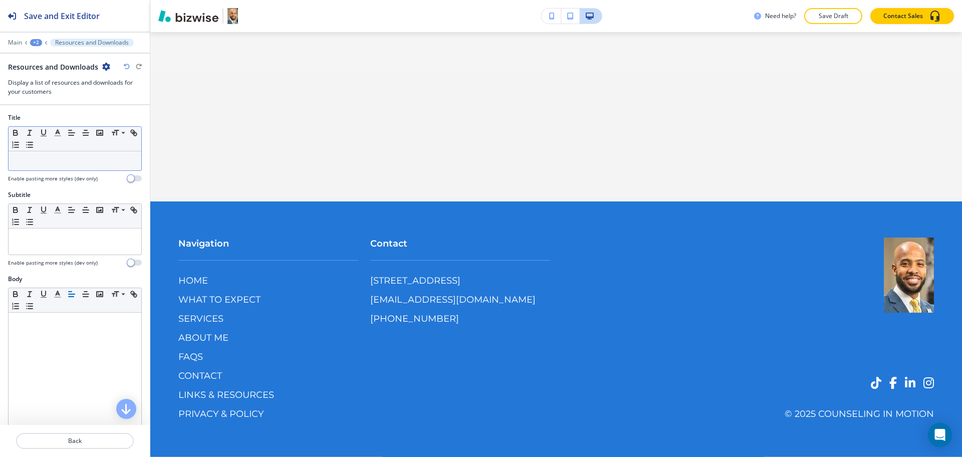
click at [74, 158] on p at bounding box center [75, 160] width 123 height 9
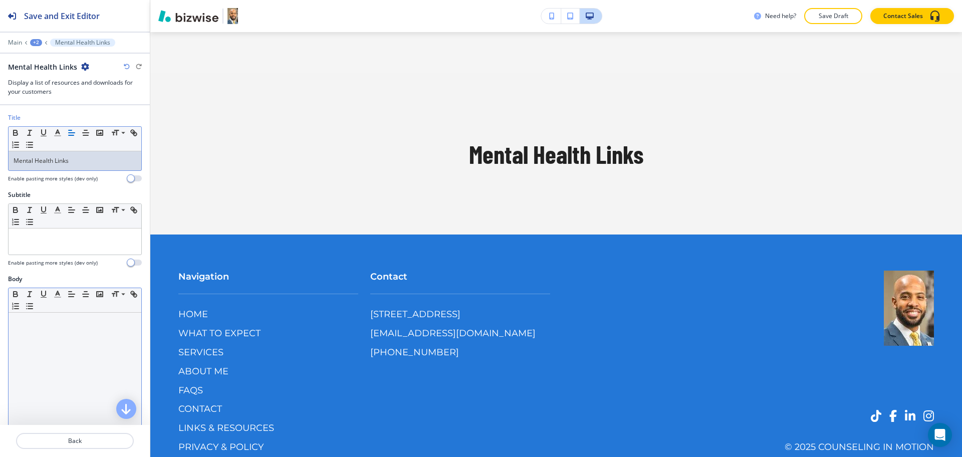
click at [60, 362] on div at bounding box center [75, 378] width 133 height 130
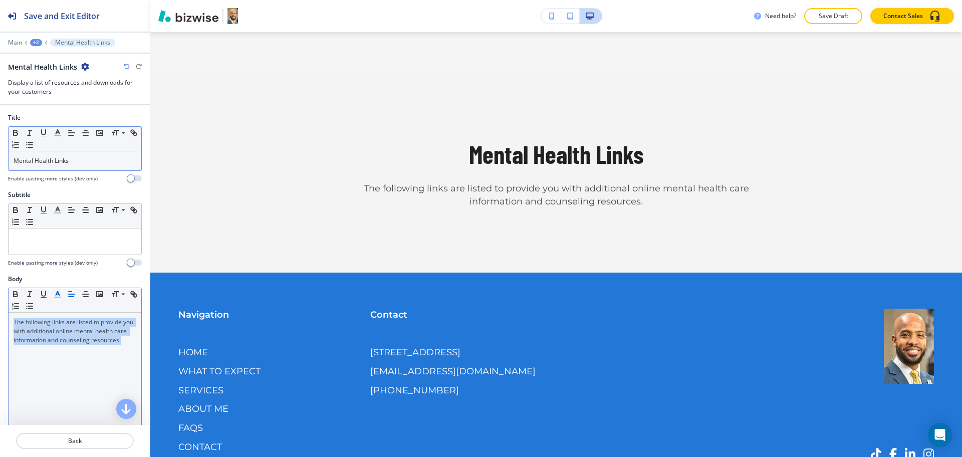
click at [56, 295] on polyline "button" at bounding box center [58, 293] width 4 height 4
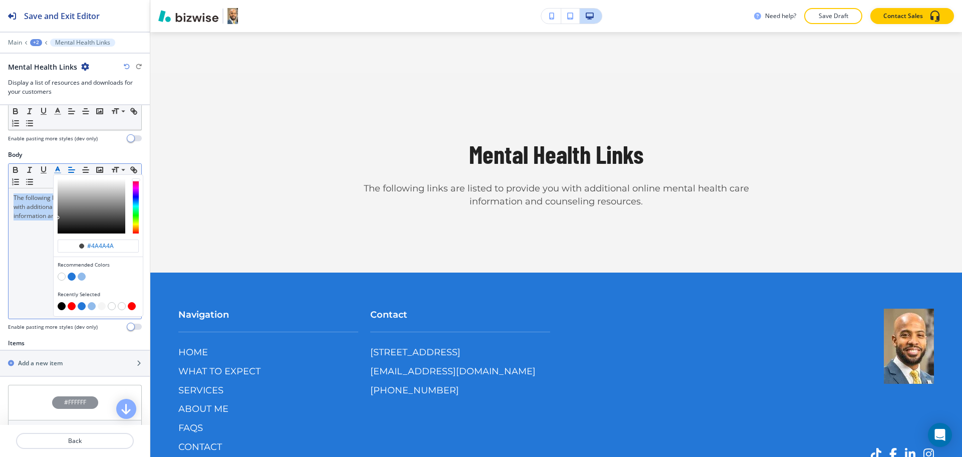
scroll to position [125, 0]
click at [60, 305] on button "button" at bounding box center [62, 306] width 8 height 8
type input "#000000"
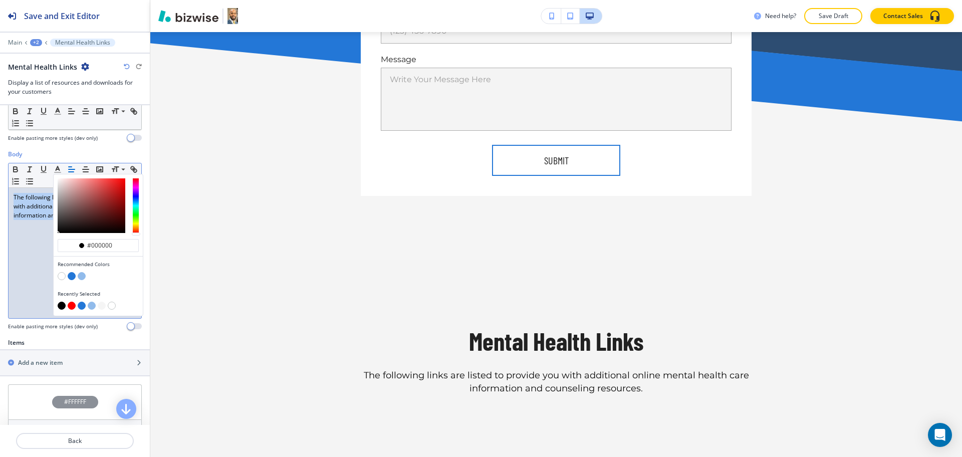
click at [36, 39] on div "+2" at bounding box center [36, 42] width 12 height 7
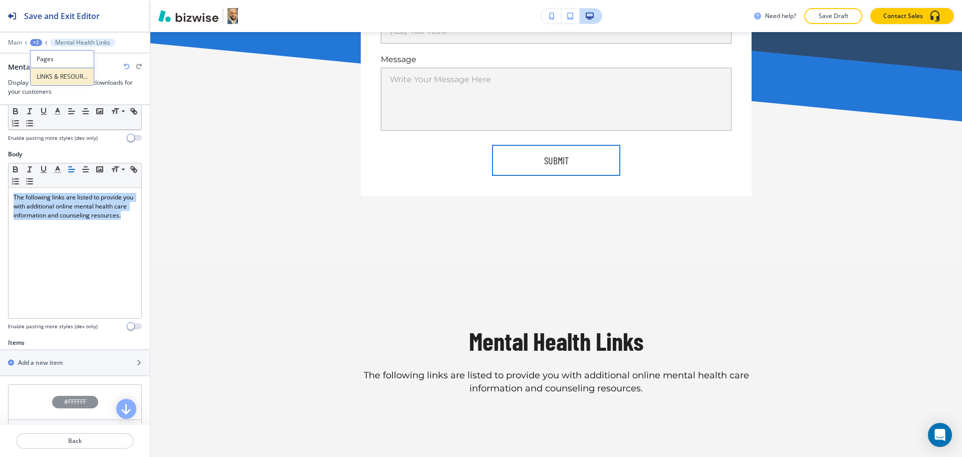
scroll to position [1440, 0]
click at [60, 75] on p "LINKS & RESOURCES" at bounding box center [62, 76] width 51 height 9
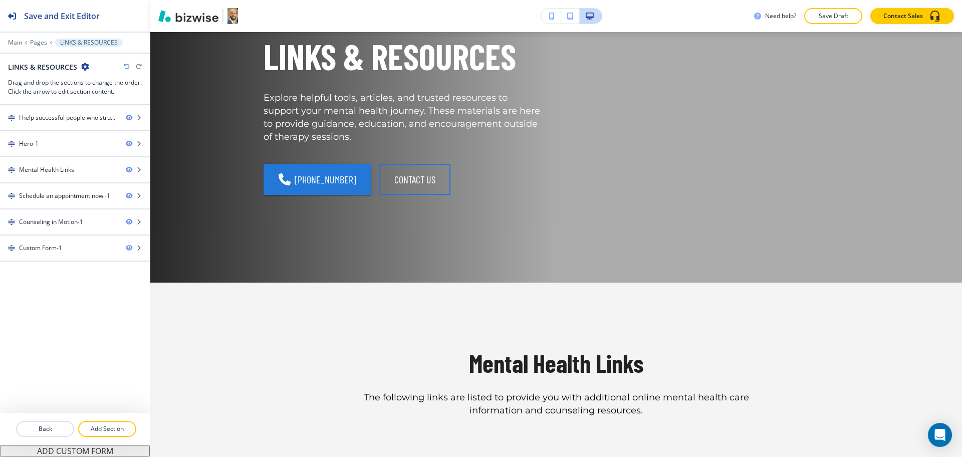
scroll to position [184, 0]
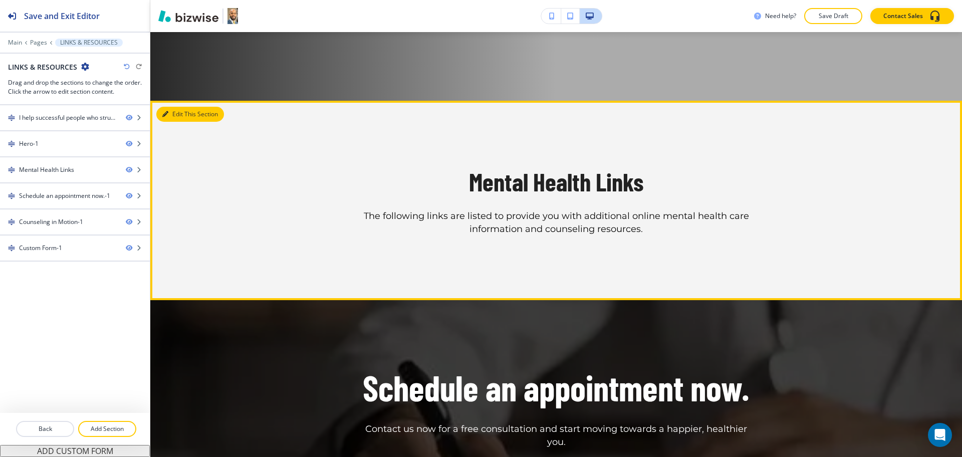
click at [185, 115] on button "Edit This Section" at bounding box center [190, 114] width 68 height 15
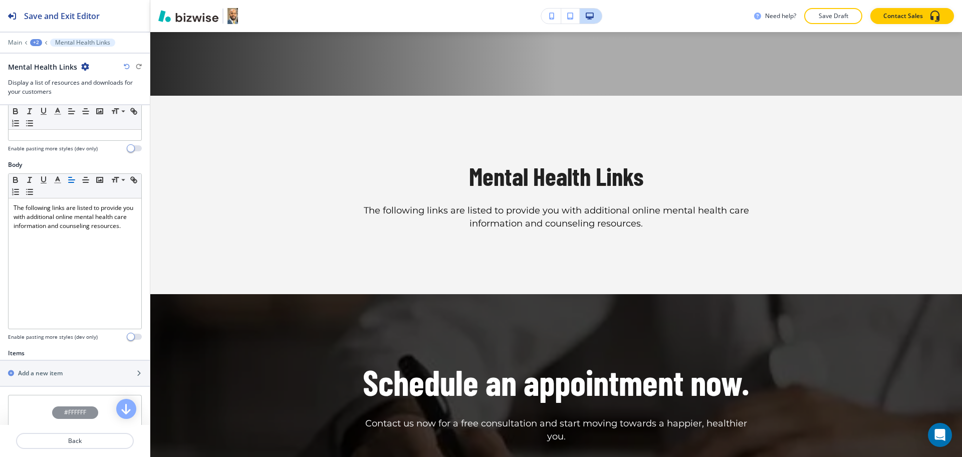
scroll to position [281, 0]
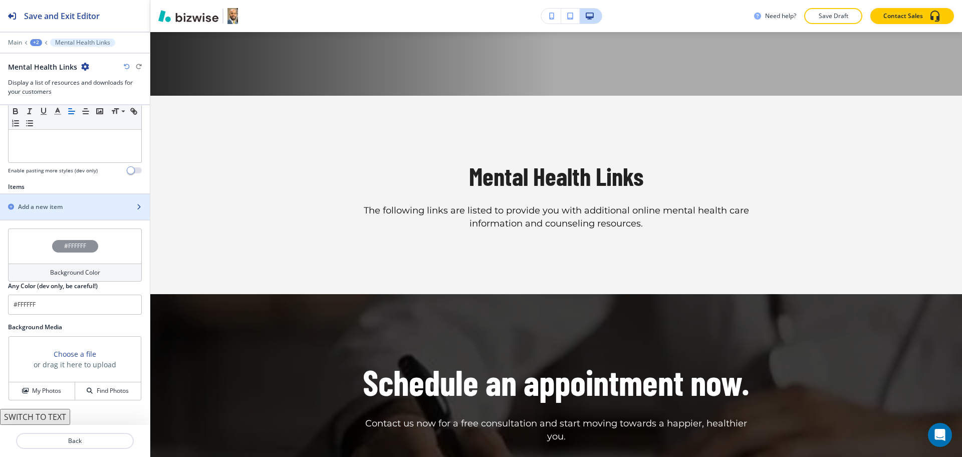
click at [64, 206] on div "Add a new item" at bounding box center [64, 206] width 128 height 9
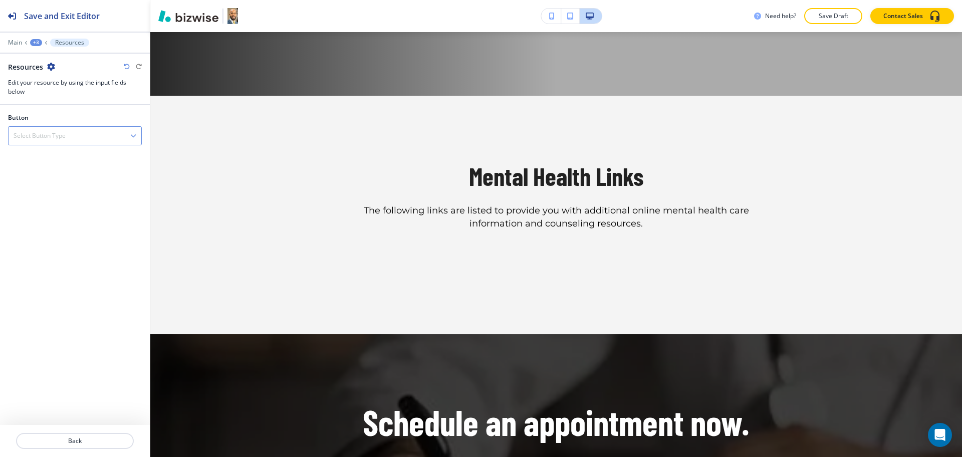
click at [55, 143] on div "Select Button Type" at bounding box center [75, 136] width 133 height 18
click at [49, 153] on h4 "External Link" at bounding box center [75, 153] width 123 height 9
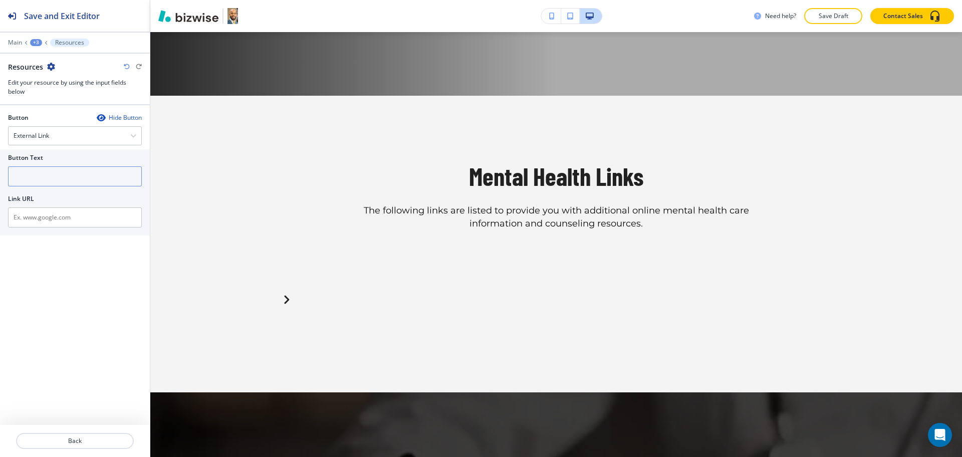
click at [62, 177] on input "text" at bounding box center [75, 176] width 134 height 20
paste input "Alcoholics Anonymous"
type input "Alcoholics Anonymous"
click at [107, 217] on input "text" at bounding box center [75, 217] width 134 height 20
paste input "[URL][DOMAIN_NAME]"
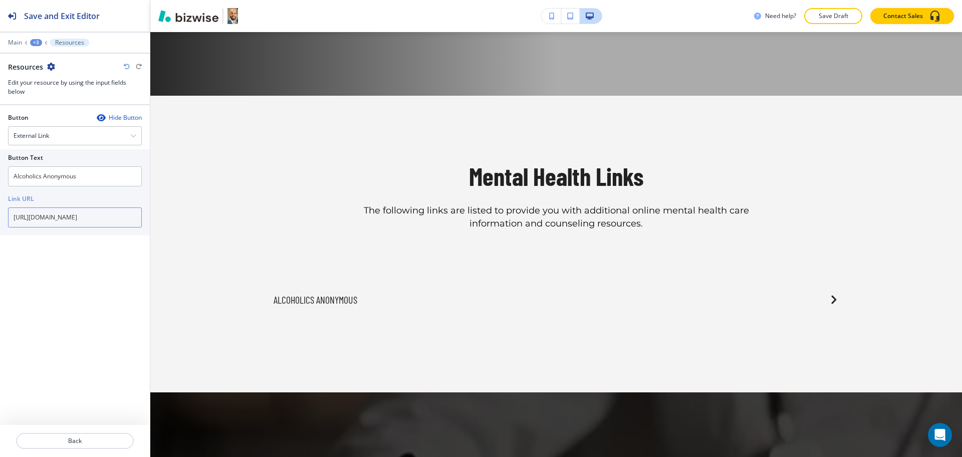
type input "[URL][DOMAIN_NAME]"
click at [75, 442] on p "Back" at bounding box center [75, 440] width 116 height 9
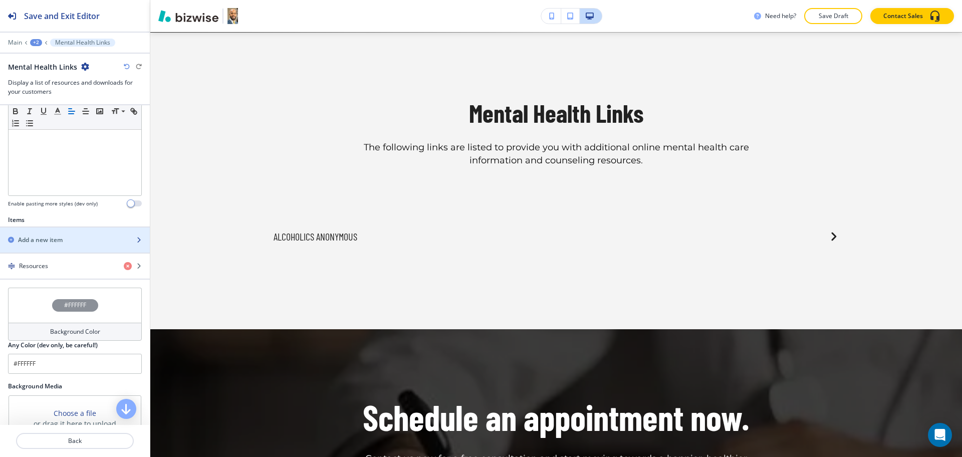
scroll to position [249, 0]
click at [30, 241] on h2 "Add a new item" at bounding box center [40, 238] width 45 height 9
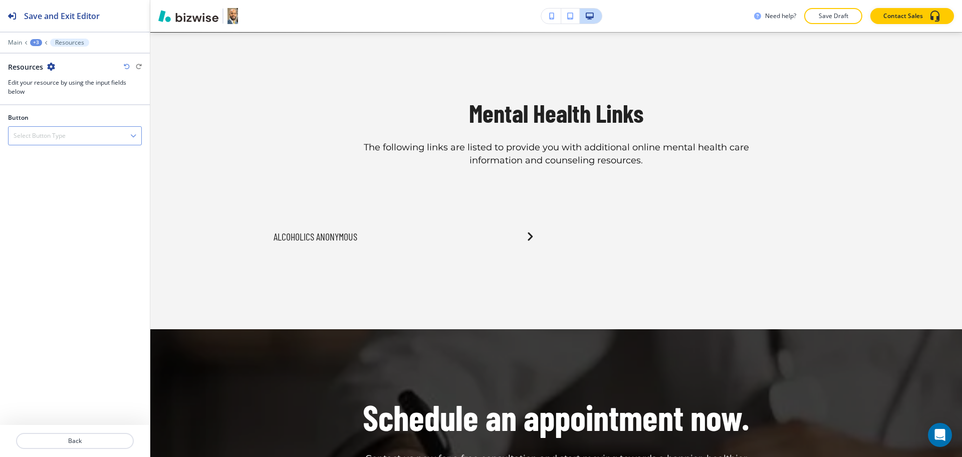
click at [48, 136] on h4 "Select Button Type" at bounding box center [40, 135] width 52 height 9
click at [50, 155] on h4 "External Link" at bounding box center [75, 153] width 123 height 9
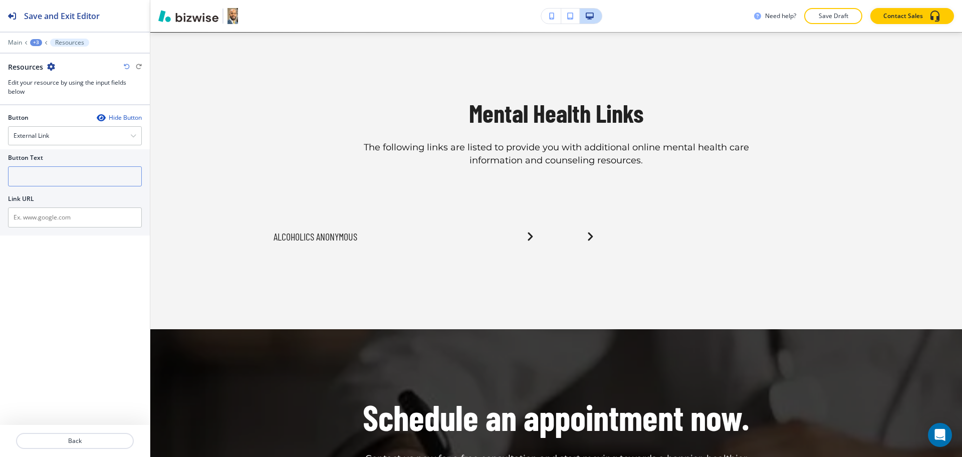
click at [52, 172] on input "text" at bounding box center [75, 176] width 134 height 20
paste input "Center for Online Addiction"
type input "Center for Online Addiction"
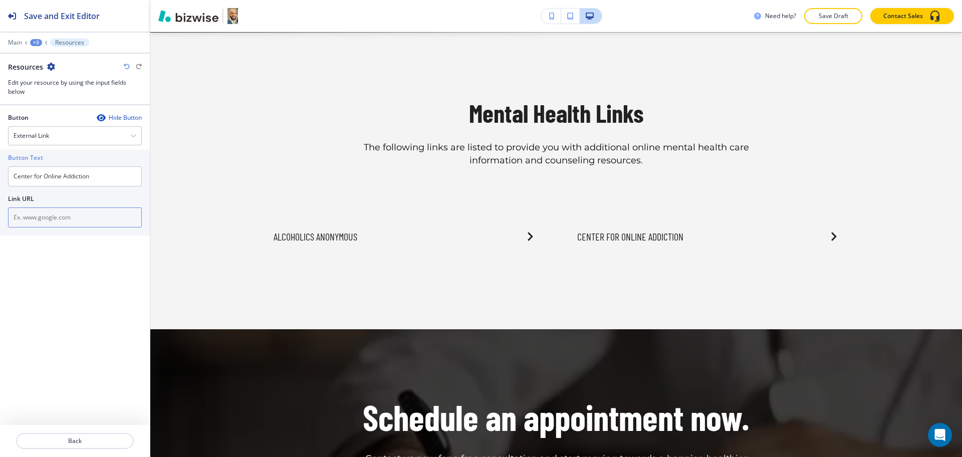
click at [112, 217] on input "text" at bounding box center [75, 217] width 134 height 20
paste input "[URL][DOMAIN_NAME]"
type input "[URL][DOMAIN_NAME]"
click at [74, 444] on p "Back" at bounding box center [75, 440] width 116 height 9
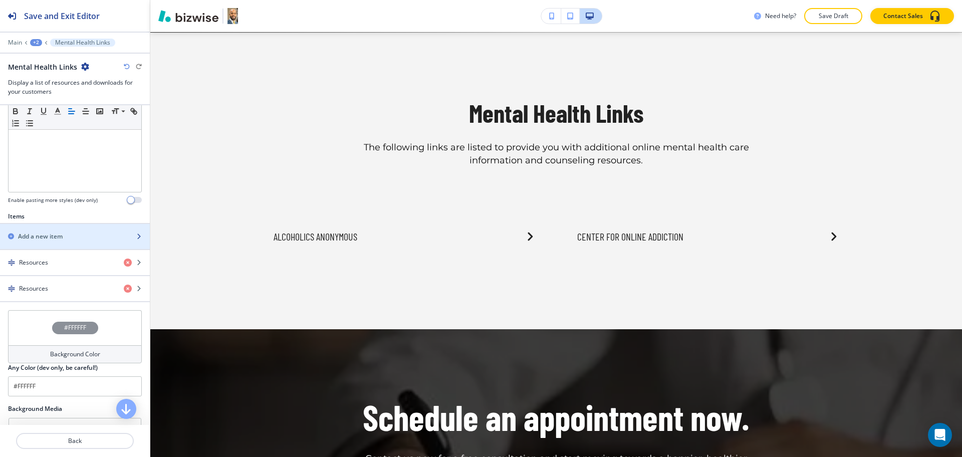
click at [64, 241] on div "button" at bounding box center [75, 245] width 150 height 8
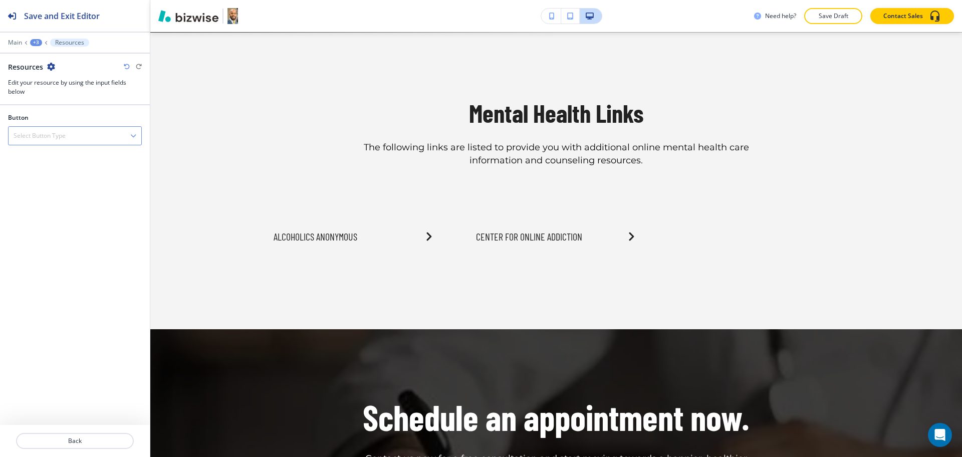
click at [92, 136] on div "Select Button Type" at bounding box center [75, 136] width 133 height 18
click at [81, 151] on h4 "External Link" at bounding box center [75, 153] width 123 height 9
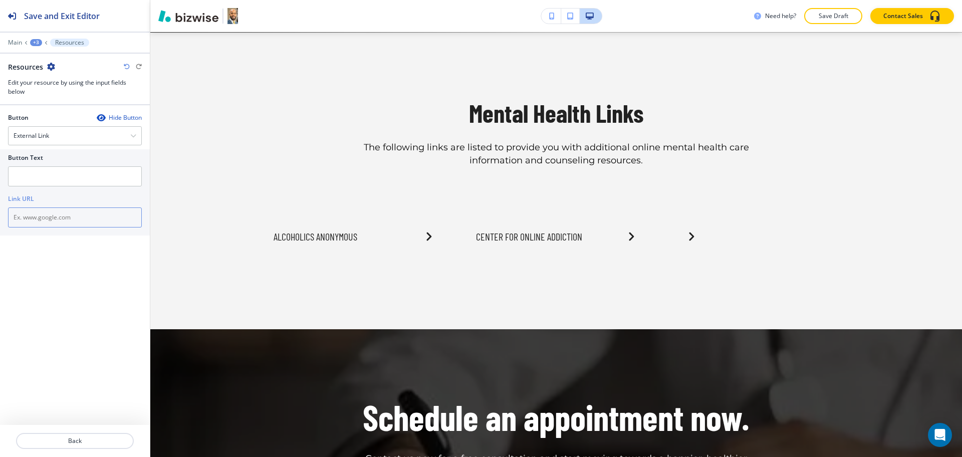
click at [81, 218] on input "text" at bounding box center [75, 217] width 134 height 20
paste input "[DOMAIN_NAME][URL]"
type input "[DOMAIN_NAME][URL]"
click at [92, 176] on input "text" at bounding box center [75, 176] width 134 height 20
paste input "Answers to Your Questions About [MEDICAL_DATA]"
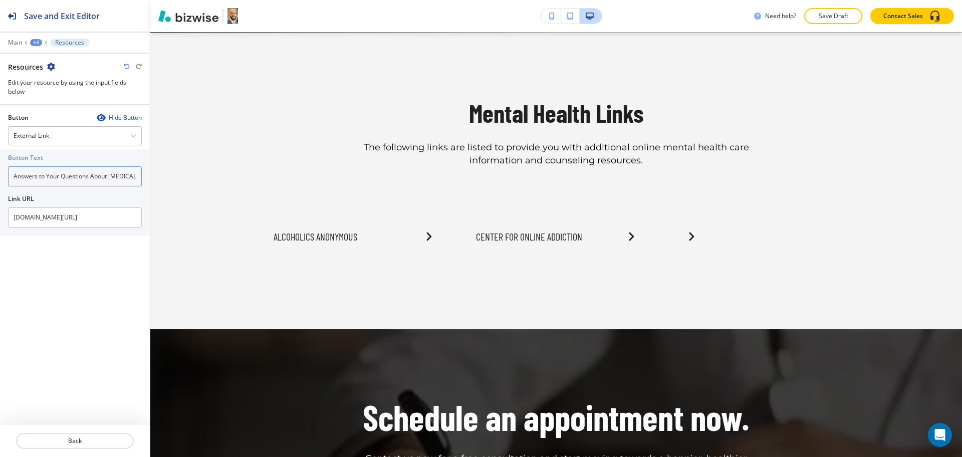
scroll to position [0, 14]
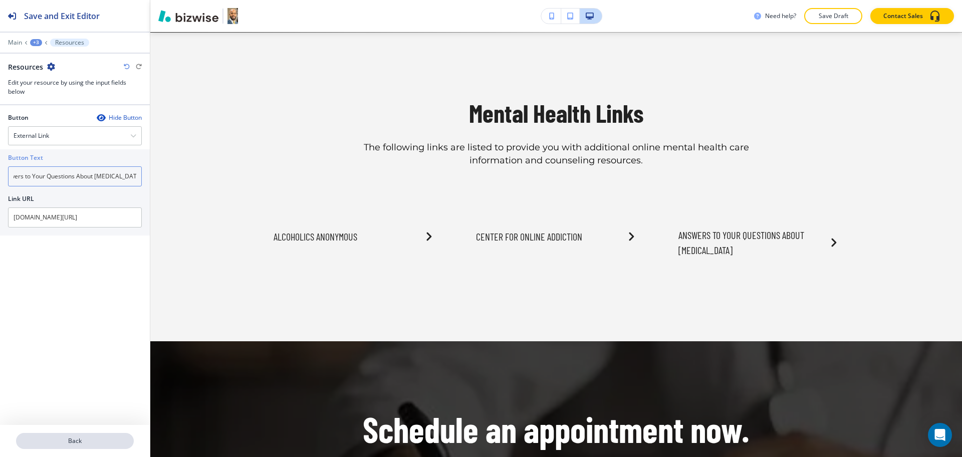
type input "Answers to Your Questions About [MEDICAL_DATA]"
click at [73, 444] on p "Back" at bounding box center [75, 440] width 116 height 9
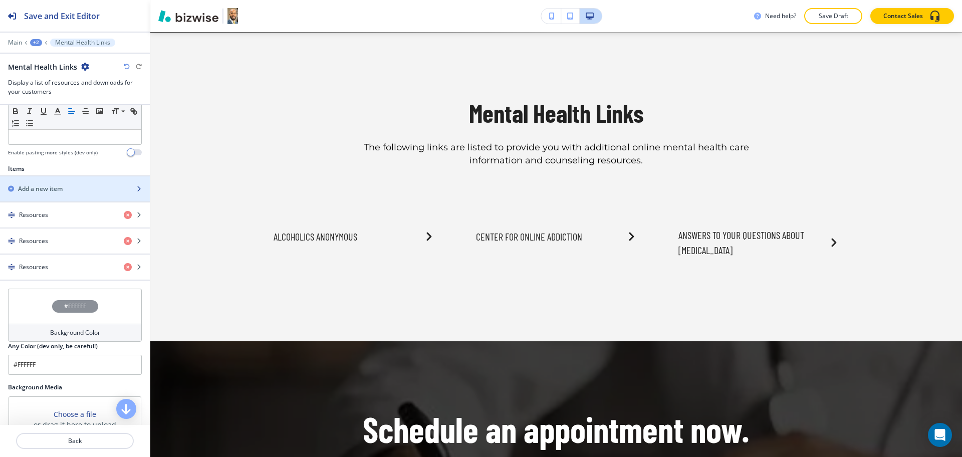
scroll to position [307, 0]
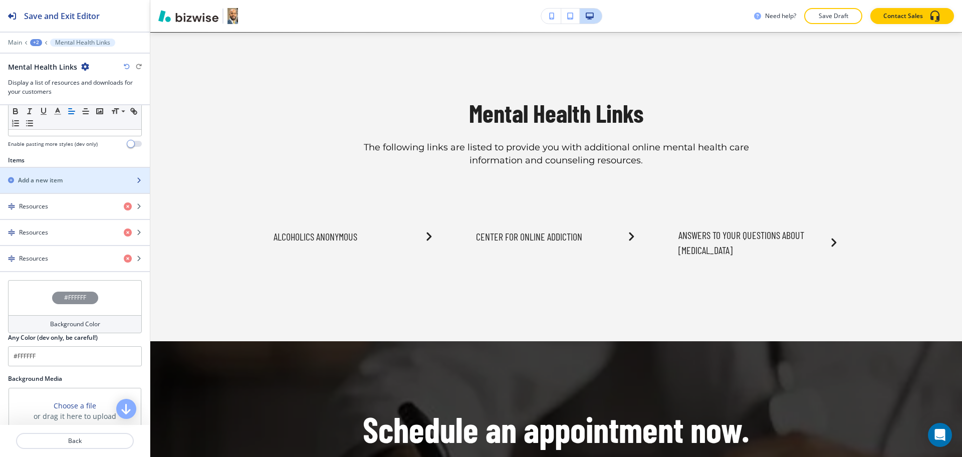
click at [49, 184] on div "Add a new item" at bounding box center [75, 180] width 150 height 25
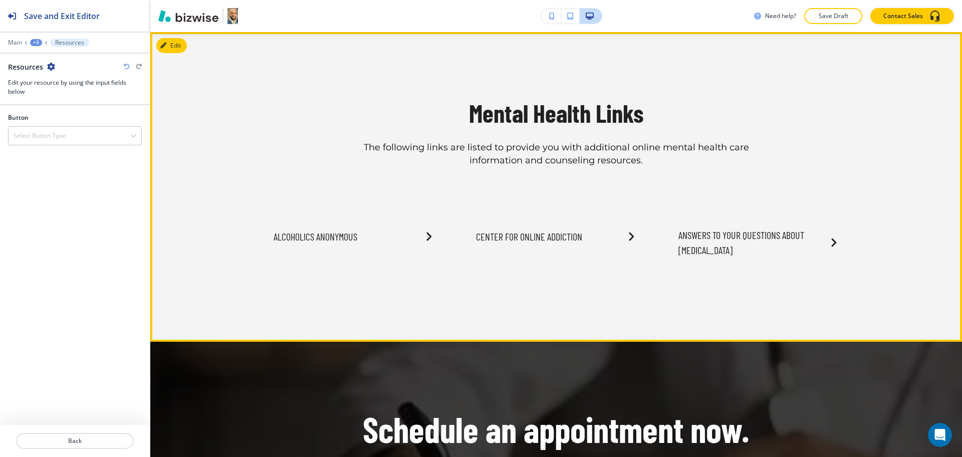
scroll to position [435, 0]
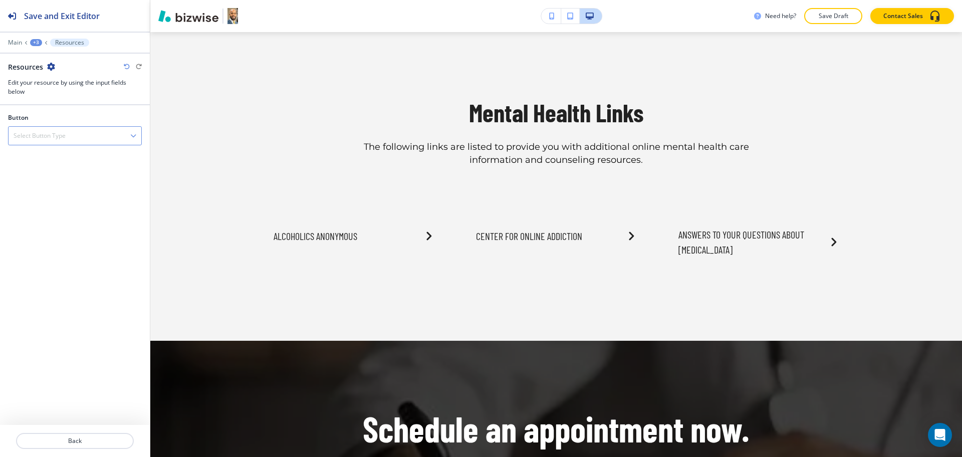
drag, startPoint x: 68, startPoint y: 135, endPoint x: 55, endPoint y: 156, distance: 24.3
click at [68, 136] on div "Select Button Type" at bounding box center [75, 136] width 133 height 18
click at [54, 162] on div "File Sharing" at bounding box center [75, 170] width 133 height 17
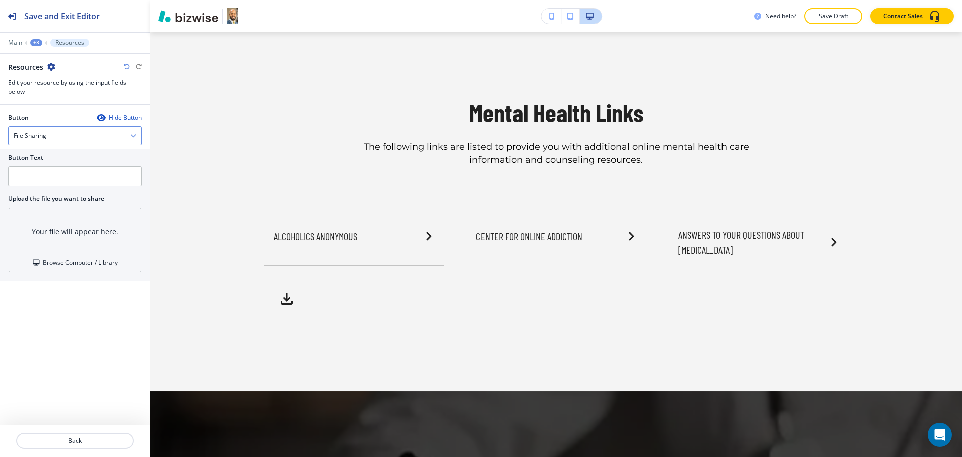
click at [54, 137] on div "File Sharing" at bounding box center [75, 136] width 133 height 18
click at [52, 155] on h4 "External Link" at bounding box center [75, 153] width 123 height 9
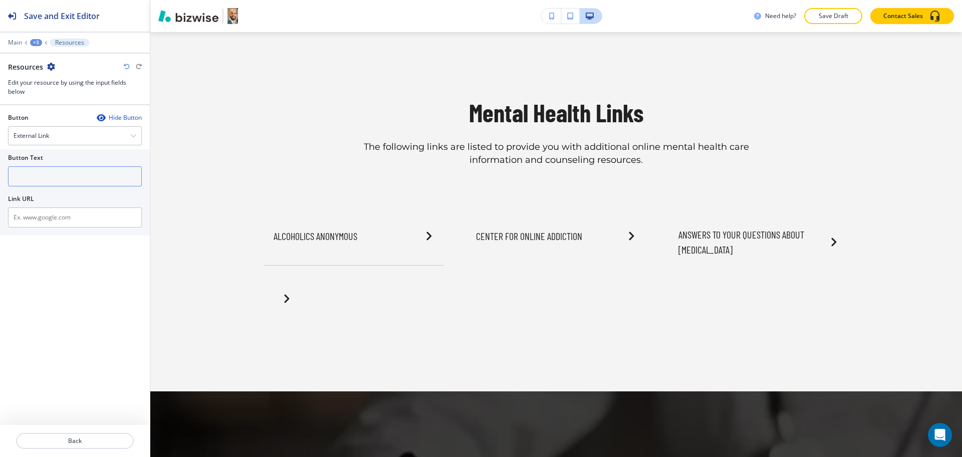
click at [52, 179] on input "text" at bounding box center [75, 176] width 134 height 20
paste input "National Center for [MEDICAL_DATA]"
type input "National Center for [MEDICAL_DATA]"
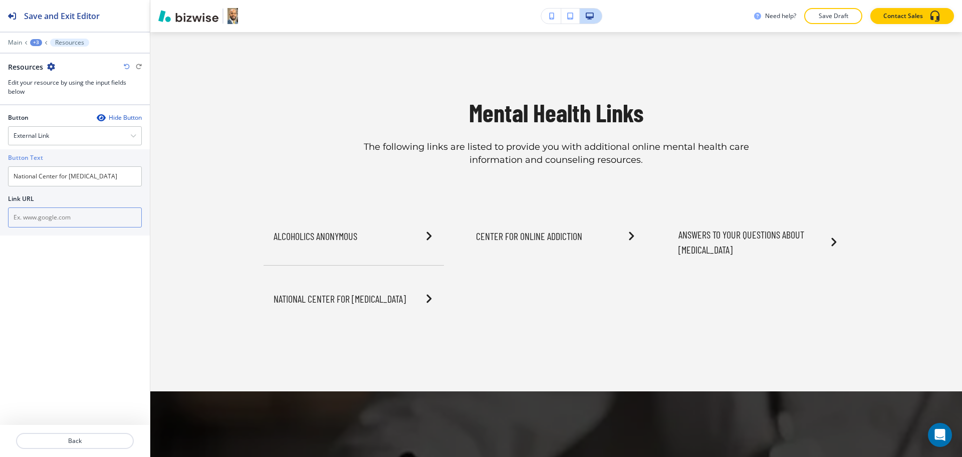
click at [94, 208] on input "text" at bounding box center [75, 217] width 134 height 20
paste input "[URL][DOMAIN_NAME][MEDICAL_DATA]"
type input "[URL][DOMAIN_NAME][MEDICAL_DATA]"
click at [83, 442] on p "Back" at bounding box center [75, 440] width 116 height 9
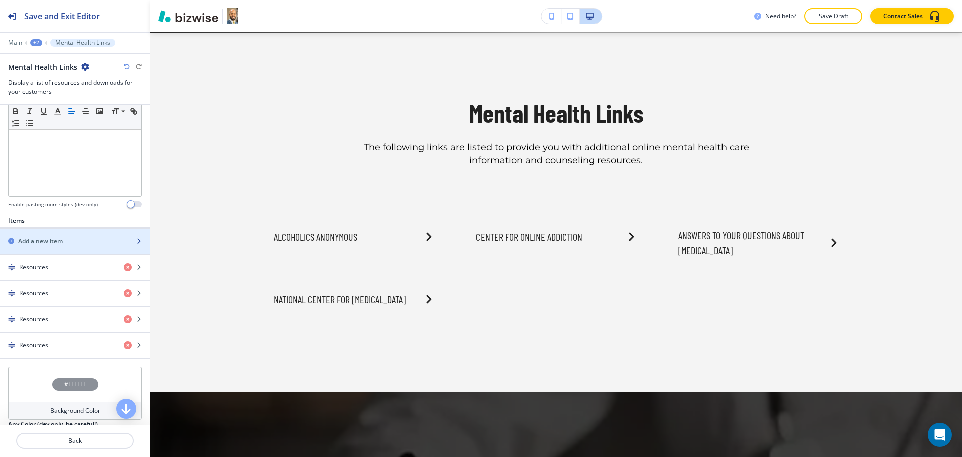
scroll to position [248, 0]
click at [47, 239] on h2 "Add a new item" at bounding box center [40, 239] width 45 height 9
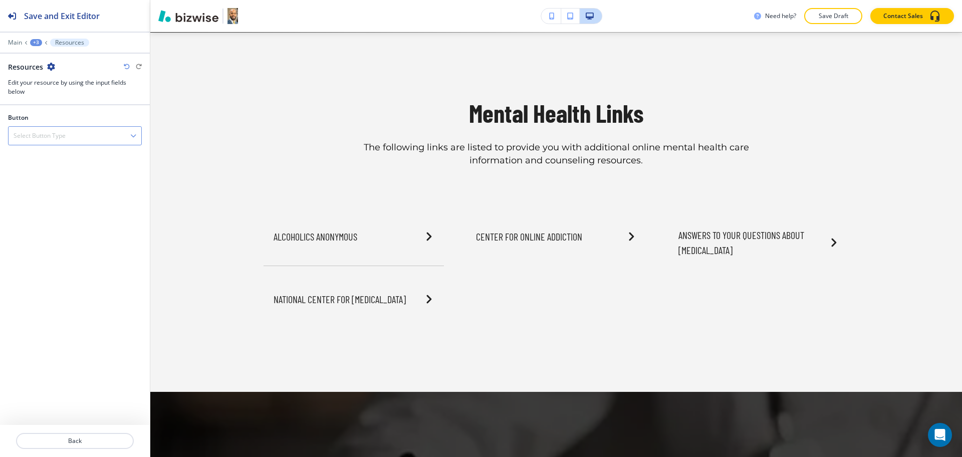
click at [59, 135] on h4 "Select Button Type" at bounding box center [40, 135] width 52 height 9
click at [56, 150] on h4 "External Link" at bounding box center [75, 153] width 123 height 9
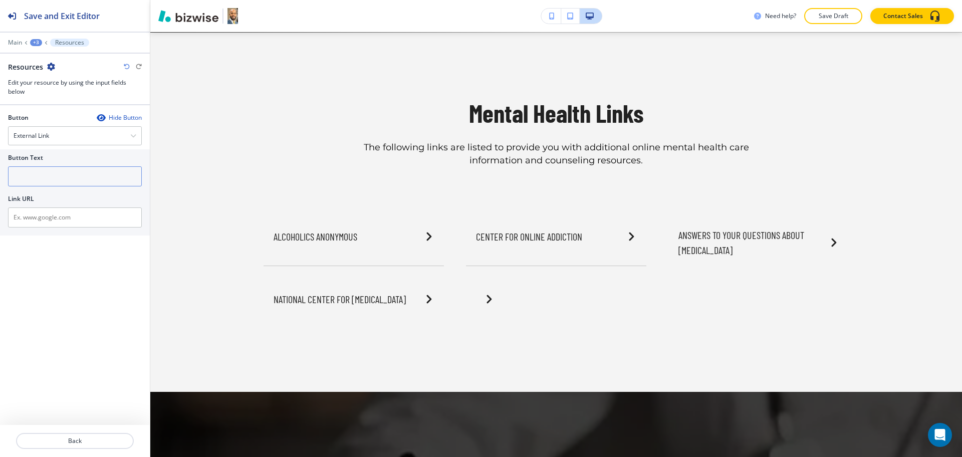
click at [62, 183] on input "text" at bounding box center [75, 176] width 134 height 20
paste input "Questions and Answers about Memories of Childhood Abuse"
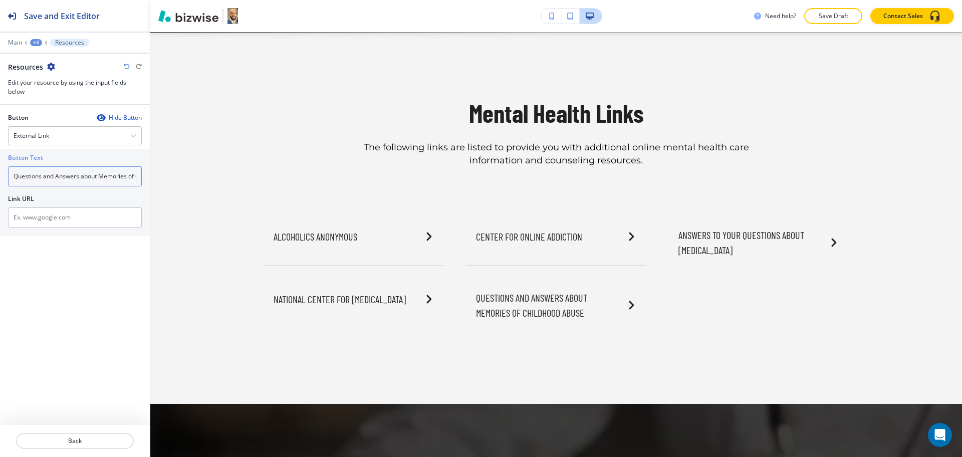
scroll to position [0, 48]
type input "Questions and Answers about Memories of Childhood Abuse"
click at [70, 218] on input "text" at bounding box center [75, 217] width 134 height 20
paste input "[URL][DOMAIN_NAME]"
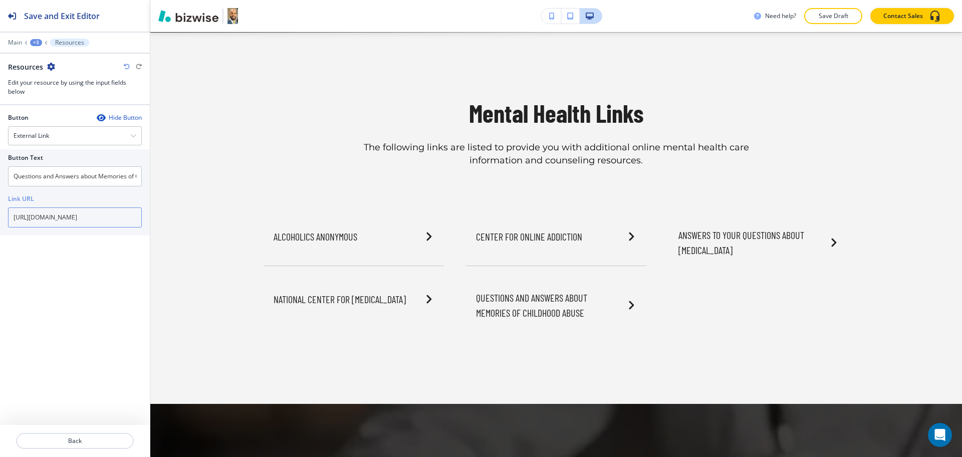
scroll to position [0, 22]
type input "[URL][DOMAIN_NAME]"
click at [72, 440] on p "Back" at bounding box center [75, 440] width 116 height 9
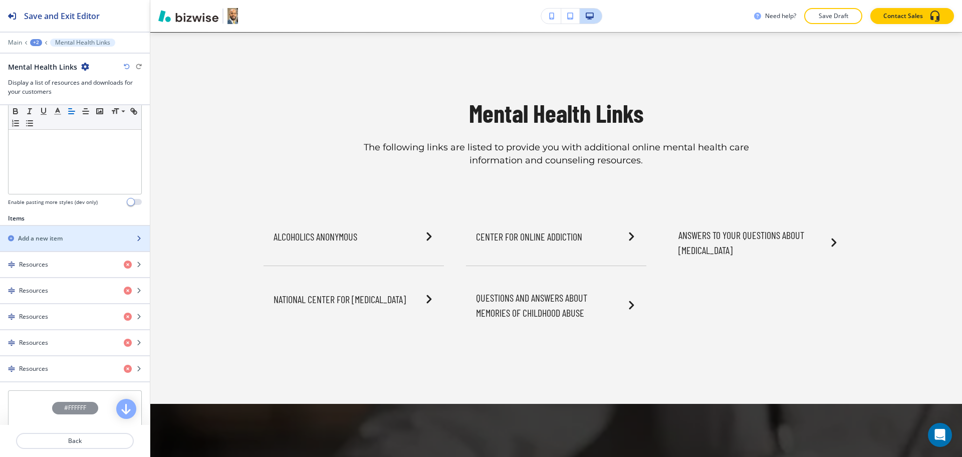
scroll to position [250, 0]
click at [35, 227] on div "button" at bounding box center [75, 229] width 150 height 8
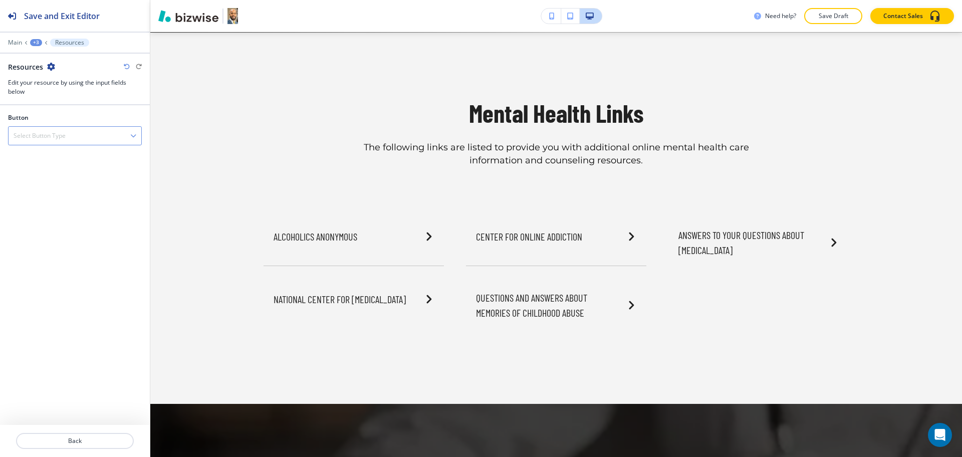
drag, startPoint x: 47, startPoint y: 133, endPoint x: 47, endPoint y: 150, distance: 16.5
click at [47, 133] on h4 "Select Button Type" at bounding box center [40, 135] width 52 height 9
click at [47, 159] on div "External Link" at bounding box center [75, 153] width 133 height 17
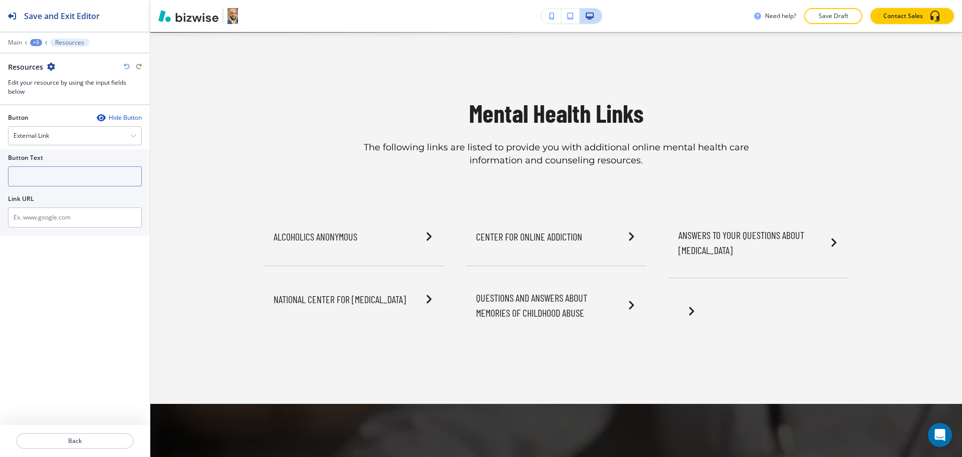
click at [54, 172] on input "text" at bounding box center [75, 176] width 134 height 20
paste input "The National Domestic Violence Hotline Website"
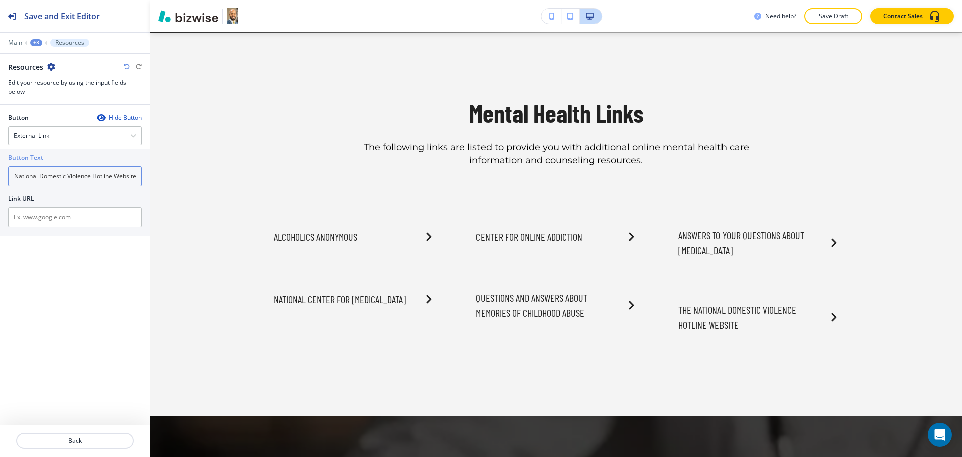
type input "The National Domestic Violence Hotline Website"
click at [67, 217] on input "text" at bounding box center [75, 217] width 134 height 20
paste input "[URL][DOMAIN_NAME]"
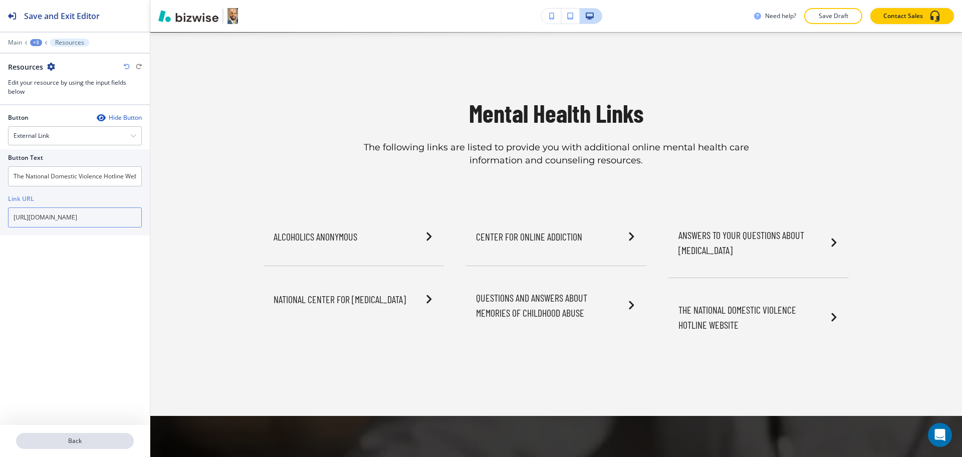
type input "[URL][DOMAIN_NAME]"
click at [77, 440] on p "Back" at bounding box center [75, 440] width 116 height 9
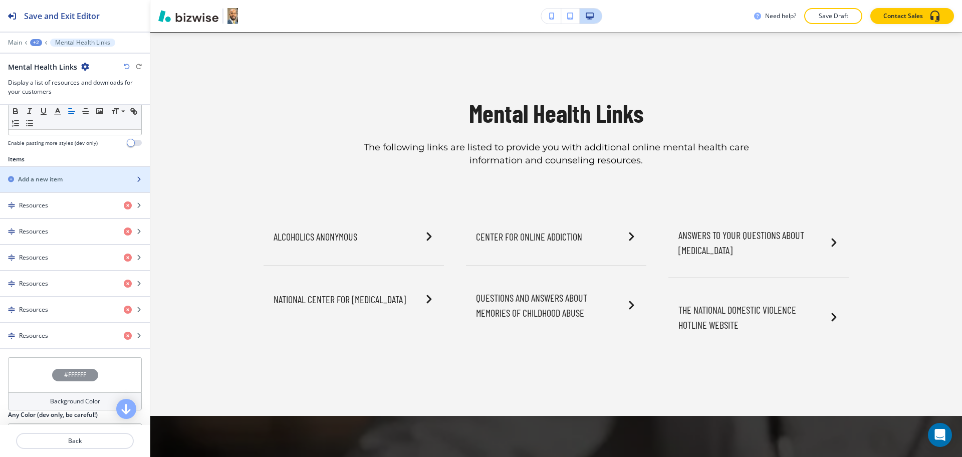
scroll to position [311, 0]
click at [38, 181] on div "button" at bounding box center [75, 185] width 150 height 8
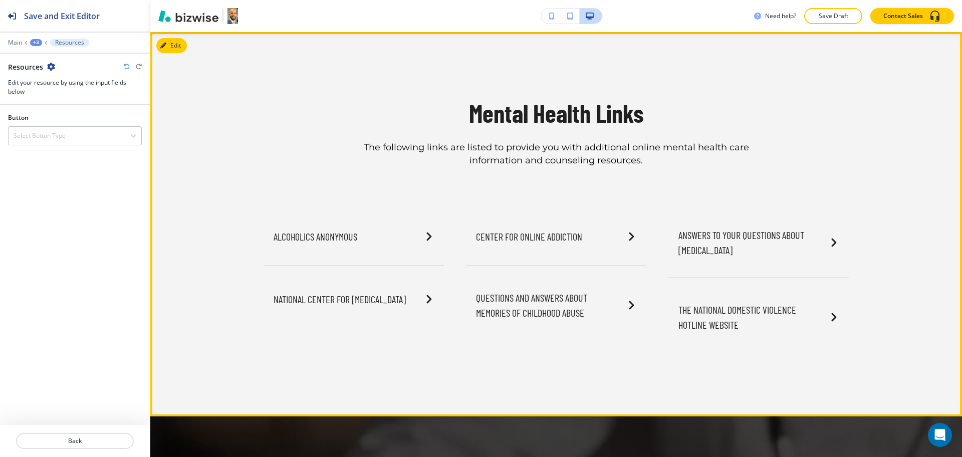
scroll to position [435, 0]
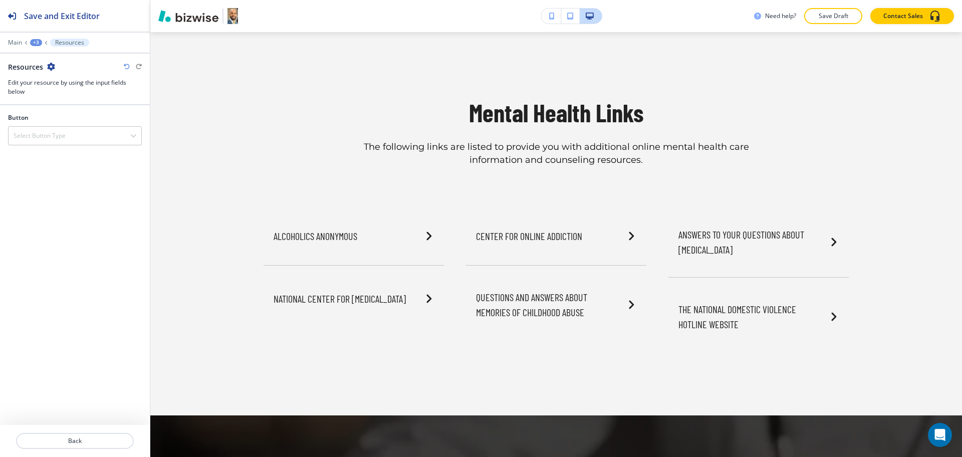
click at [49, 125] on div at bounding box center [75, 124] width 134 height 4
click at [54, 134] on h4 "Select Button Type" at bounding box center [40, 135] width 52 height 9
click at [52, 159] on div "External Link" at bounding box center [75, 153] width 133 height 17
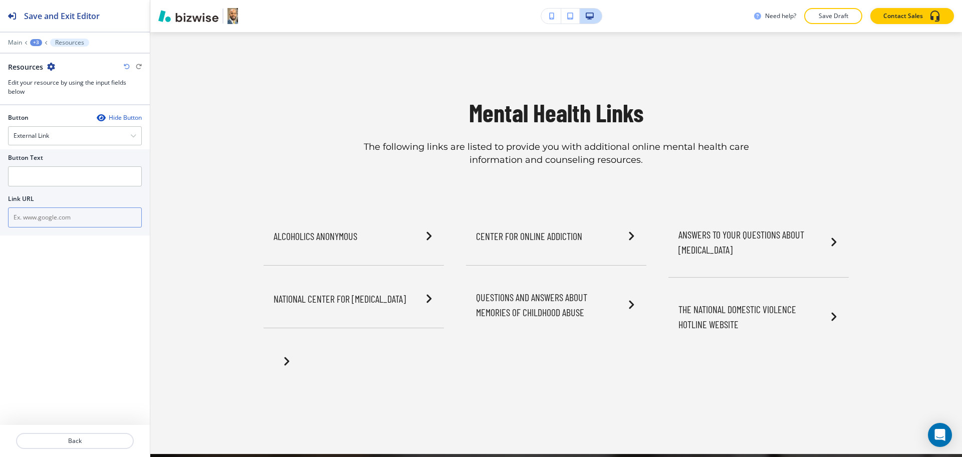
drag, startPoint x: 57, startPoint y: 213, endPoint x: 61, endPoint y: 209, distance: 6.4
click at [58, 214] on input "text" at bounding box center [75, 217] width 134 height 20
paste input "[URL][DOMAIN_NAME]"
type input "[URL][DOMAIN_NAME]"
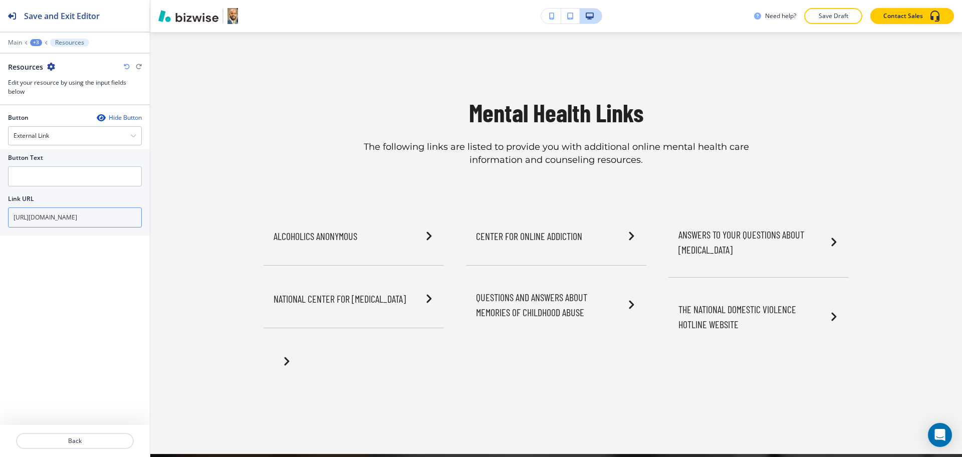
scroll to position [0, 0]
click at [60, 171] on input "text" at bounding box center [75, 176] width 134 height 20
paste input "[MEDICAL_DATA] and How Therapy Can Help"
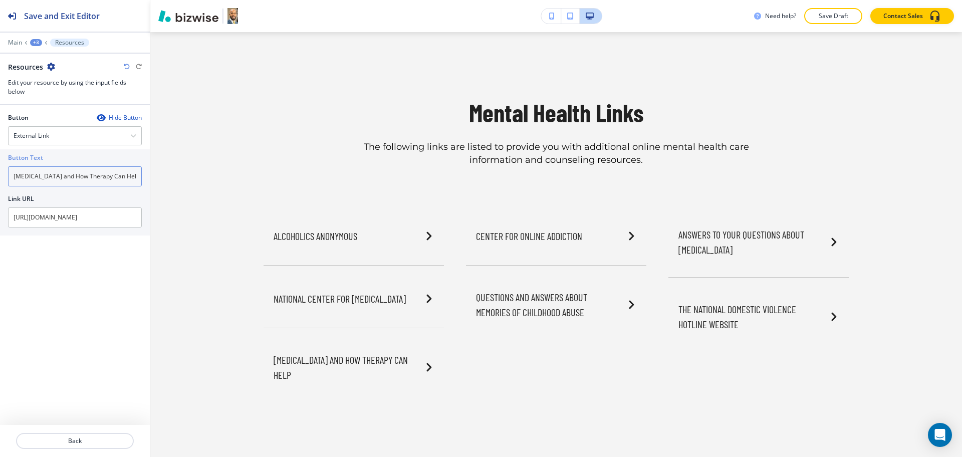
type input "[MEDICAL_DATA] and How Therapy Can Help"
click at [81, 436] on button "Back" at bounding box center [75, 441] width 118 height 16
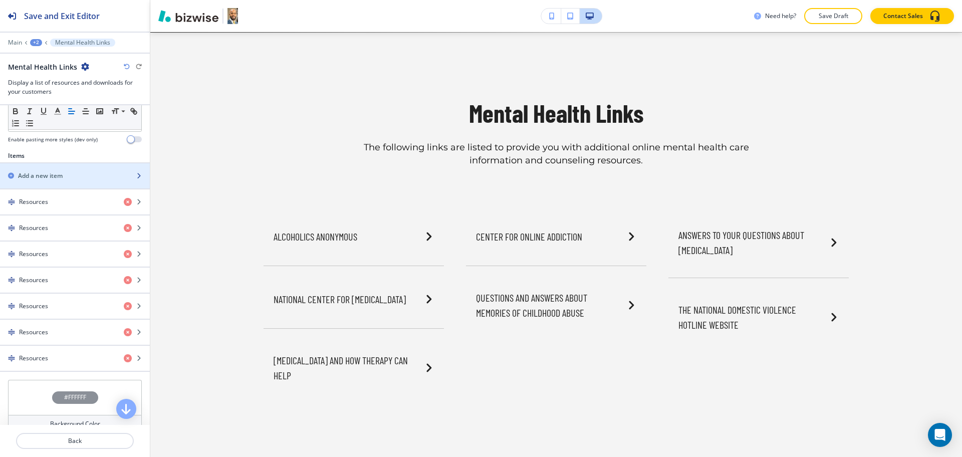
scroll to position [313, 0]
click at [62, 178] on h2 "Add a new item" at bounding box center [40, 174] width 45 height 9
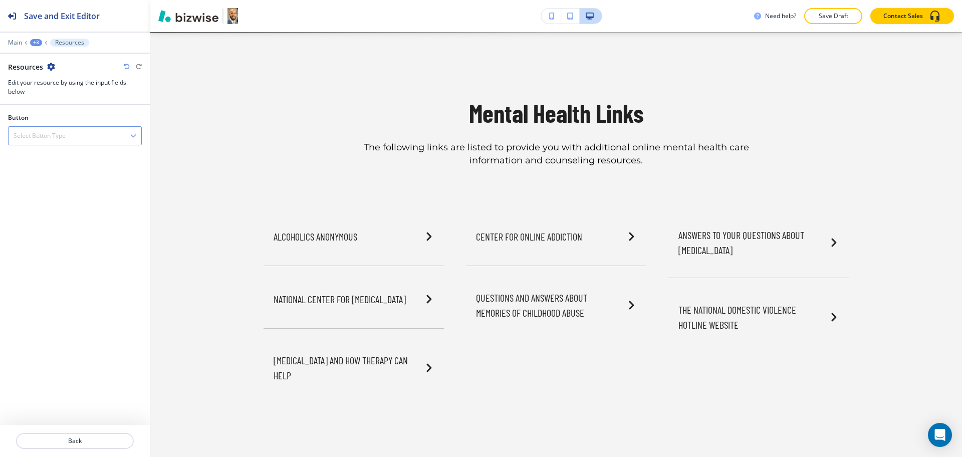
click at [56, 136] on h4 "Select Button Type" at bounding box center [40, 135] width 52 height 9
click at [57, 160] on div "External Link" at bounding box center [75, 153] width 133 height 17
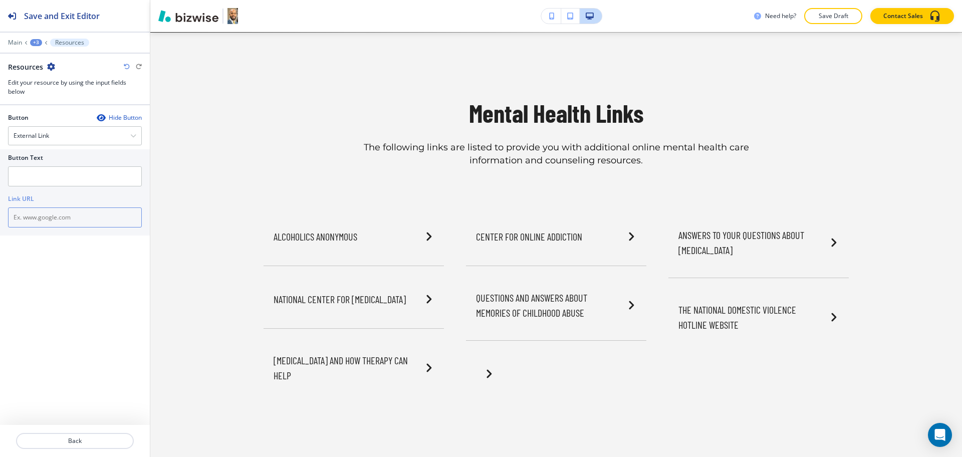
click at [63, 215] on input "text" at bounding box center [75, 217] width 134 height 20
paste input "[URL][DOMAIN_NAME]"
type input "[URL][DOMAIN_NAME]"
click at [38, 182] on input "text" at bounding box center [75, 176] width 134 height 20
paste input "Academy of Nutrition and Dietetics"
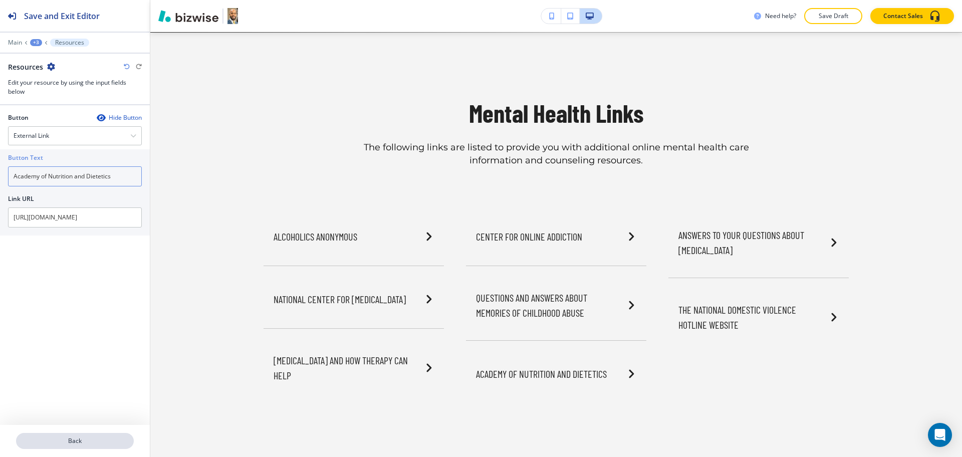
type input "Academy of Nutrition and Dietetics"
click at [66, 439] on p "Back" at bounding box center [75, 440] width 116 height 9
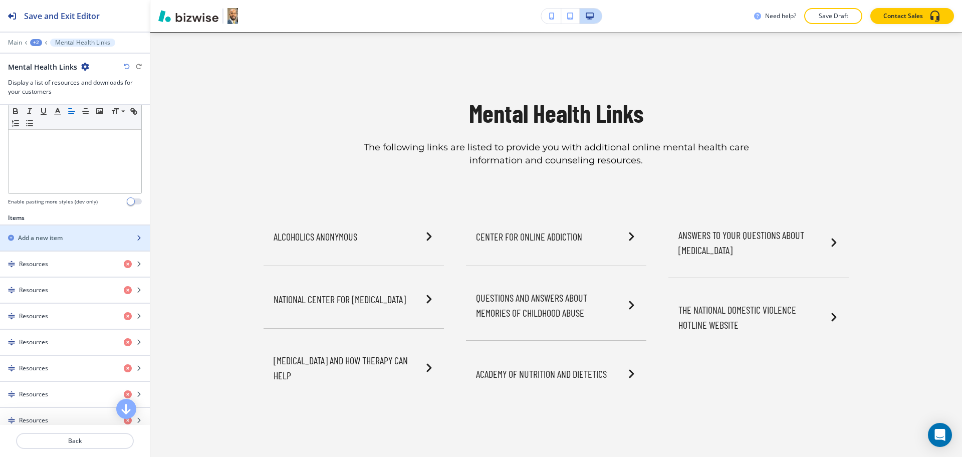
scroll to position [251, 0]
click at [67, 231] on div "button" at bounding box center [75, 228] width 150 height 8
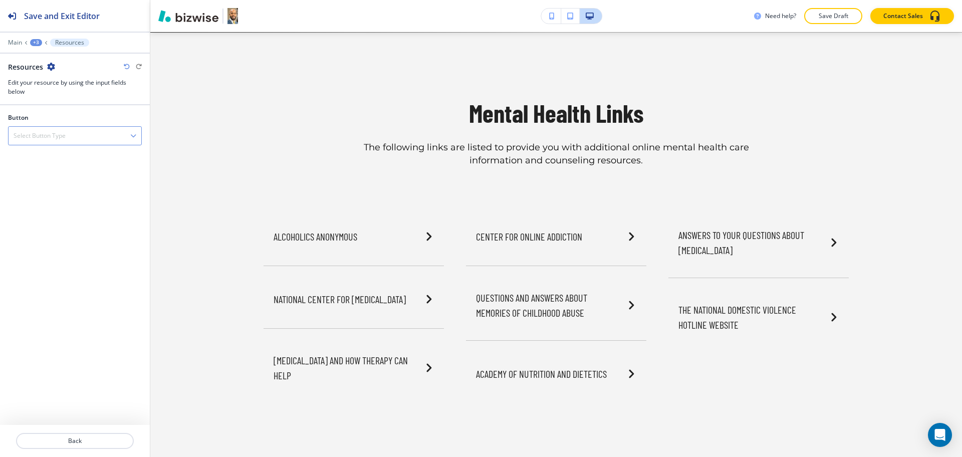
click at [50, 135] on h4 "Select Button Type" at bounding box center [40, 135] width 52 height 9
click at [51, 154] on h4 "External Link" at bounding box center [75, 153] width 123 height 9
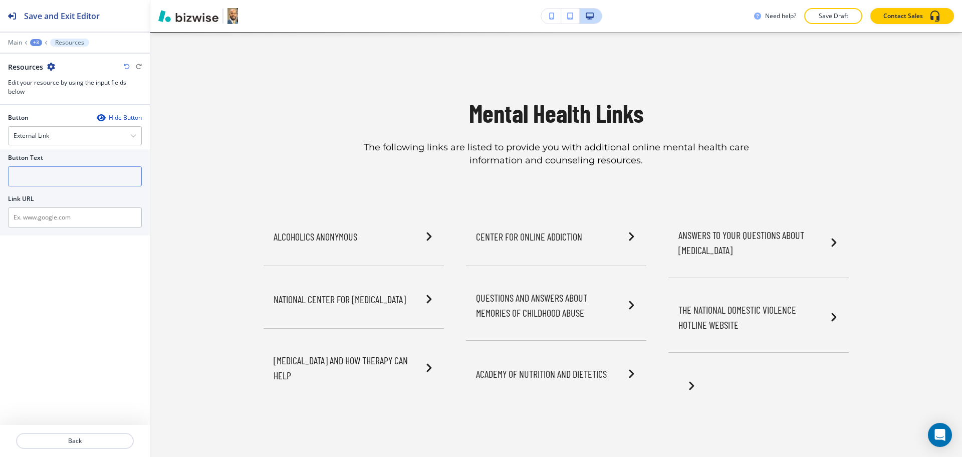
click at [55, 175] on input "text" at bounding box center [75, 176] width 134 height 20
paste input "[PERSON_NAME]'s Suicide Prevention"
type input "[PERSON_NAME]'s Suicide Prevention"
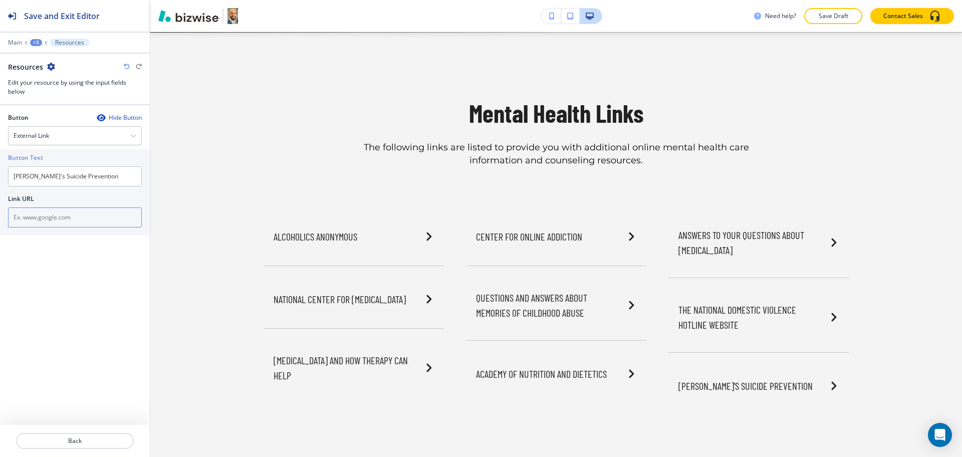
click at [114, 209] on input "text" at bounding box center [75, 217] width 134 height 20
paste input "[URL][DOMAIN_NAME]"
type input "[URL][DOMAIN_NAME]"
click at [79, 438] on p "Back" at bounding box center [75, 440] width 116 height 9
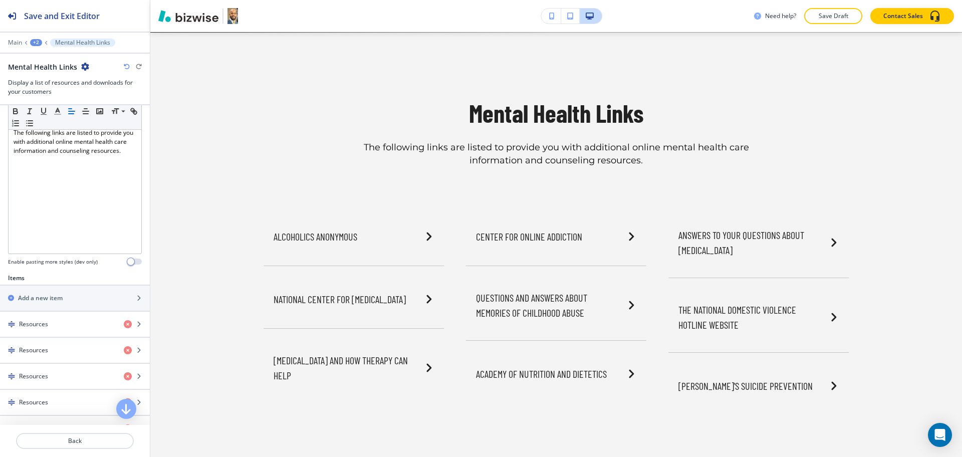
scroll to position [237, 0]
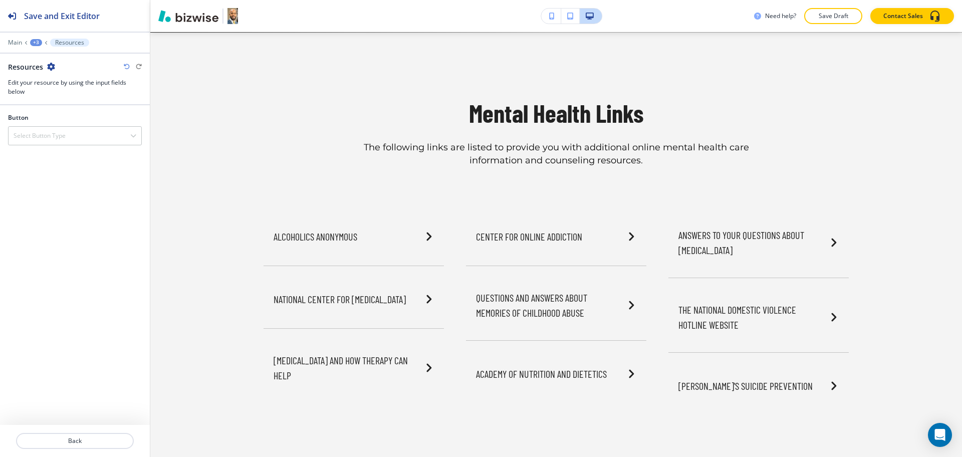
click at [77, 147] on div "Button Select Button Type External Link File Sharing Internal Link" at bounding box center [75, 133] width 150 height 40
click at [63, 135] on h4 "Select Button Type" at bounding box center [40, 135] width 52 height 9
click at [62, 156] on h4 "External Link" at bounding box center [75, 153] width 123 height 9
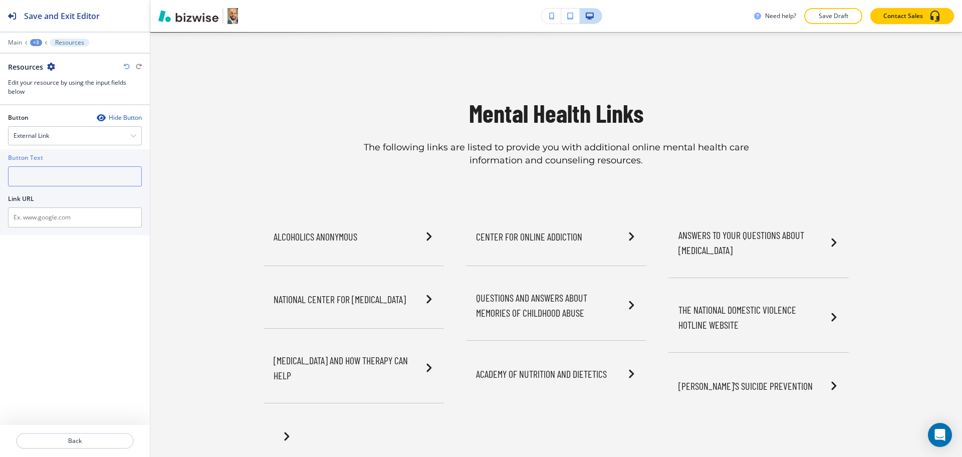
click at [62, 174] on input "text" at bounding box center [75, 176] width 134 height 20
paste input "Suicide Awareness Voices of Education"
type input "Suicide Awareness Voices of Education"
drag, startPoint x: 82, startPoint y: 213, endPoint x: 79, endPoint y: 237, distance: 23.7
click at [83, 213] on input "text" at bounding box center [75, 217] width 134 height 20
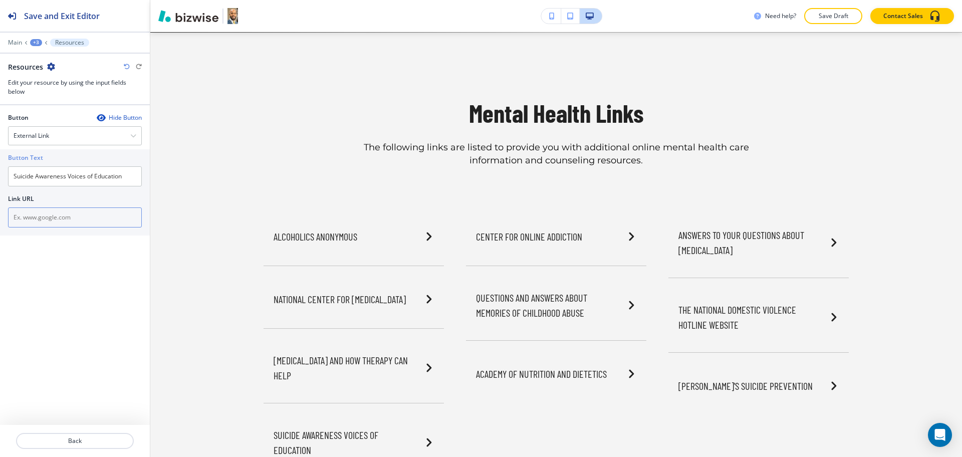
paste input "https://www.save.org/"
type input "https://www.save.org/"
click at [71, 443] on p "Back" at bounding box center [75, 440] width 116 height 9
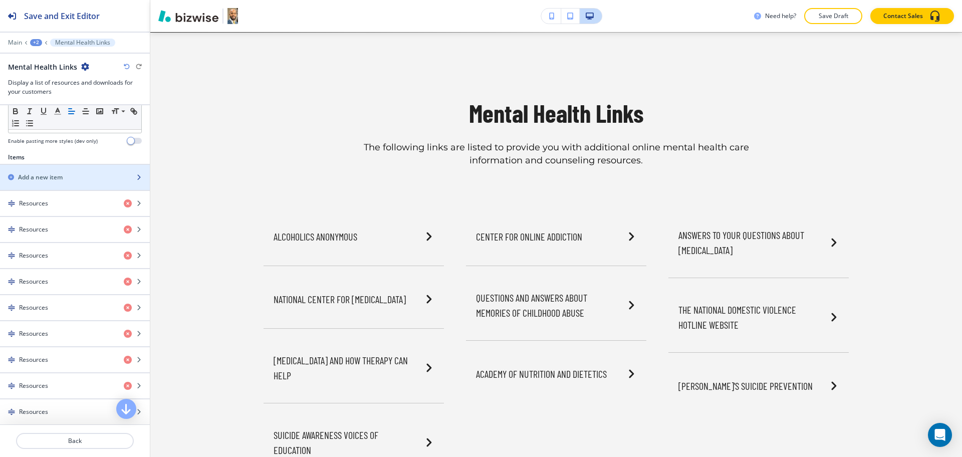
scroll to position [312, 0]
click at [64, 174] on div "Add a new item" at bounding box center [64, 175] width 128 height 9
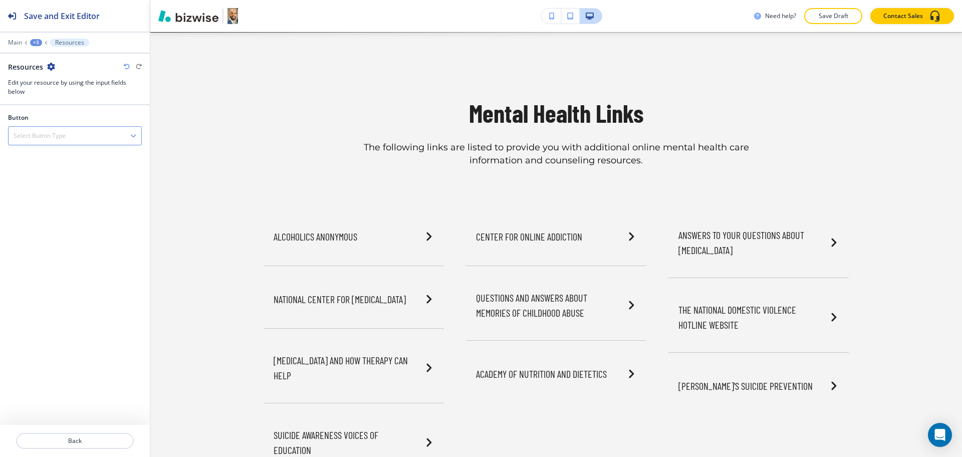
click at [55, 131] on h4 "Select Button Type" at bounding box center [40, 135] width 52 height 9
click at [58, 156] on h4 "External Link" at bounding box center [75, 153] width 123 height 9
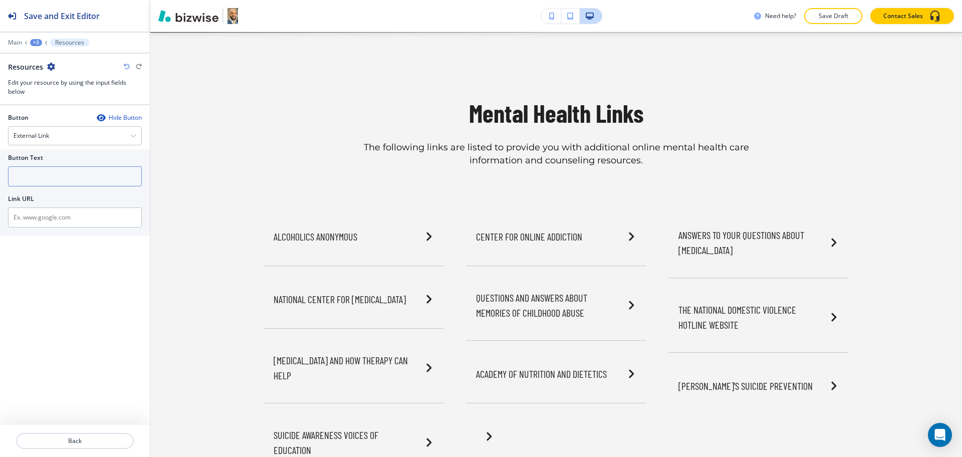
click at [61, 181] on input "text" at bounding box center [75, 176] width 134 height 20
paste input "Internet Mental Health"
type input "Internet Mental Health"
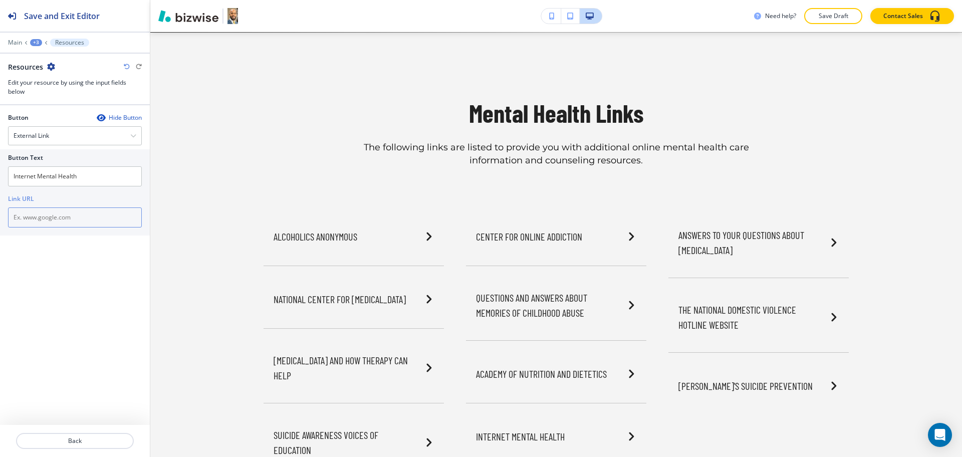
click at [92, 227] on input "text" at bounding box center [75, 217] width 134 height 20
paste input "https://www.mentalhealth.com/"
type input "https://www.mentalhealth.com/"
click at [84, 438] on p "Back" at bounding box center [75, 440] width 116 height 9
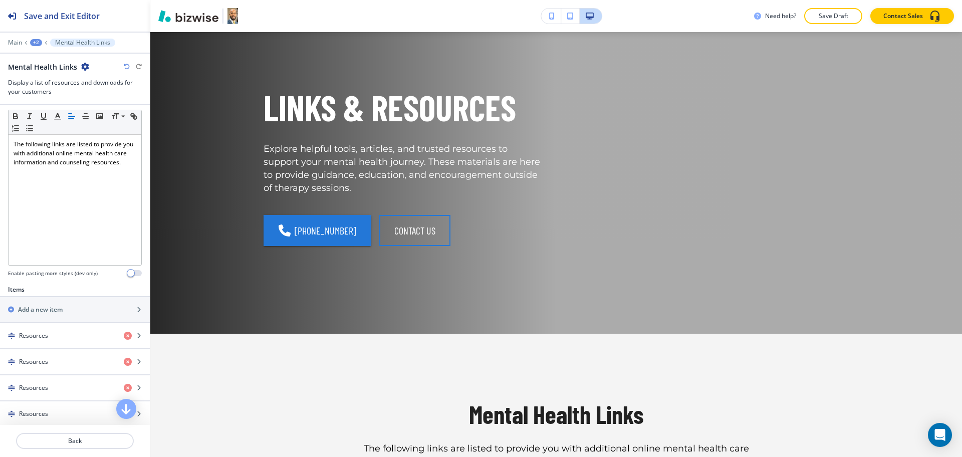
scroll to position [0, 0]
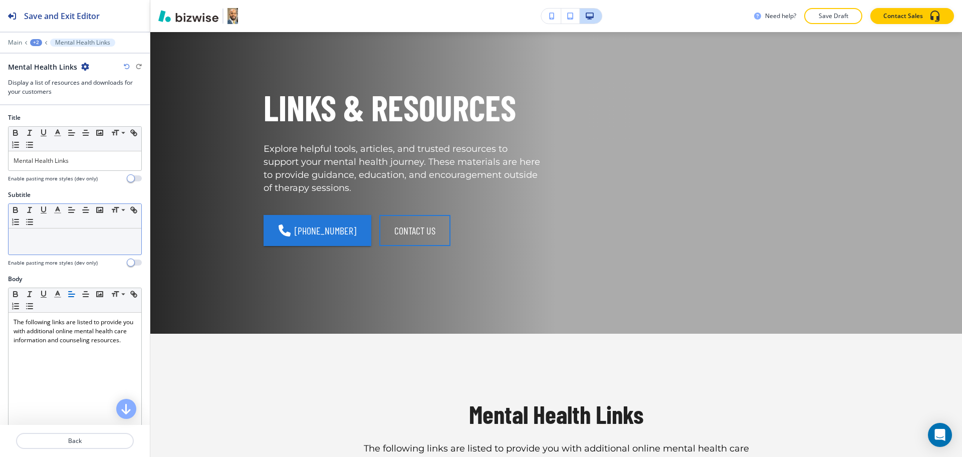
click at [52, 245] on div at bounding box center [75, 242] width 133 height 26
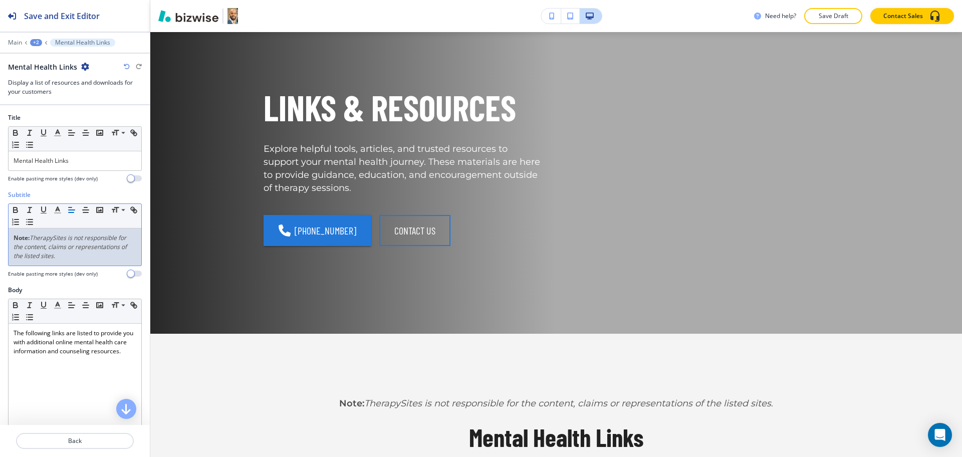
click at [31, 239] on em "TherapySites is not responsible for the content, claims or representations of t…" at bounding box center [71, 247] width 115 height 27
click at [108, 265] on div "Note: TherapySites is not responsible for the content, claims or representation…" at bounding box center [75, 247] width 133 height 37
click at [56, 234] on em "TherapySites is not responsible for the content, claims or representations of t…" at bounding box center [71, 247] width 115 height 27
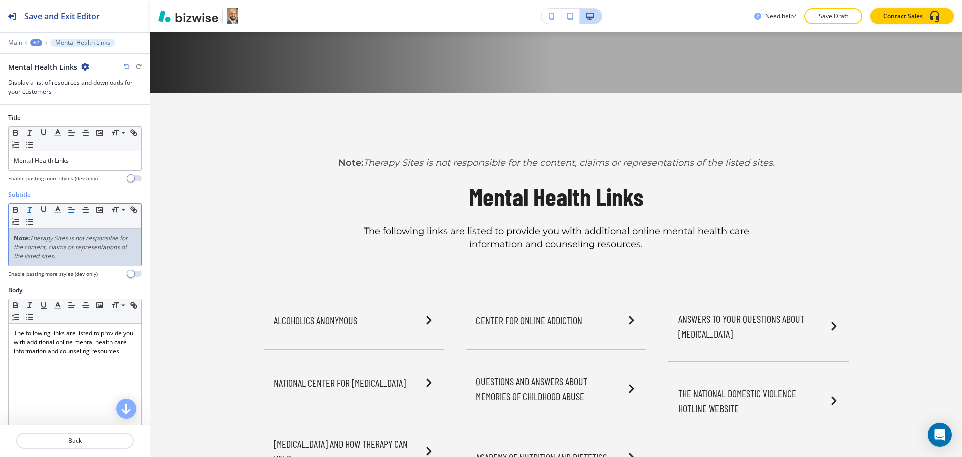
scroll to position [375, 0]
click at [112, 256] on p "Note: Therapy Sites is not responsible for the content, claims or representatio…" at bounding box center [75, 247] width 123 height 27
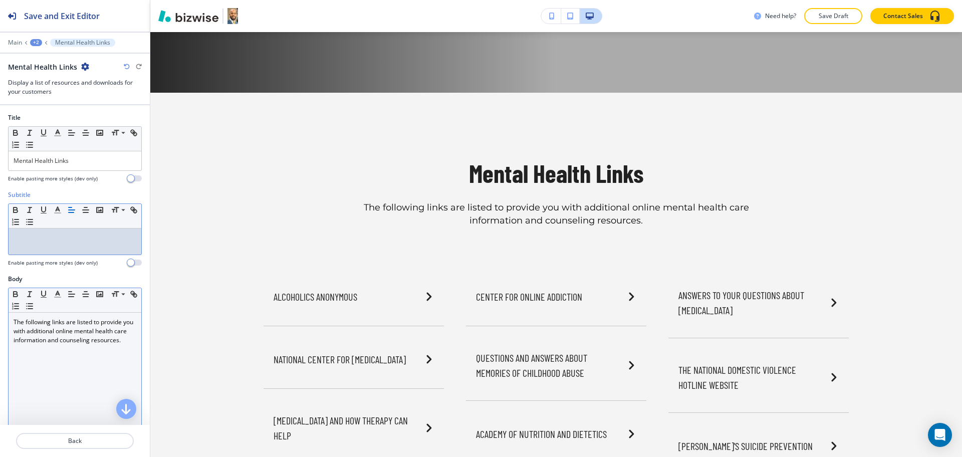
click at [75, 372] on div "The following links are listed to provide you with additional online mental hea…" at bounding box center [75, 378] width 133 height 130
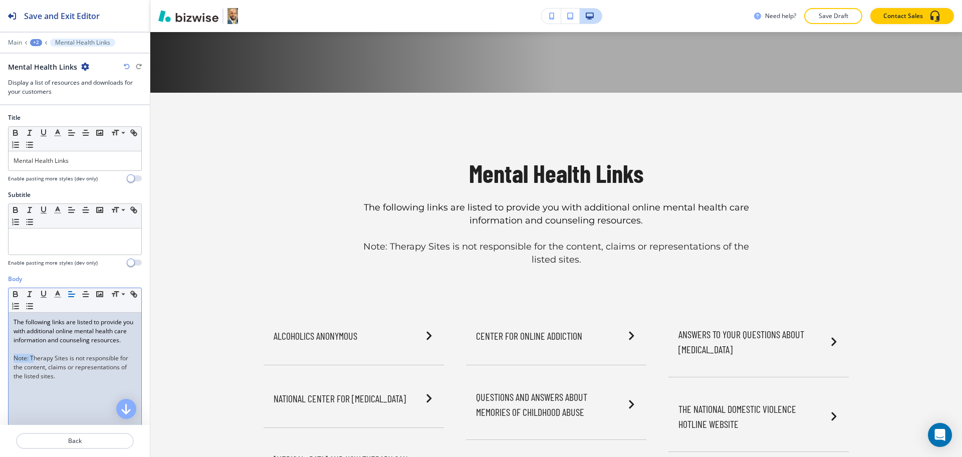
drag, startPoint x: 31, startPoint y: 368, endPoint x: 0, endPoint y: 368, distance: 30.6
click at [0, 368] on div "Body Small Normal Large Huge The following links are listed to provide you with…" at bounding box center [75, 369] width 150 height 188
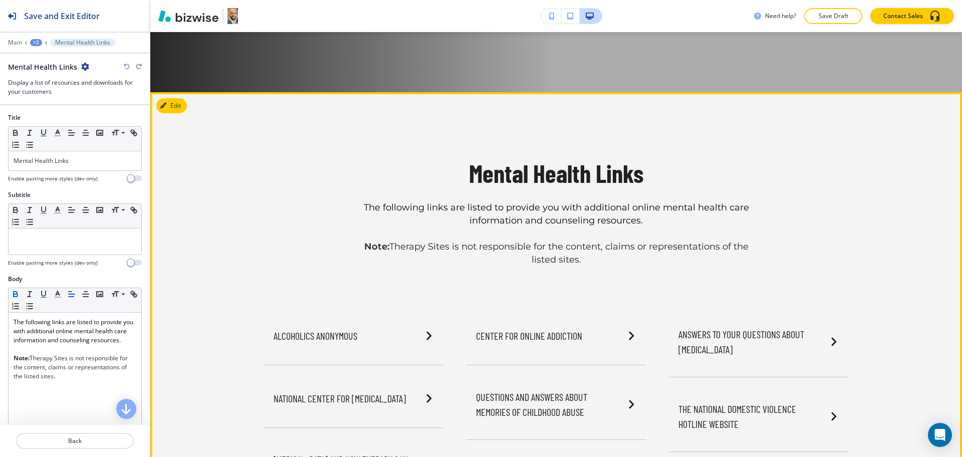
click at [640, 214] on p "The following links are listed to provide you with additional online mental hea…" at bounding box center [556, 214] width 391 height 26
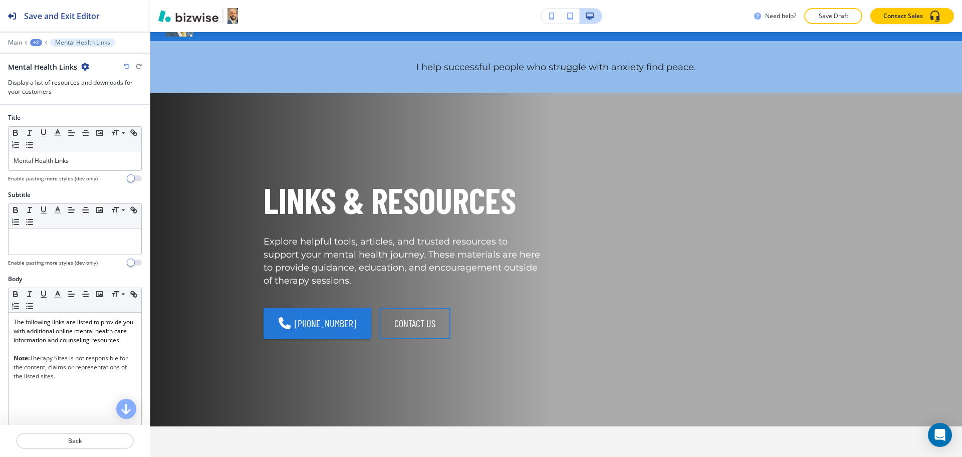
scroll to position [0, 0]
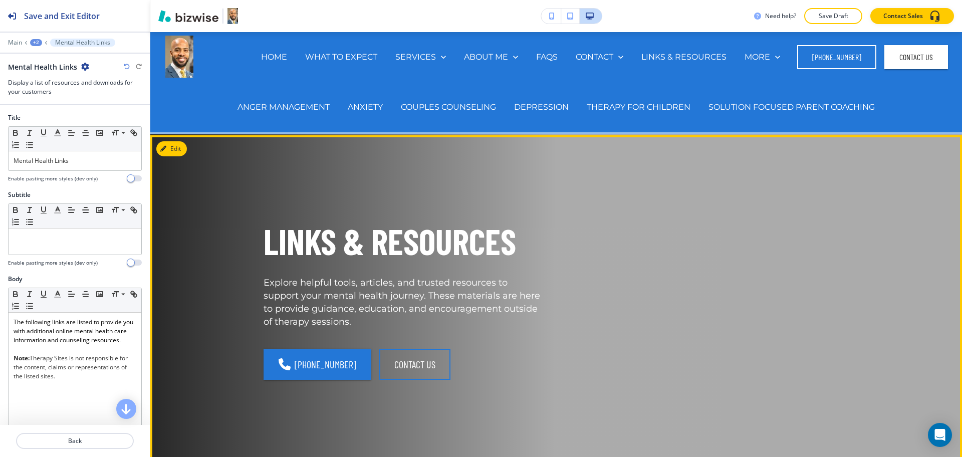
click at [695, 221] on div "LINKS & RESOURCES Explore helpful tools, articles, and trusted resources to sup…" at bounding box center [544, 289] width 609 height 271
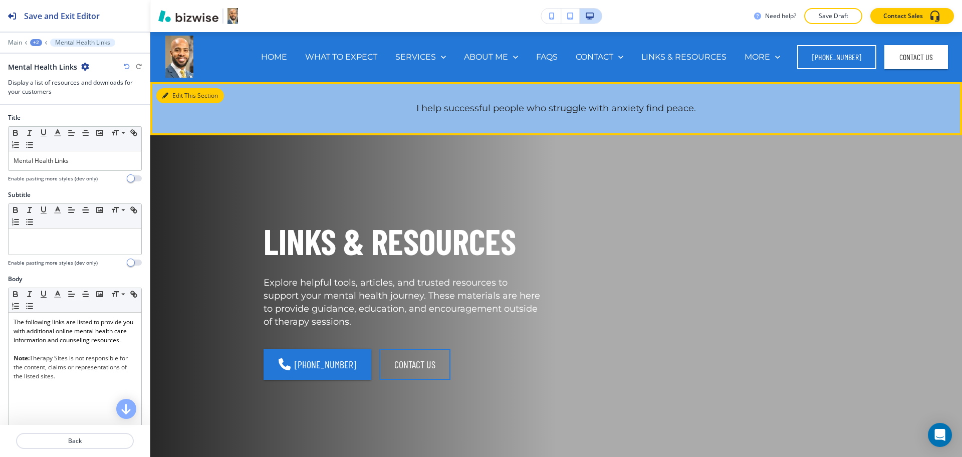
click at [179, 94] on button "Edit This Section" at bounding box center [190, 95] width 68 height 15
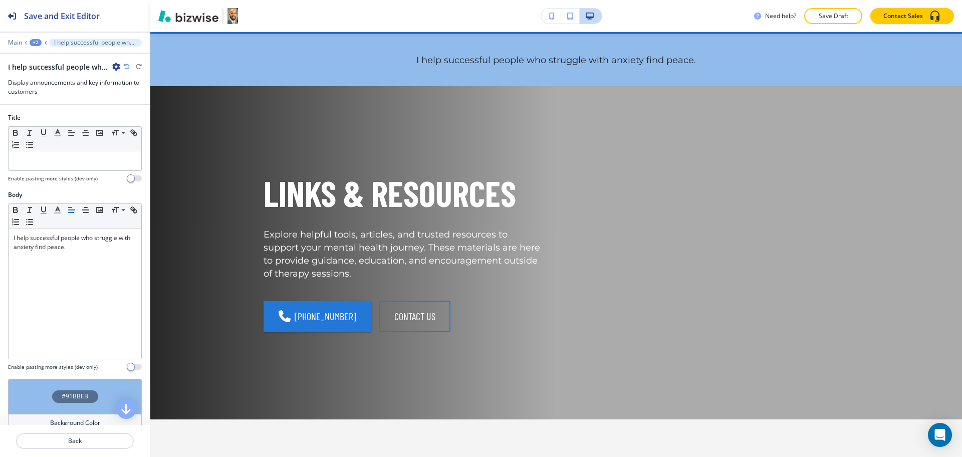
scroll to position [50, 0]
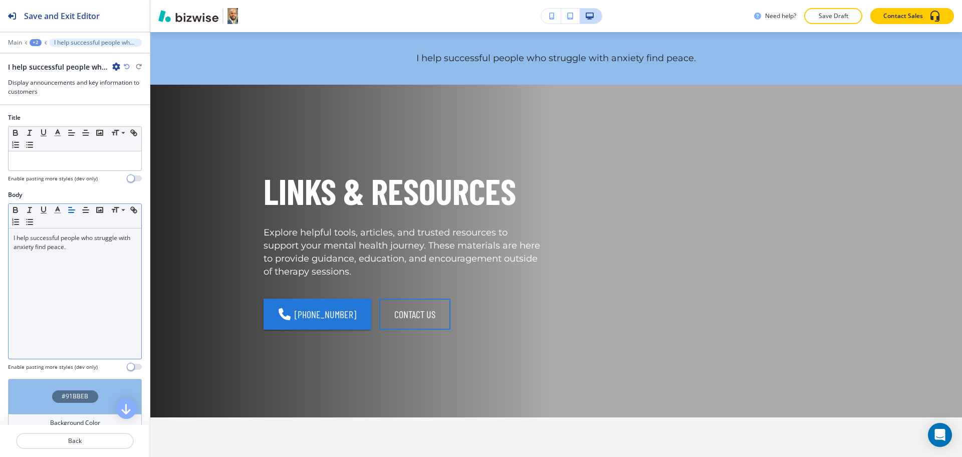
click at [85, 260] on div "I help successful people who struggle with anxiety find peace." at bounding box center [75, 294] width 133 height 130
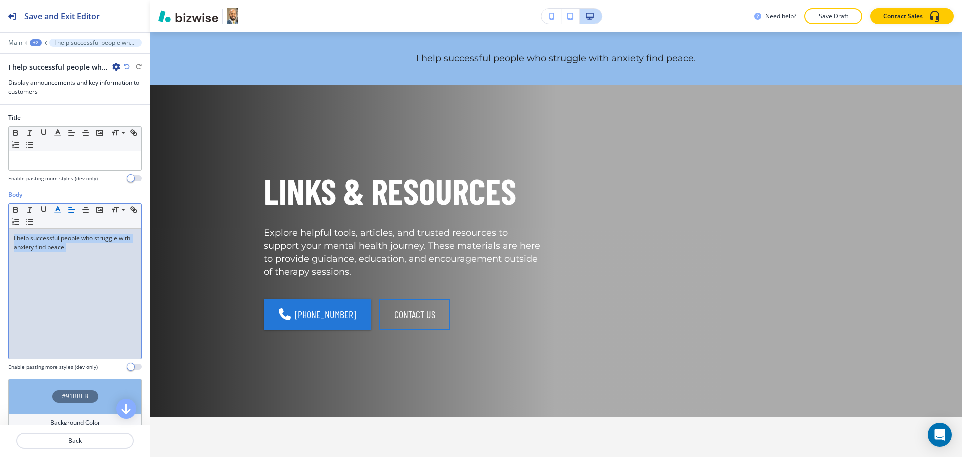
click at [60, 213] on icon "button" at bounding box center [57, 209] width 9 height 9
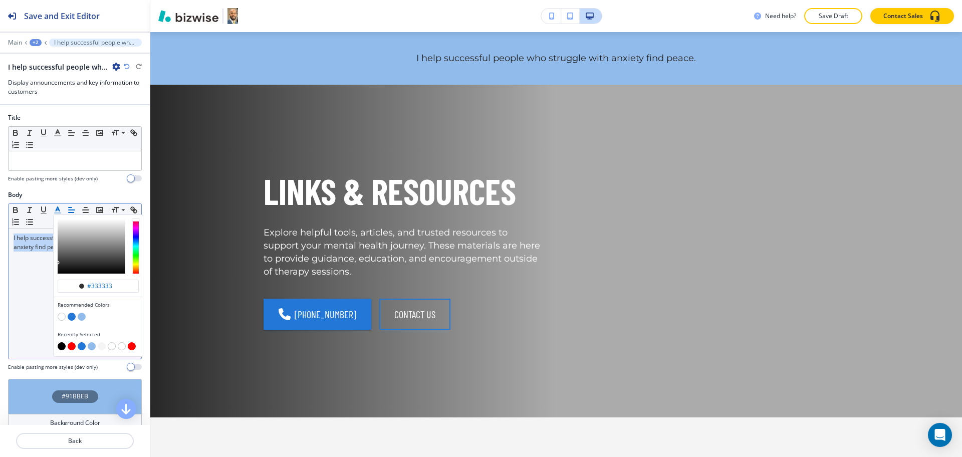
click at [62, 316] on button "button" at bounding box center [62, 317] width 8 height 8
type input "#ffffff"
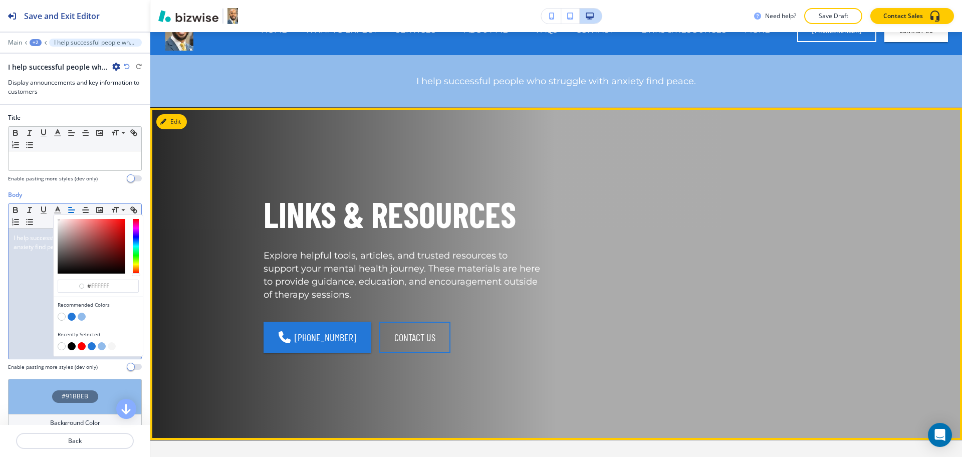
scroll to position [0, 0]
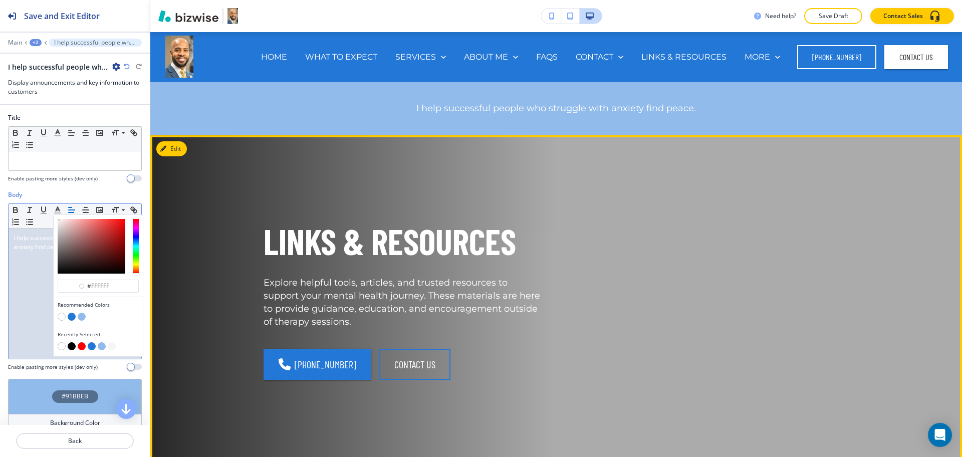
click at [852, 219] on div "LINKS & RESOURCES Explore helpful tools, articles, and trusted resources to sup…" at bounding box center [556, 289] width 641 height 271
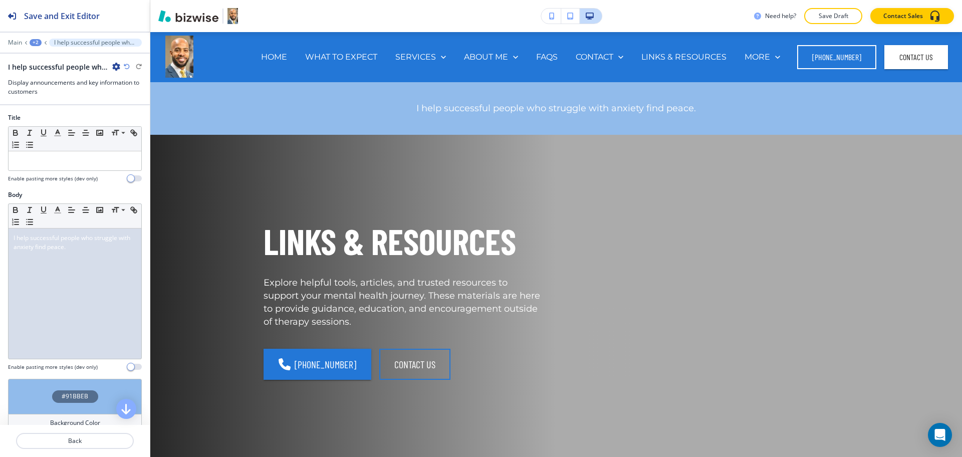
click at [127, 70] on icon "button" at bounding box center [127, 67] width 6 height 6
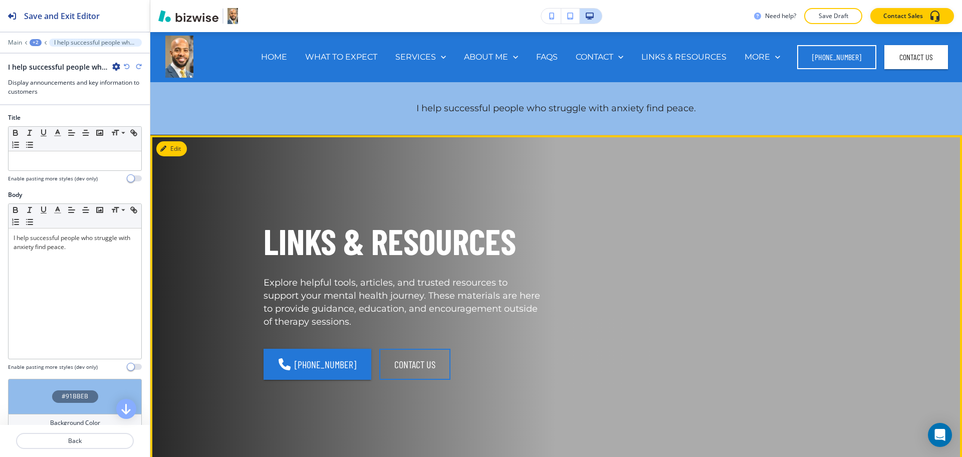
click at [775, 203] on div "LINKS & RESOURCES Explore helpful tools, articles, and trusted resources to sup…" at bounding box center [544, 289] width 609 height 271
